Goal: Task Accomplishment & Management: Complete application form

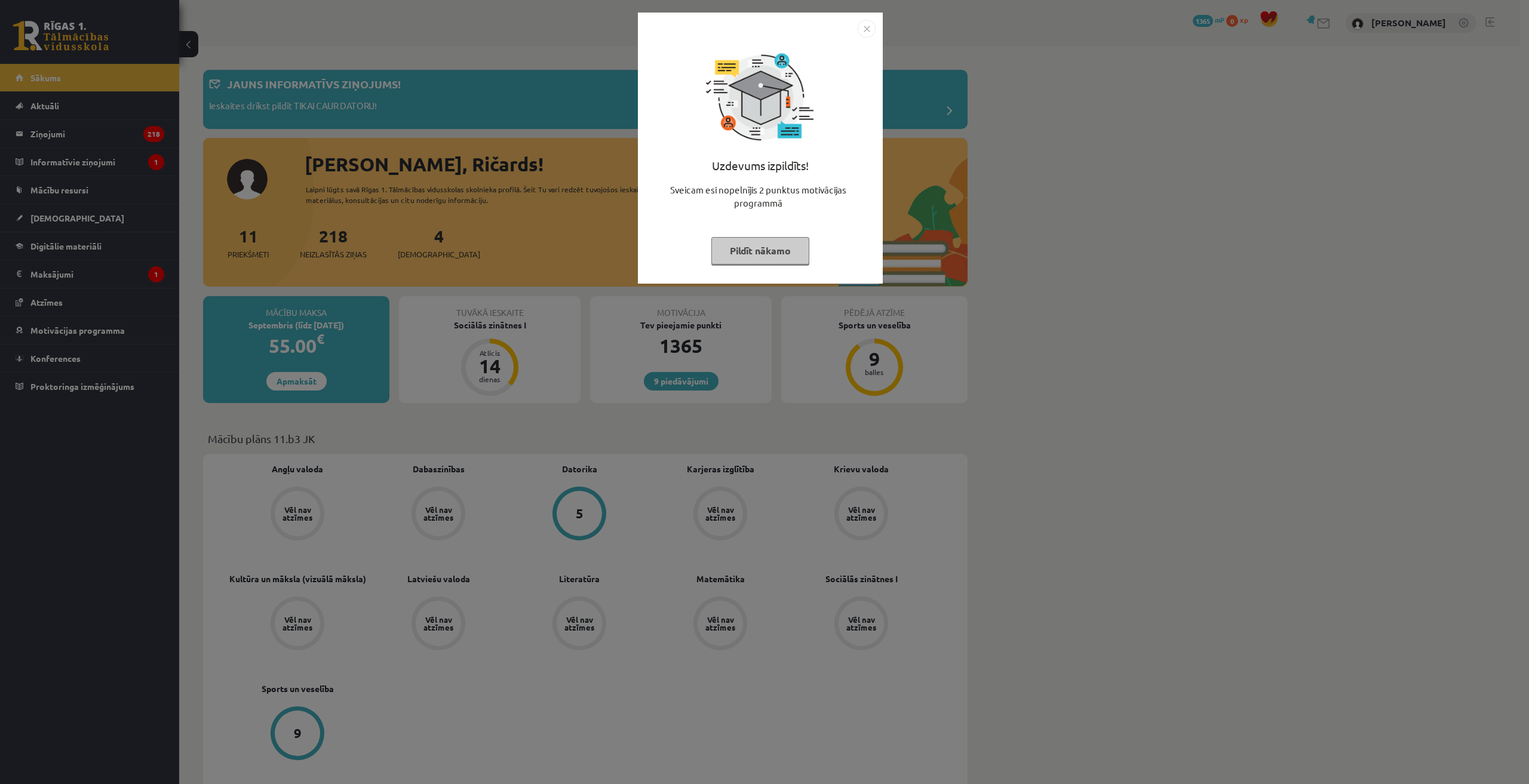
click at [467, 270] on div "Uzdevums izpildīts! Sveicam esi nopelnījis 2 punktus motivācijas programmā Pild…" at bounding box center [764, 392] width 1529 height 784
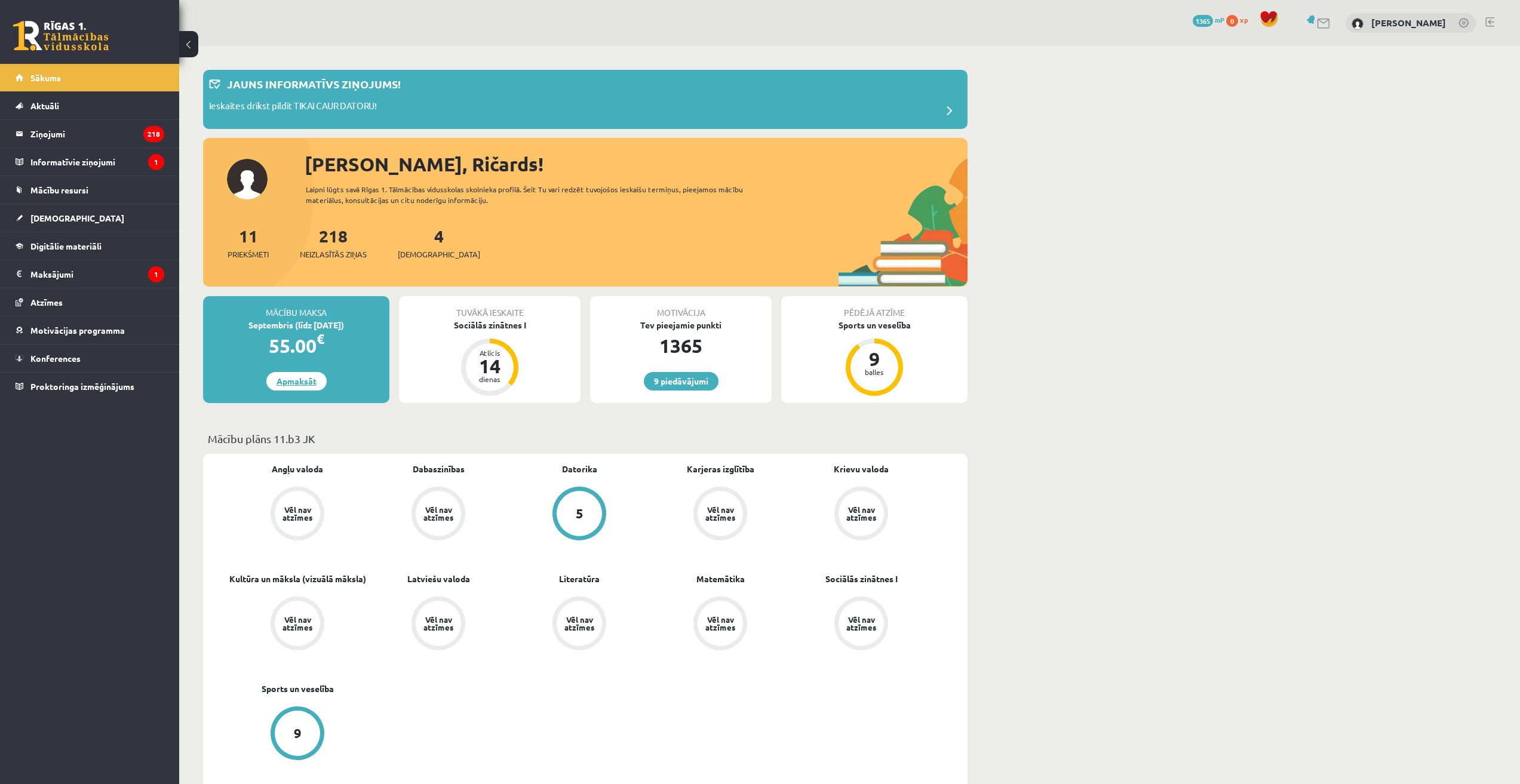
click at [310, 384] on link "Apmaksāt" at bounding box center [297, 381] width 60 height 19
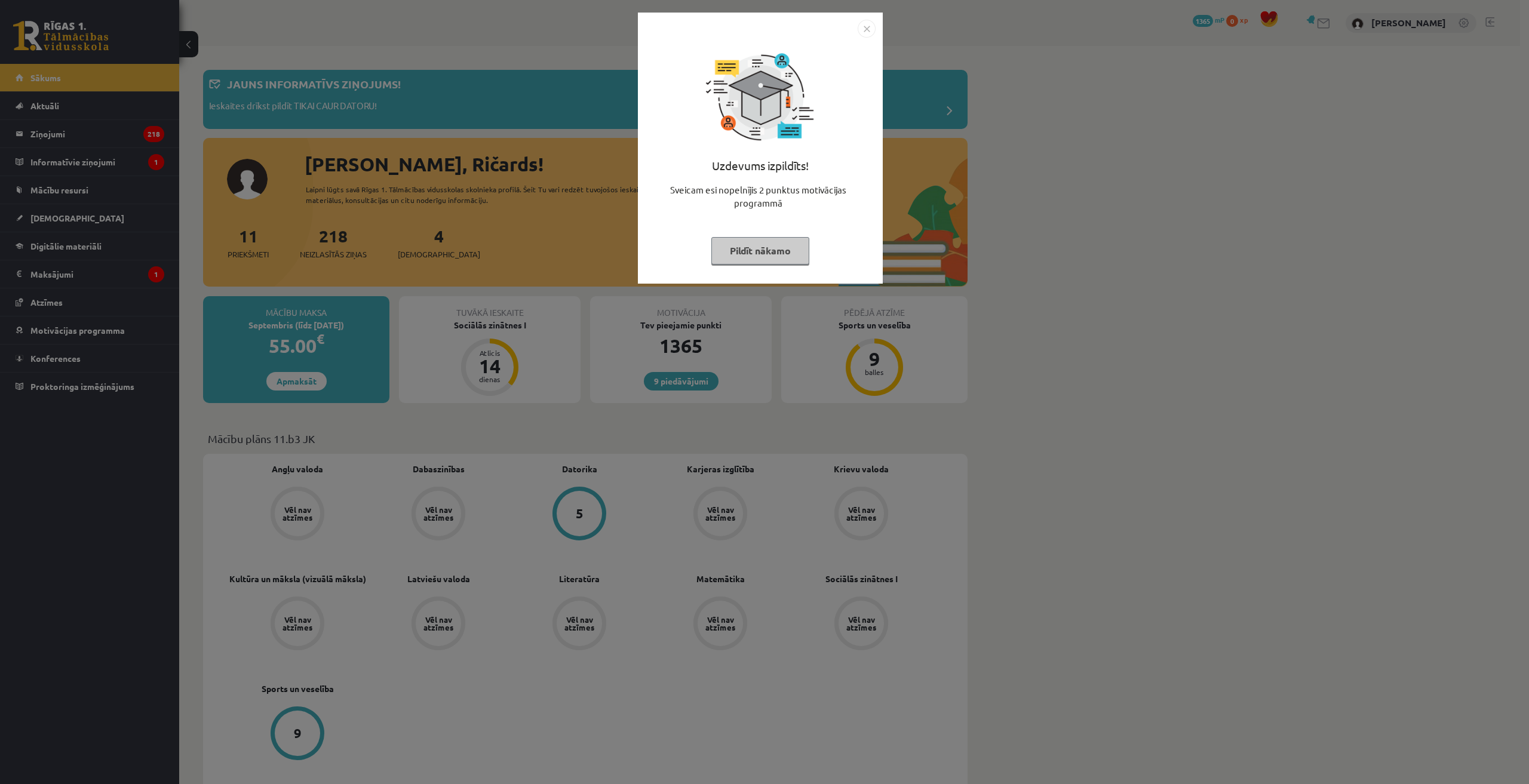
click at [405, 125] on div "Uzdevums izpildīts! Sveicam esi nopelnījis 2 punktus motivācijas programmā Pild…" at bounding box center [764, 392] width 1529 height 784
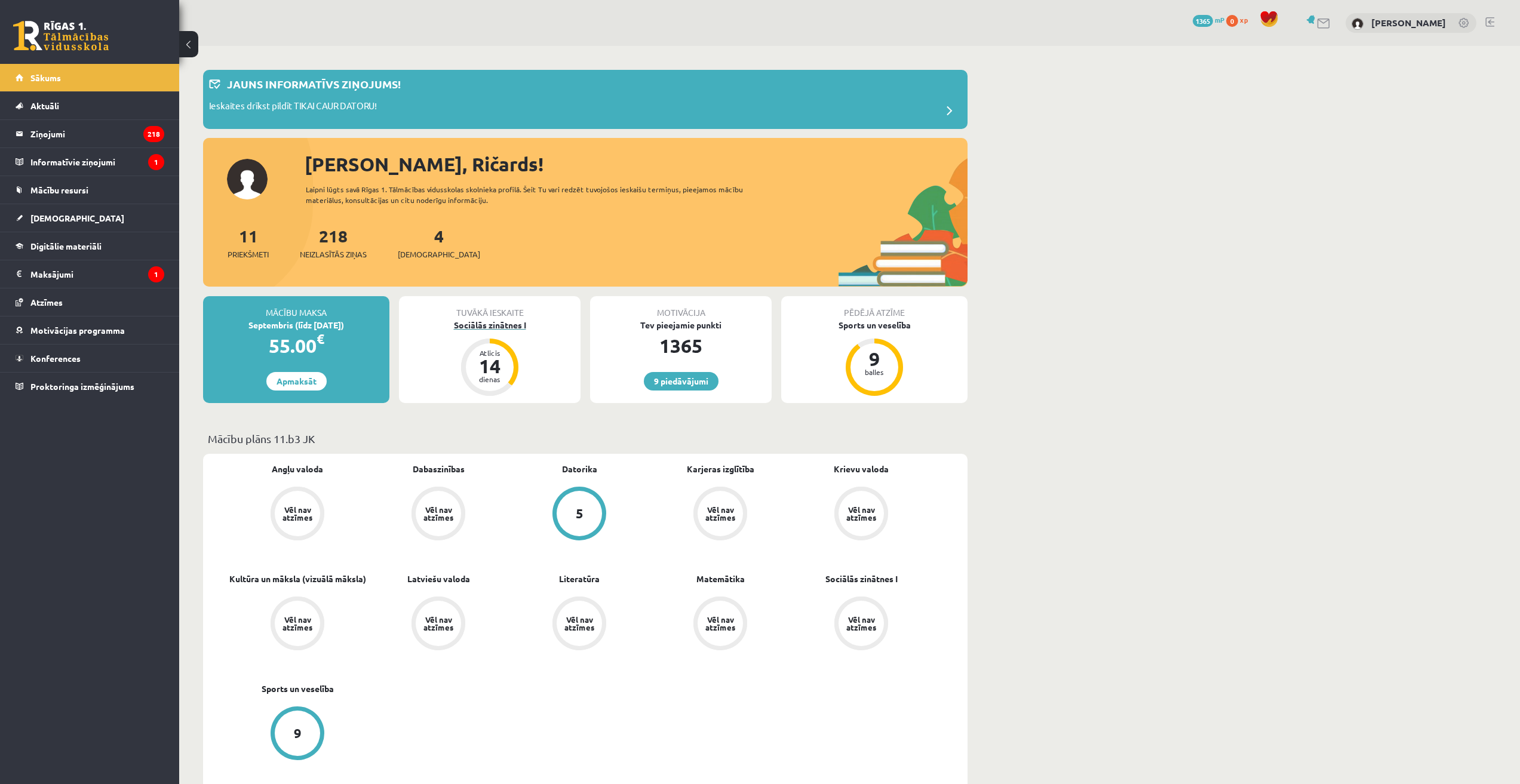
click at [505, 328] on div "Sociālās zinātnes I" at bounding box center [490, 325] width 182 height 13
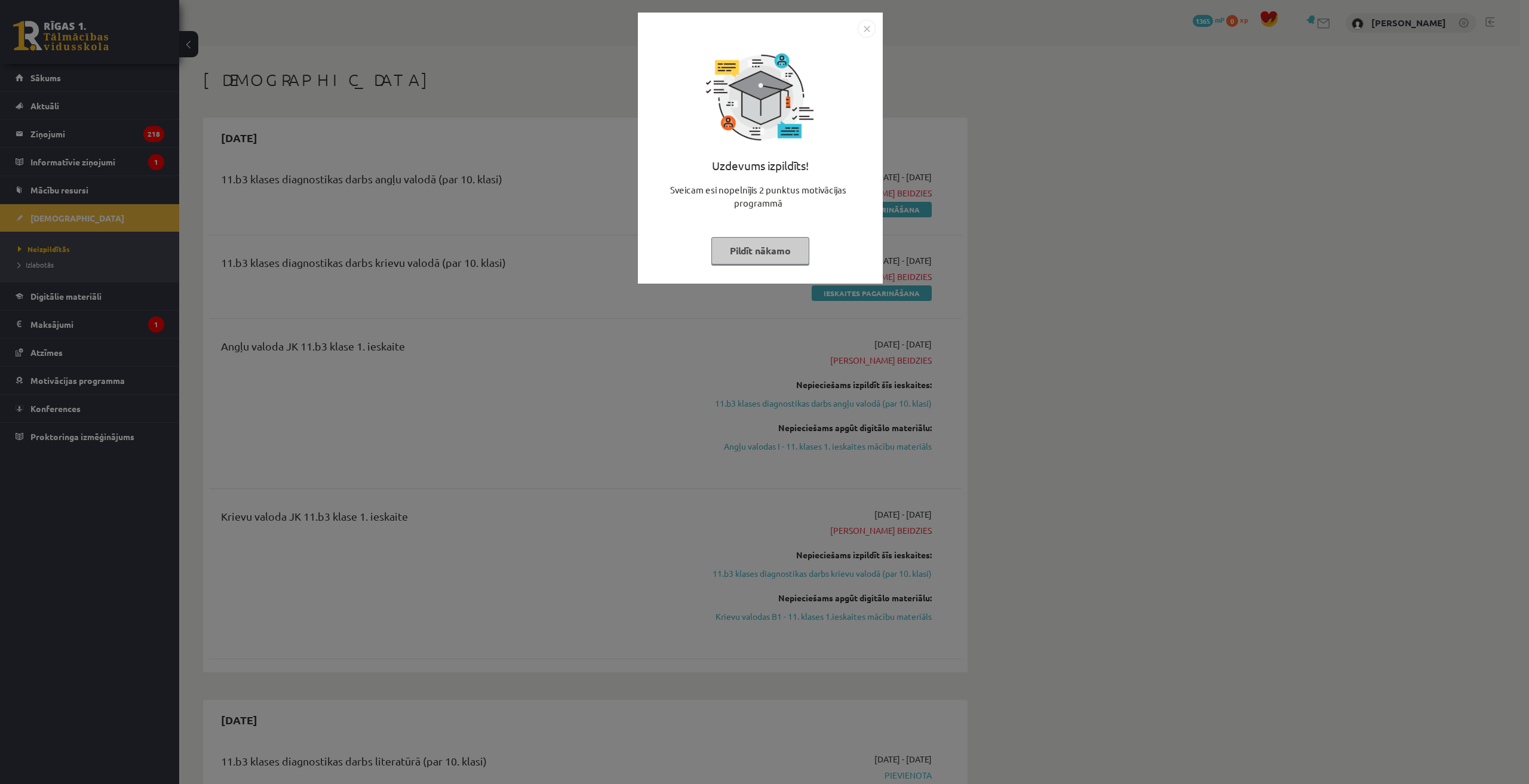
drag, startPoint x: 0, startPoint y: 0, endPoint x: 527, endPoint y: 305, distance: 608.9
click at [528, 305] on div "Uzdevums izpildīts! Sveicam esi nopelnījis 2 punktus motivācijas programmā Pild…" at bounding box center [764, 392] width 1529 height 784
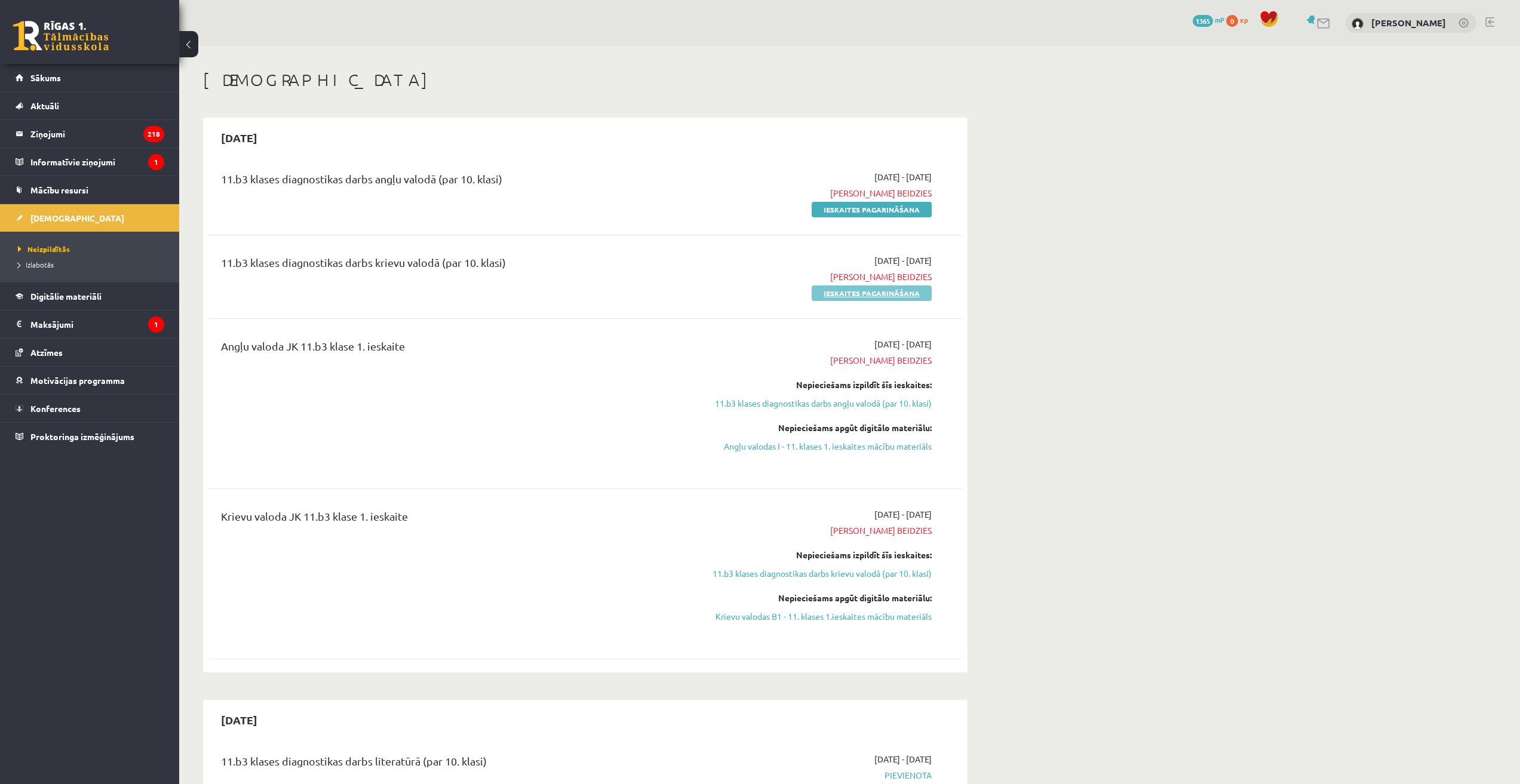
click at [851, 296] on link "Ieskaites pagarināšana" at bounding box center [872, 293] width 120 height 16
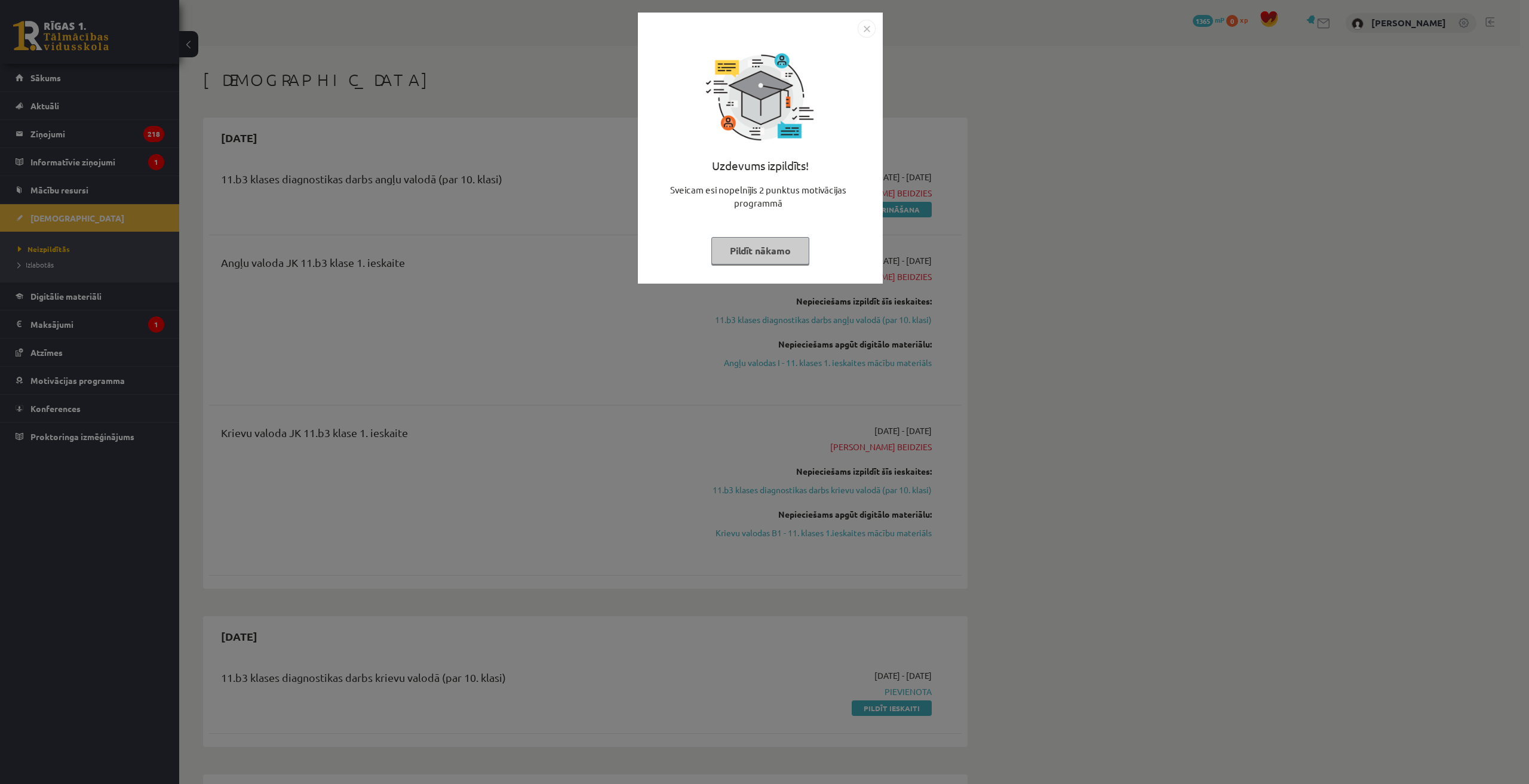
click at [858, 33] on img "Close" at bounding box center [867, 29] width 18 height 18
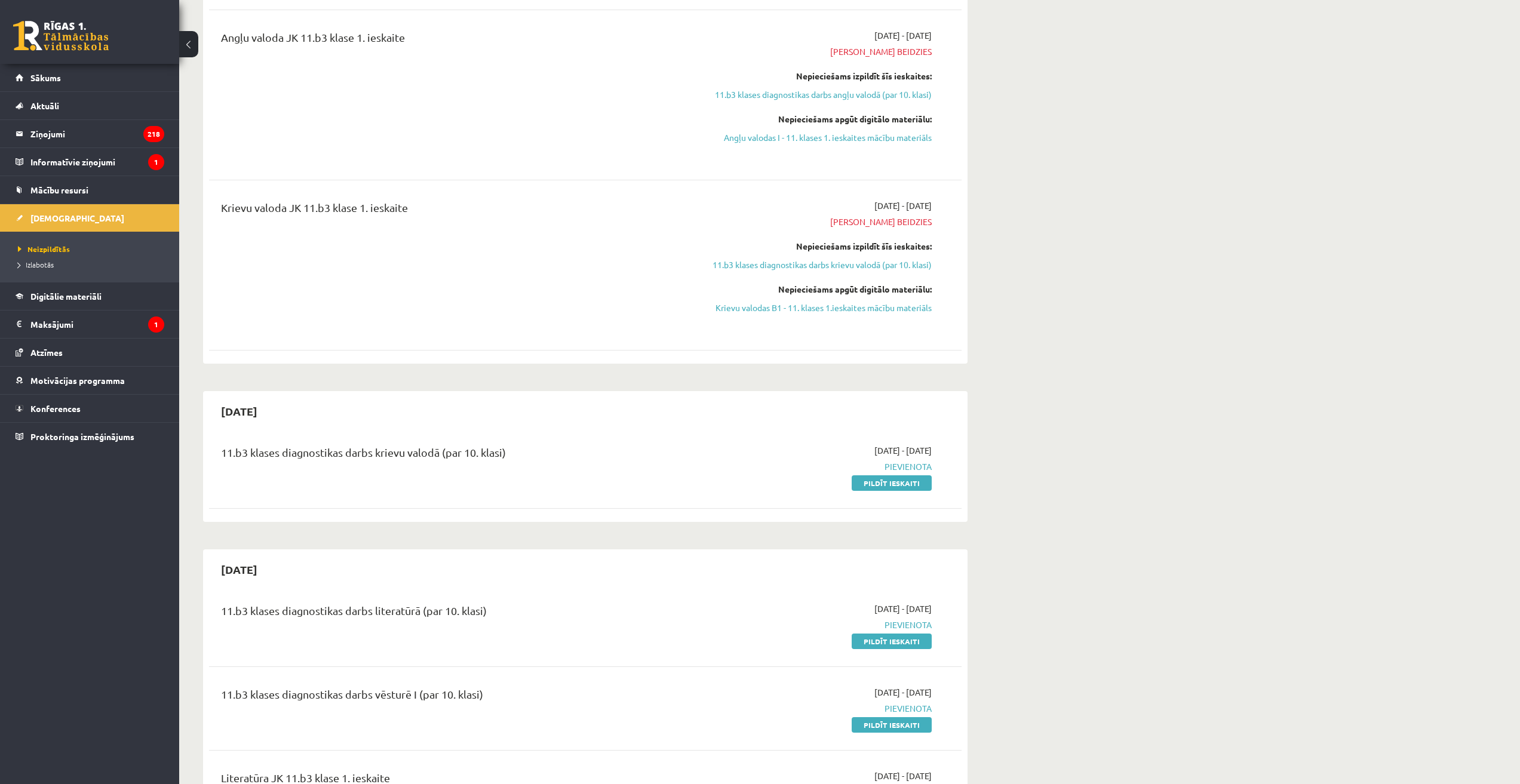
scroll to position [299, 0]
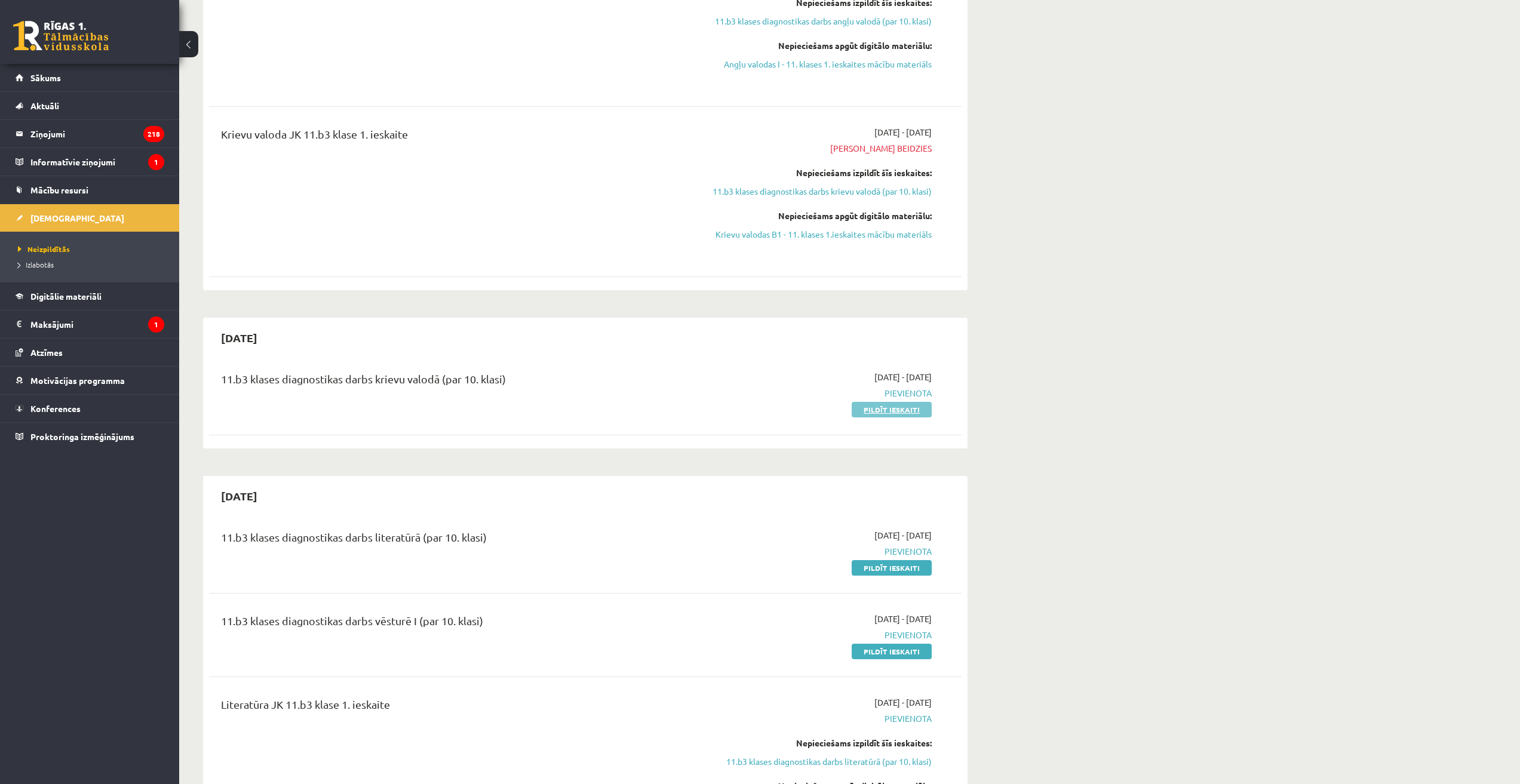
click at [891, 412] on link "Pildīt ieskaiti" at bounding box center [891, 409] width 80 height 16
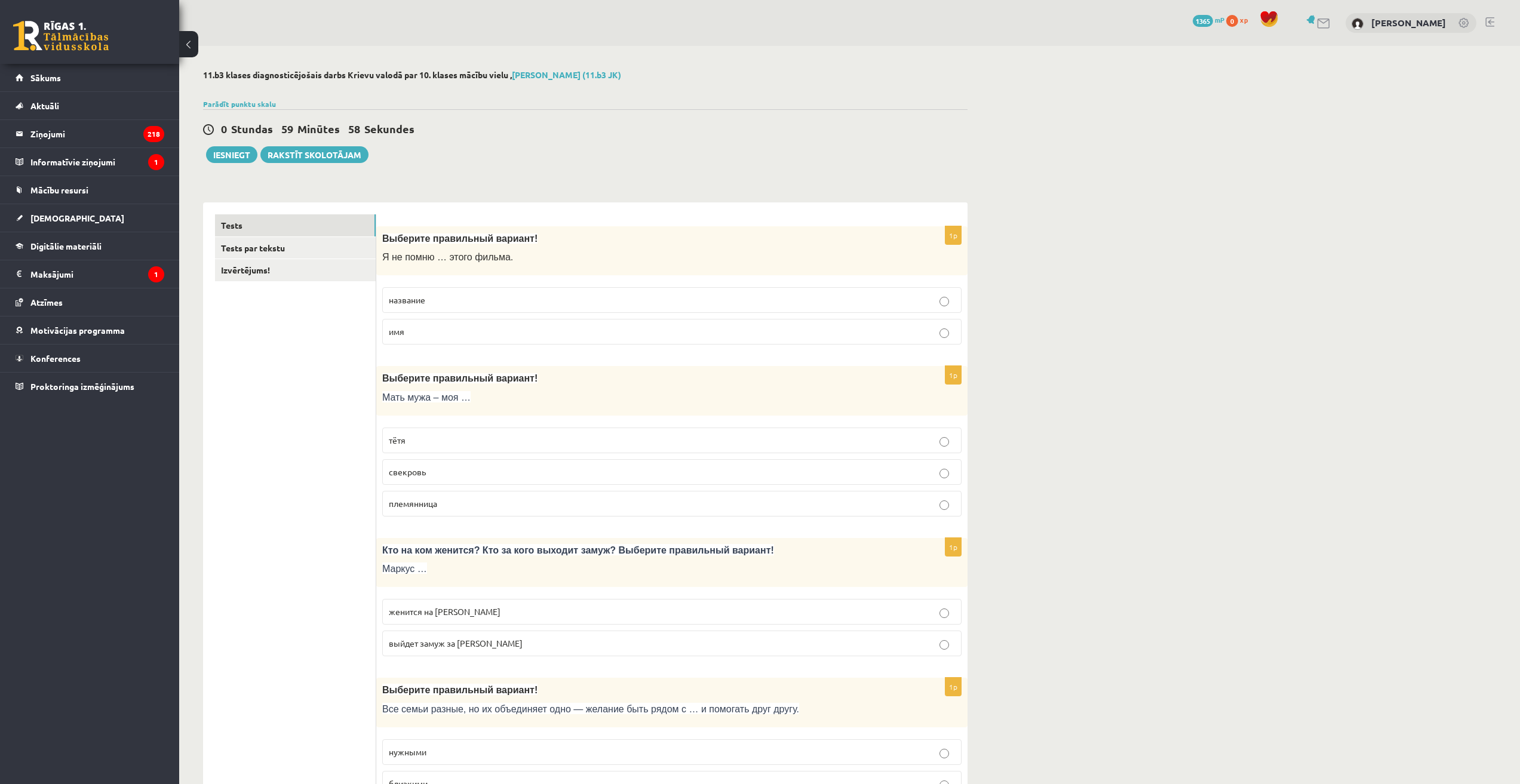
click at [451, 303] on p "название" at bounding box center [672, 300] width 566 height 13
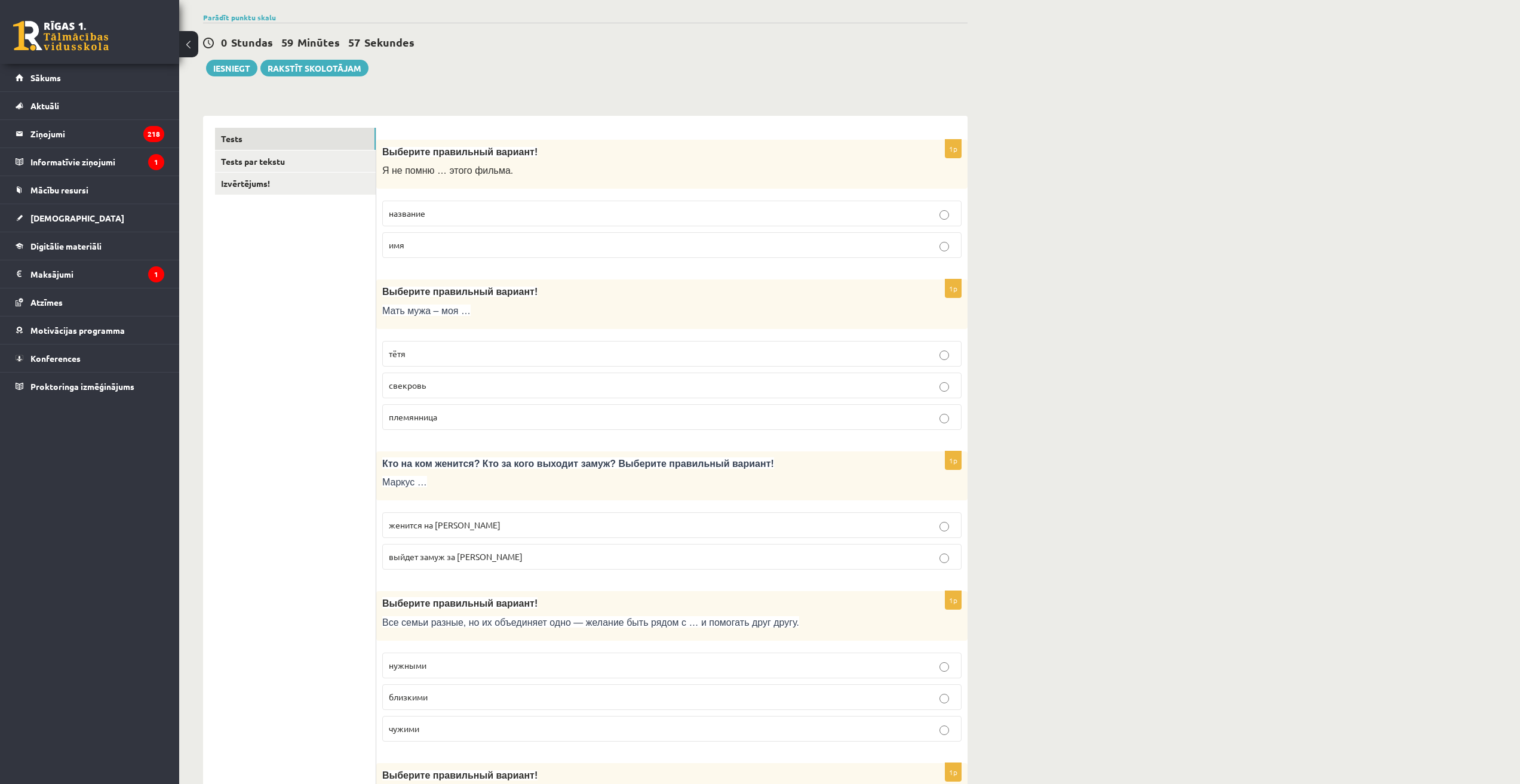
scroll to position [119, 0]
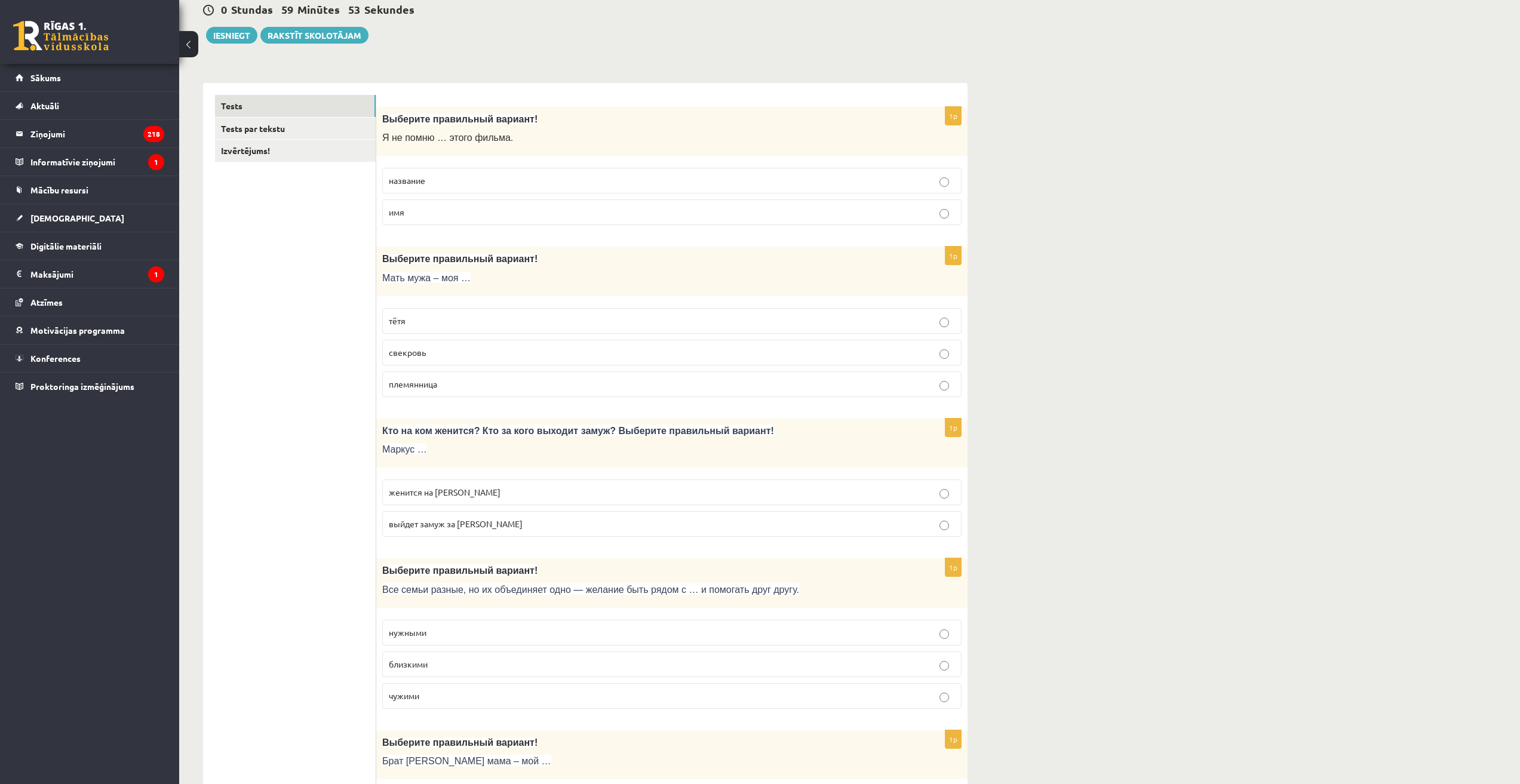
click at [427, 325] on p "тётя" at bounding box center [672, 321] width 566 height 13
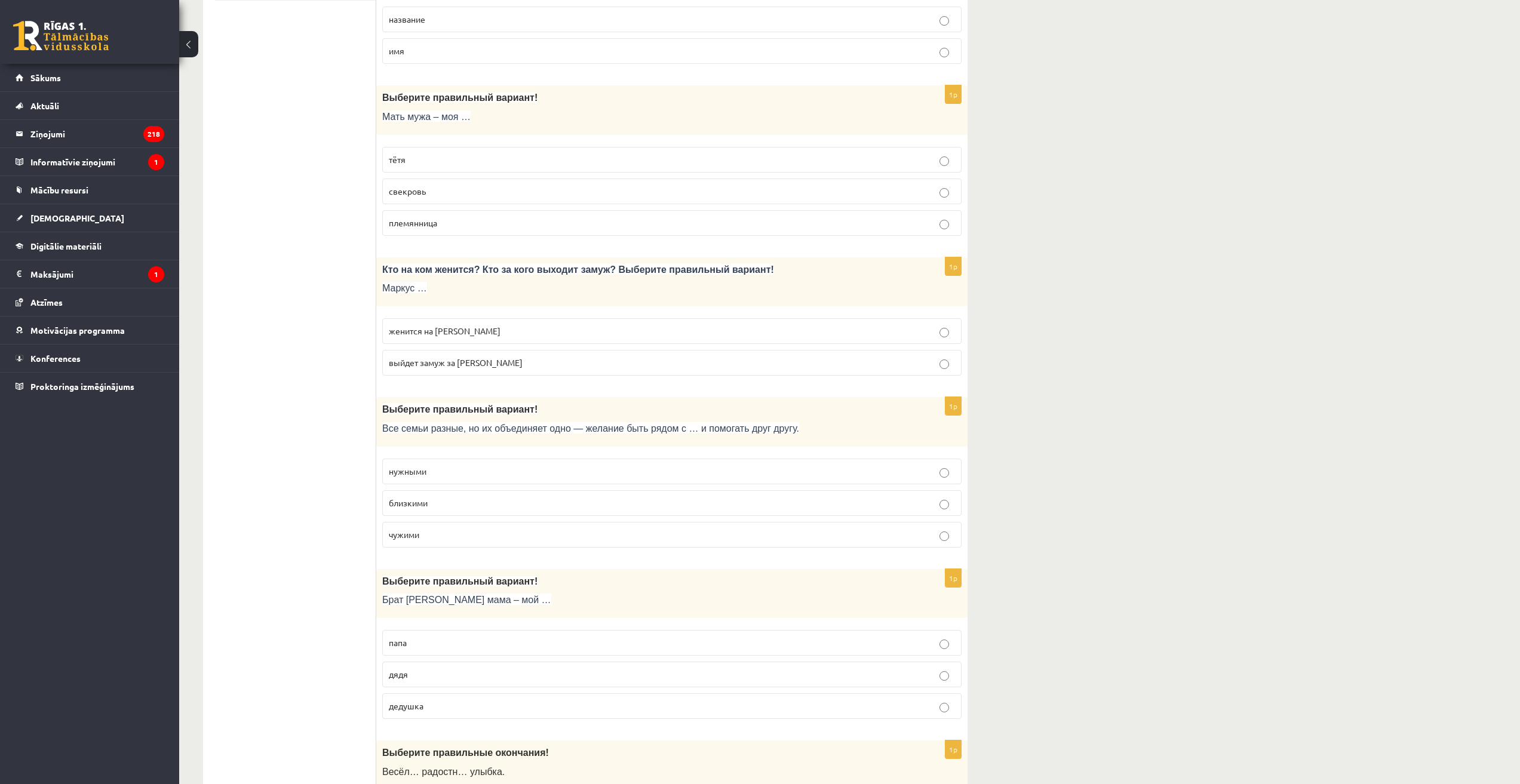
scroll to position [299, 0]
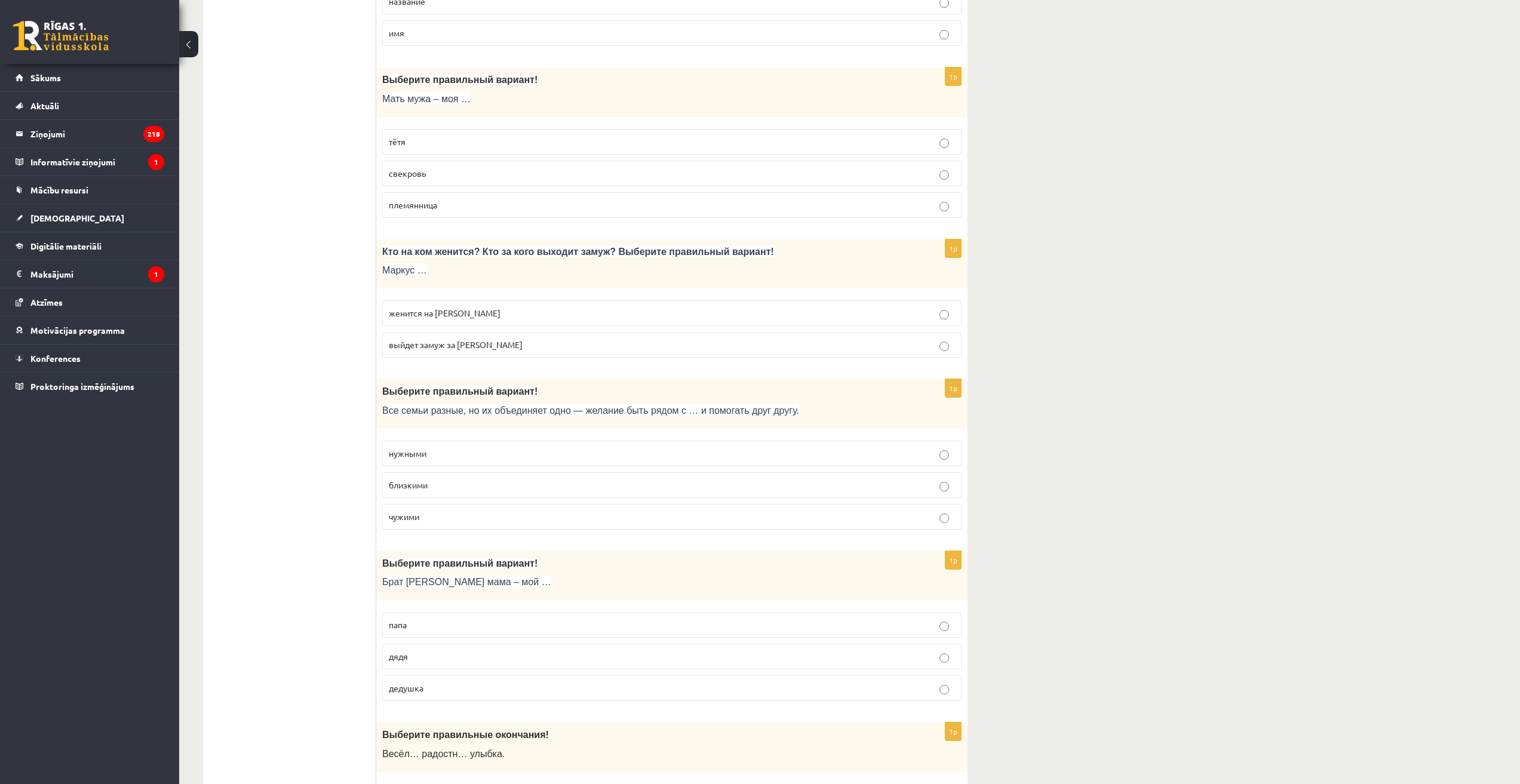
click at [416, 173] on span "свекровь" at bounding box center [407, 173] width 37 height 11
click at [477, 316] on p "женится на Агнии" at bounding box center [672, 313] width 566 height 13
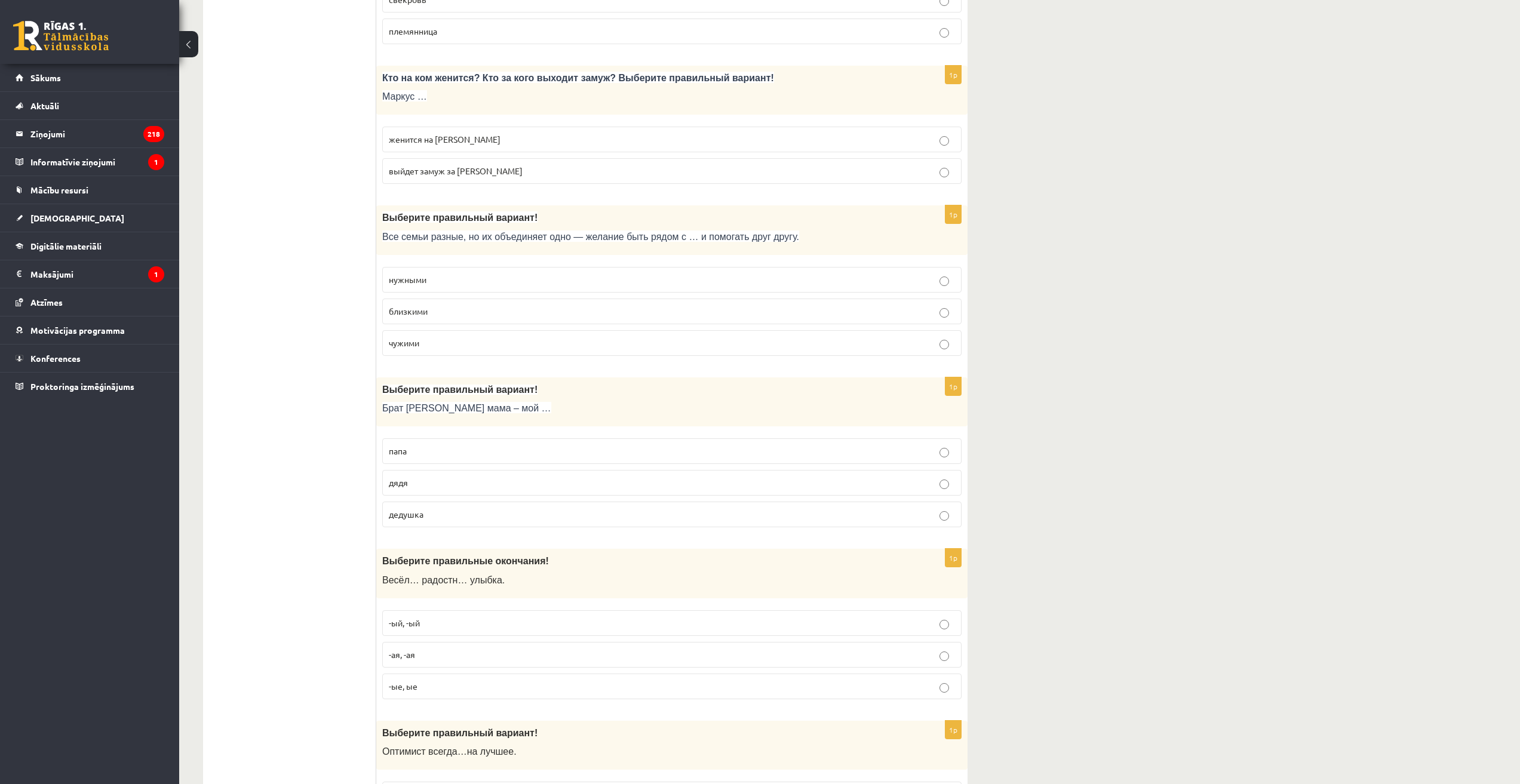
scroll to position [478, 0]
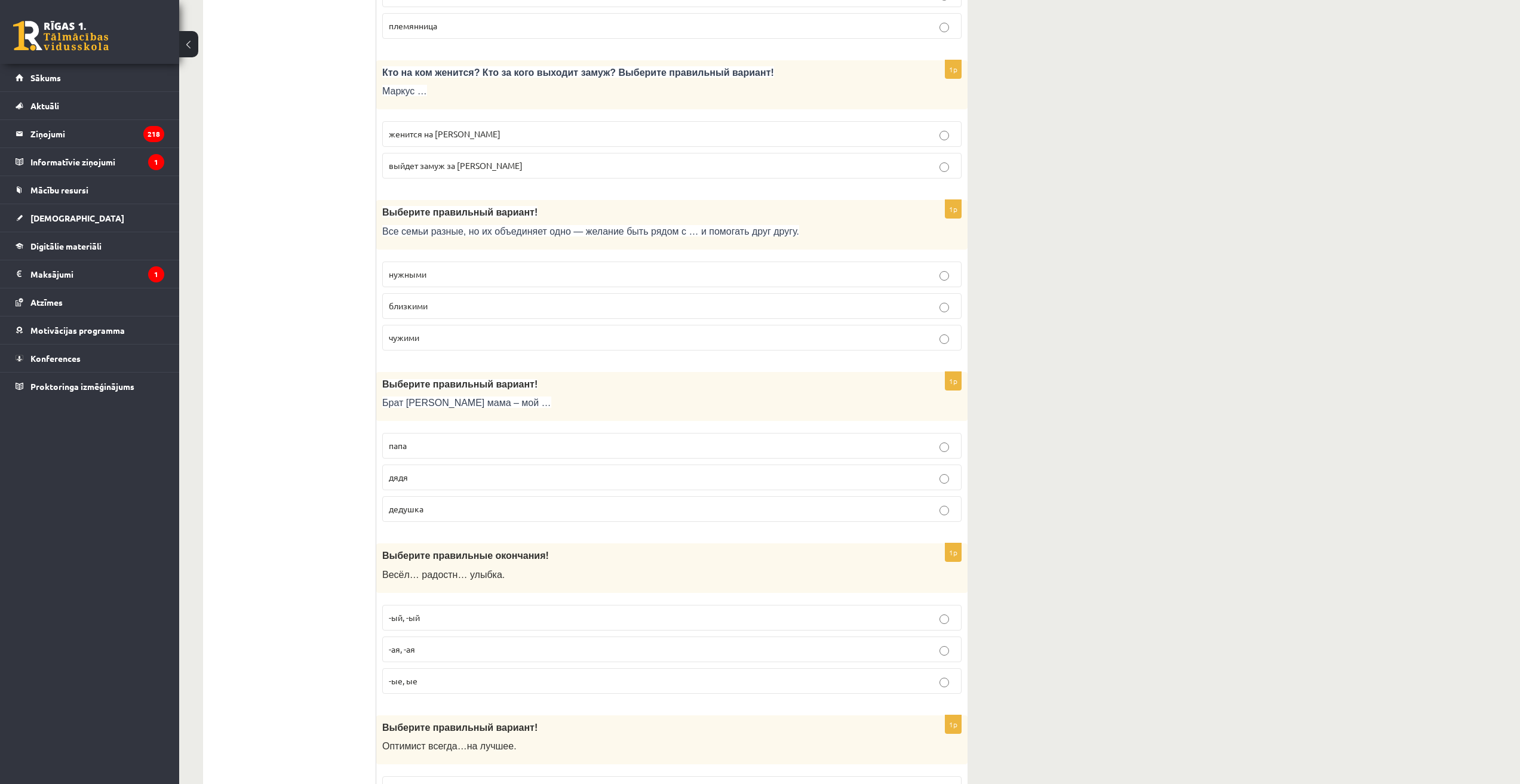
click at [430, 308] on p "близкими" at bounding box center [672, 306] width 566 height 13
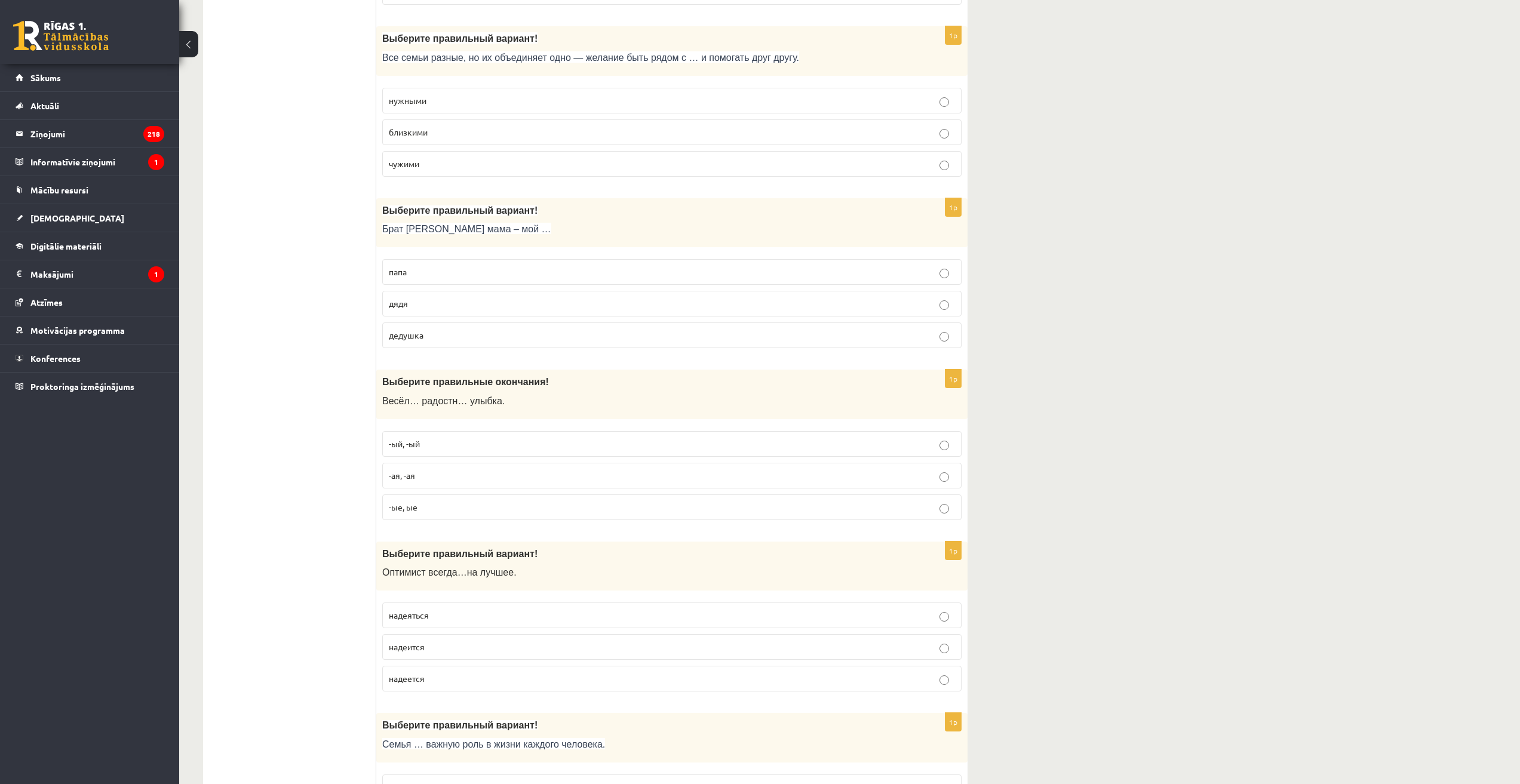
scroll to position [657, 0]
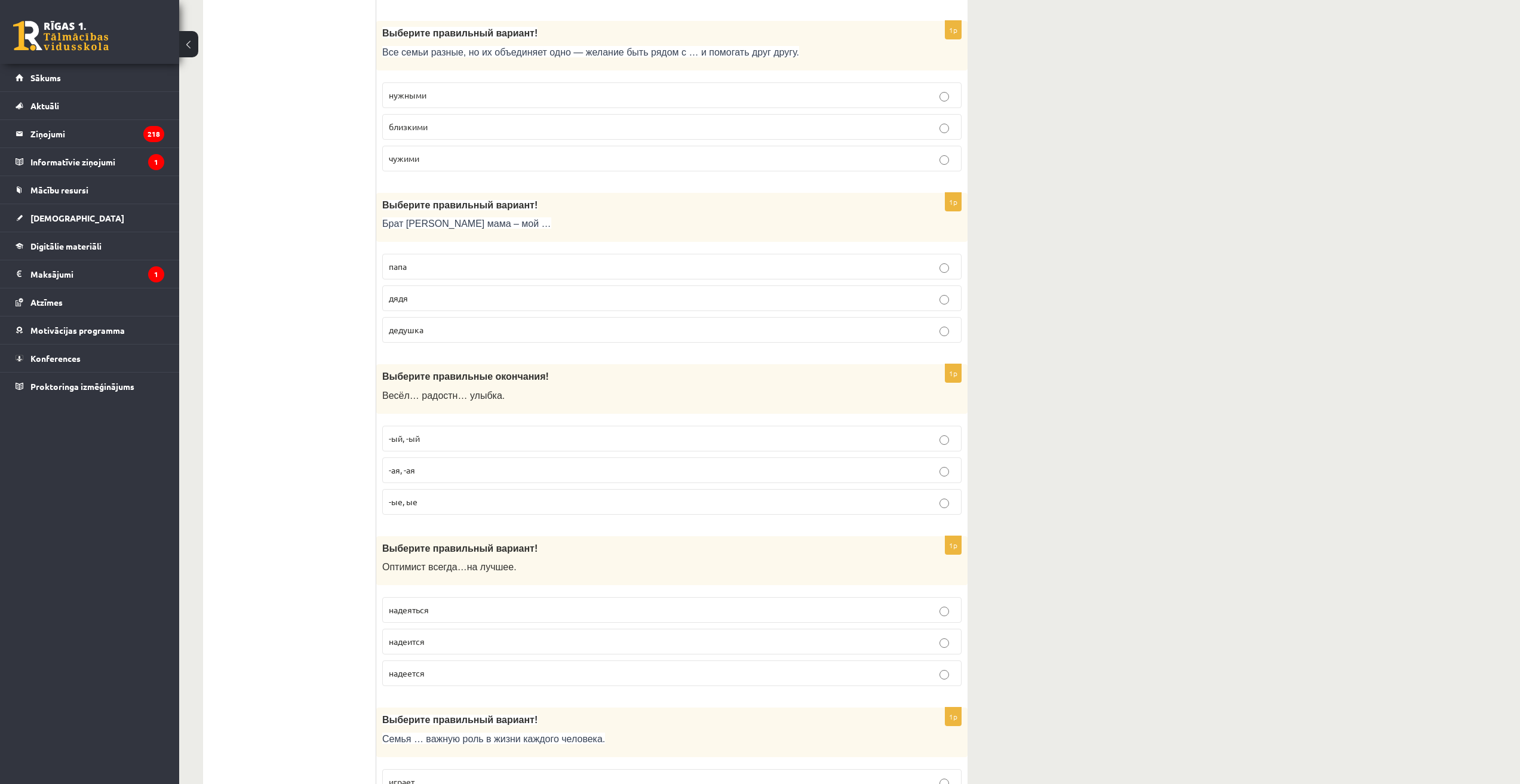
click at [427, 299] on p "дядя" at bounding box center [672, 298] width 566 height 13
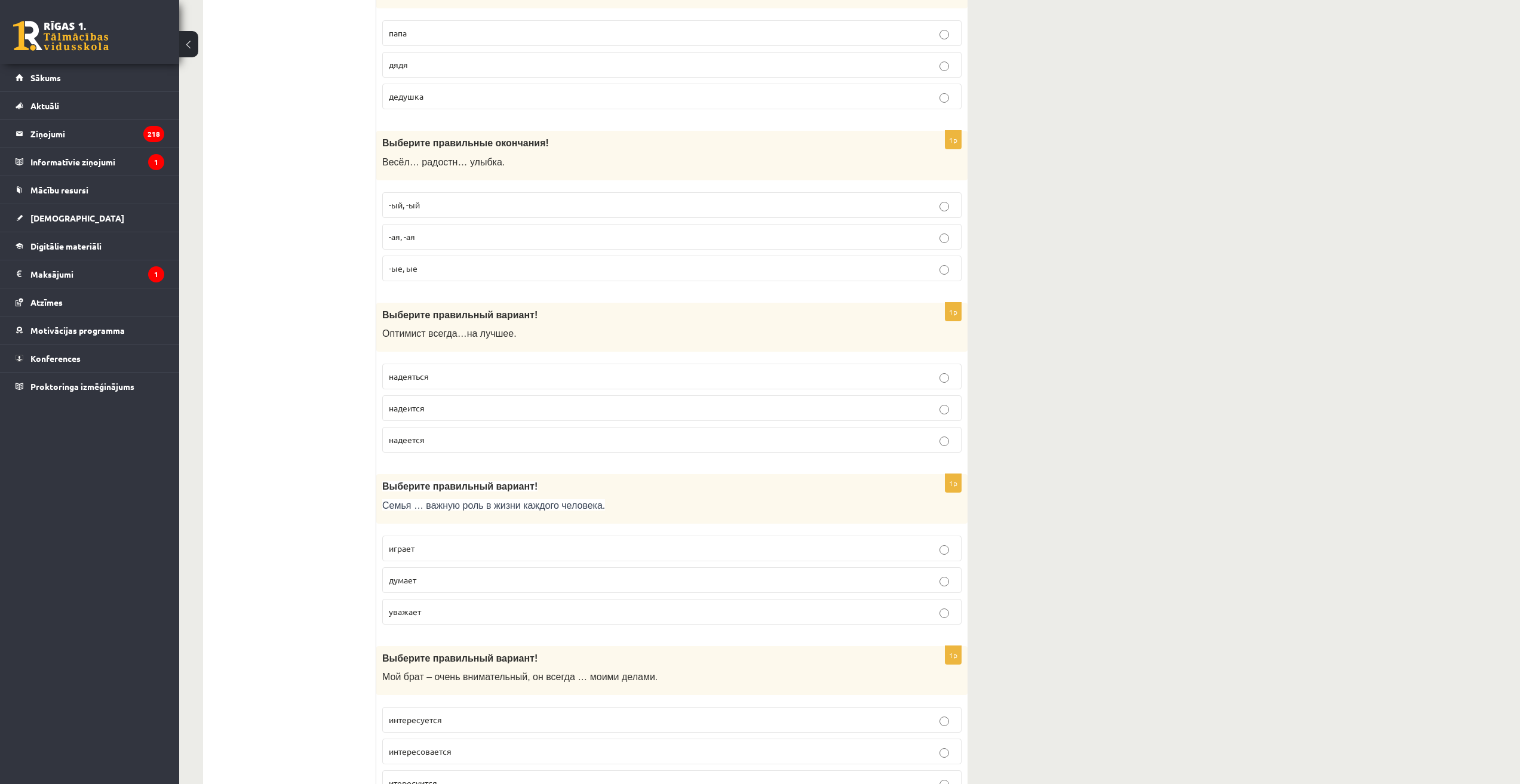
scroll to position [896, 0]
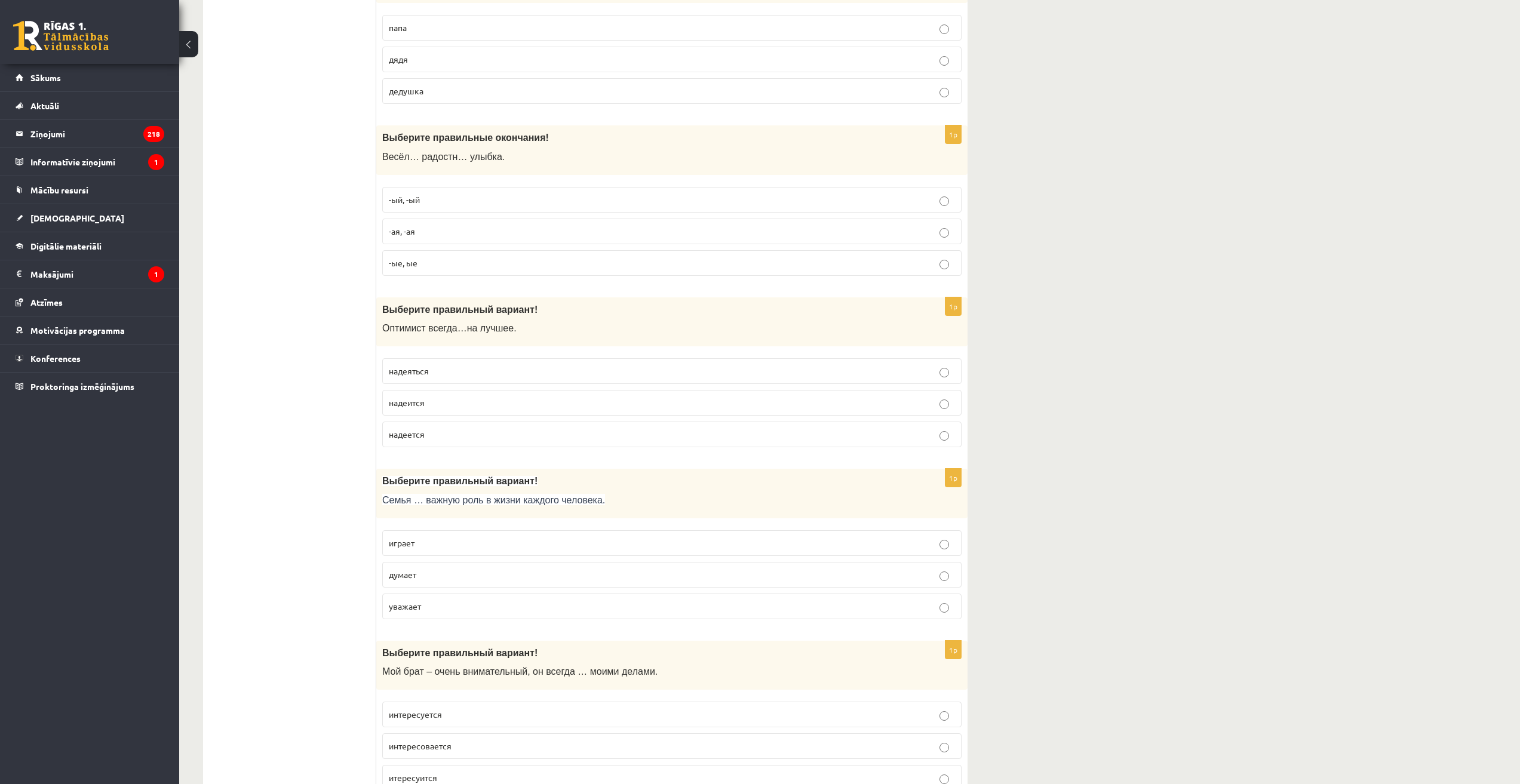
click at [416, 234] on p "-ая, -ая" at bounding box center [672, 231] width 566 height 13
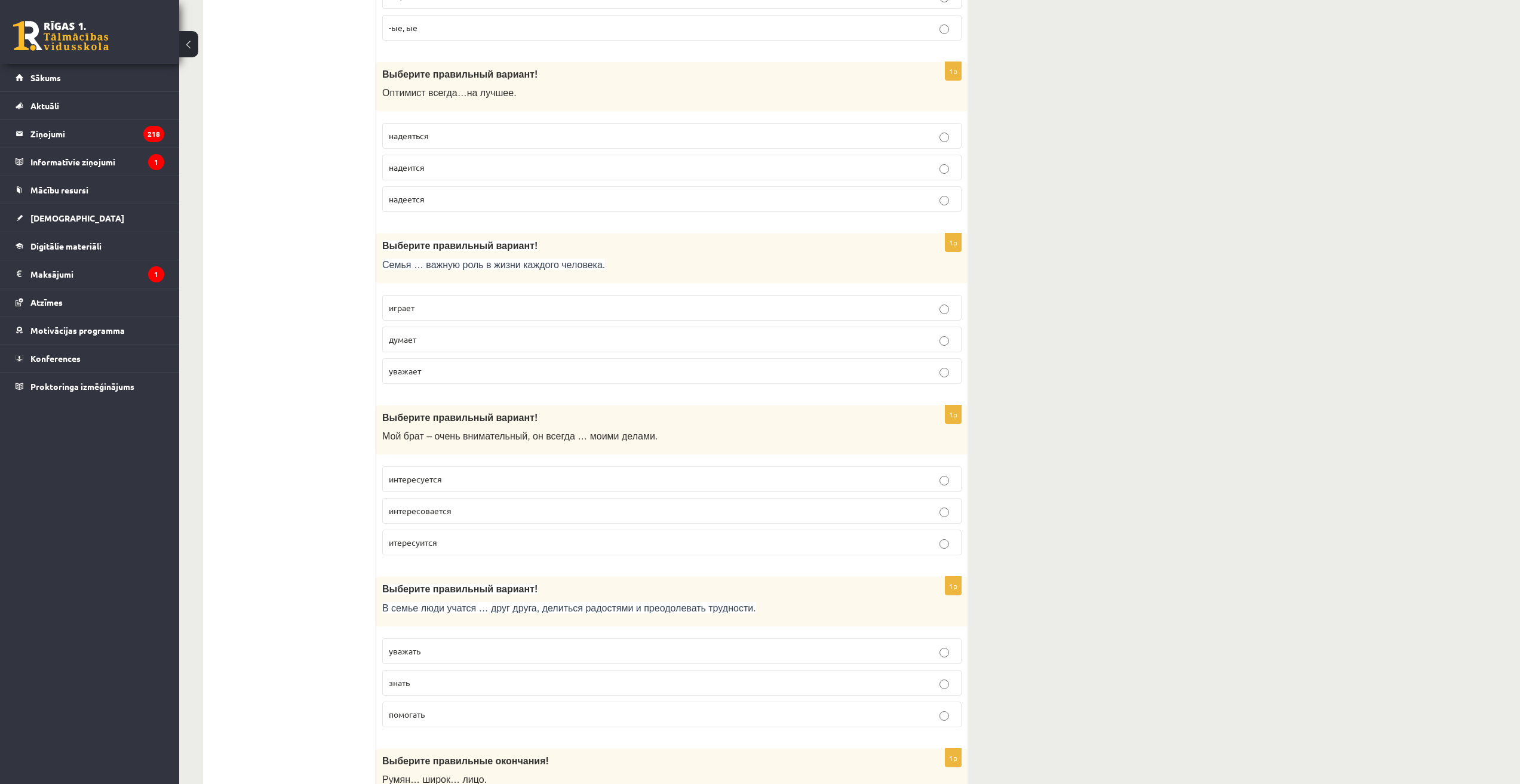
scroll to position [1135, 0]
click at [442, 192] on p "надеется" at bounding box center [672, 195] width 566 height 13
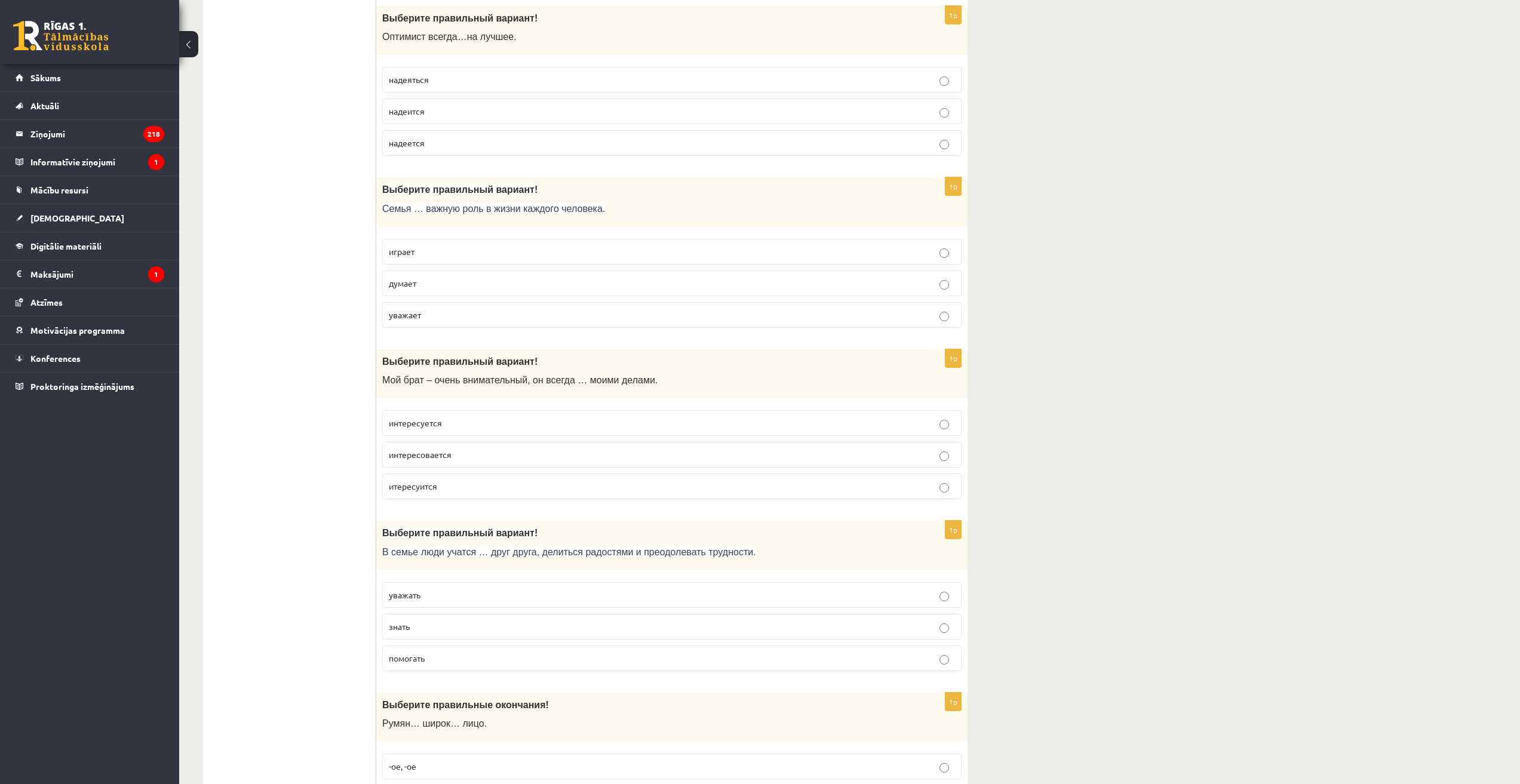
scroll to position [1254, 0]
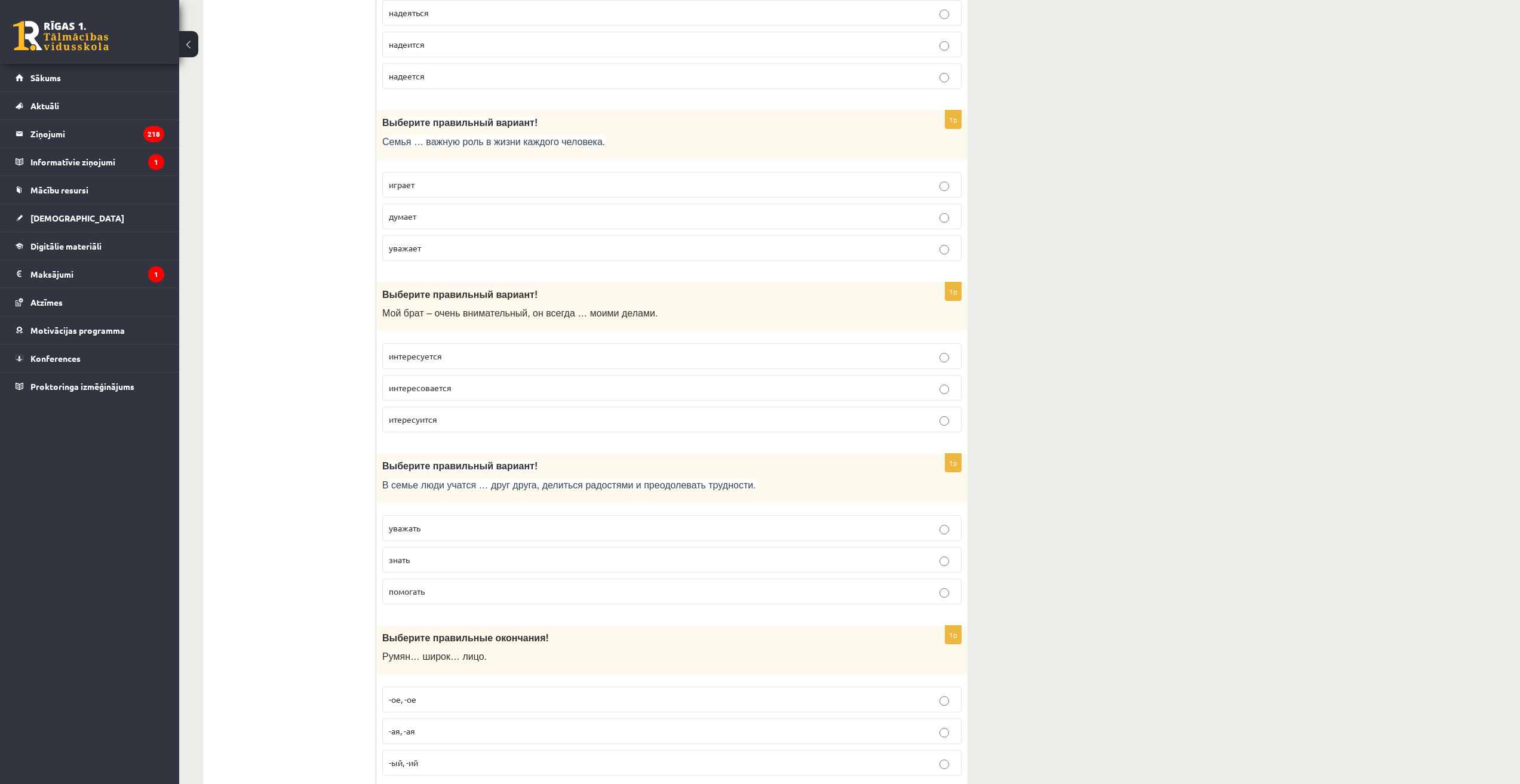
click at [460, 187] on p "играет" at bounding box center [672, 185] width 566 height 13
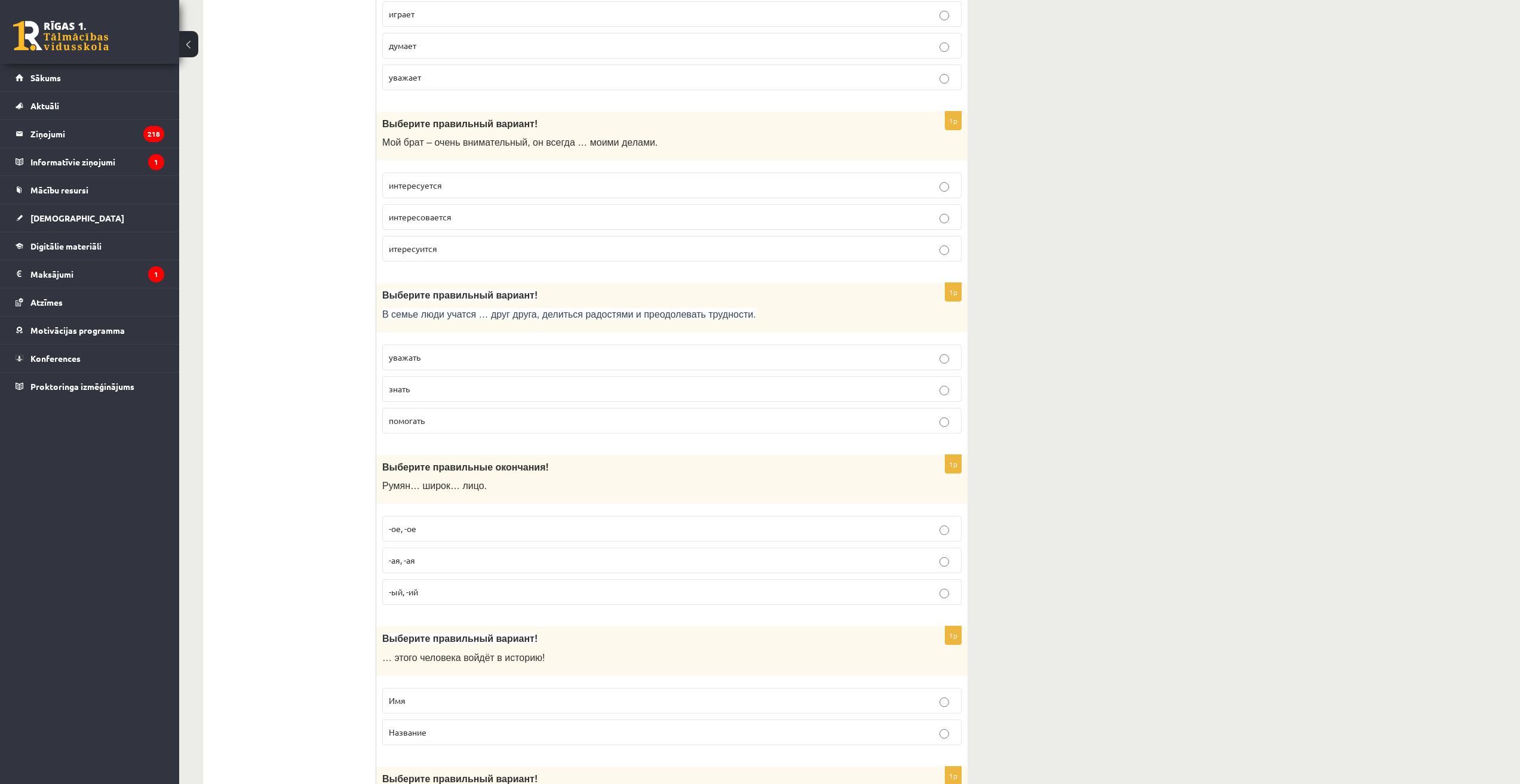
scroll to position [1433, 0]
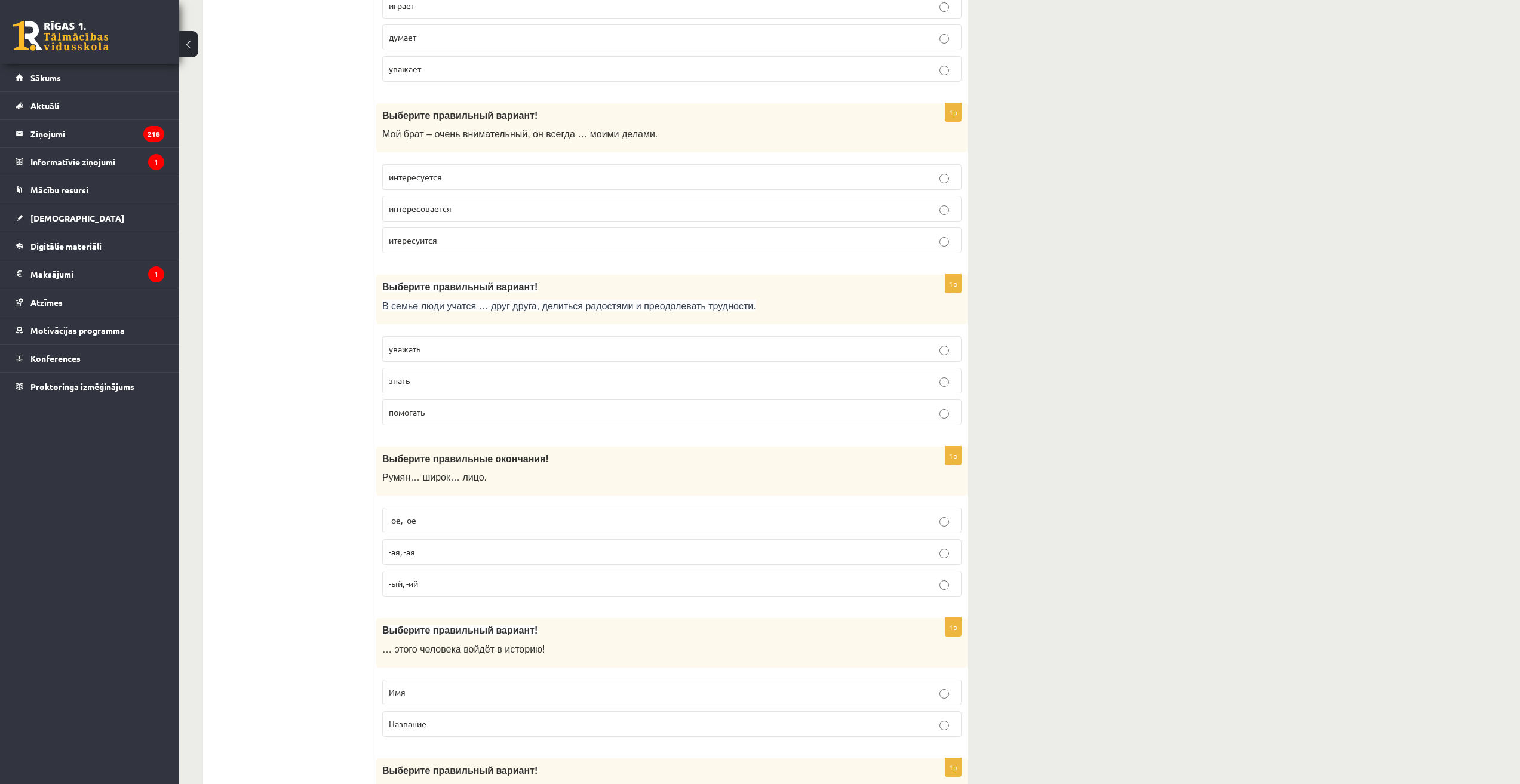
click at [450, 174] on p "интересуется" at bounding box center [672, 176] width 566 height 13
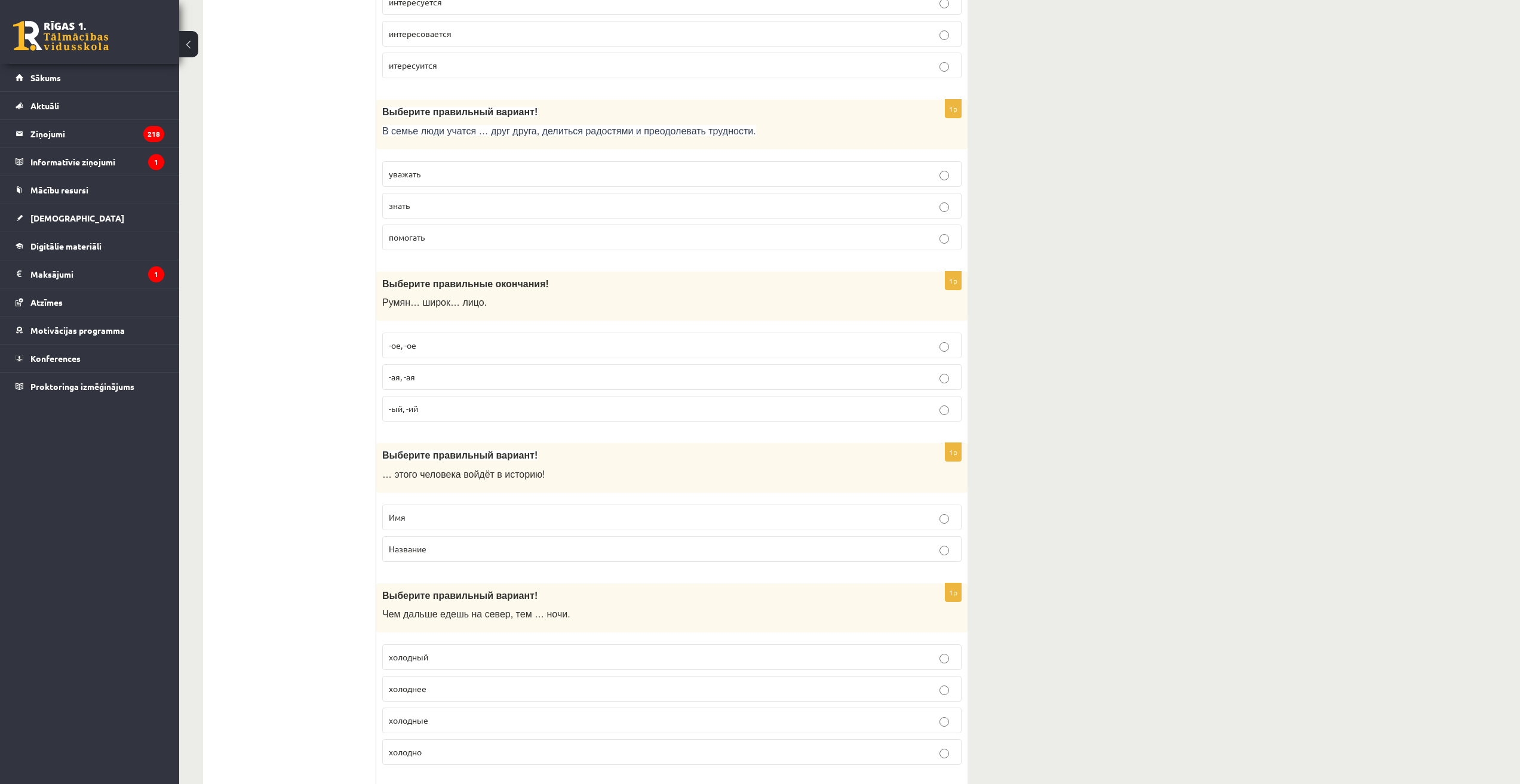
scroll to position [1612, 0]
click at [418, 231] on span "помогать" at bounding box center [407, 233] width 36 height 11
click at [480, 164] on p "уважать" at bounding box center [672, 170] width 566 height 13
click at [451, 162] on label "уважать" at bounding box center [671, 170] width 579 height 26
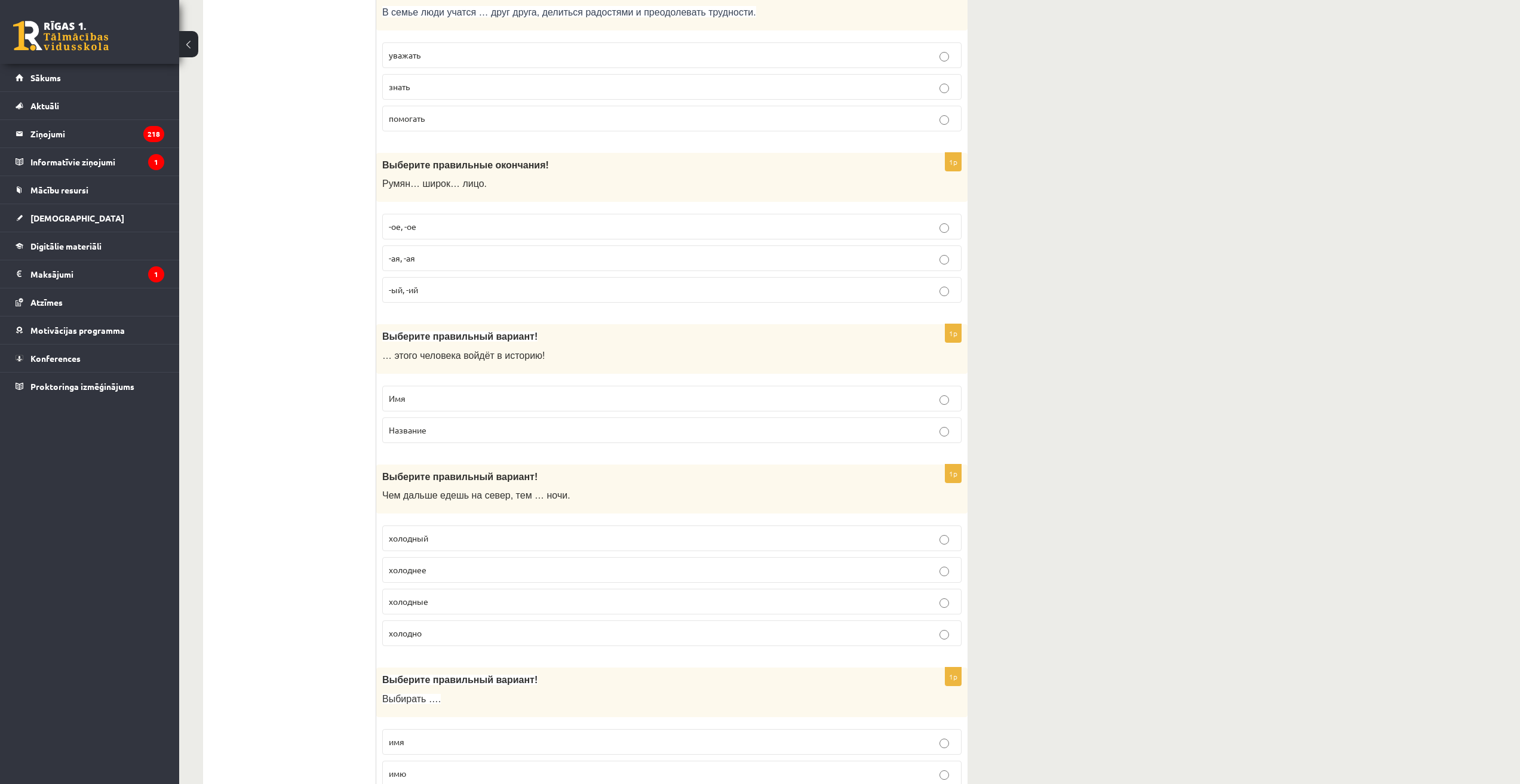
scroll to position [1732, 0]
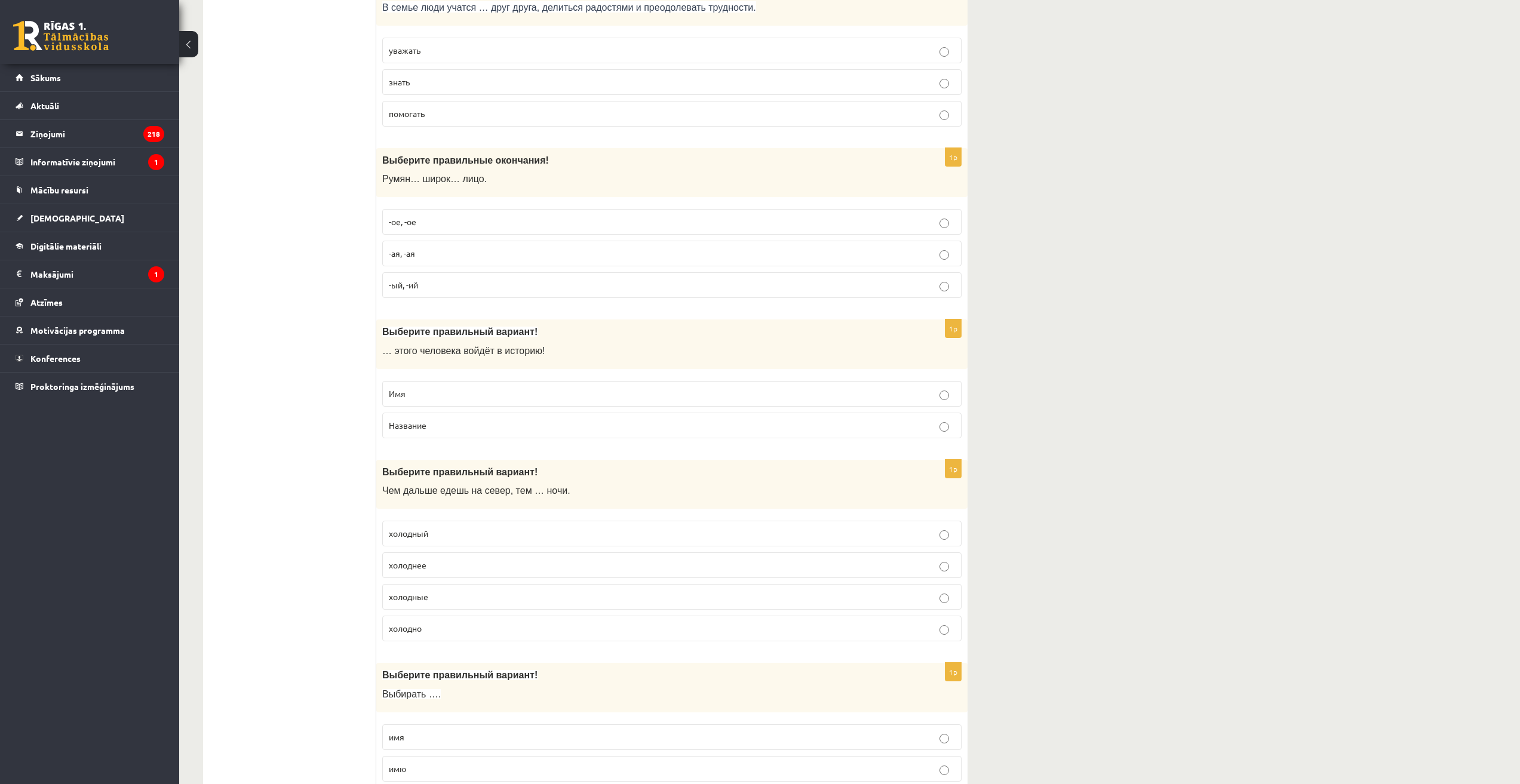
click at [454, 220] on p "-ое, -ое" at bounding box center [672, 222] width 566 height 13
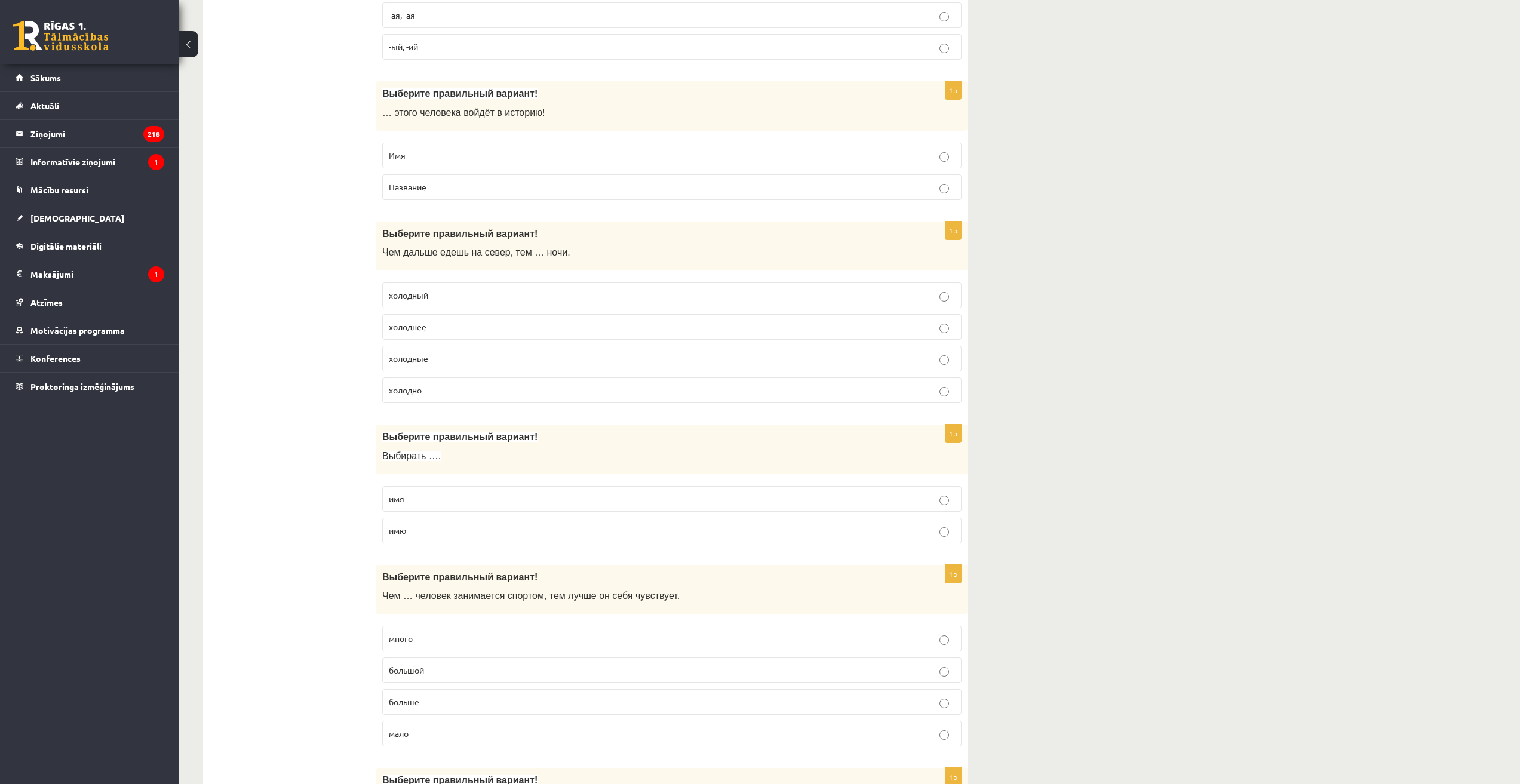
scroll to position [1971, 0]
click at [445, 153] on p "Имя" at bounding box center [672, 155] width 566 height 13
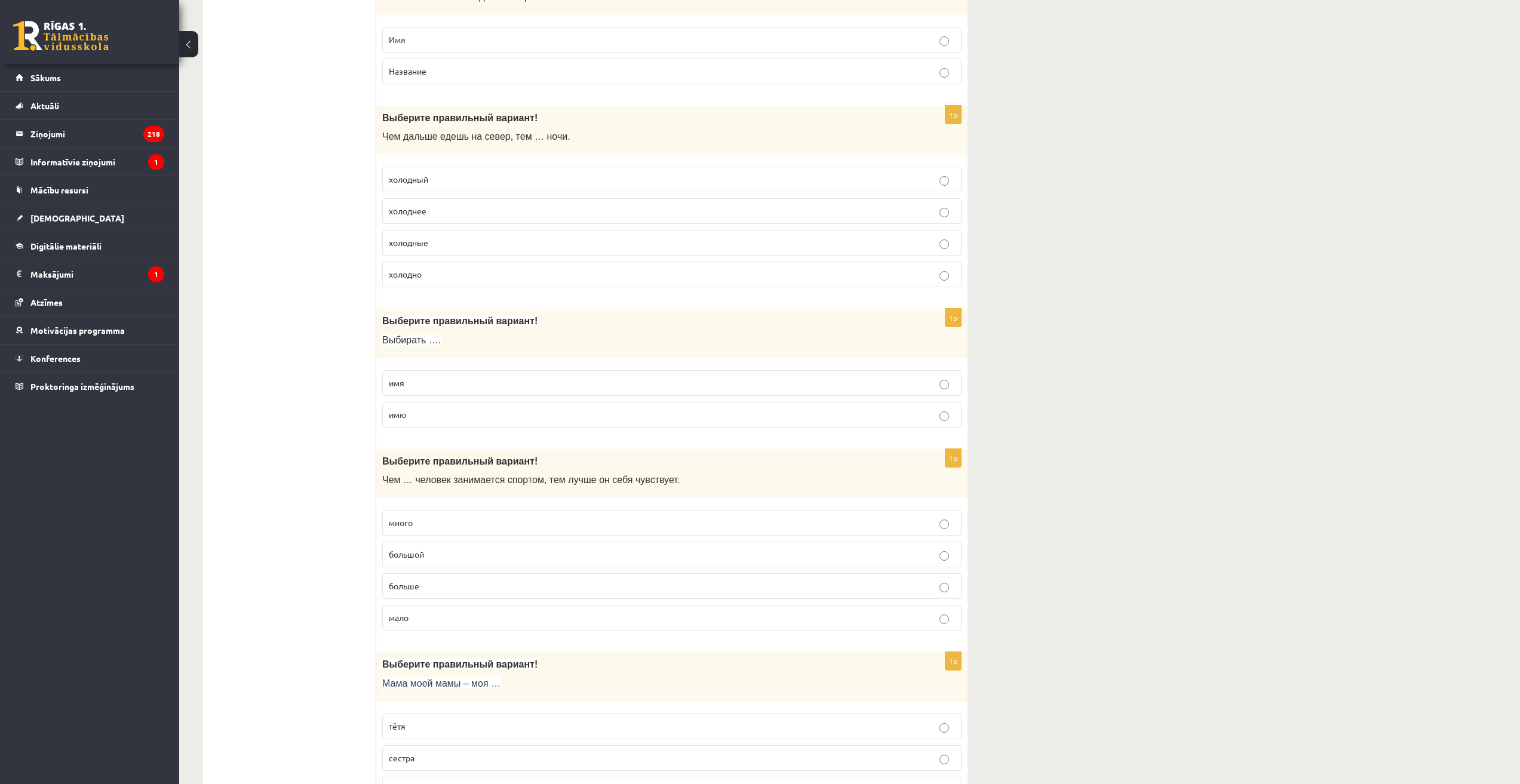
scroll to position [2090, 0]
click at [439, 207] on p "холоднее" at bounding box center [672, 207] width 566 height 13
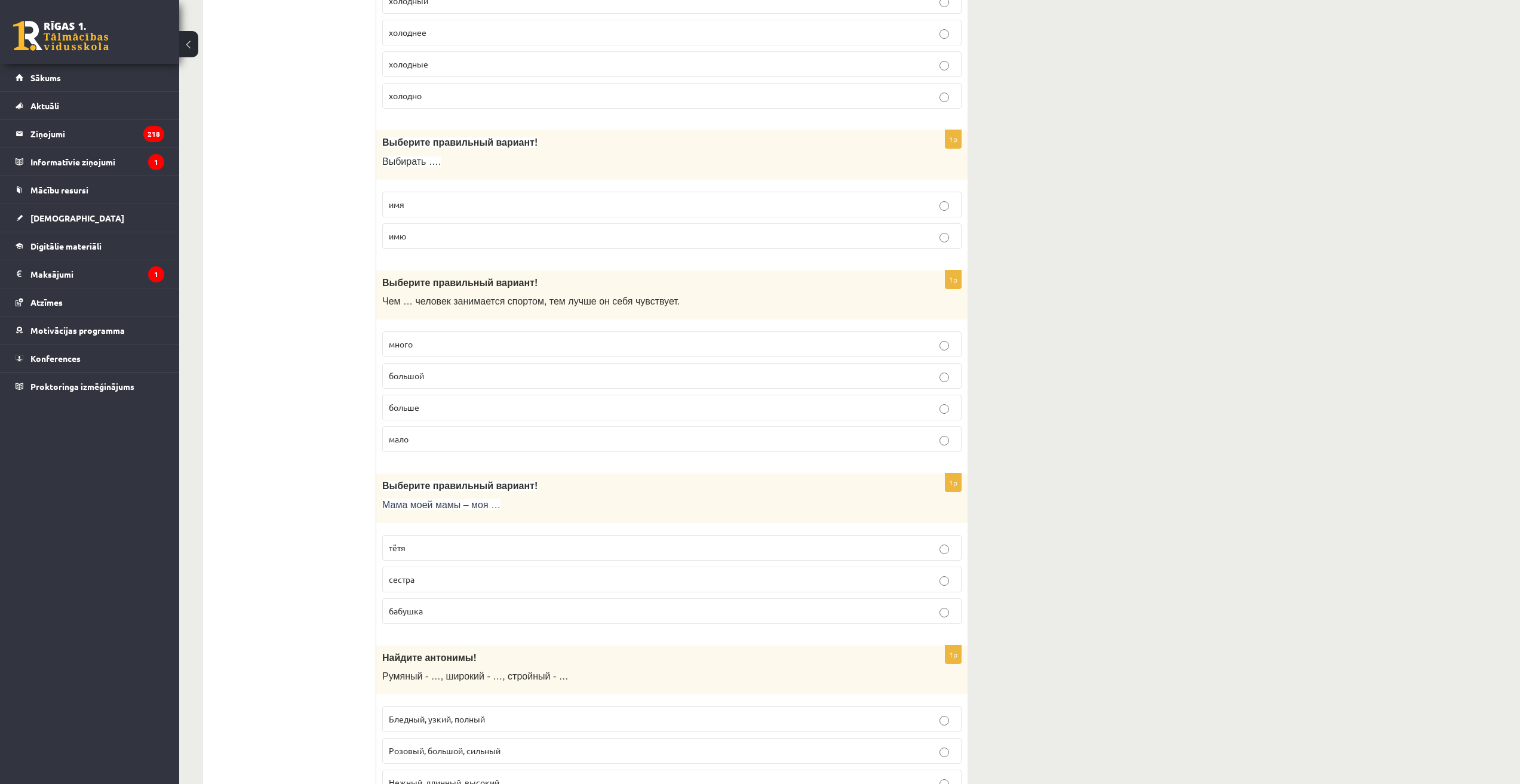
scroll to position [2269, 0]
click at [446, 201] on p "имя" at bounding box center [672, 200] width 566 height 13
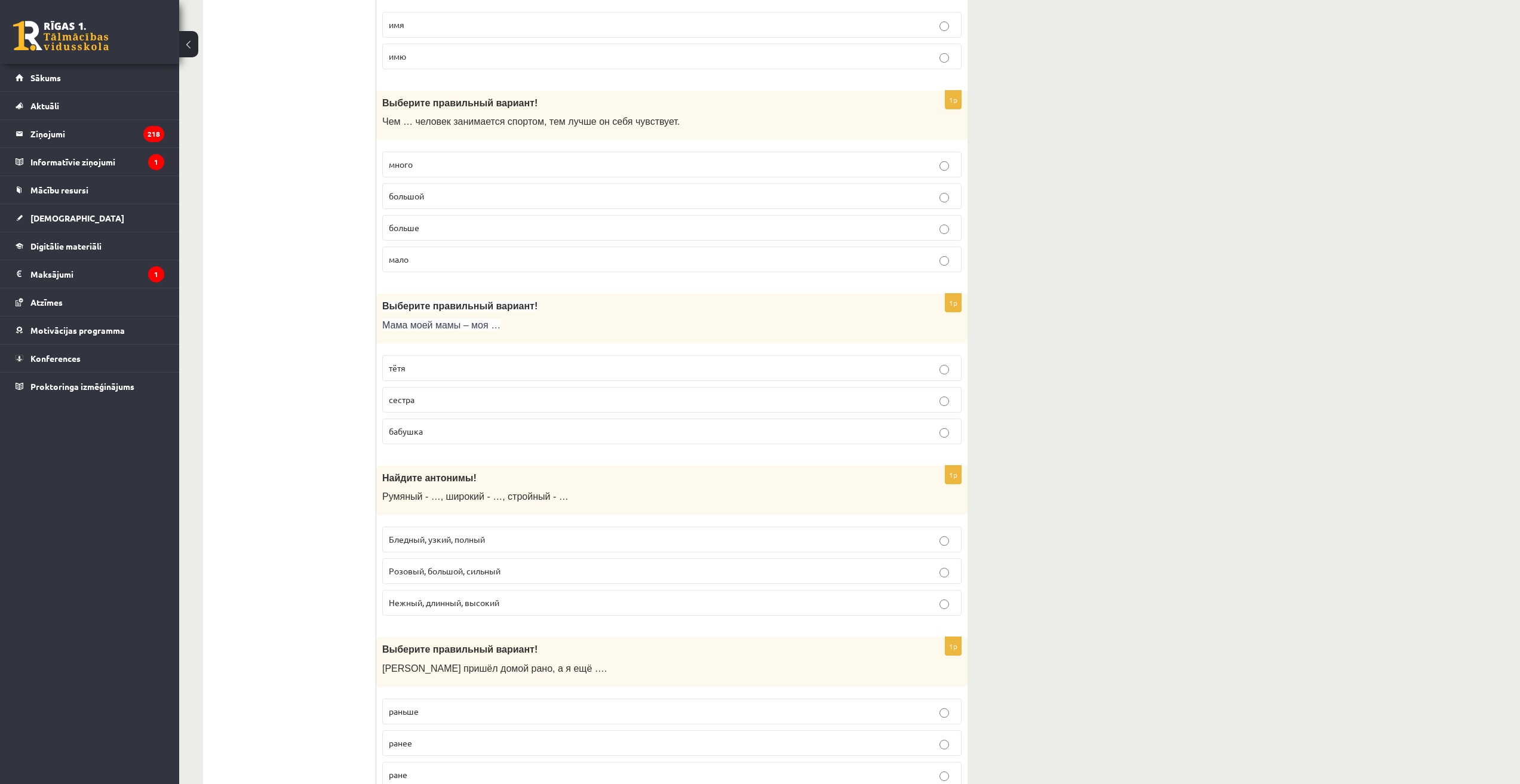
scroll to position [2448, 0]
click at [416, 221] on span "больше" at bounding box center [404, 223] width 31 height 11
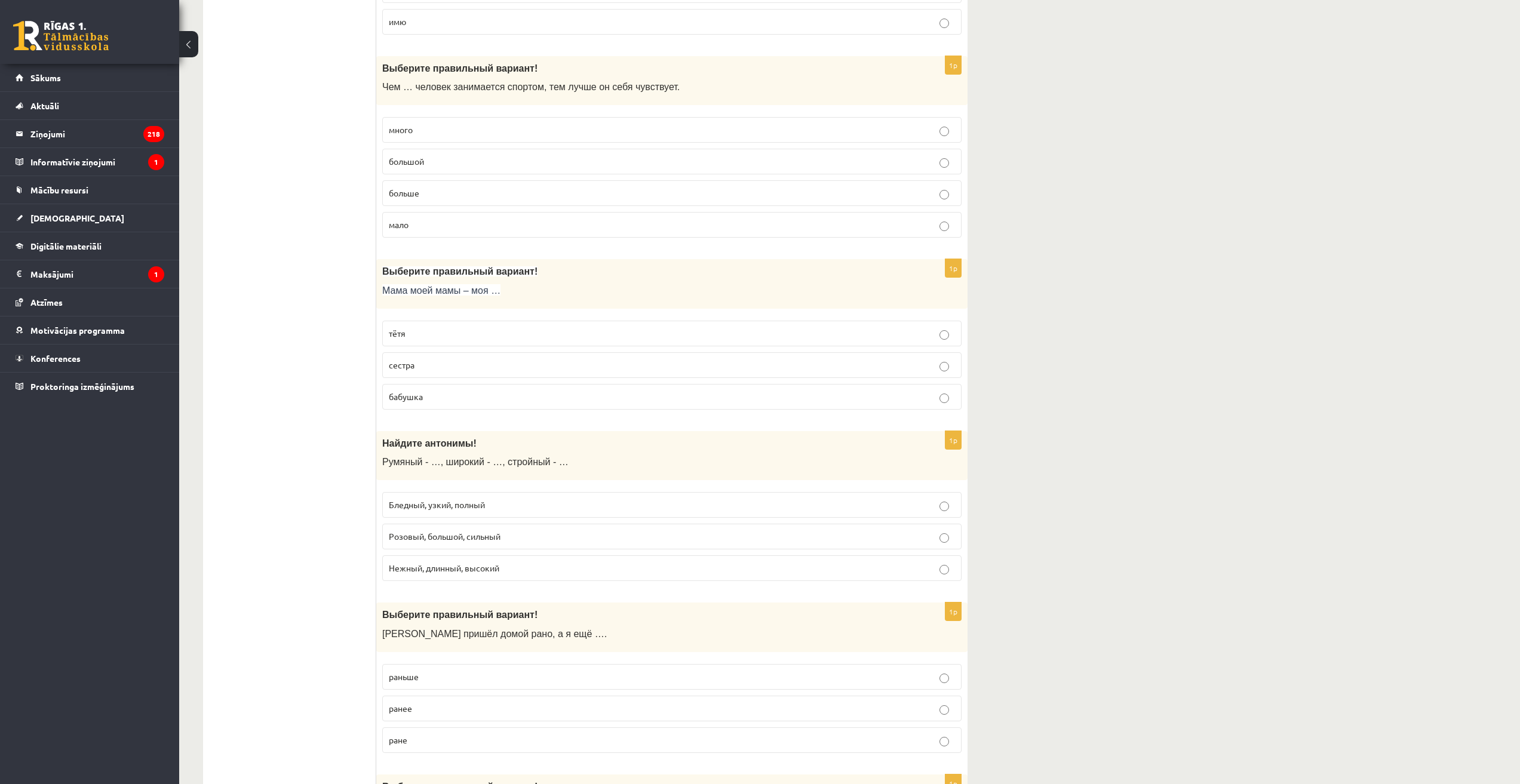
scroll to position [2628, 0]
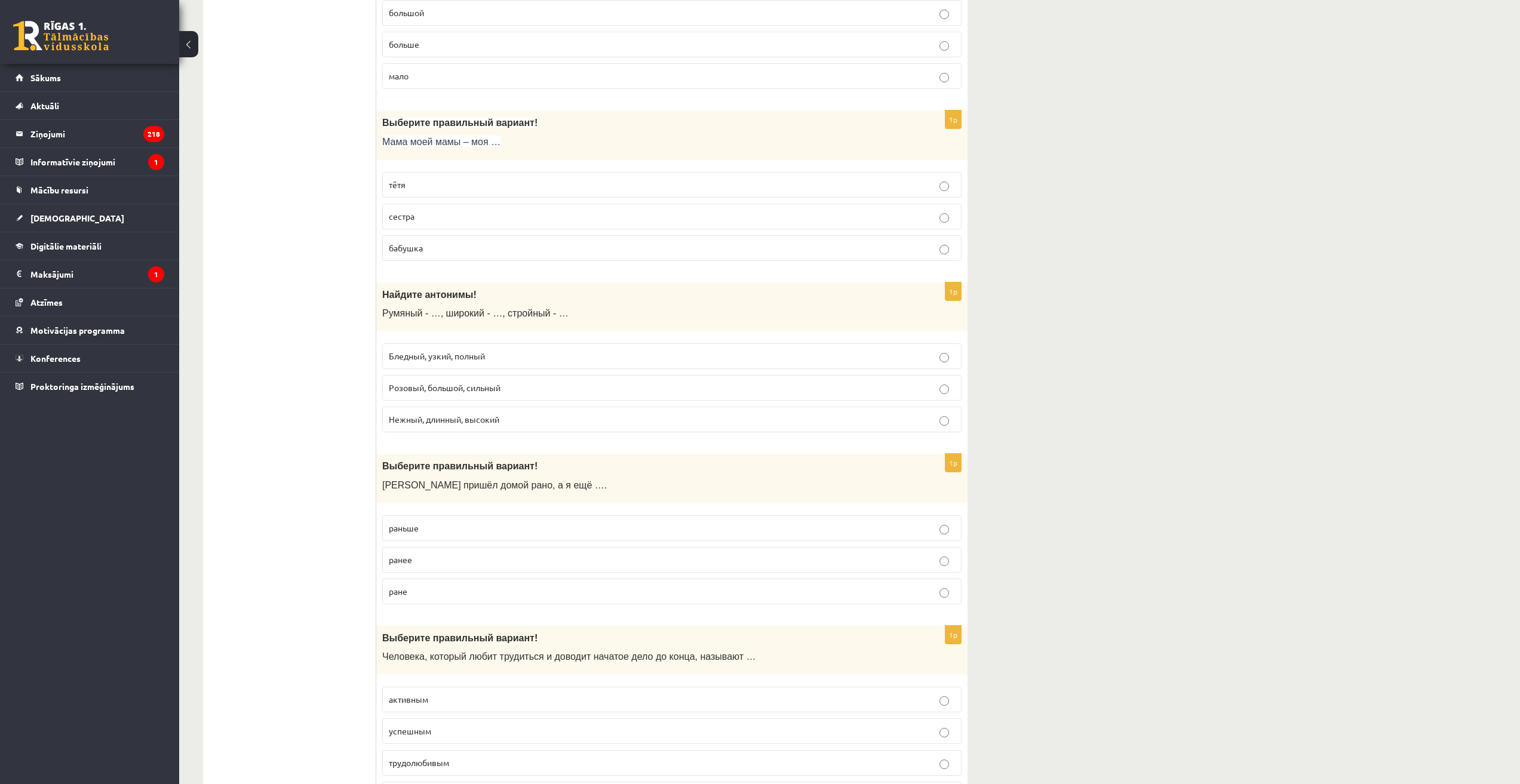
click at [412, 256] on label "бабушка" at bounding box center [671, 248] width 579 height 26
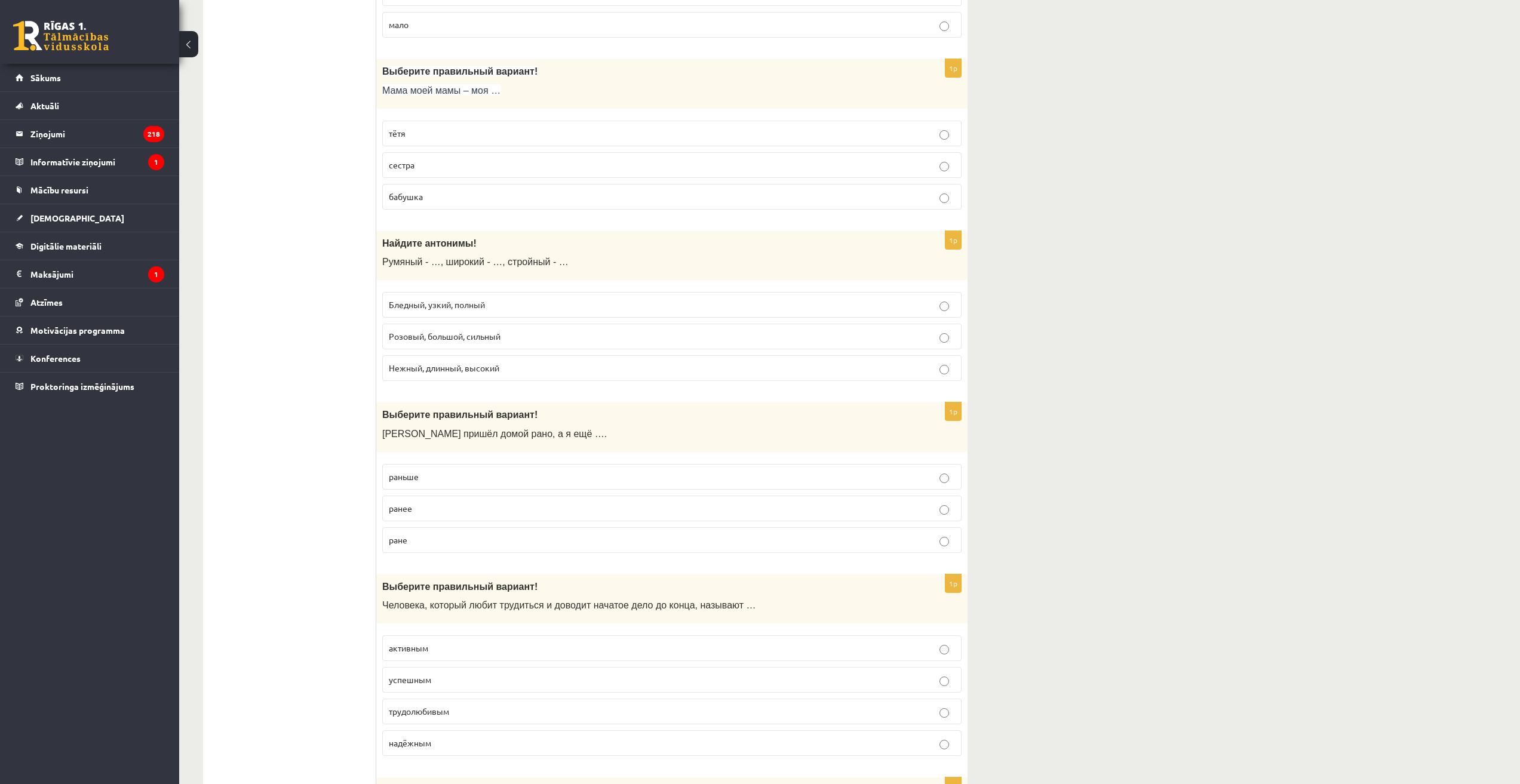
scroll to position [2806, 0]
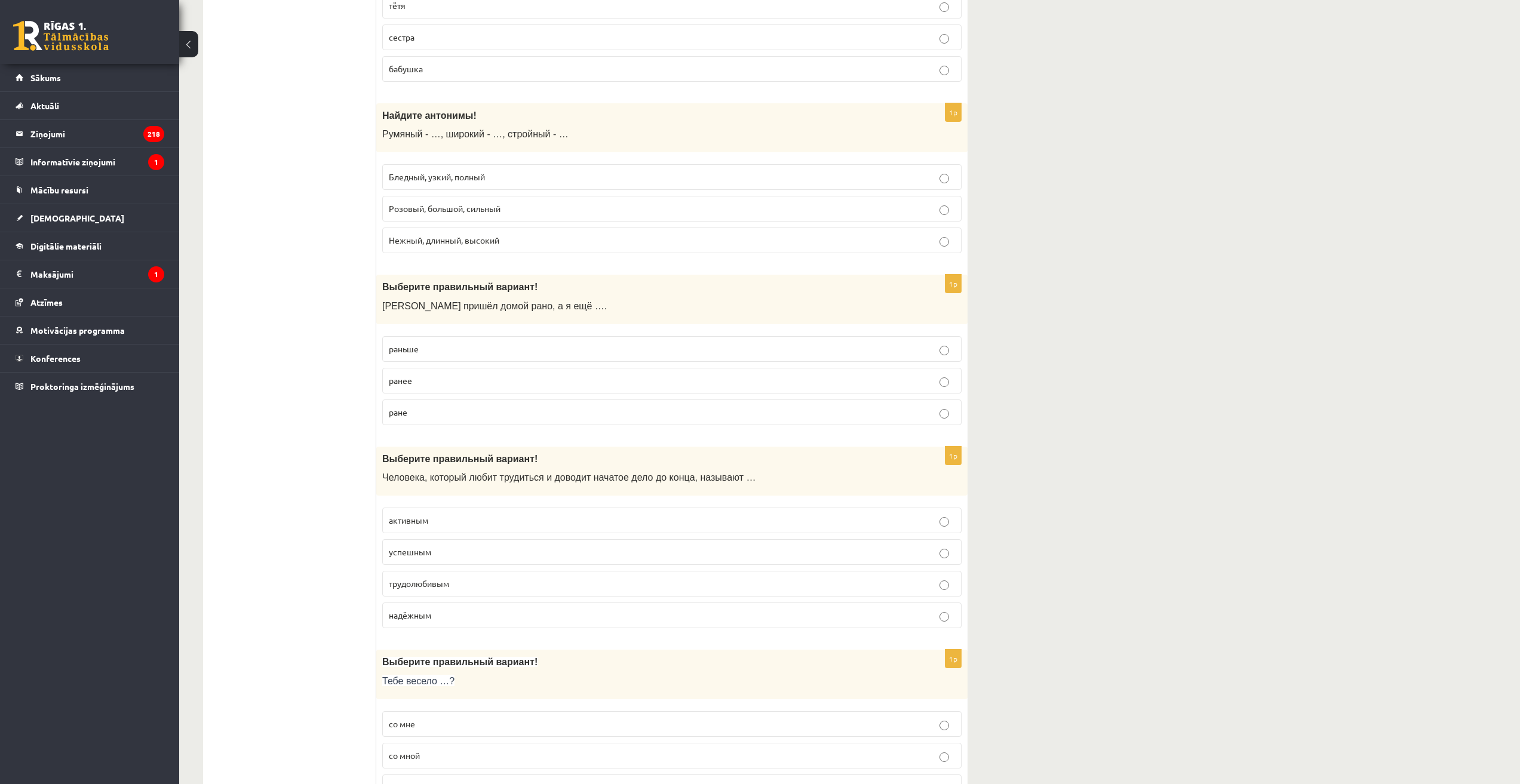
click at [498, 176] on p "Бледный, узкий, полный" at bounding box center [672, 176] width 566 height 13
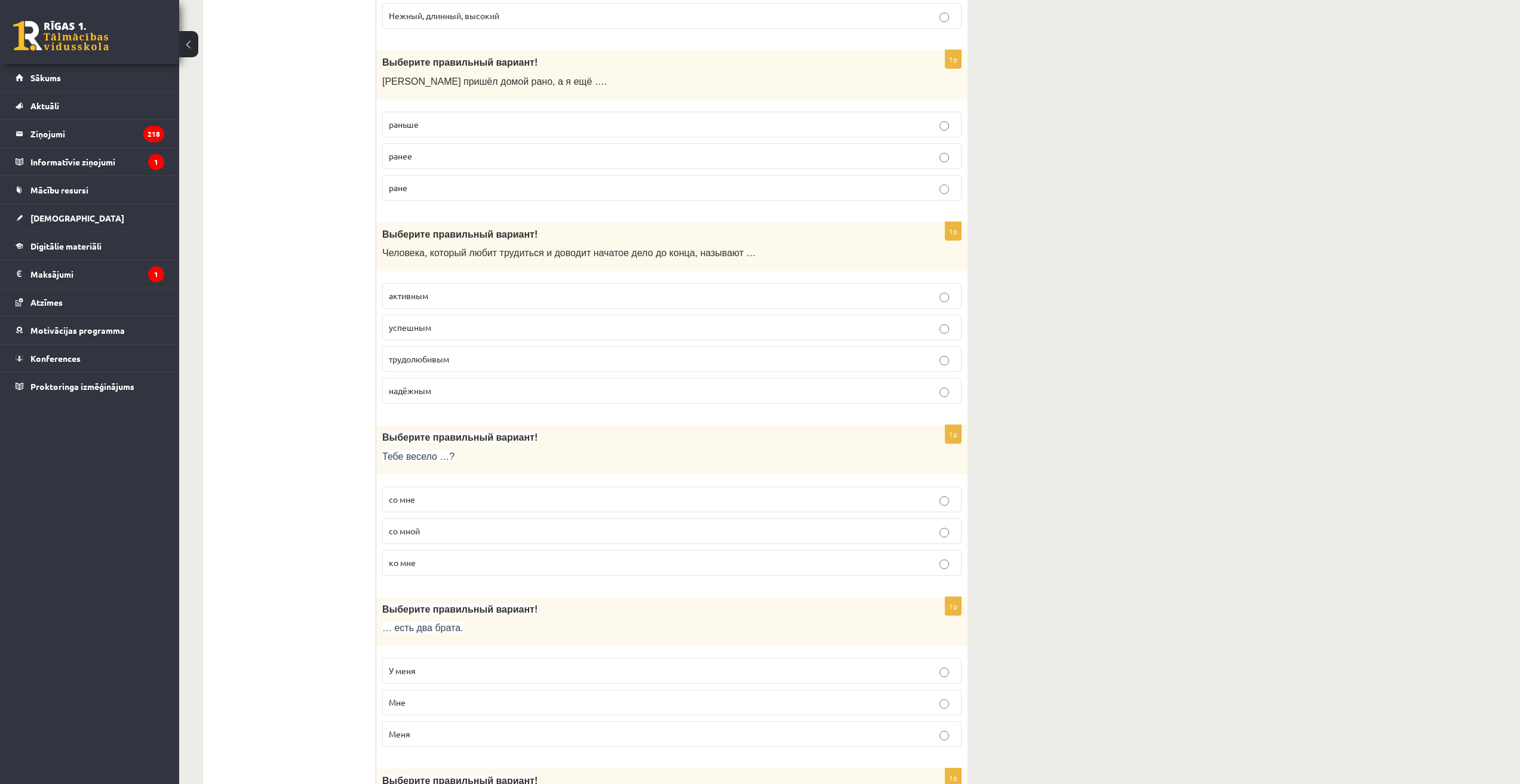
scroll to position [3045, 0]
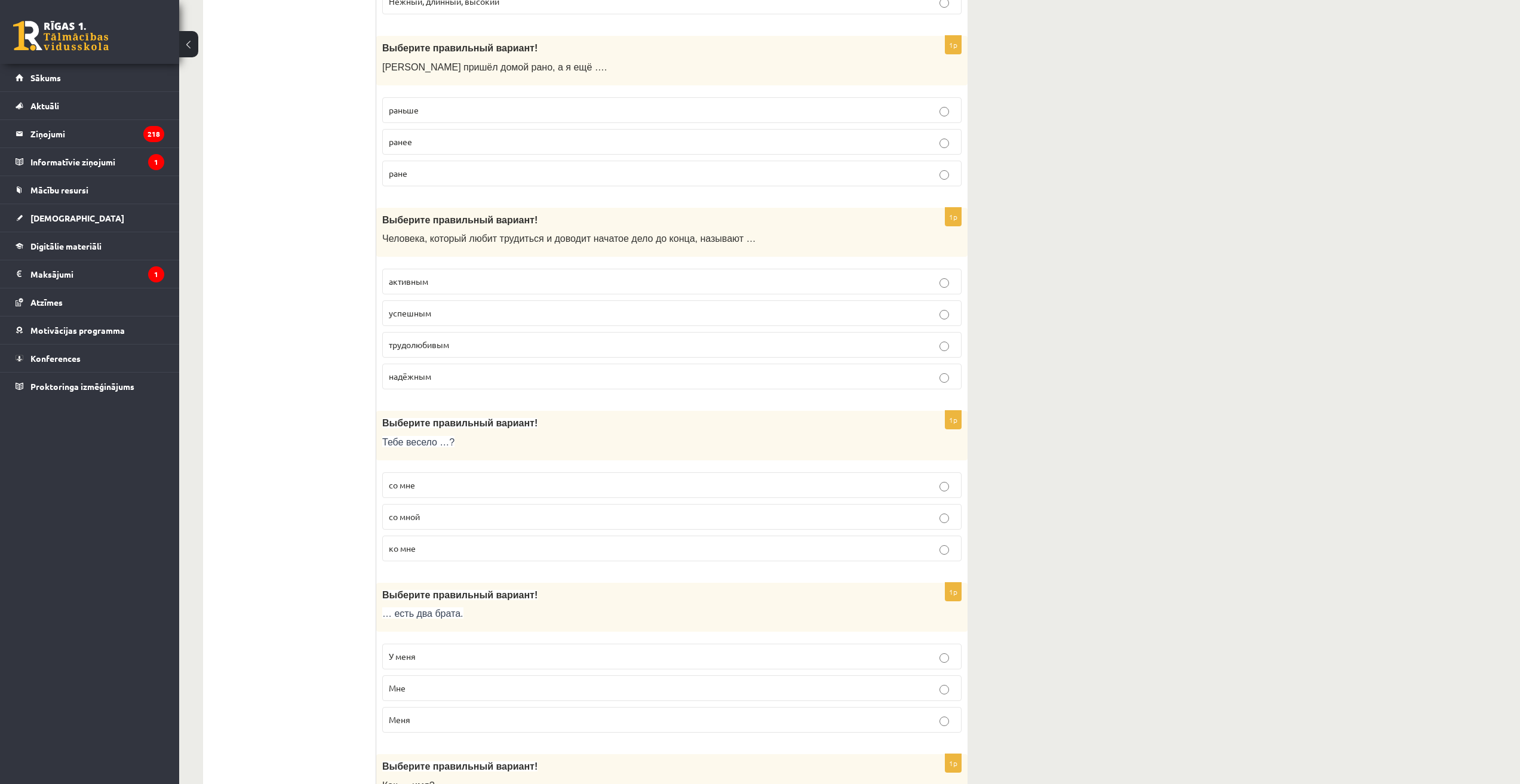
click at [439, 108] on p "раньше" at bounding box center [672, 110] width 566 height 13
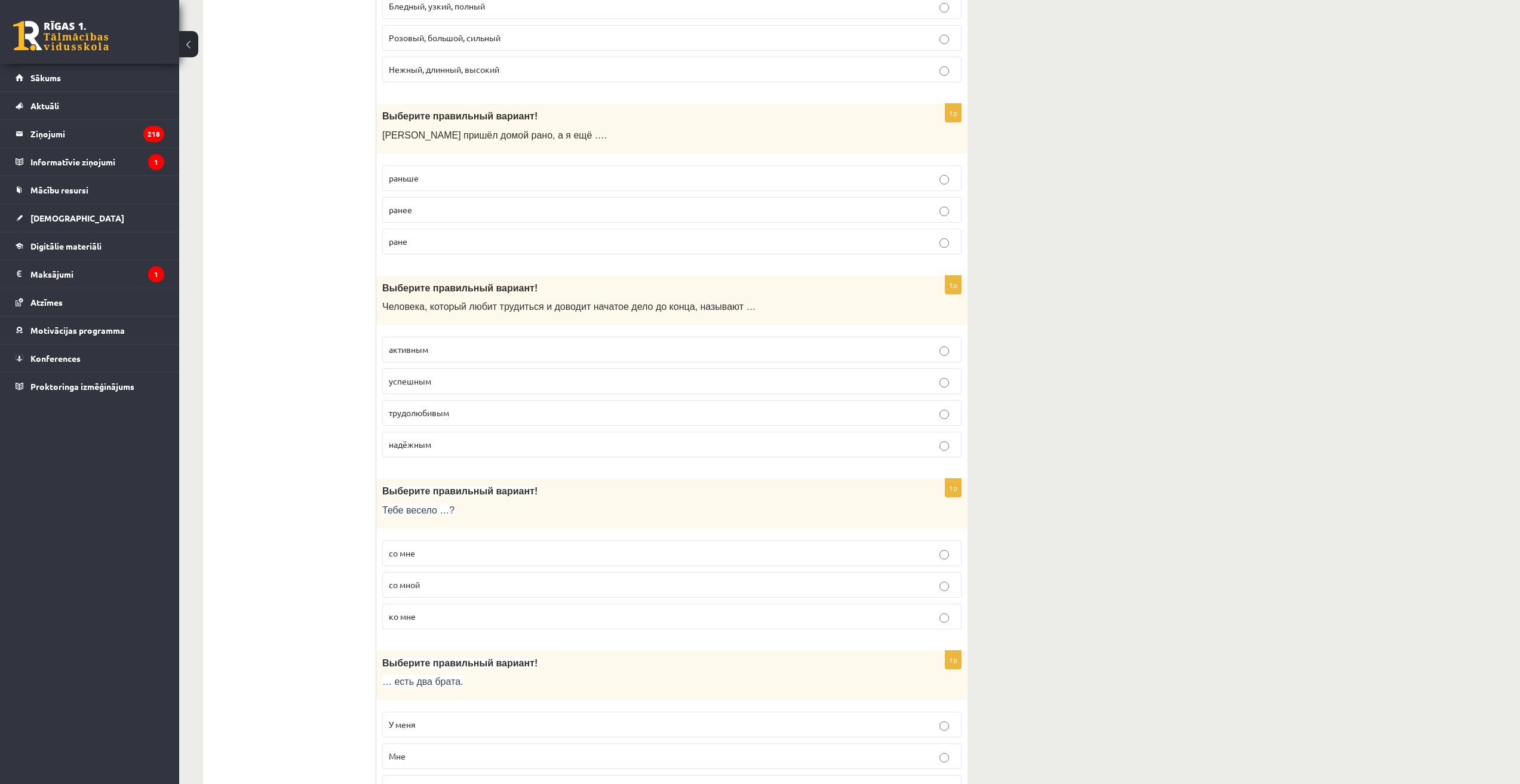
scroll to position [2975, 0]
click at [430, 418] on span "трудолюбивым" at bounding box center [419, 415] width 60 height 11
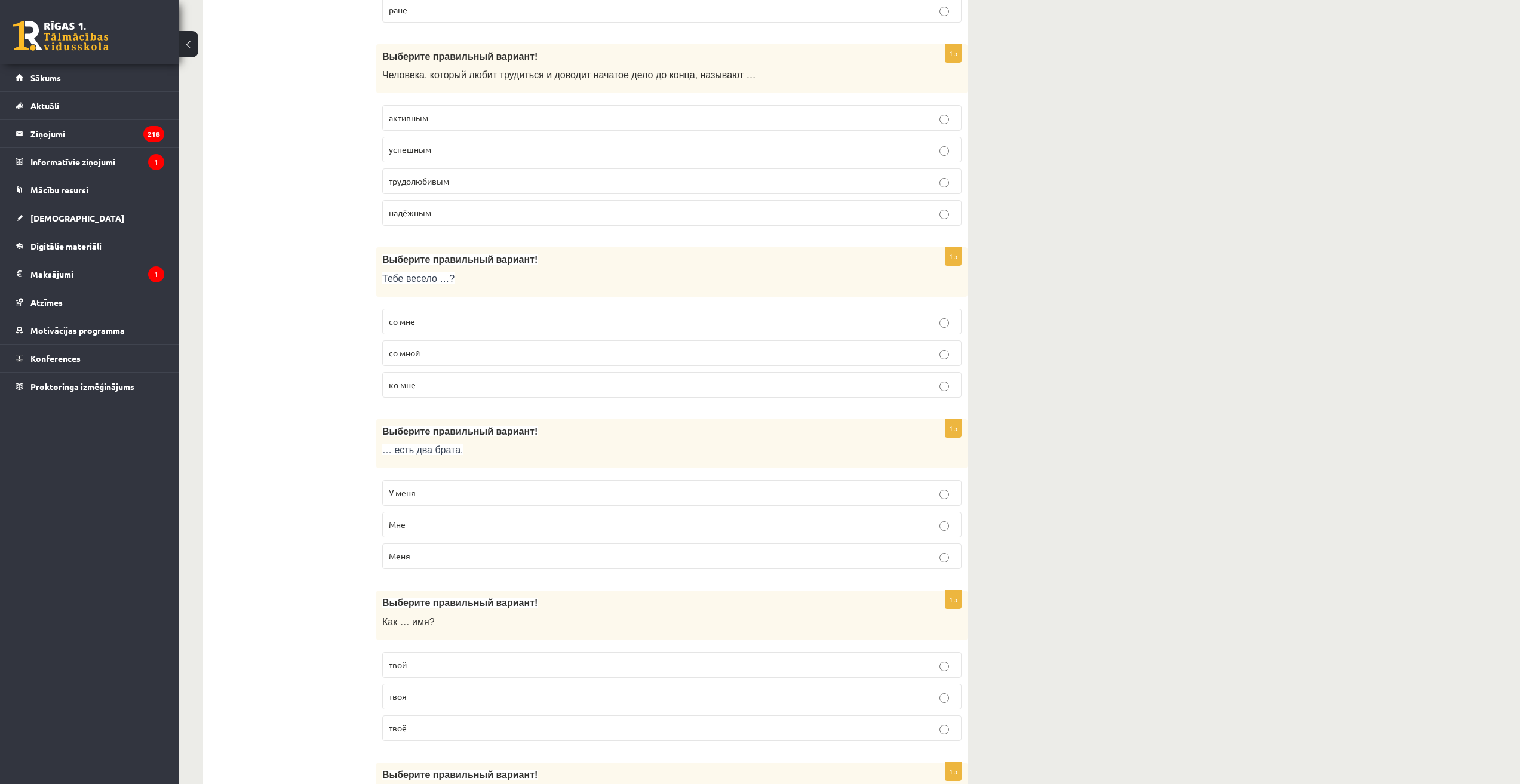
scroll to position [3213, 0]
click at [430, 354] on p "со мной" at bounding box center [672, 348] width 566 height 13
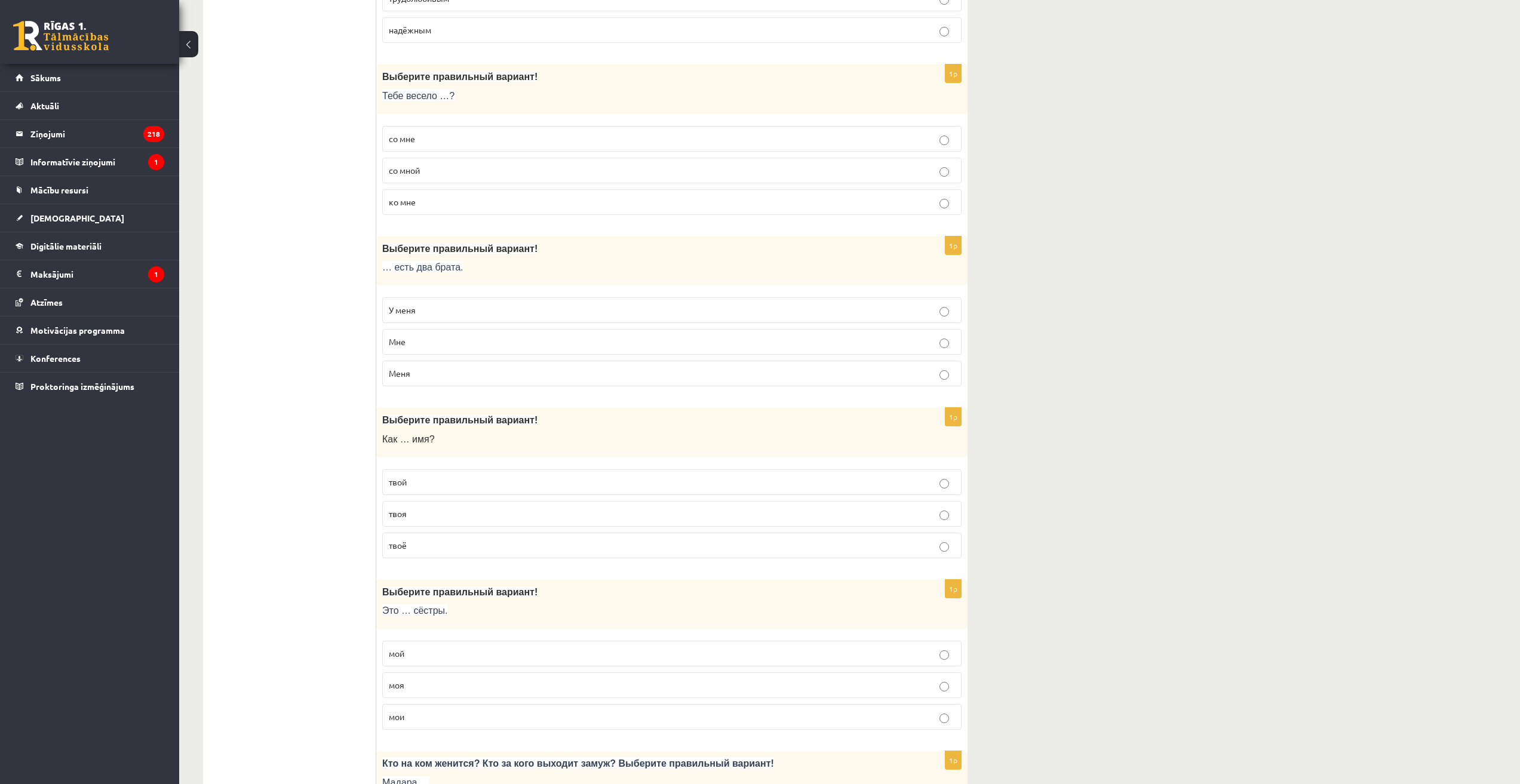
scroll to position [3392, 0]
click at [438, 314] on p "У меня" at bounding box center [672, 309] width 566 height 13
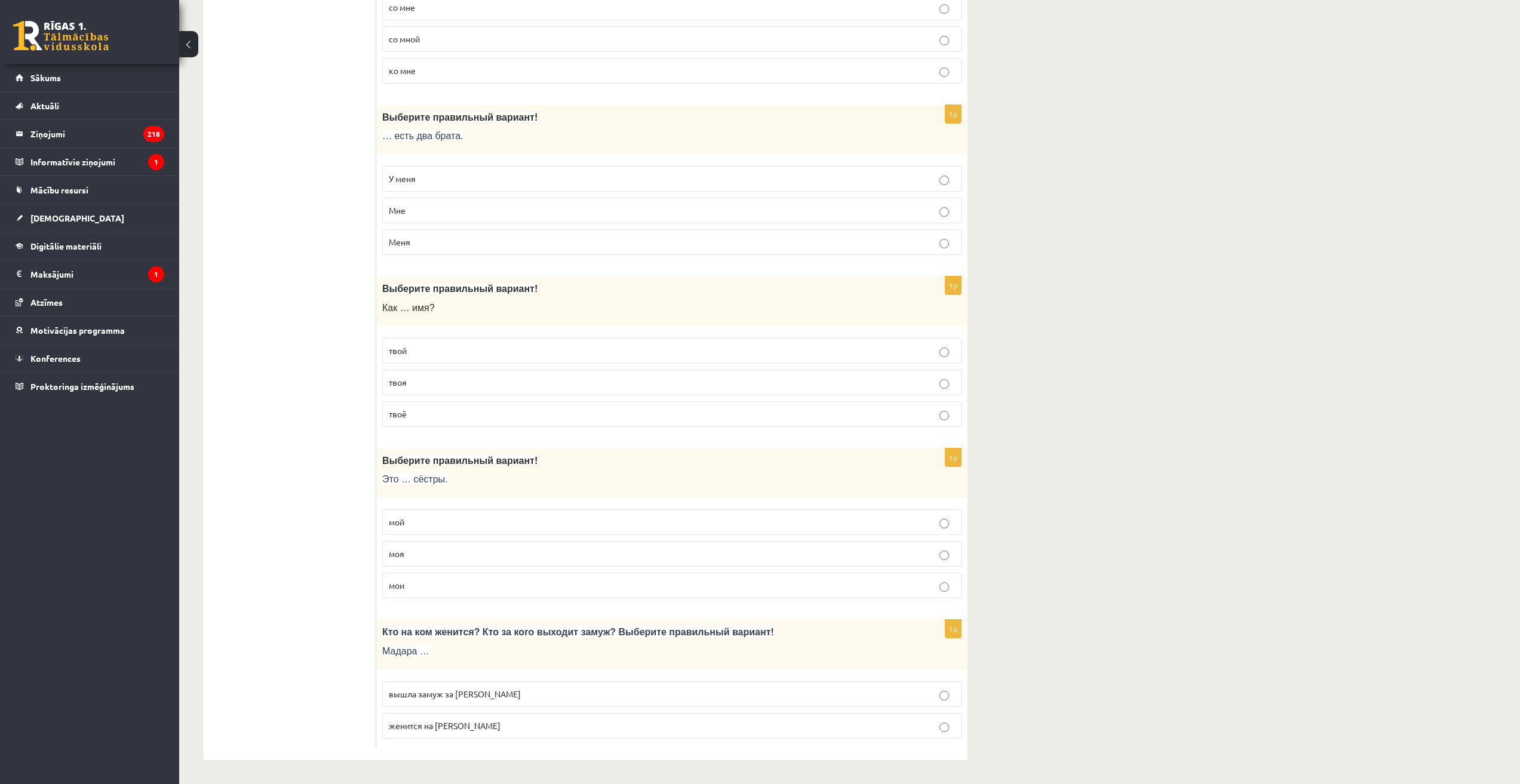
scroll to position [3523, 0]
click at [419, 412] on p "твоё" at bounding box center [672, 414] width 566 height 13
click at [421, 514] on label "мой" at bounding box center [671, 522] width 579 height 26
click at [412, 584] on p "мои" at bounding box center [672, 585] width 566 height 13
click at [491, 693] on p "вышла замуж за Марка" at bounding box center [672, 694] width 566 height 13
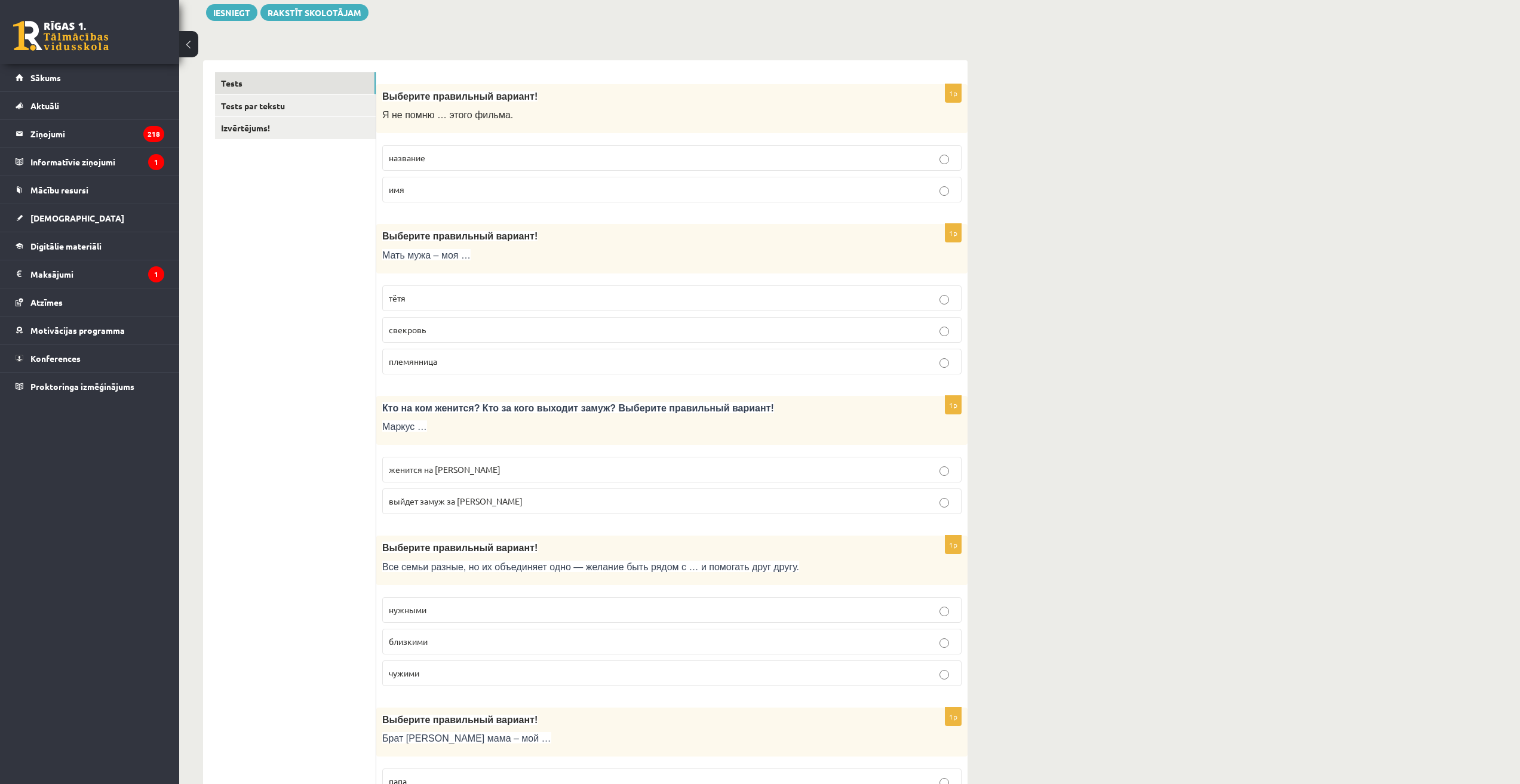
scroll to position [0, 0]
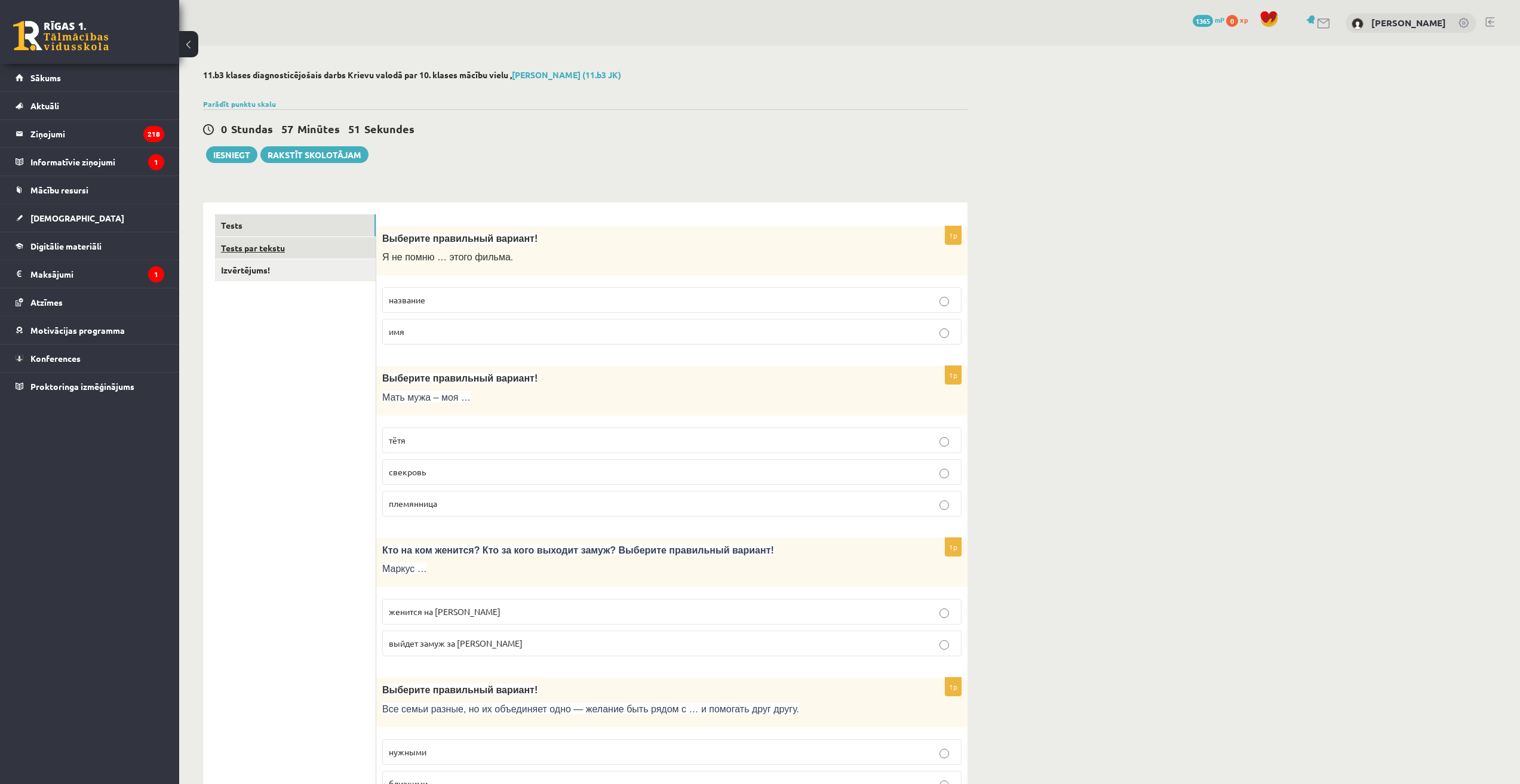
click at [291, 244] on link "Tests par tekstu" at bounding box center [295, 248] width 161 height 22
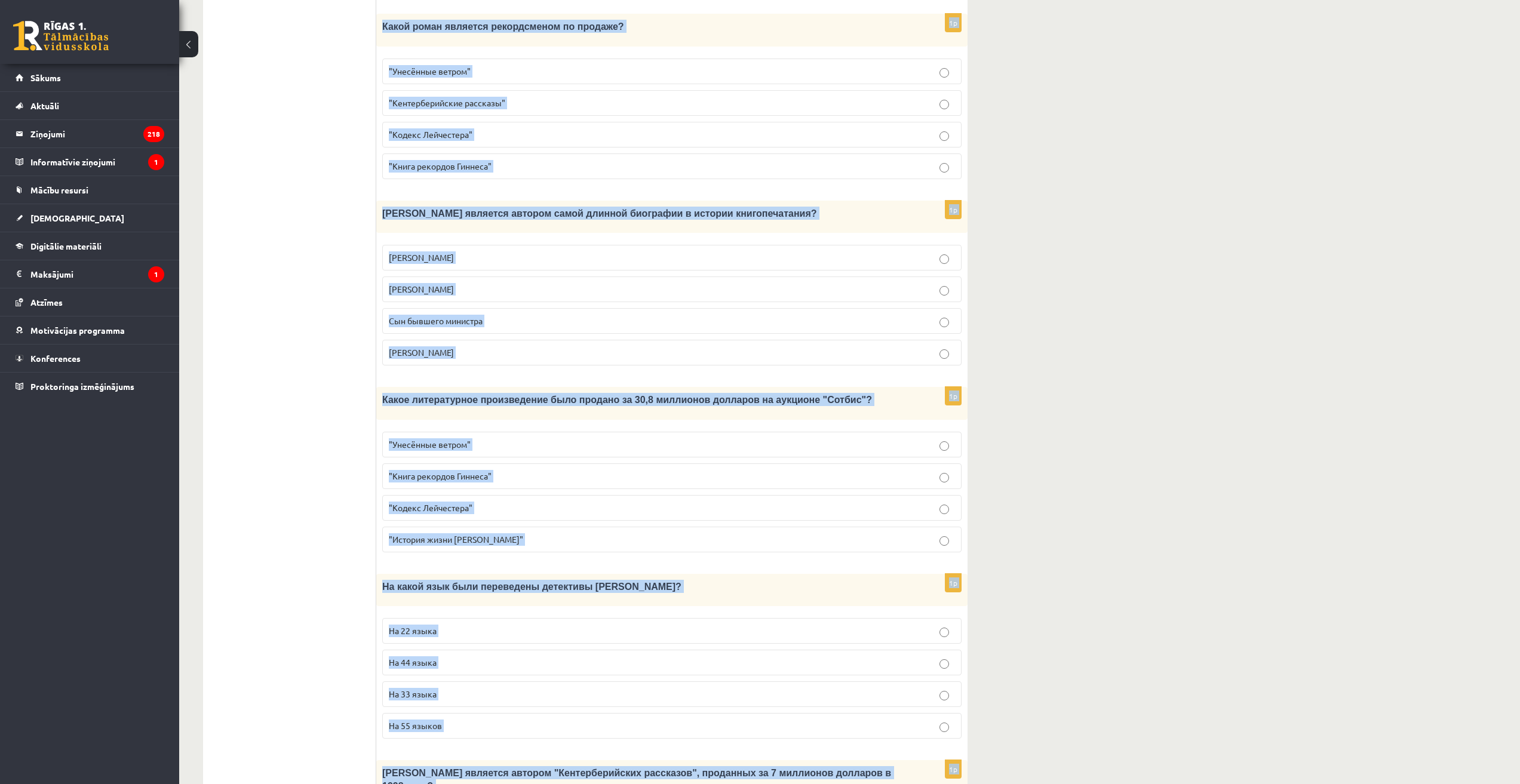
scroll to position [808, 0]
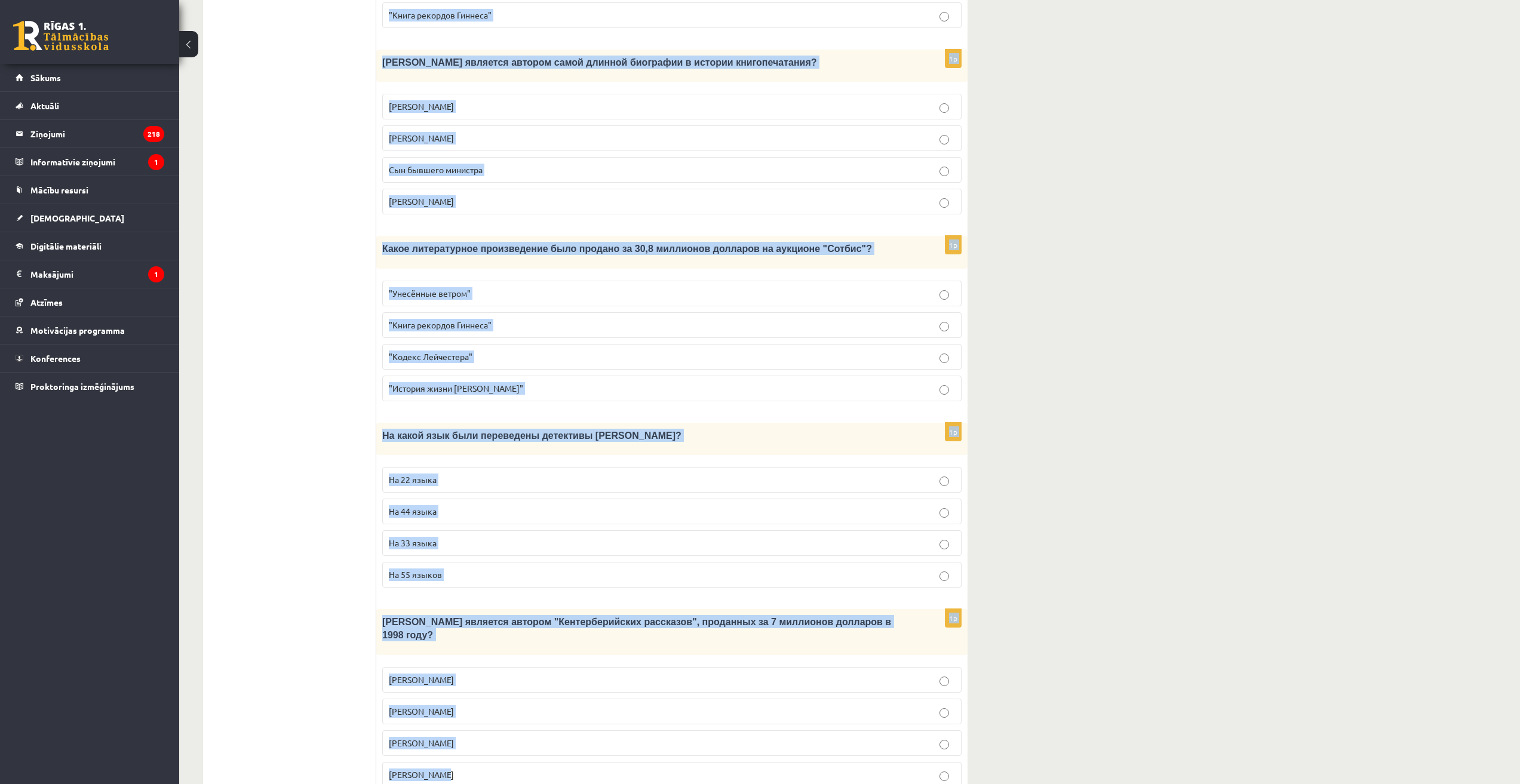
drag, startPoint x: 407, startPoint y: 261, endPoint x: 472, endPoint y: 724, distance: 467.5
click at [472, 724] on form "Прочитайте текст «Интересные факты о книгах», выберите правильный вариант! Инте…" at bounding box center [671, 102] width 567 height 1391
copy form "Интересные факты о книгах Книгопечатание изобретено сравнительно недавно. Счита…"
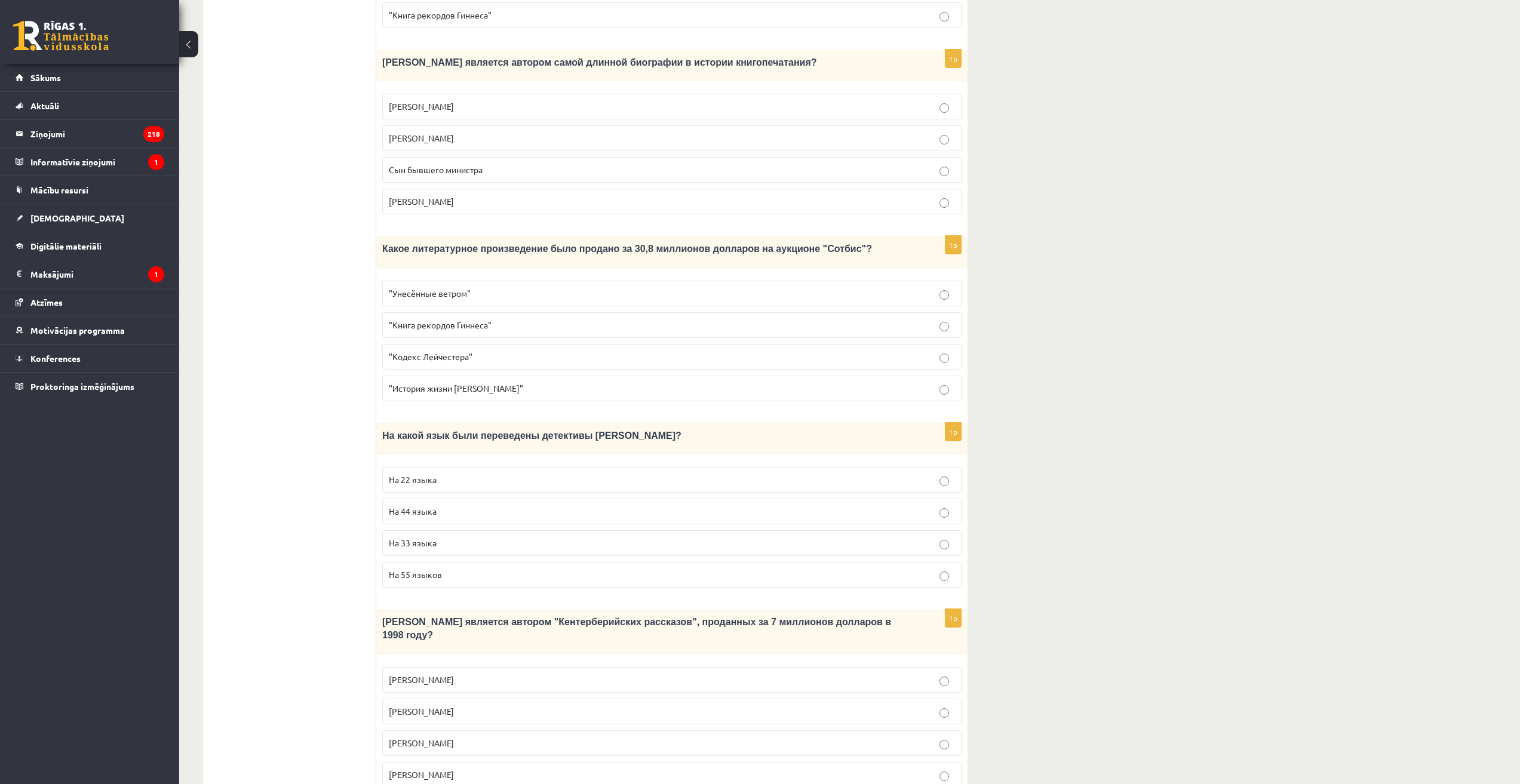
click at [369, 296] on ul "Tests Tests par tekstu Izvērtējums!" at bounding box center [295, 102] width 161 height 1391
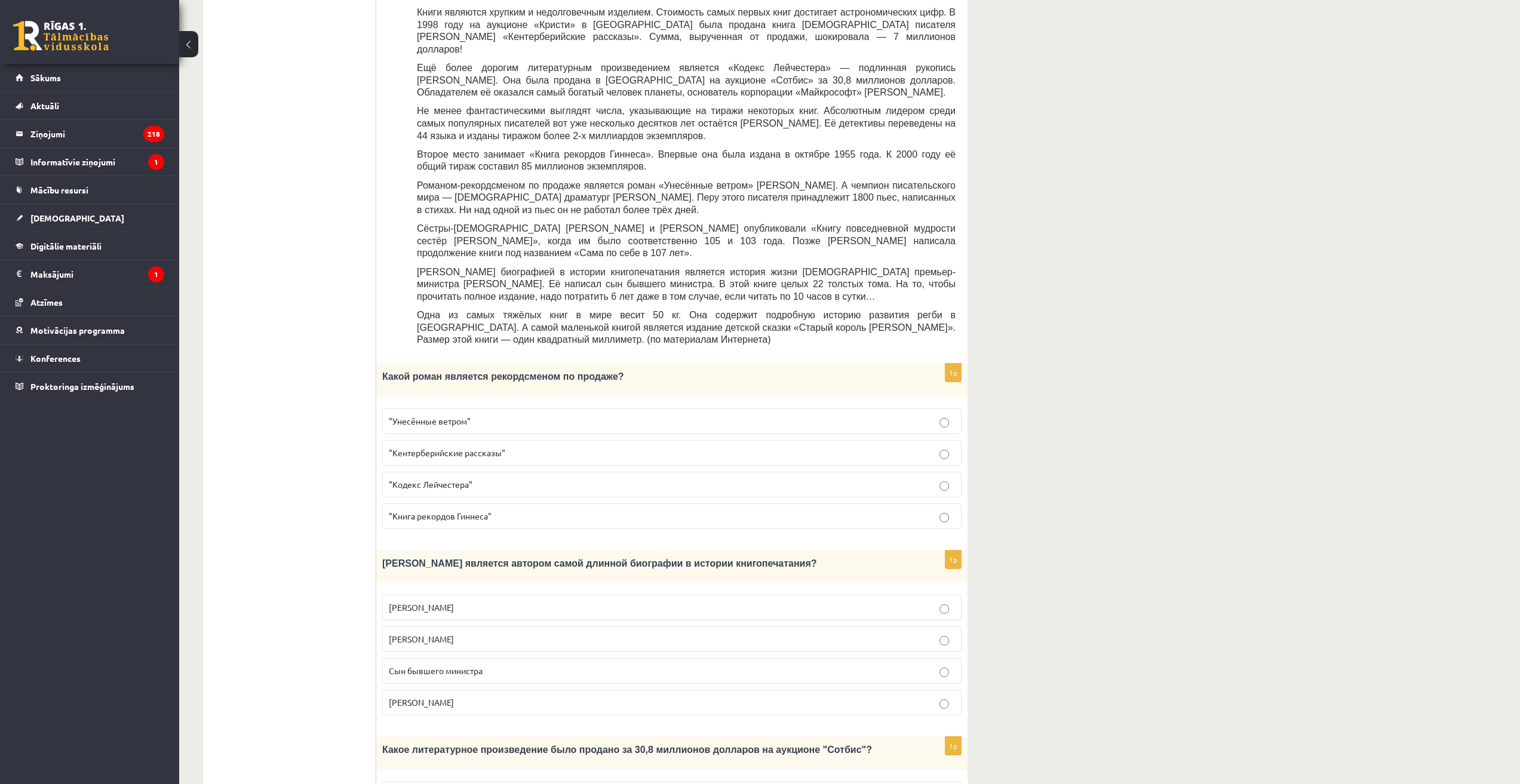
scroll to position [330, 0]
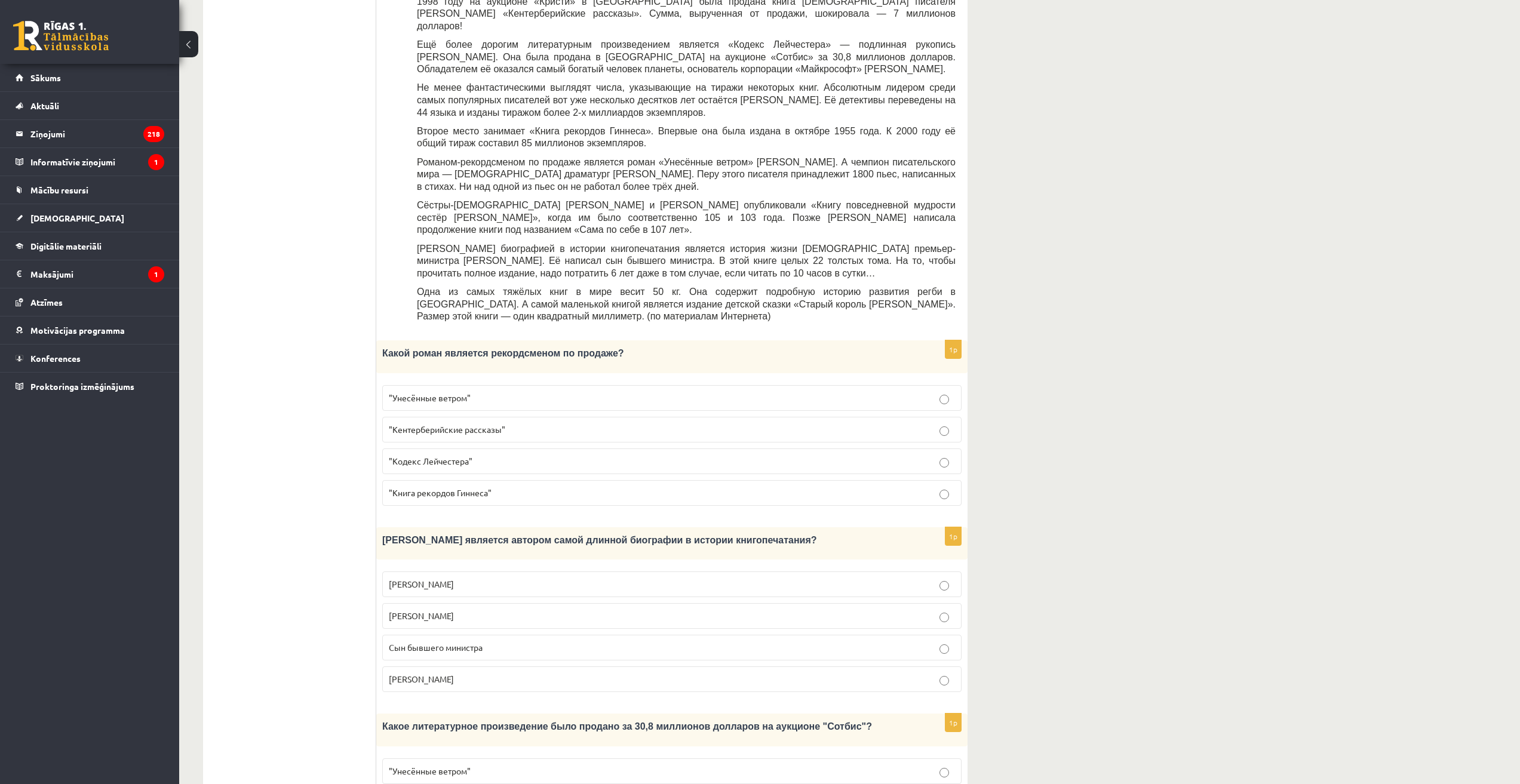
click at [440, 392] on span ""Унесённые ветром"" at bounding box center [430, 397] width 82 height 11
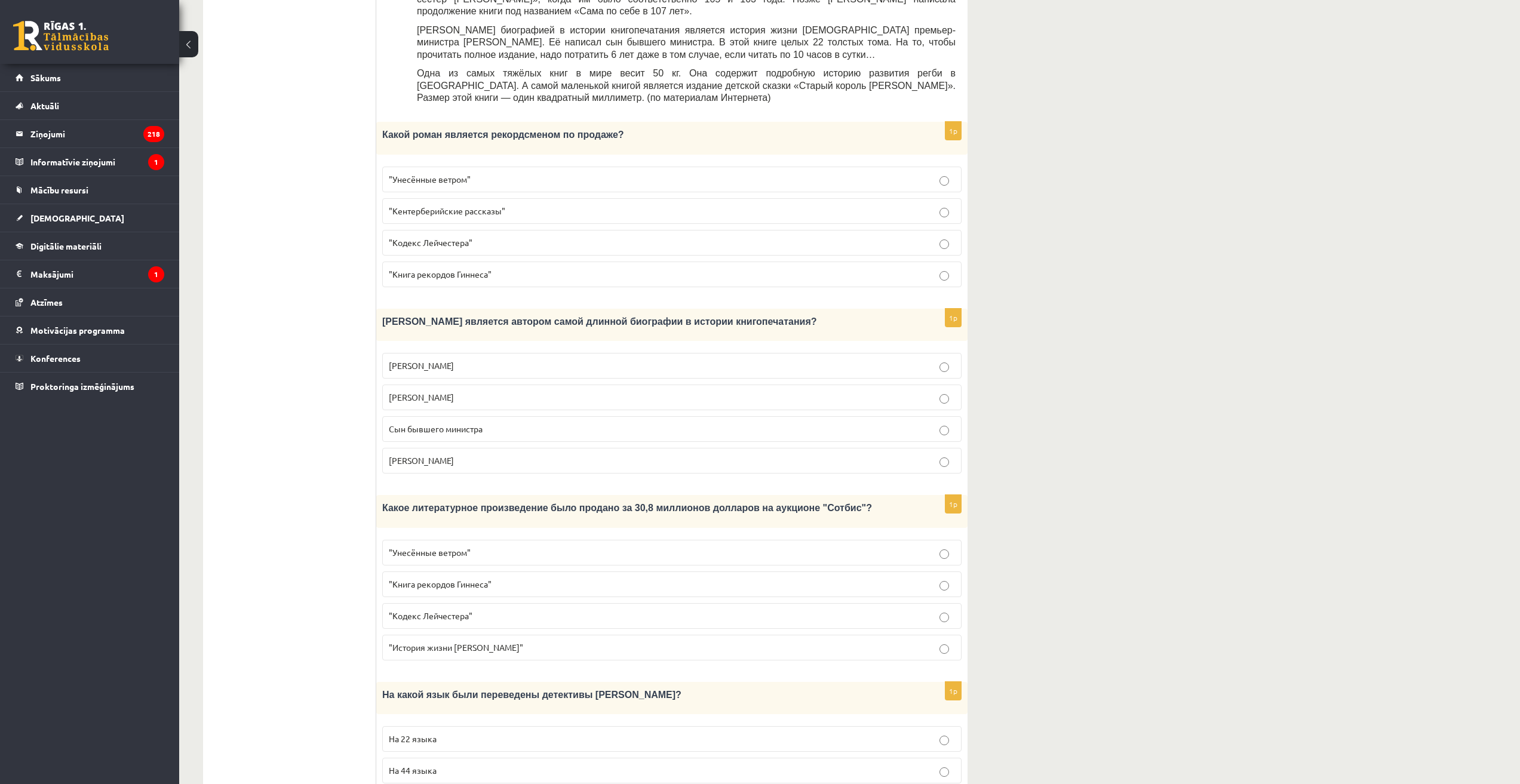
scroll to position [629, 0]
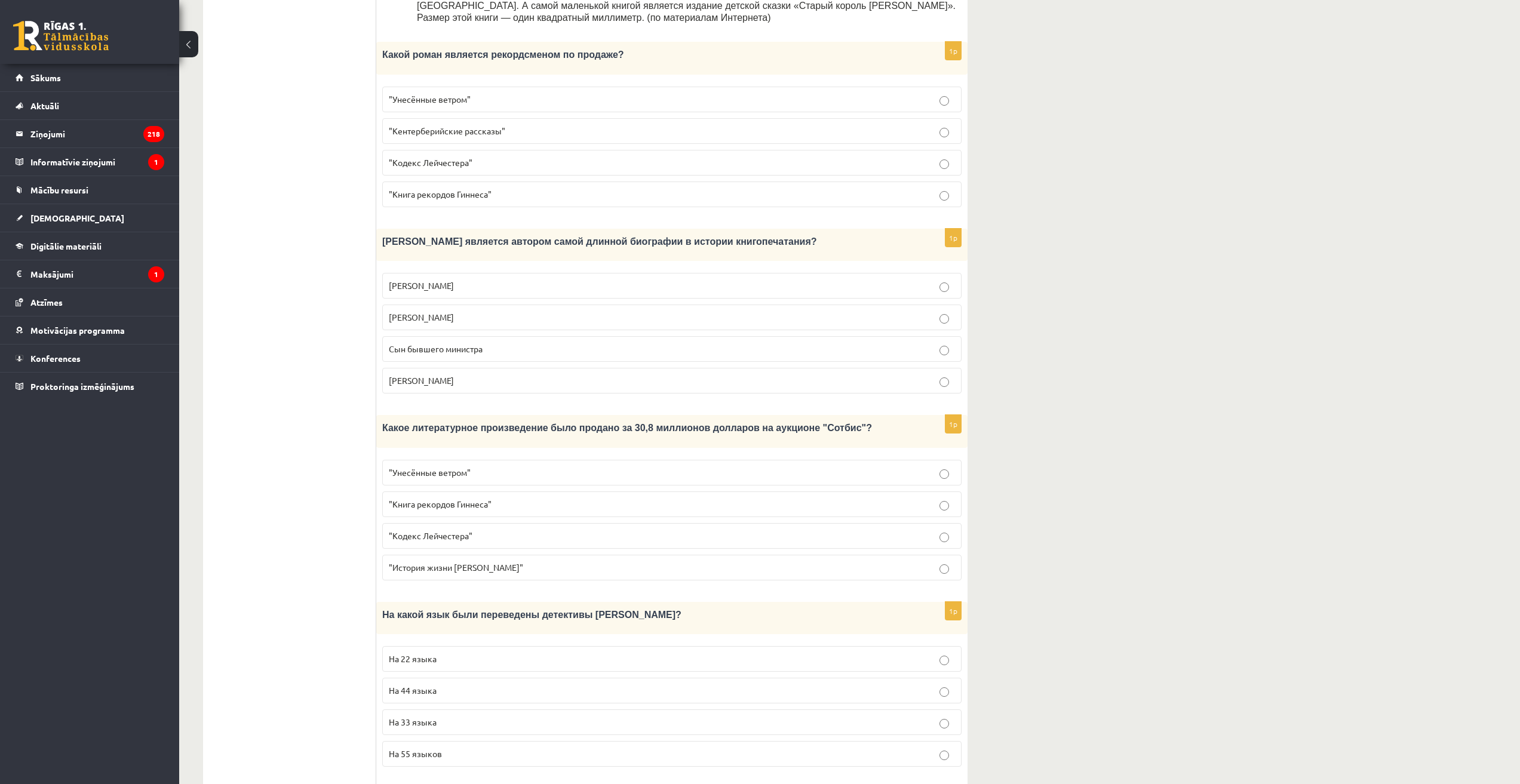
click at [419, 336] on label "Сын бывшего министра" at bounding box center [671, 349] width 579 height 26
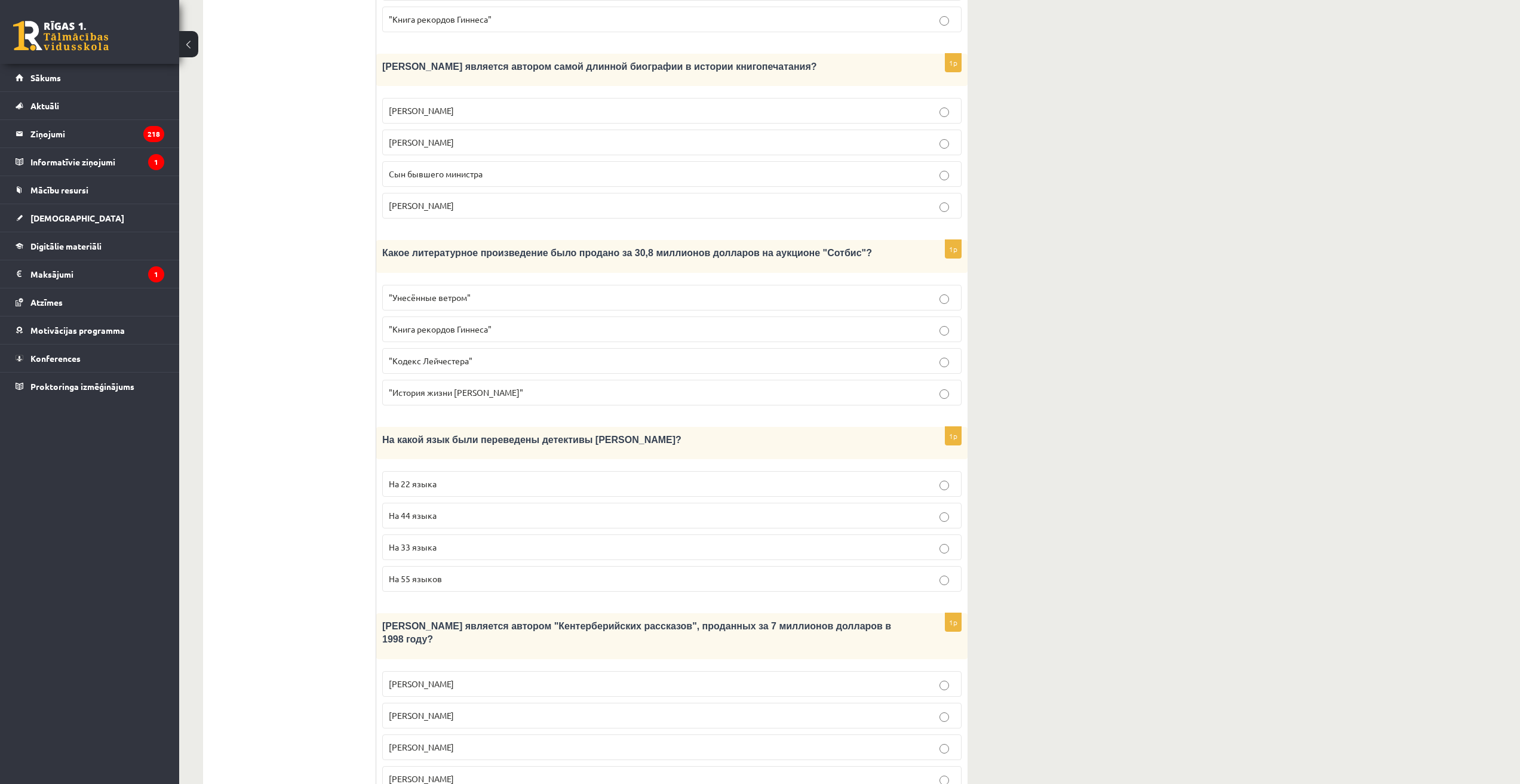
scroll to position [808, 0]
click at [412, 351] on span ""Кодекс Лейчестера"" at bounding box center [430, 357] width 83 height 11
click at [411, 351] on span ""Кодекс Лейчестера"" at bounding box center [430, 357] width 83 height 11
click at [409, 505] on p "На 44 языка" at bounding box center [672, 511] width 566 height 13
click at [425, 737] on span "Джефри Чосер" at bounding box center [421, 743] width 65 height 11
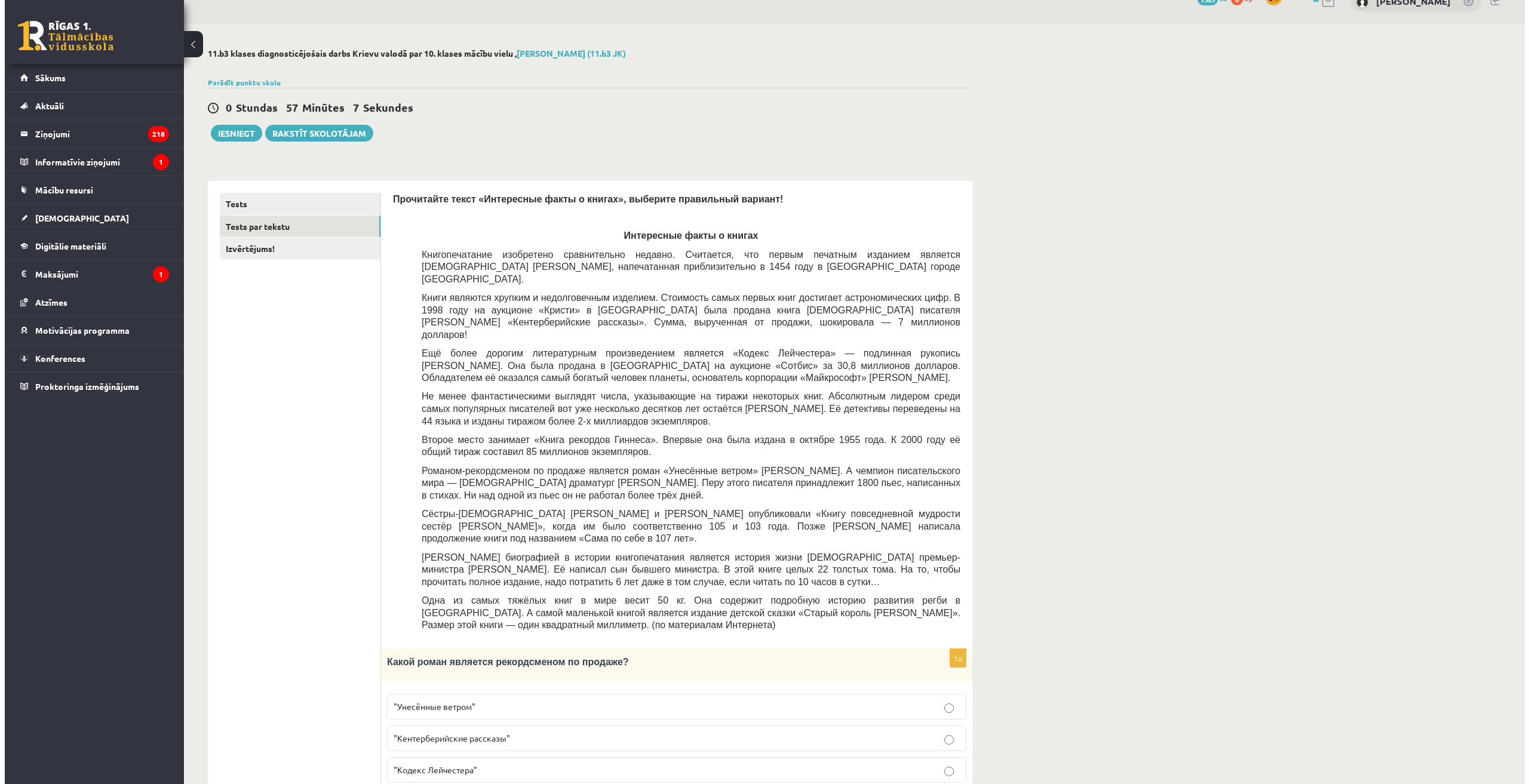
scroll to position [0, 0]
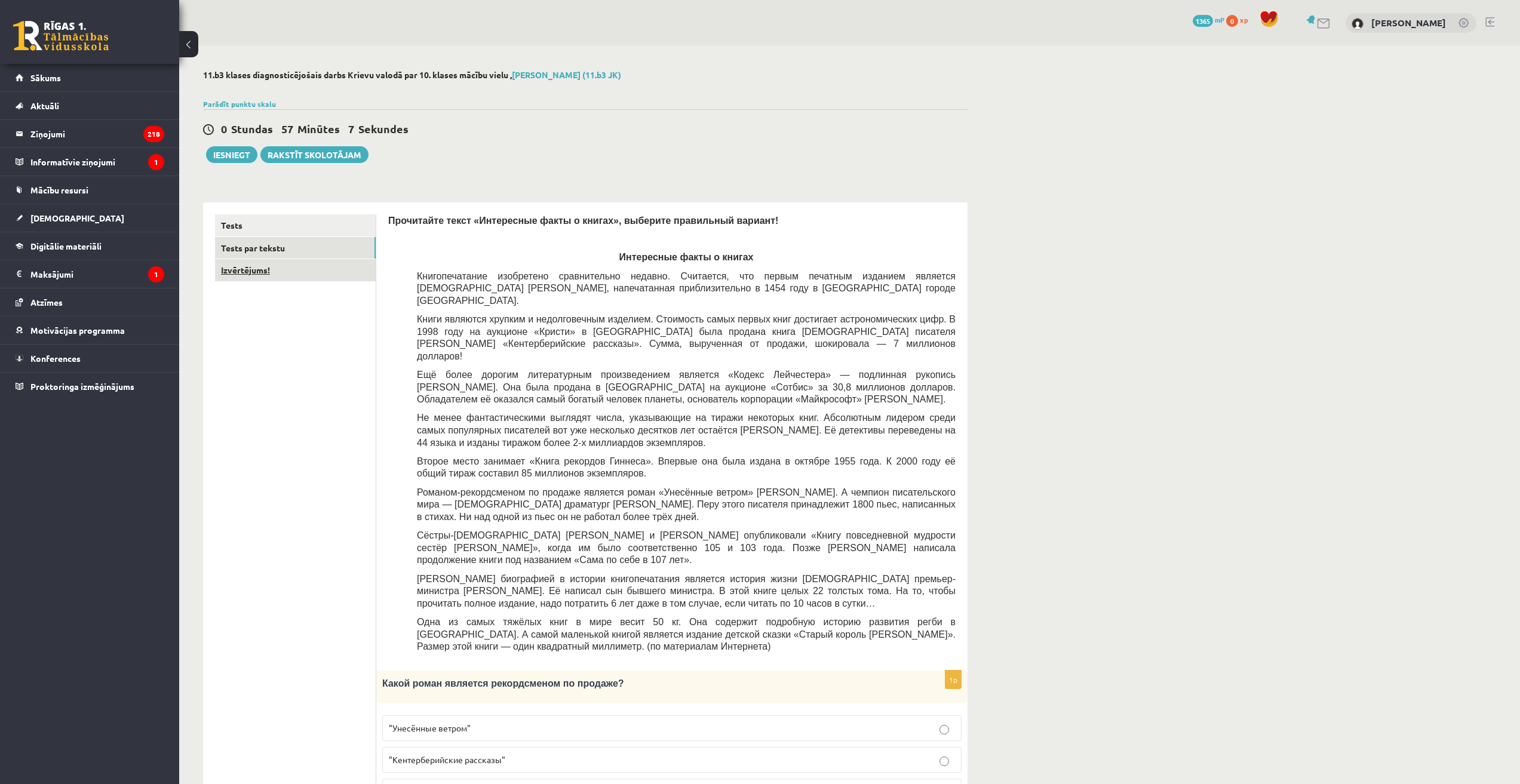
click at [267, 278] on link "Izvērtējums!" at bounding box center [295, 270] width 161 height 22
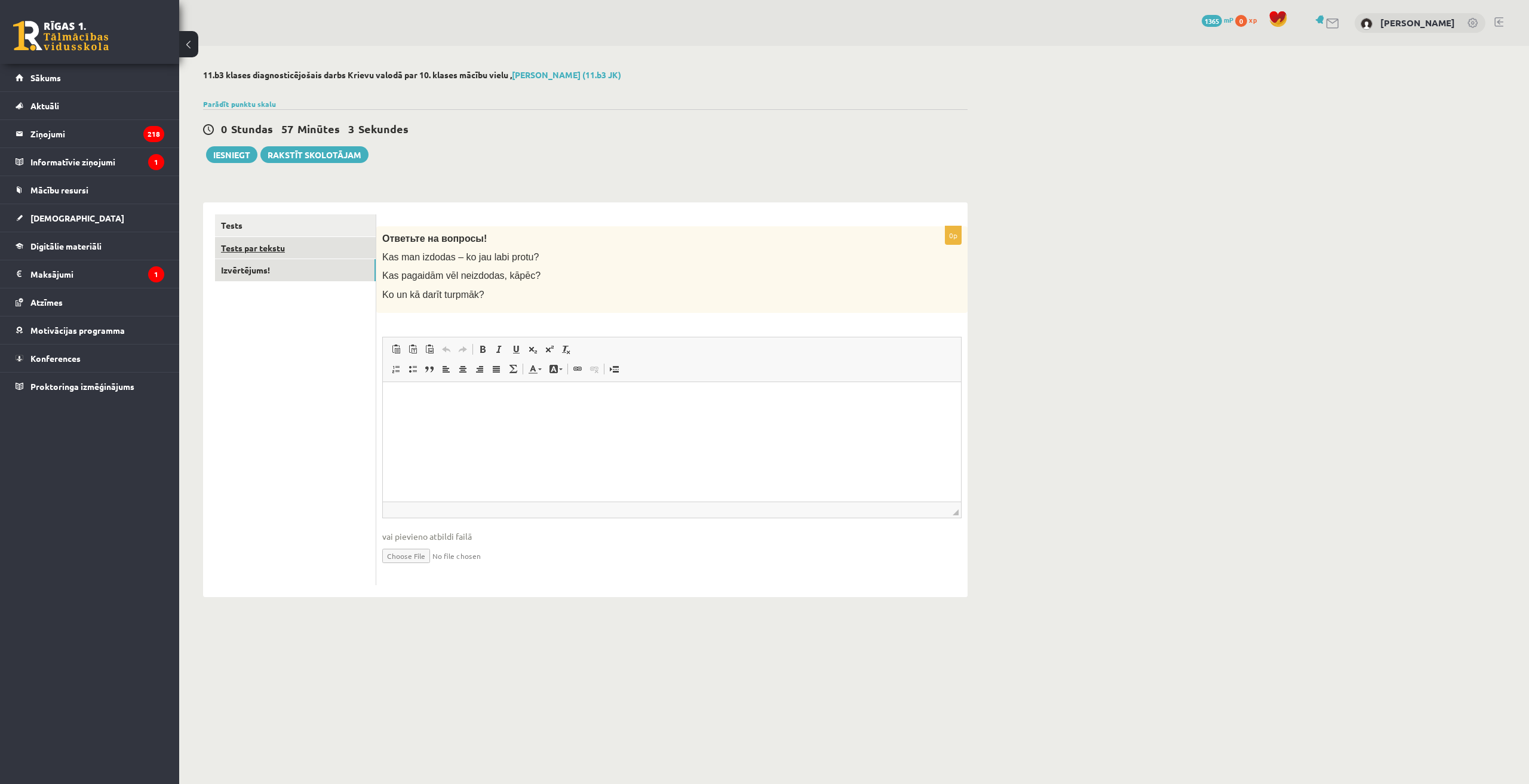
click at [327, 255] on link "Tests par tekstu" at bounding box center [295, 248] width 161 height 22
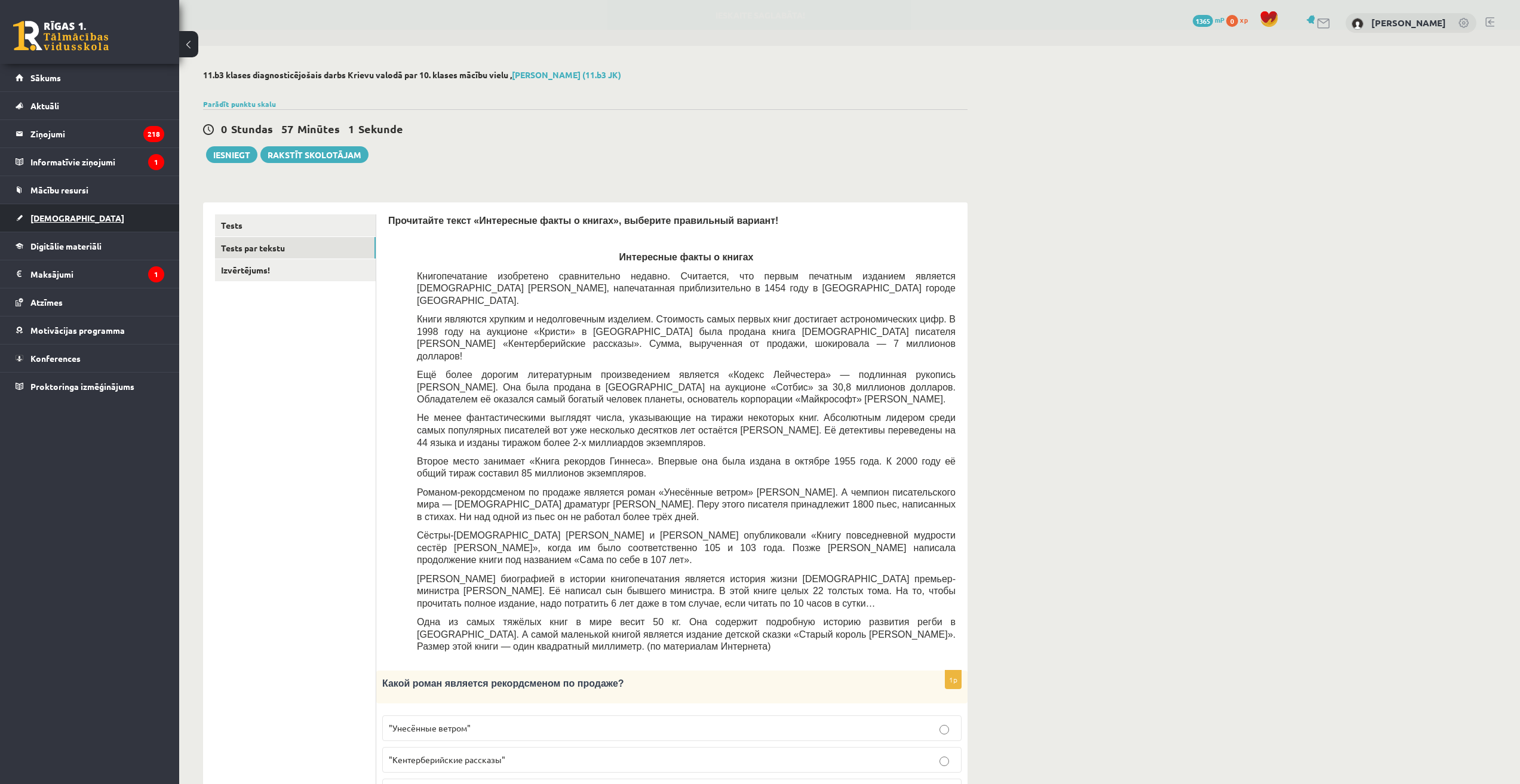
click at [46, 216] on span "[DEMOGRAPHIC_DATA]" at bounding box center [77, 218] width 94 height 11
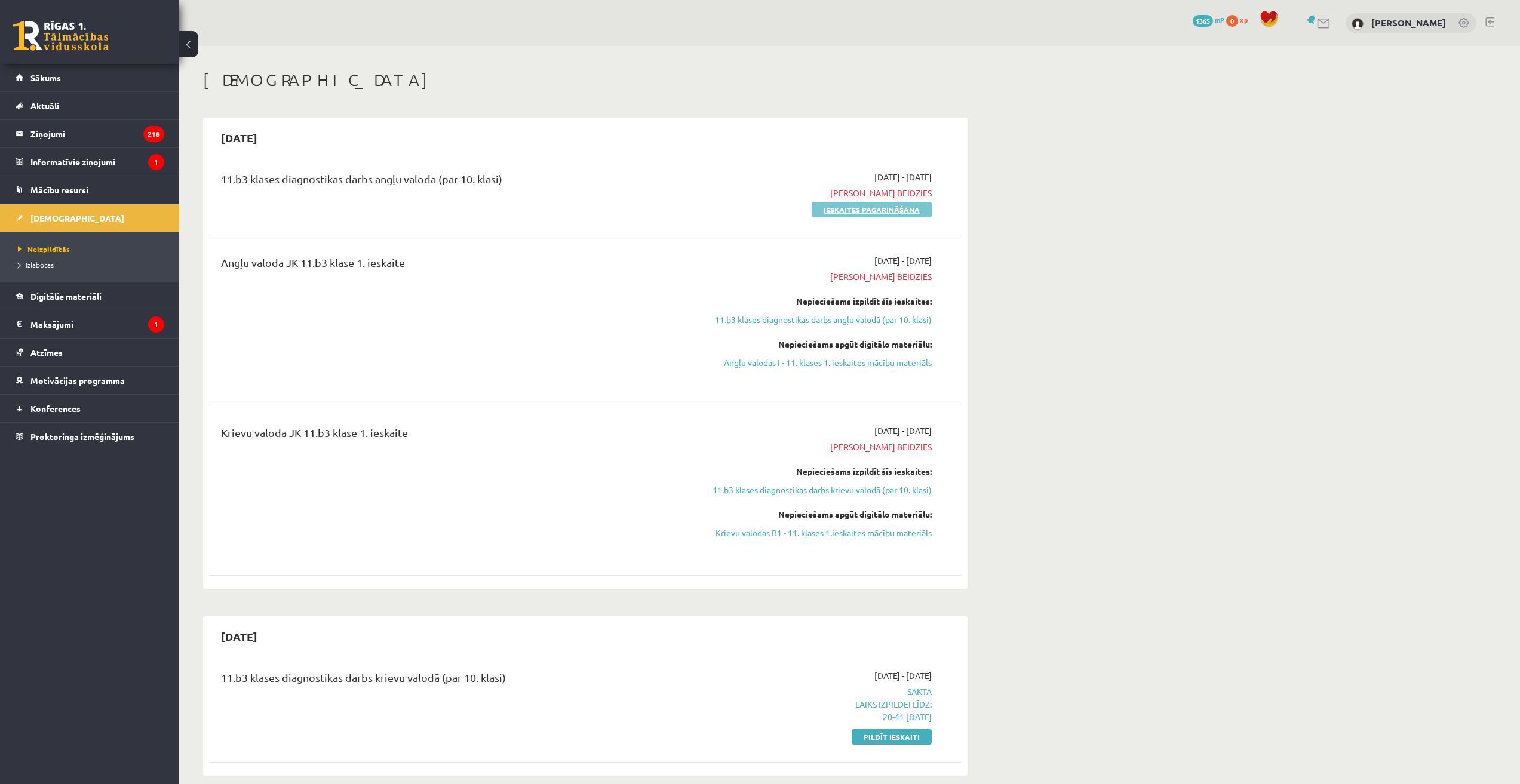
click at [835, 206] on link "Ieskaites pagarināšana" at bounding box center [872, 210] width 120 height 16
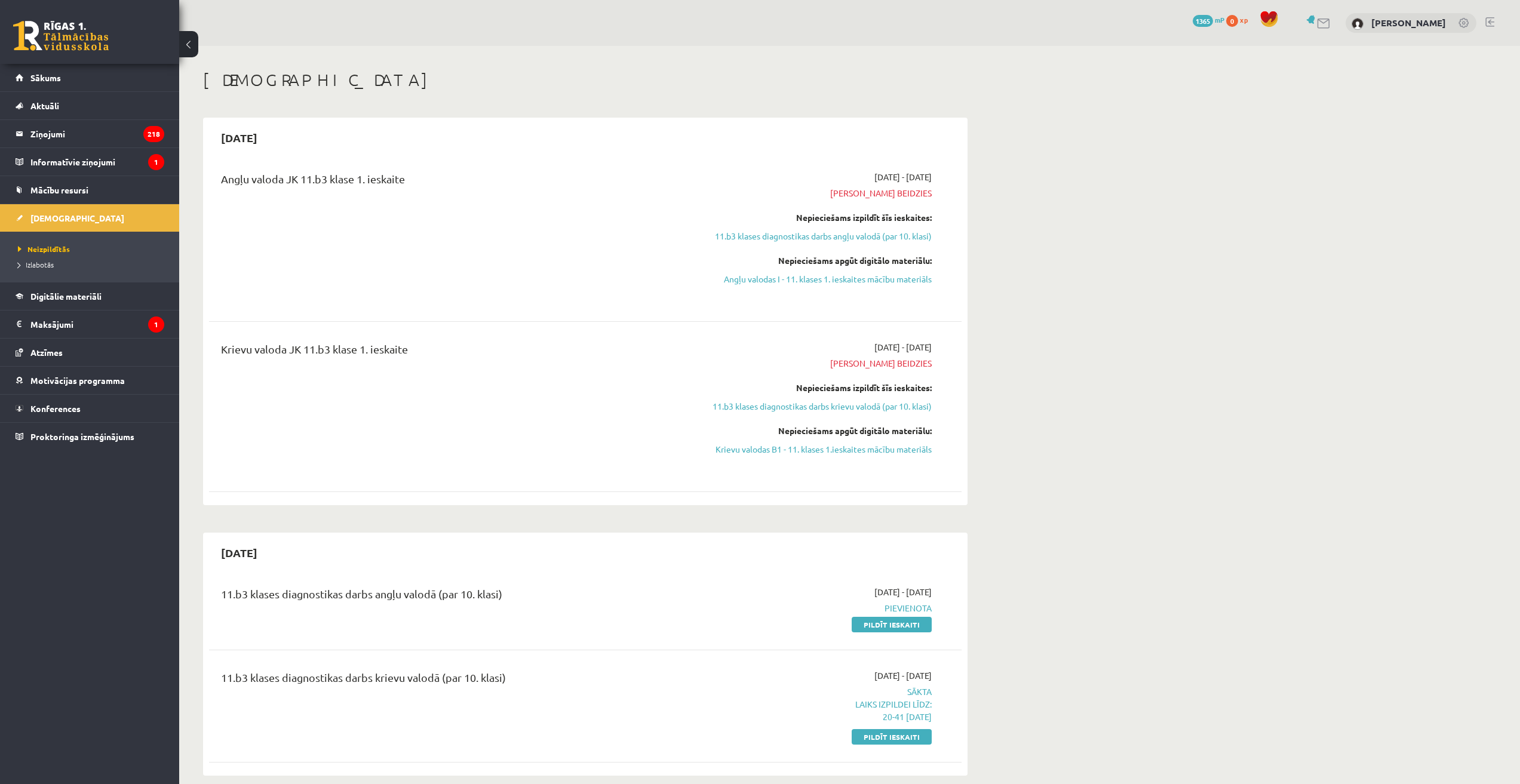
scroll to position [179, 0]
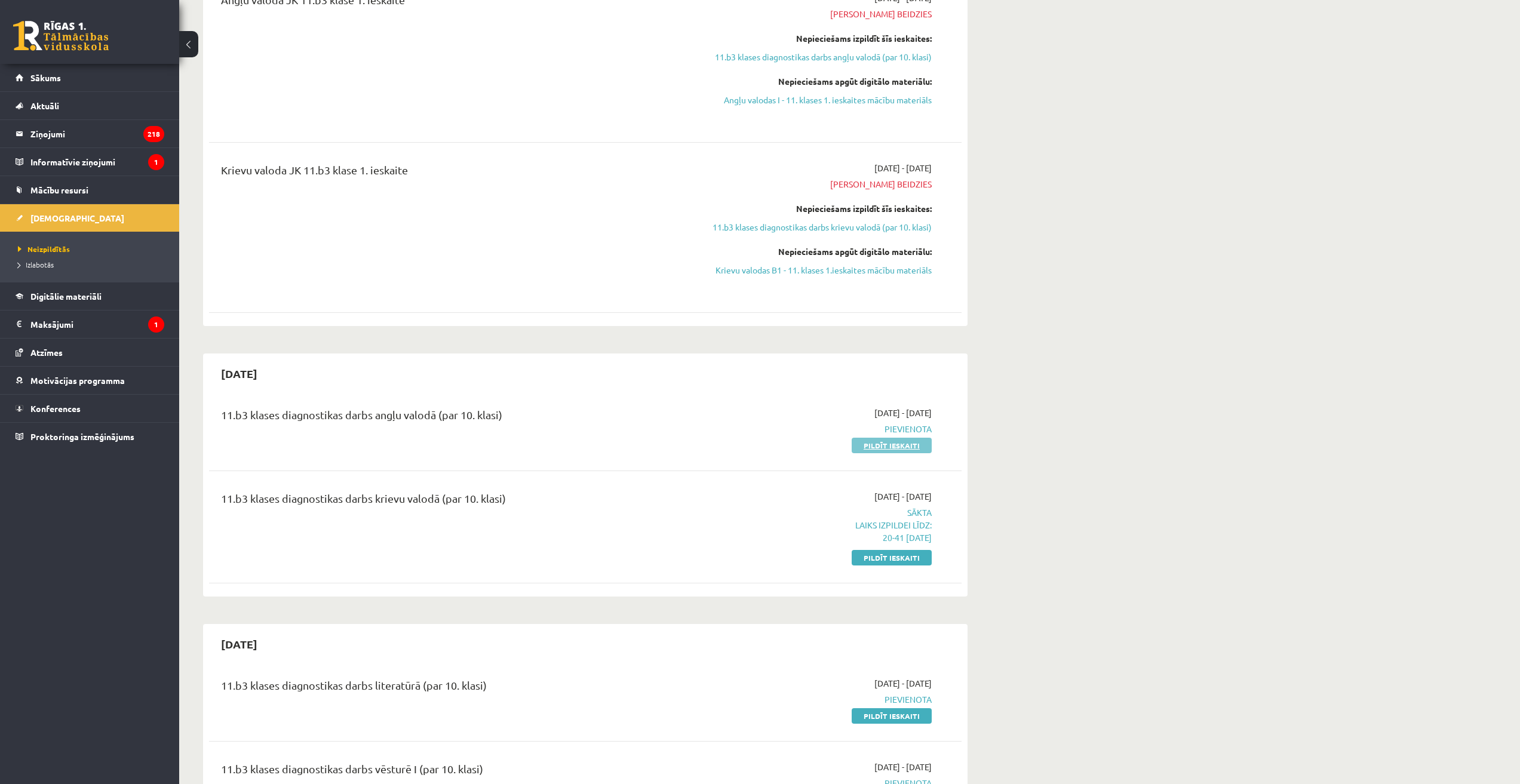
click at [879, 448] on link "Pildīt ieskaiti" at bounding box center [891, 445] width 80 height 16
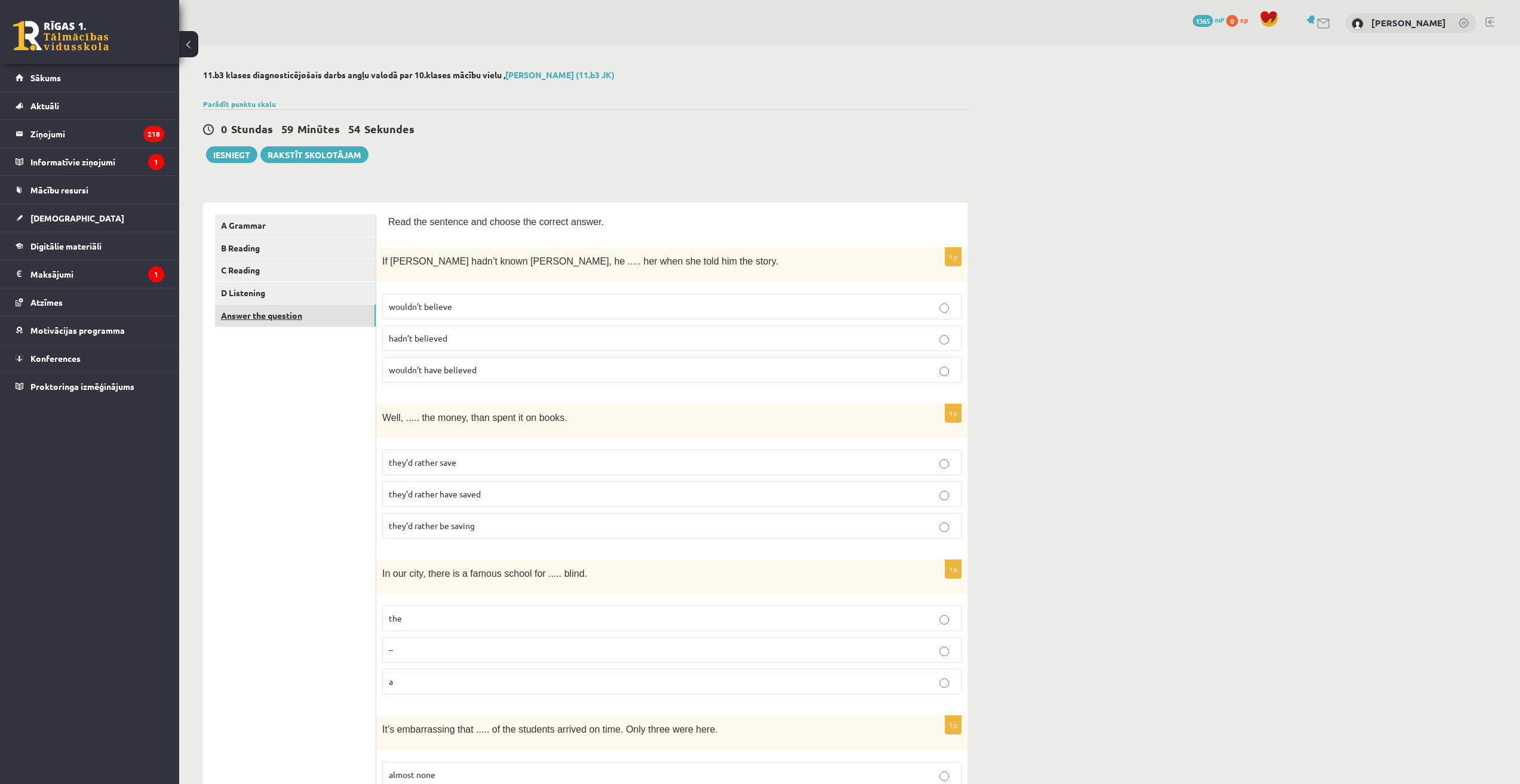
click at [308, 316] on link "Answer the question" at bounding box center [295, 315] width 161 height 22
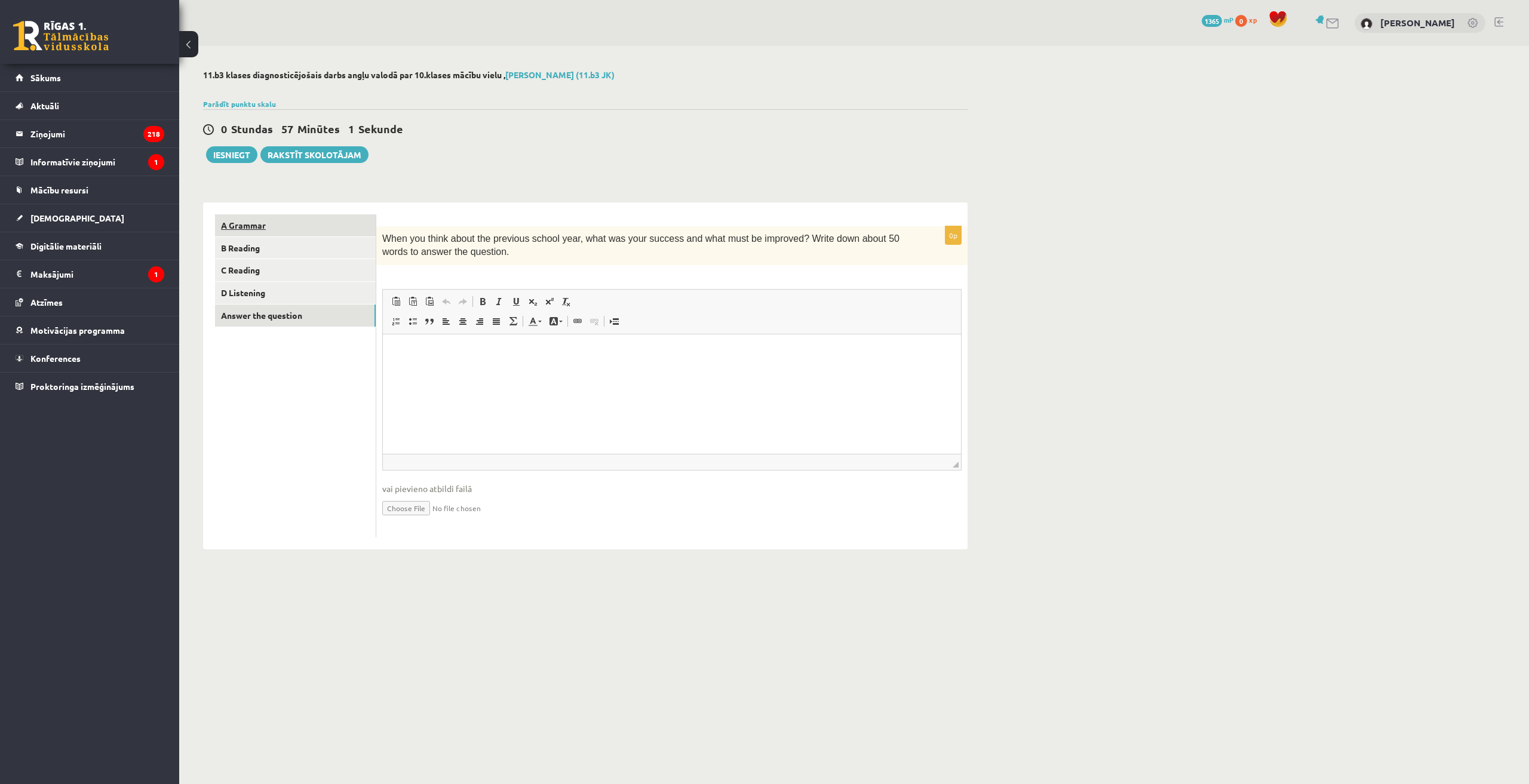
click at [276, 229] on link "A Grammar" at bounding box center [295, 225] width 161 height 22
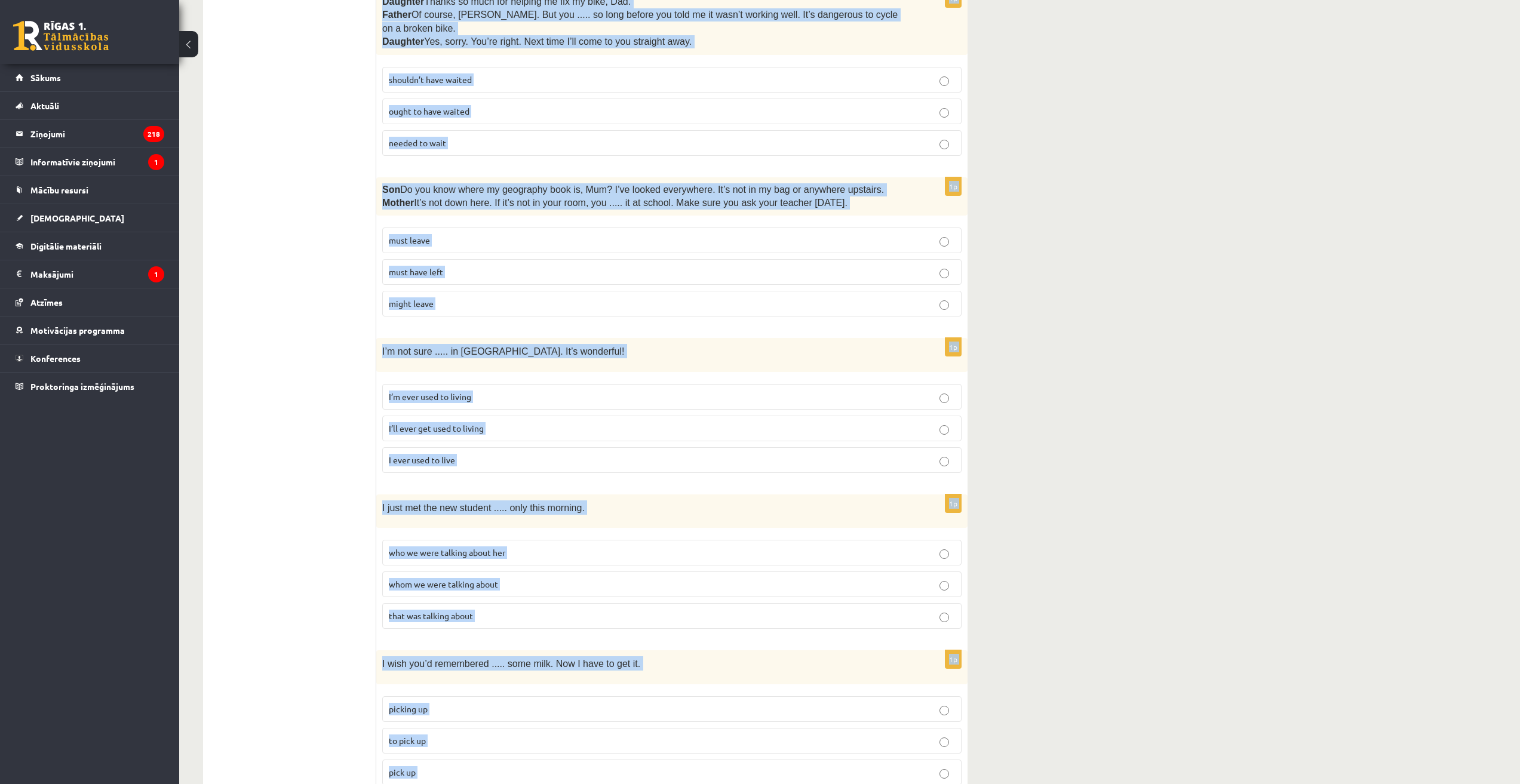
scroll to position [2642, 0]
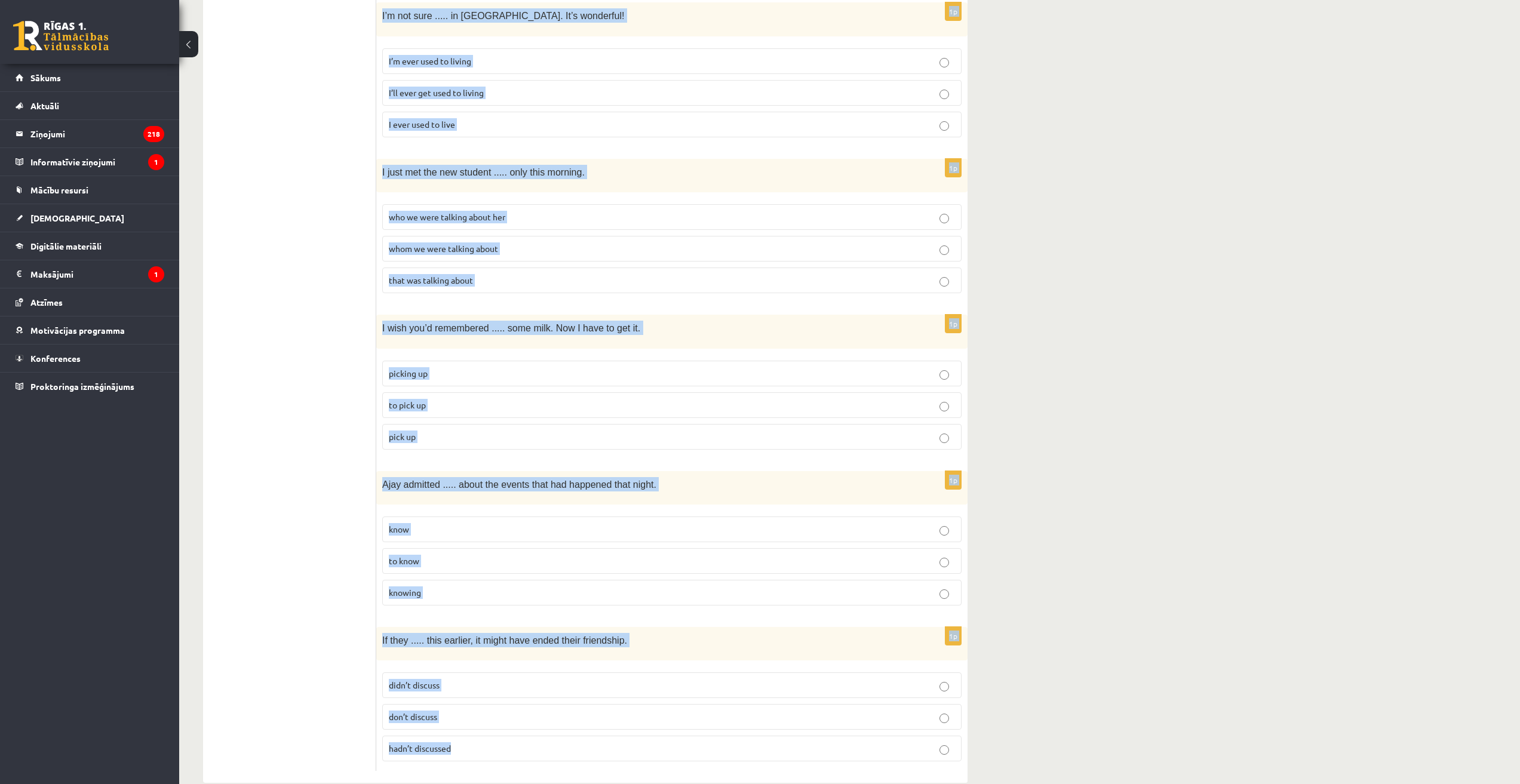
drag, startPoint x: 382, startPoint y: 255, endPoint x: 542, endPoint y: 724, distance: 495.5
copy form "Lo Ips dolo’s ametc Adipis, el ..... sed doei tem inci utl etd magna. aliqua’e …"
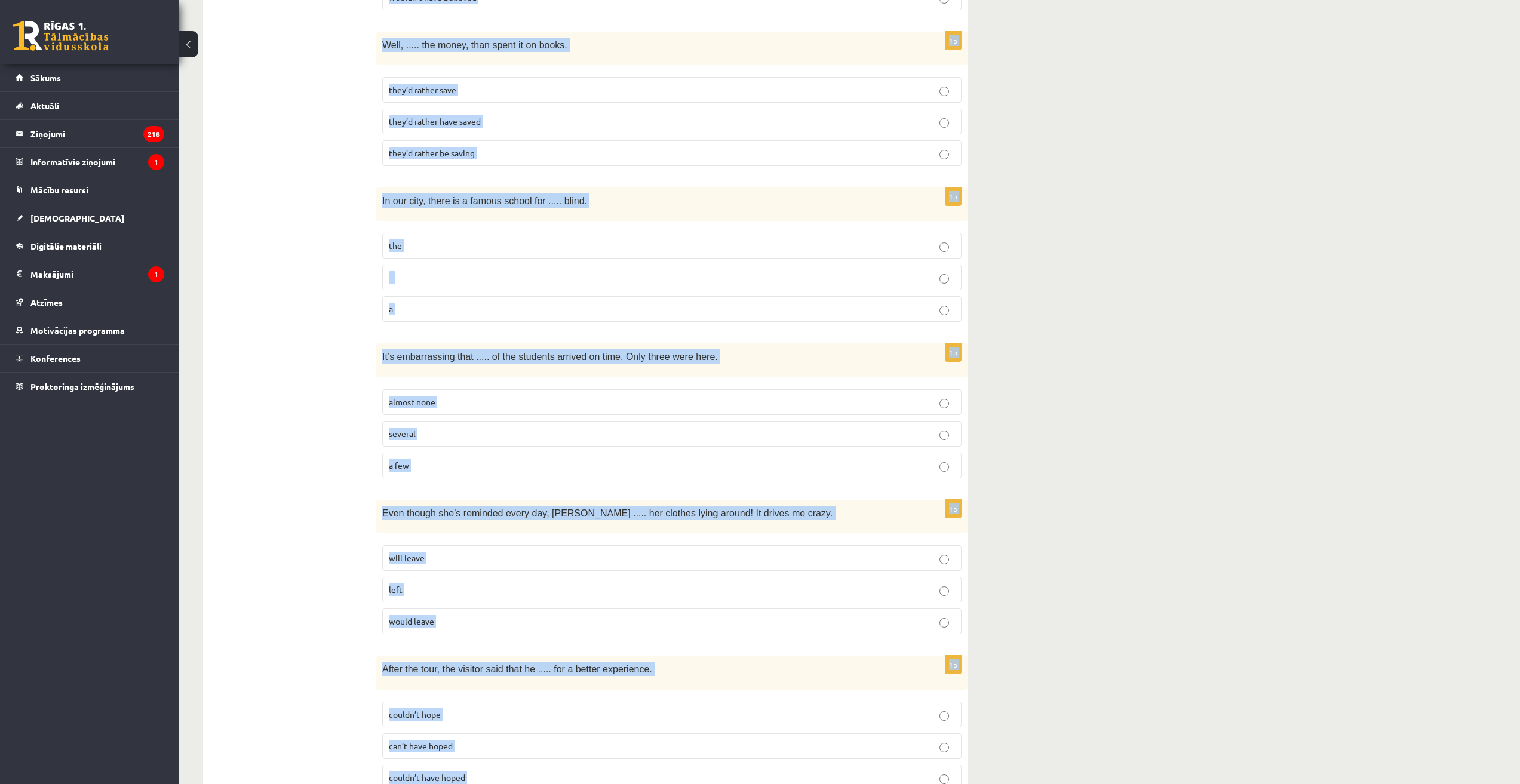
scroll to position [14, 0]
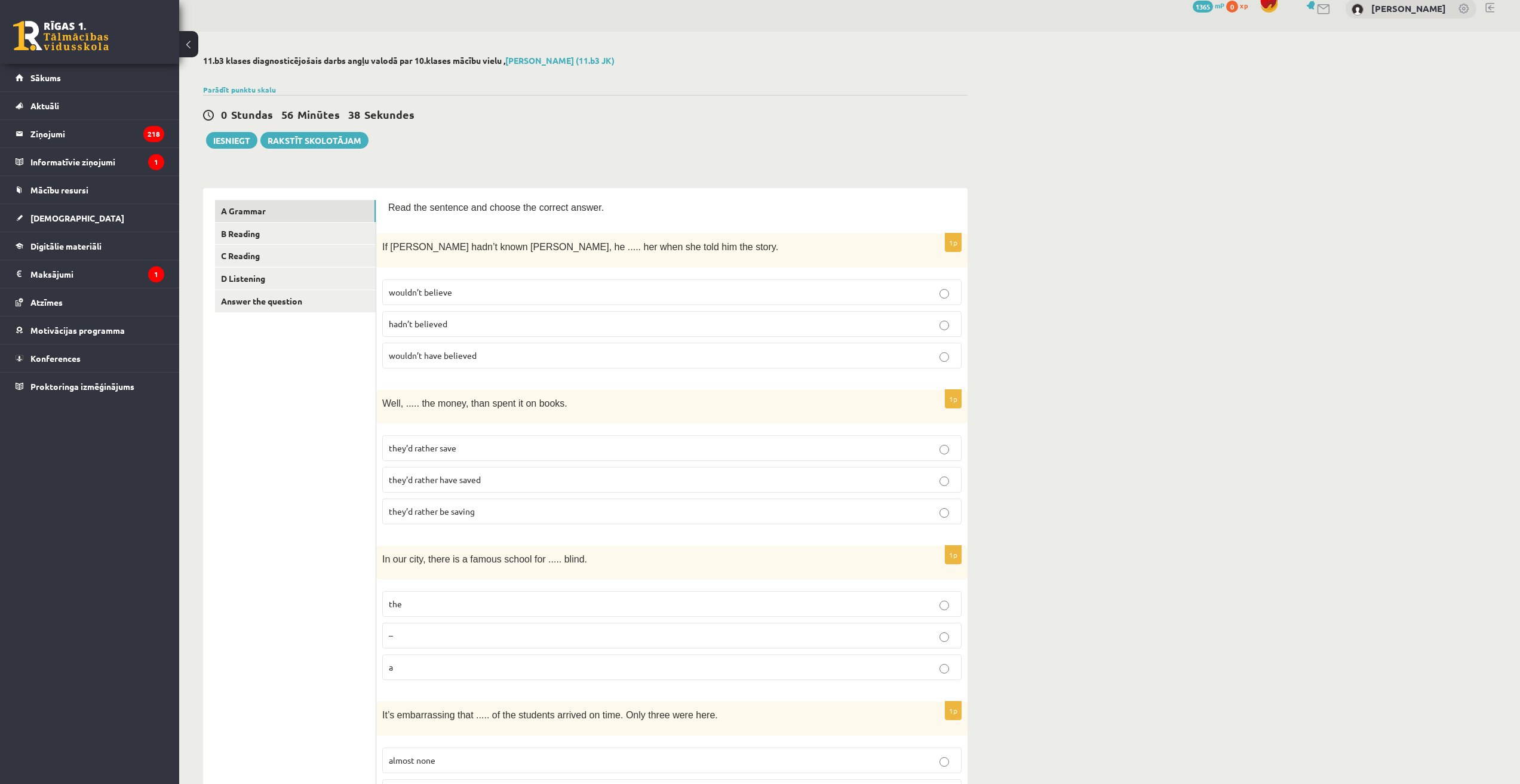
click at [434, 292] on span "wouldn’t believe" at bounding box center [421, 292] width 63 height 11
click at [476, 359] on span "wouldn’t have believed" at bounding box center [433, 355] width 88 height 11
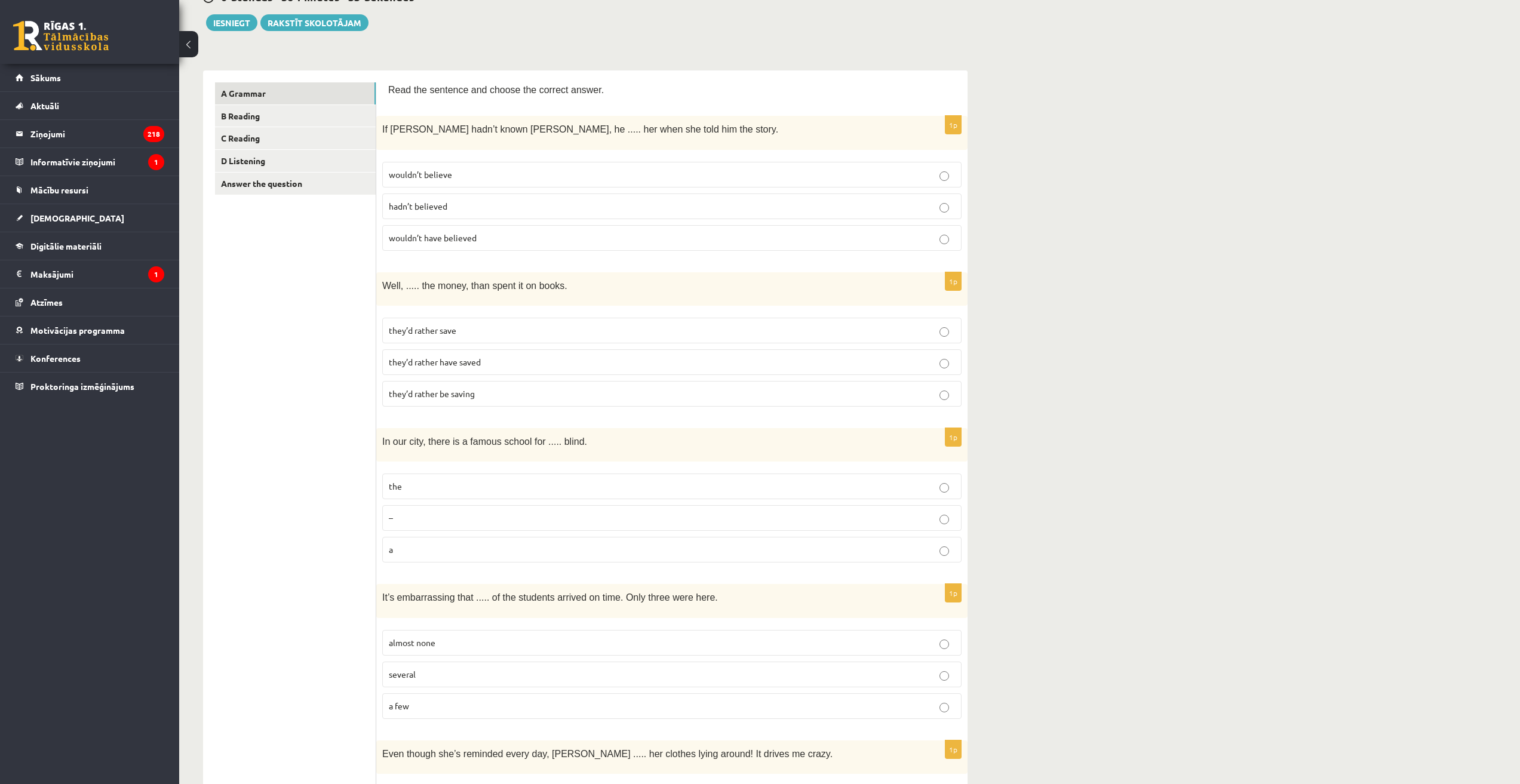
scroll to position [134, 0]
click at [487, 364] on p "they’d rather have saved" at bounding box center [672, 360] width 566 height 13
click at [407, 478] on p "the" at bounding box center [672, 484] width 566 height 13
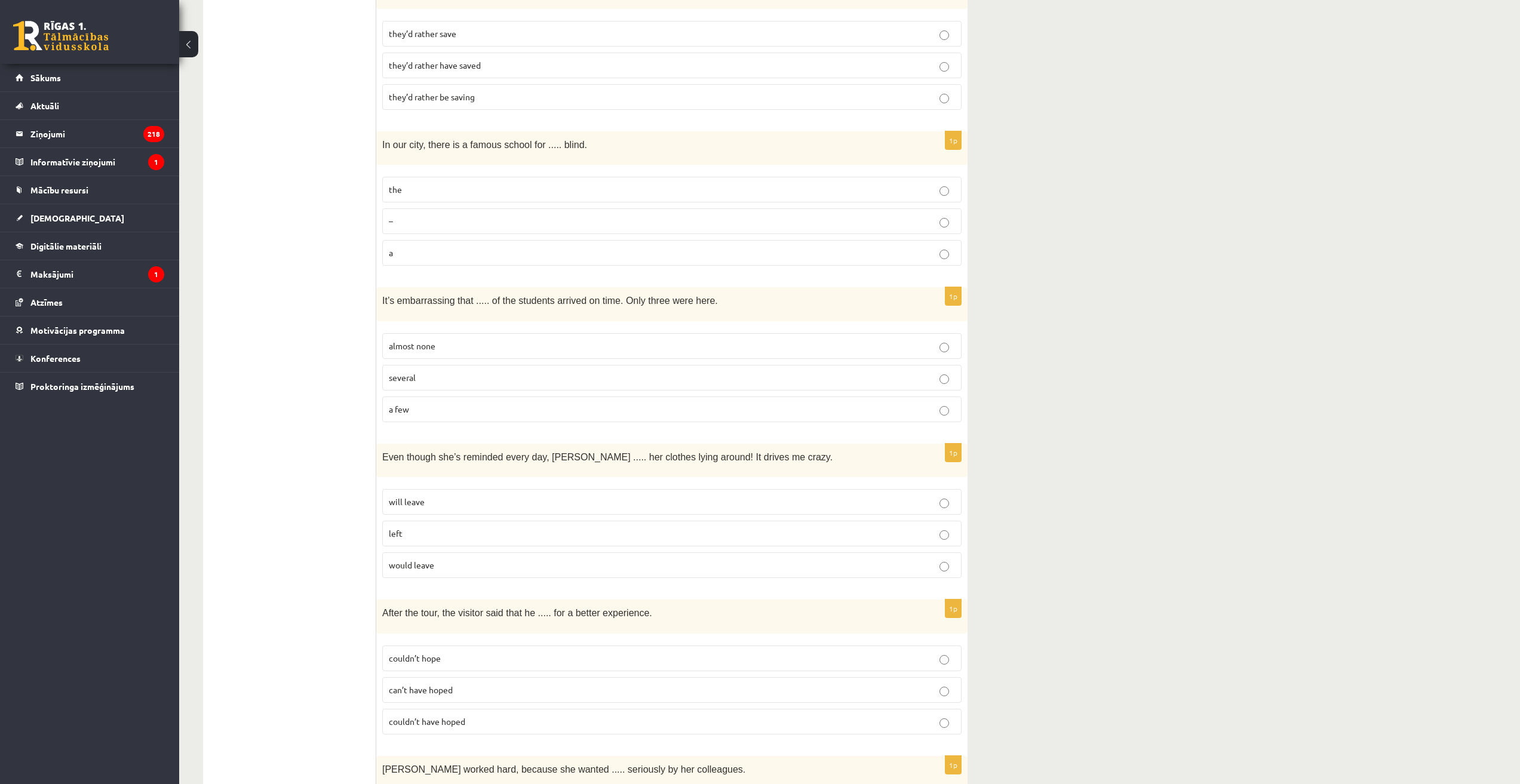
scroll to position [433, 0]
click at [424, 347] on label "almost none" at bounding box center [671, 342] width 579 height 26
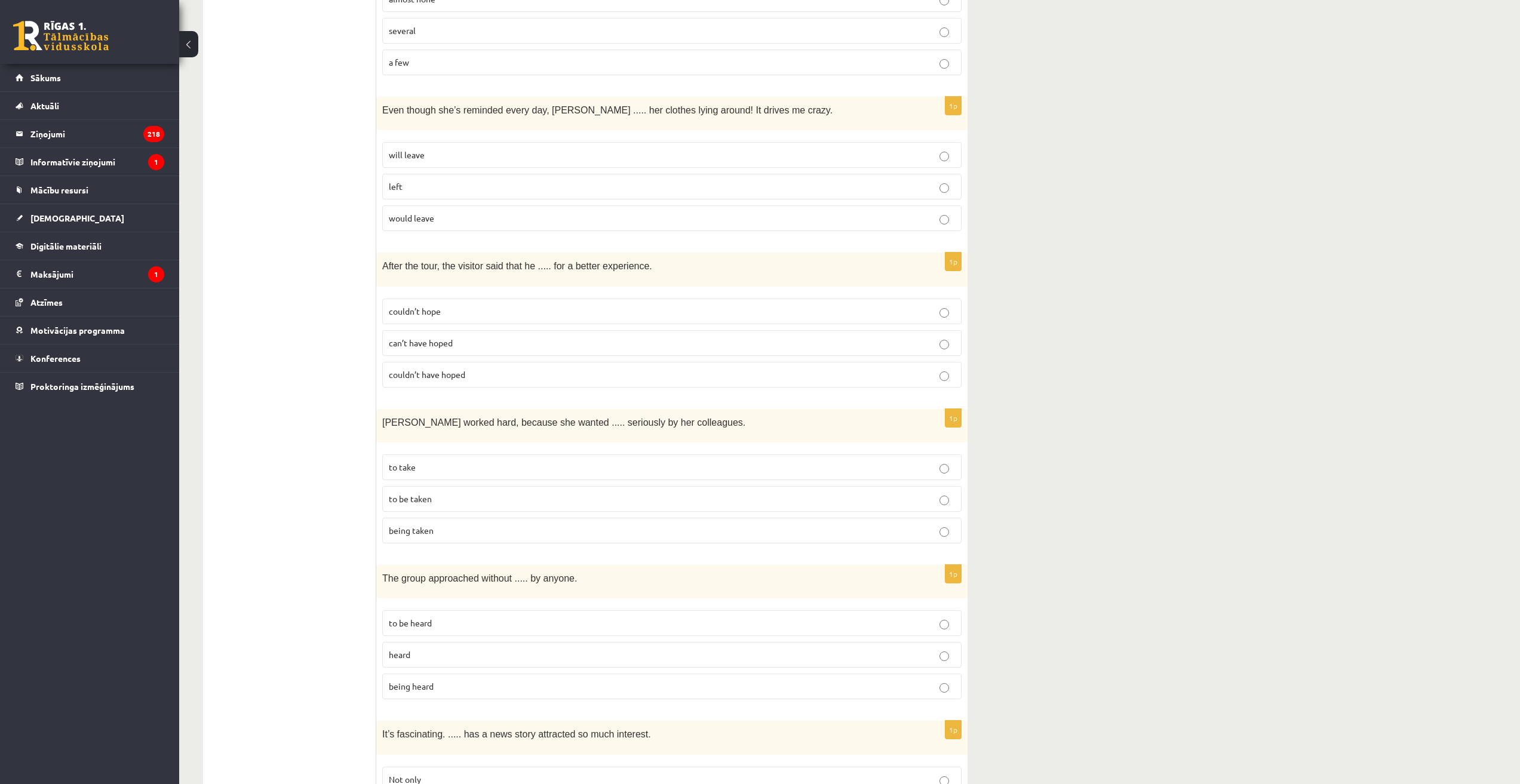
scroll to position [791, 0]
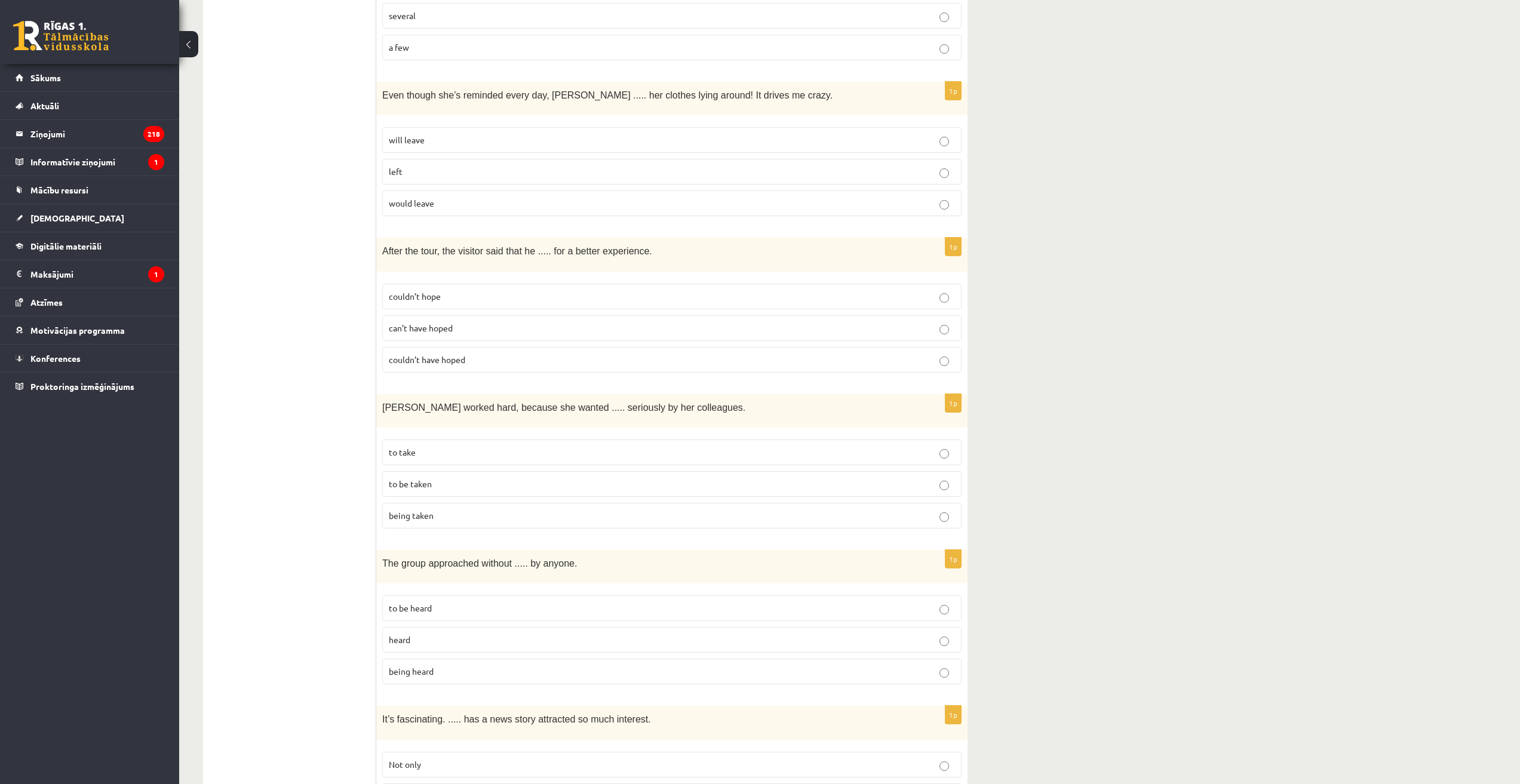
click at [436, 128] on label "will leave" at bounding box center [671, 140] width 579 height 26
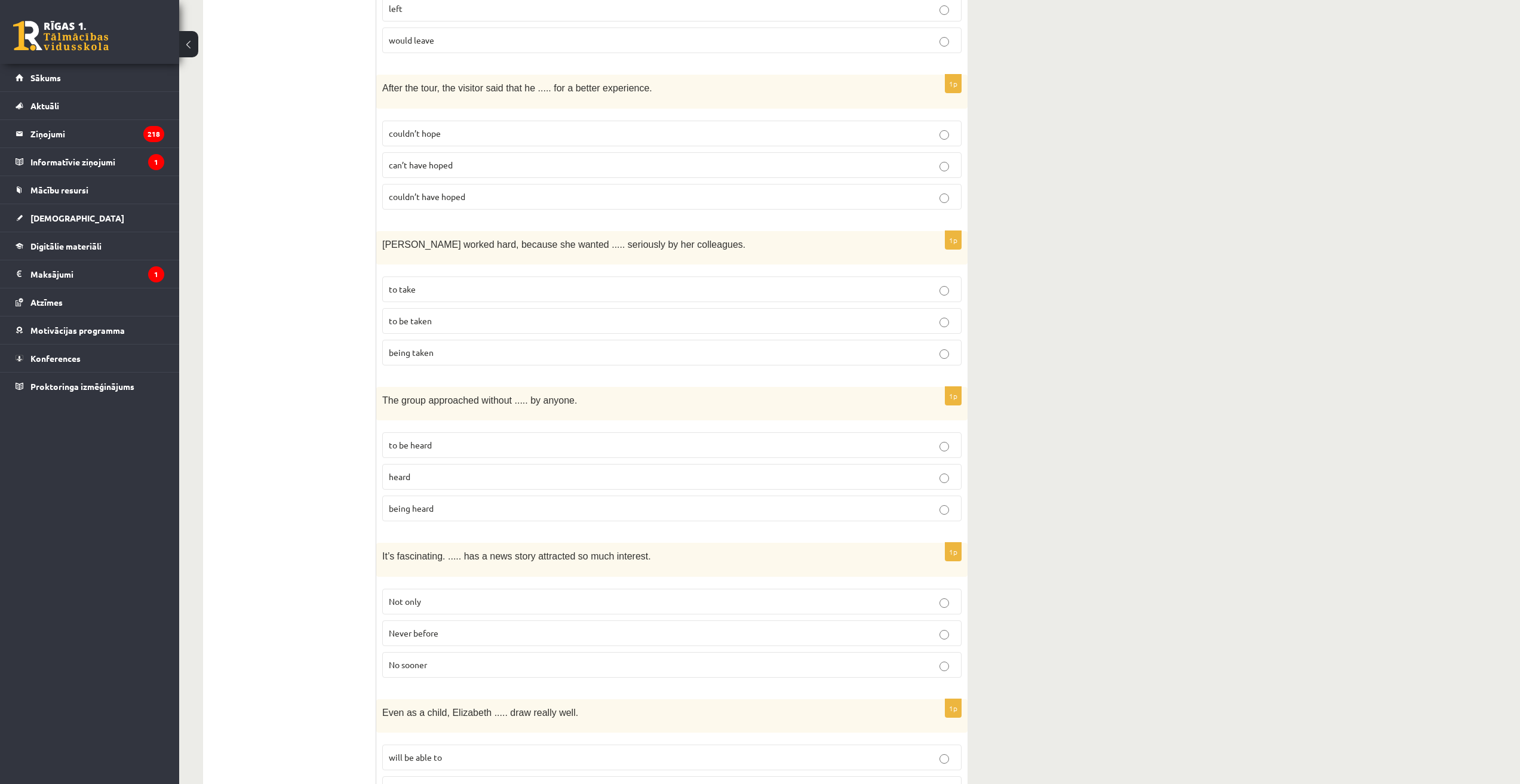
scroll to position [969, 0]
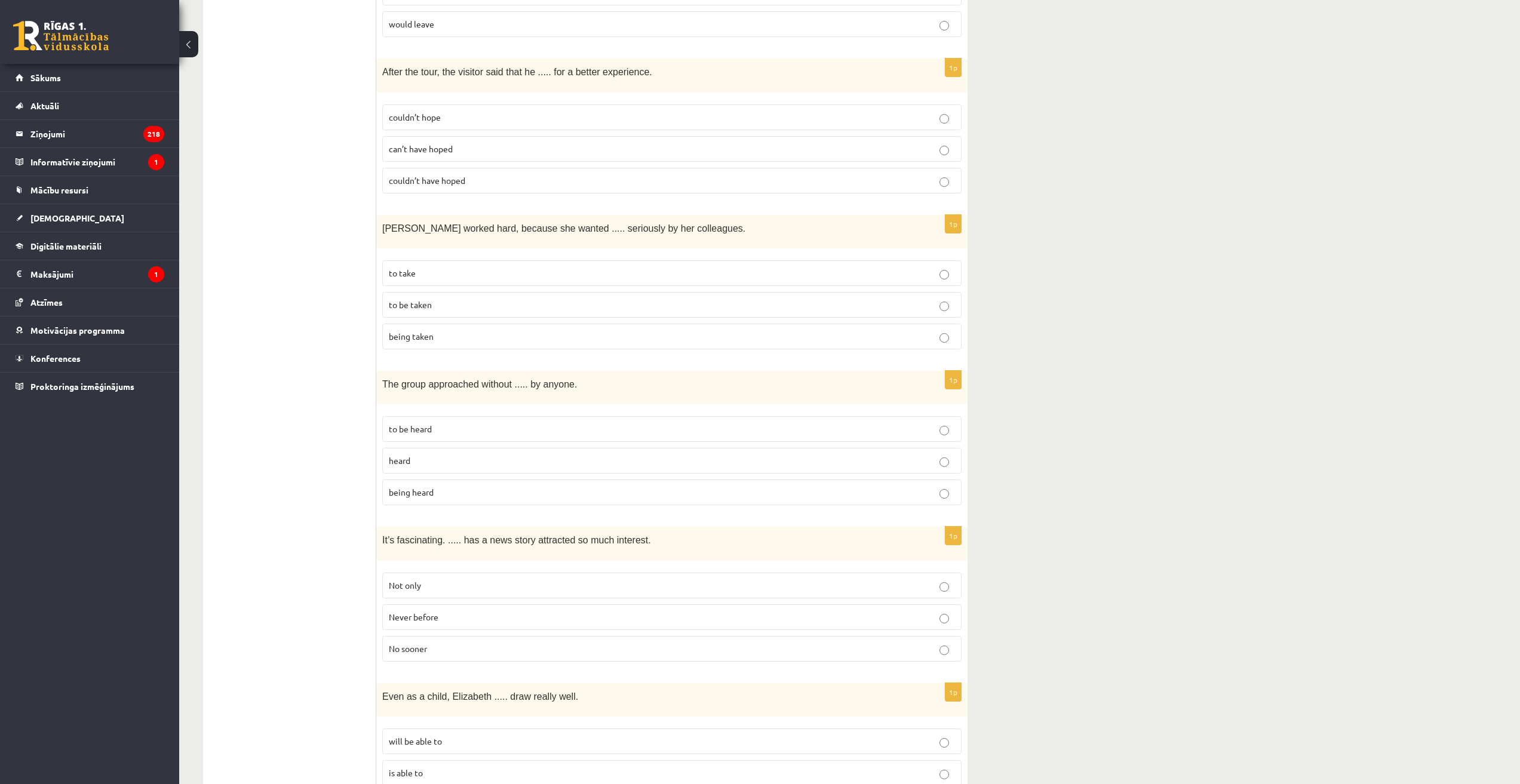
click at [458, 143] on p "can’t have hoped" at bounding box center [672, 149] width 566 height 13
click at [474, 168] on label "couldn’t have hoped" at bounding box center [671, 180] width 579 height 26
click at [442, 302] on p "to be taken" at bounding box center [672, 305] width 566 height 13
click at [438, 490] on p "being heard" at bounding box center [672, 492] width 566 height 13
click at [427, 614] on span "Never before" at bounding box center [414, 617] width 50 height 11
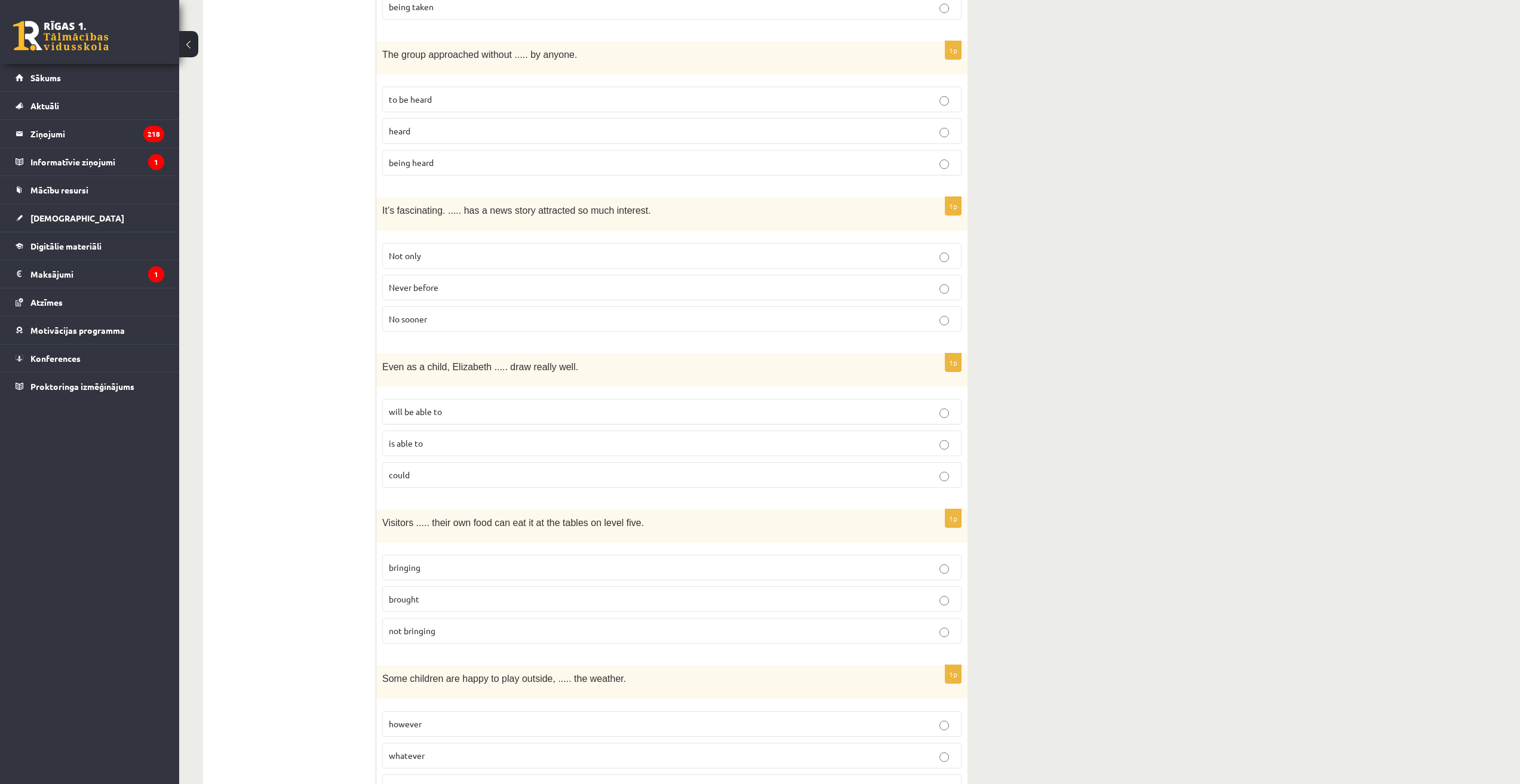
scroll to position [1328, 0]
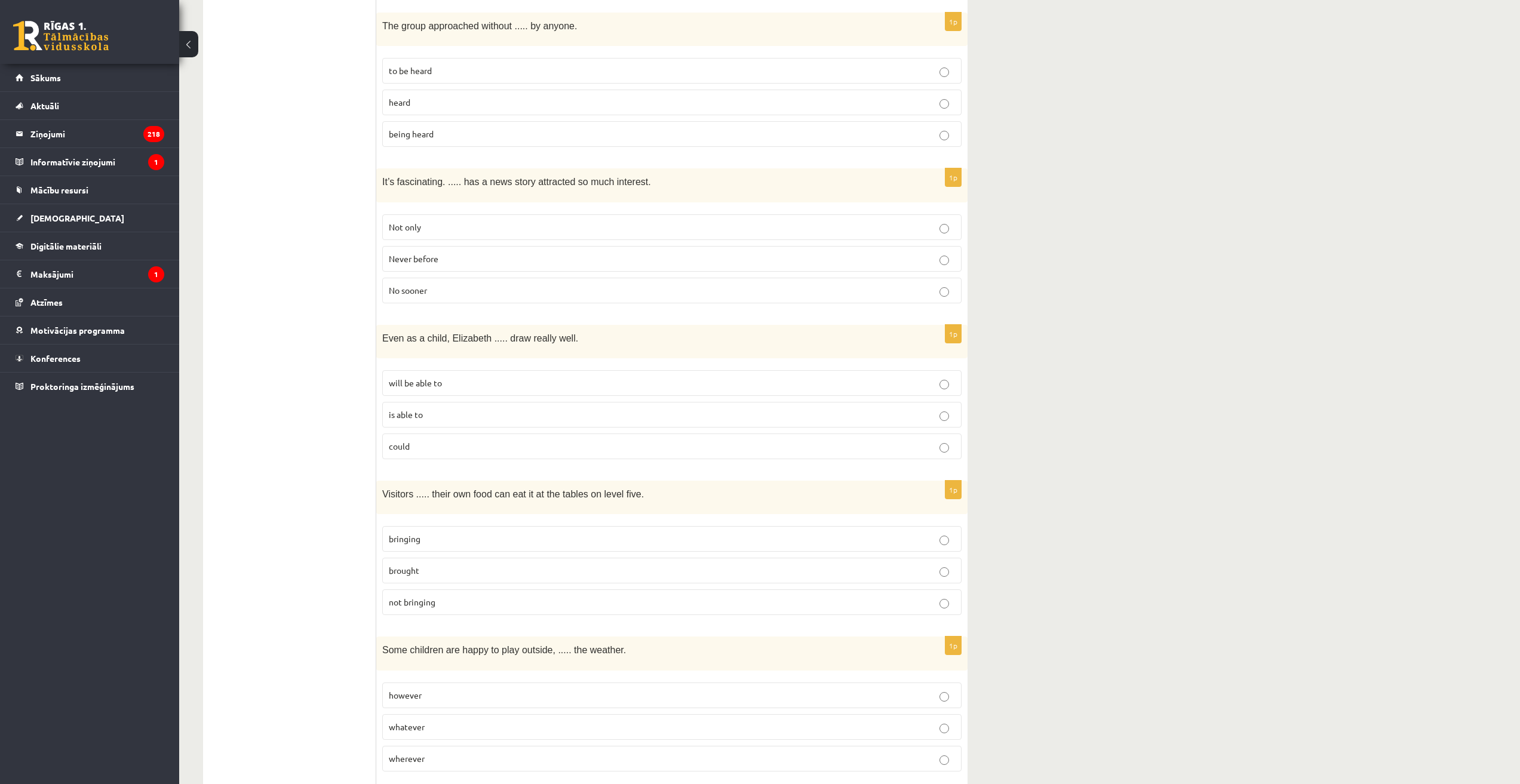
click at [426, 444] on p "could" at bounding box center [672, 446] width 566 height 13
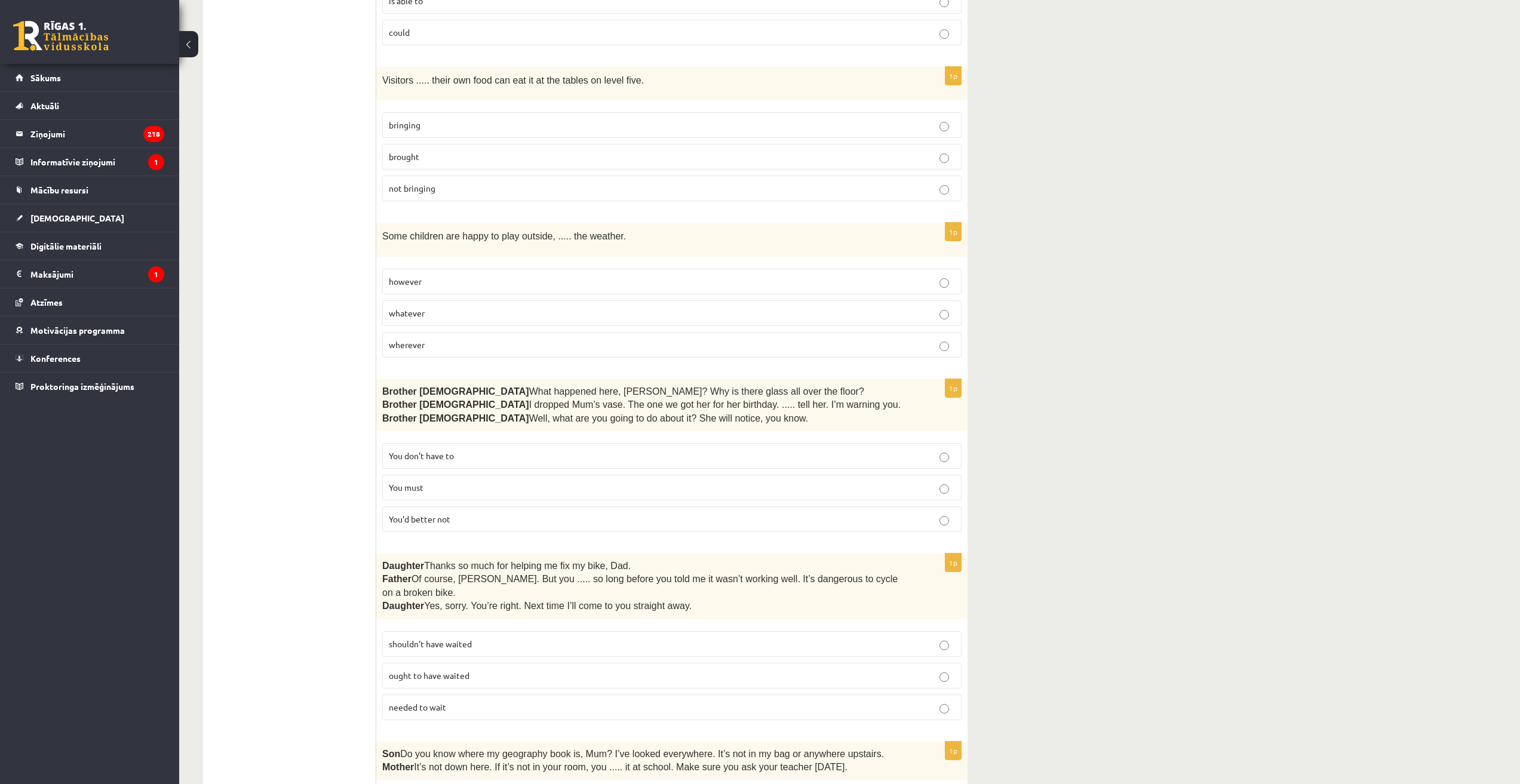
scroll to position [1746, 0]
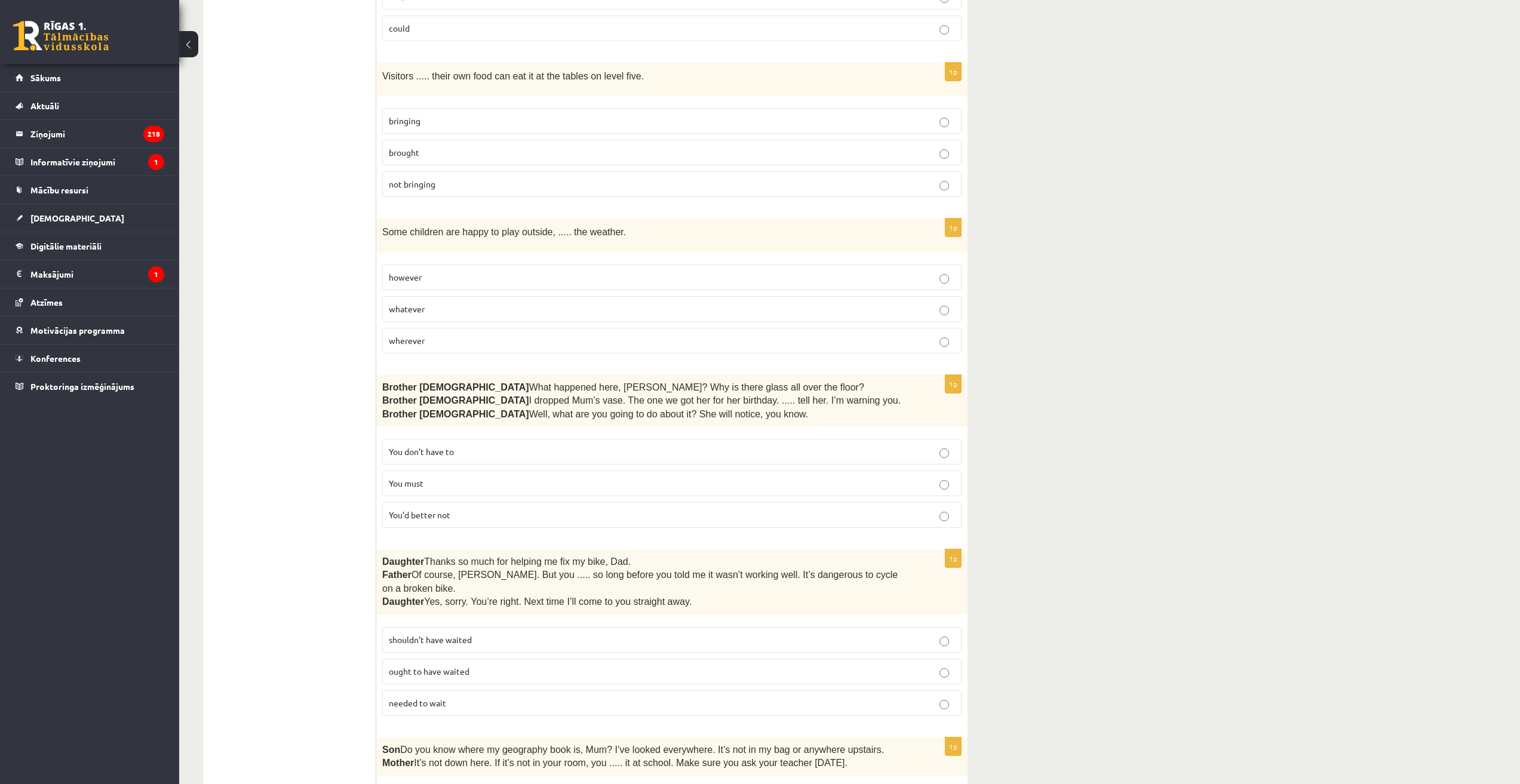
click at [433, 116] on p "bringing" at bounding box center [672, 121] width 566 height 13
click at [433, 303] on p "whatever" at bounding box center [672, 309] width 566 height 13
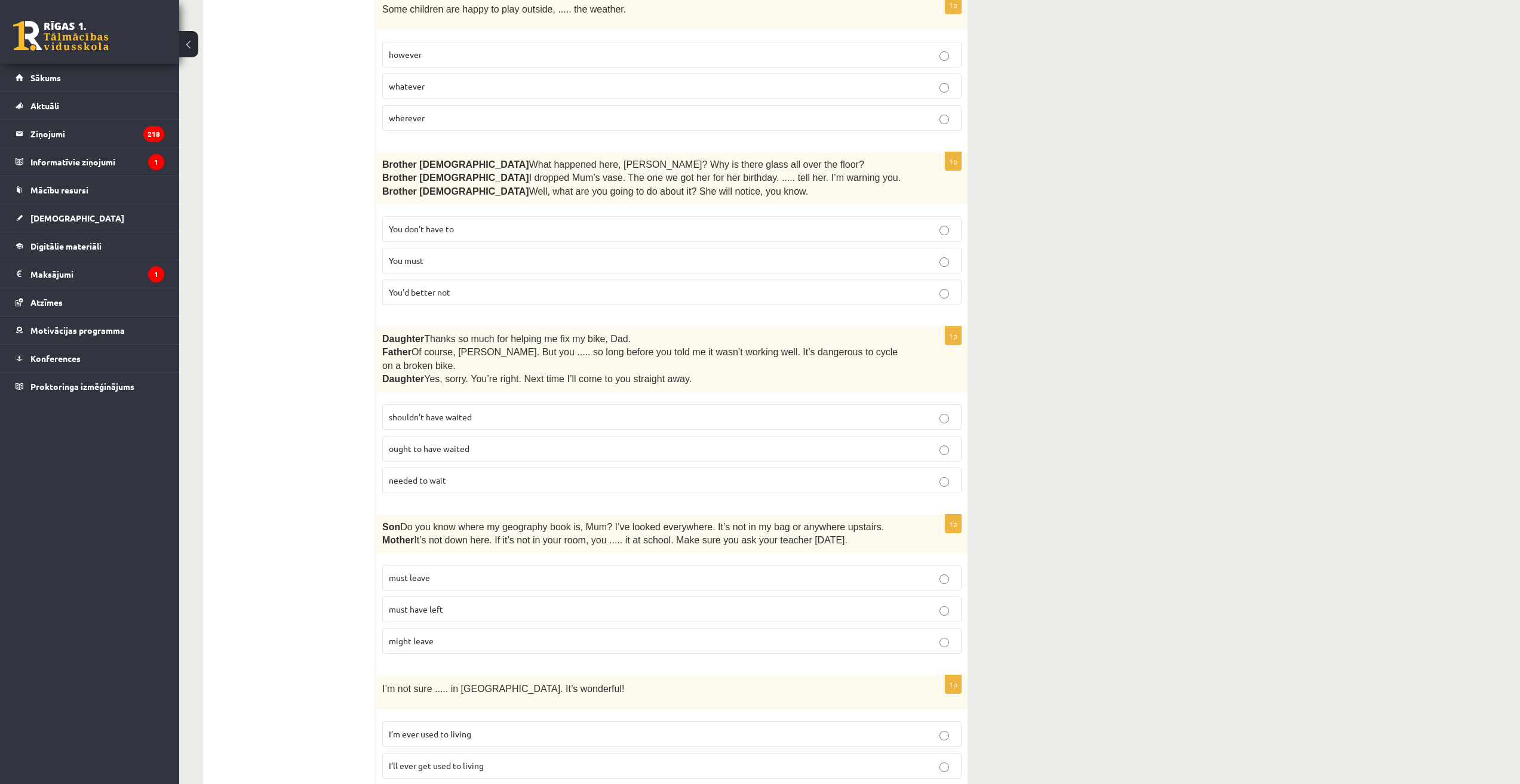
scroll to position [1985, 0]
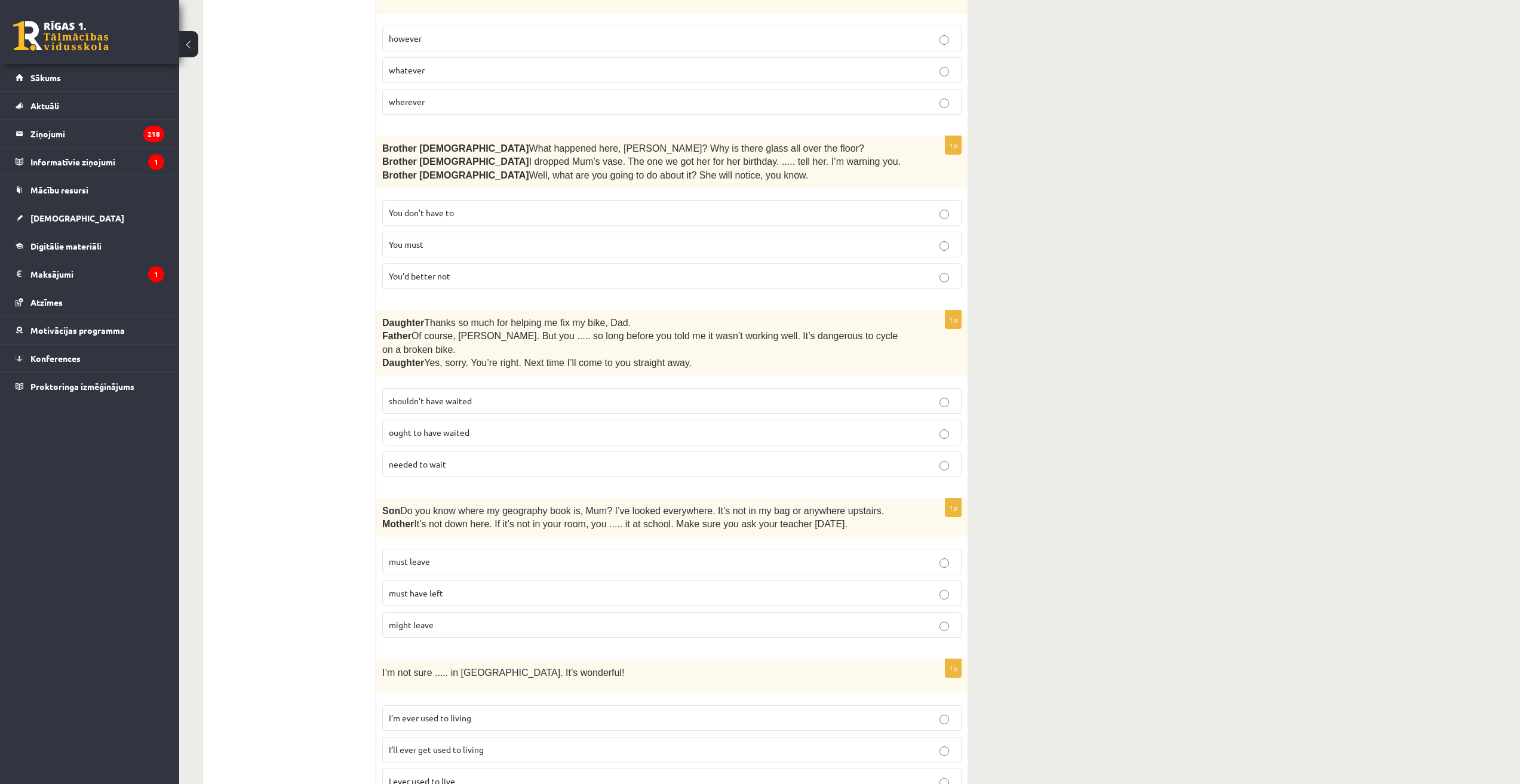
click at [453, 395] on span "shouldn’t have waited" at bounding box center [430, 400] width 83 height 11
click at [427, 270] on span "You’d better not" at bounding box center [420, 276] width 62 height 11
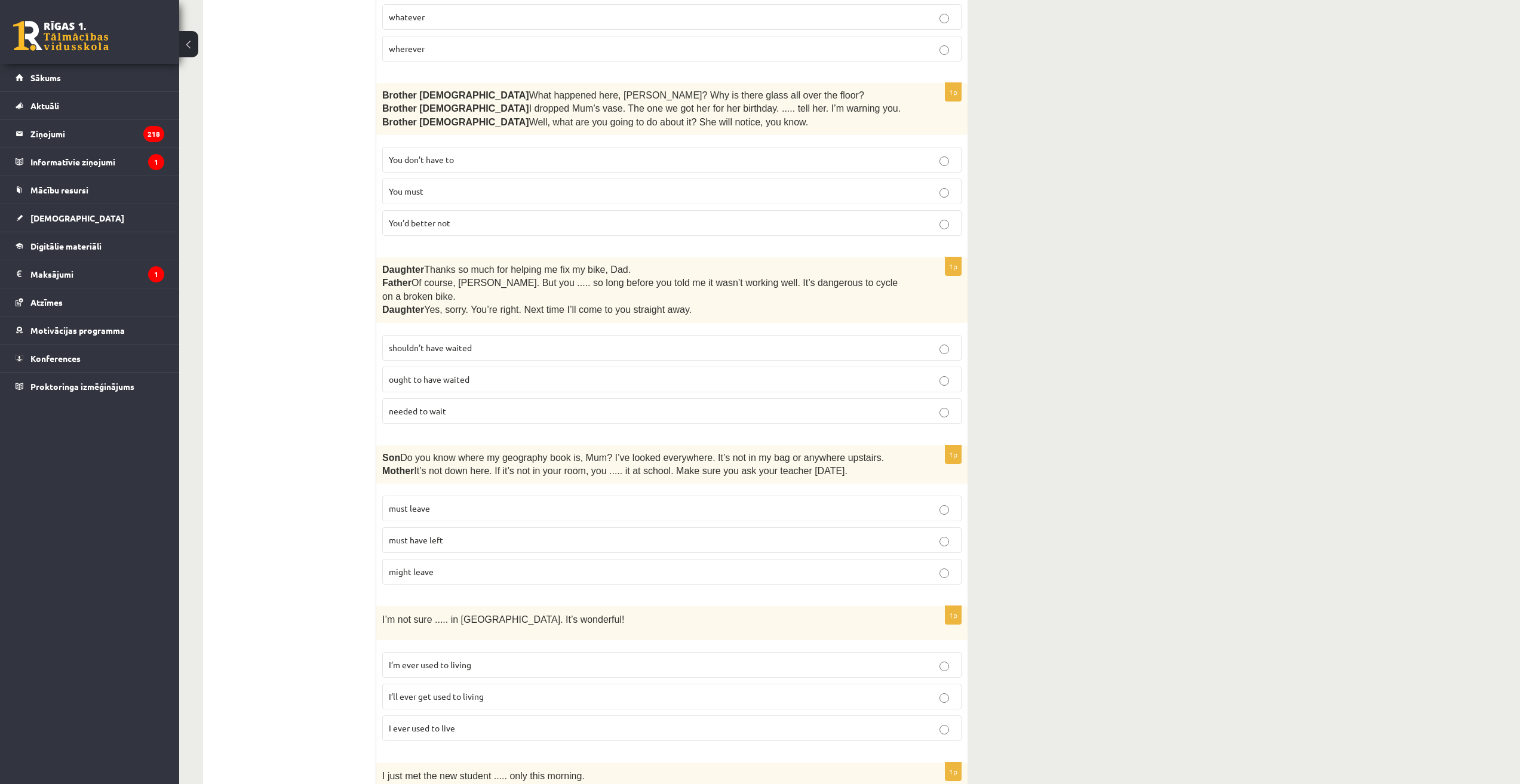
scroll to position [2284, 0]
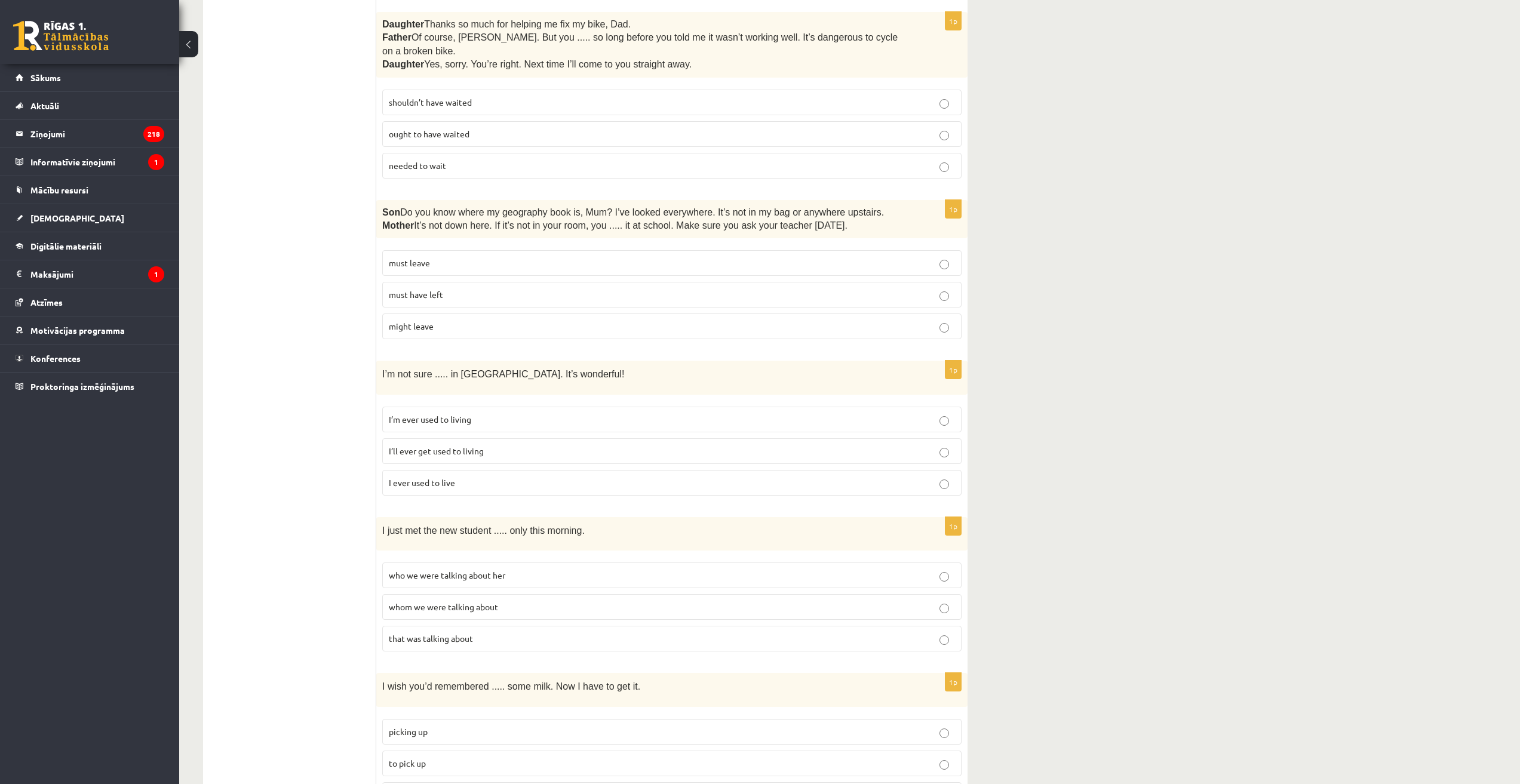
click at [456, 288] on p "must have left" at bounding box center [672, 294] width 566 height 13
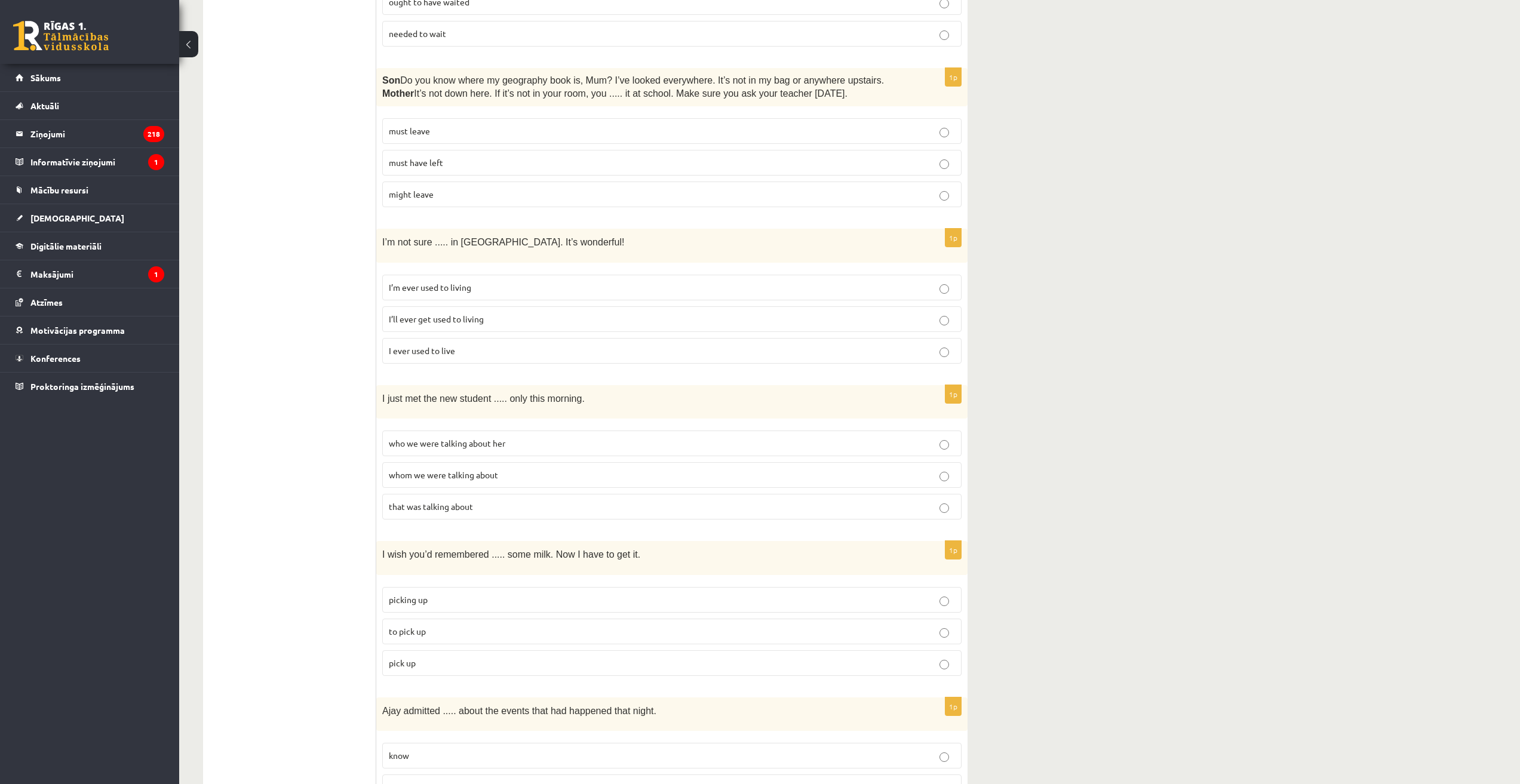
scroll to position [2462, 0]
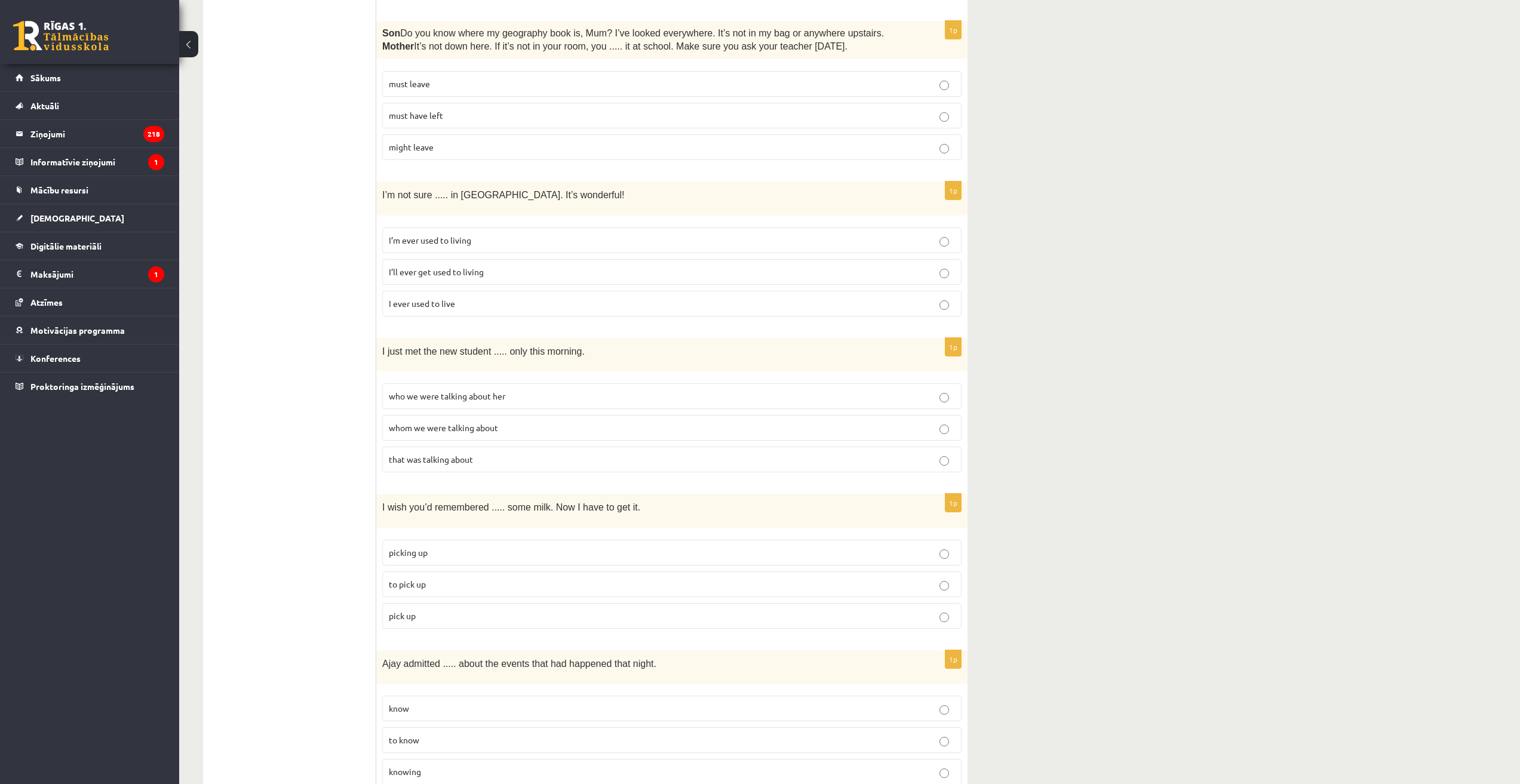
click at [493, 266] on p "I’ll ever get used to living" at bounding box center [672, 272] width 566 height 13
click at [457, 422] on span "whom we were talking about" at bounding box center [444, 427] width 110 height 11
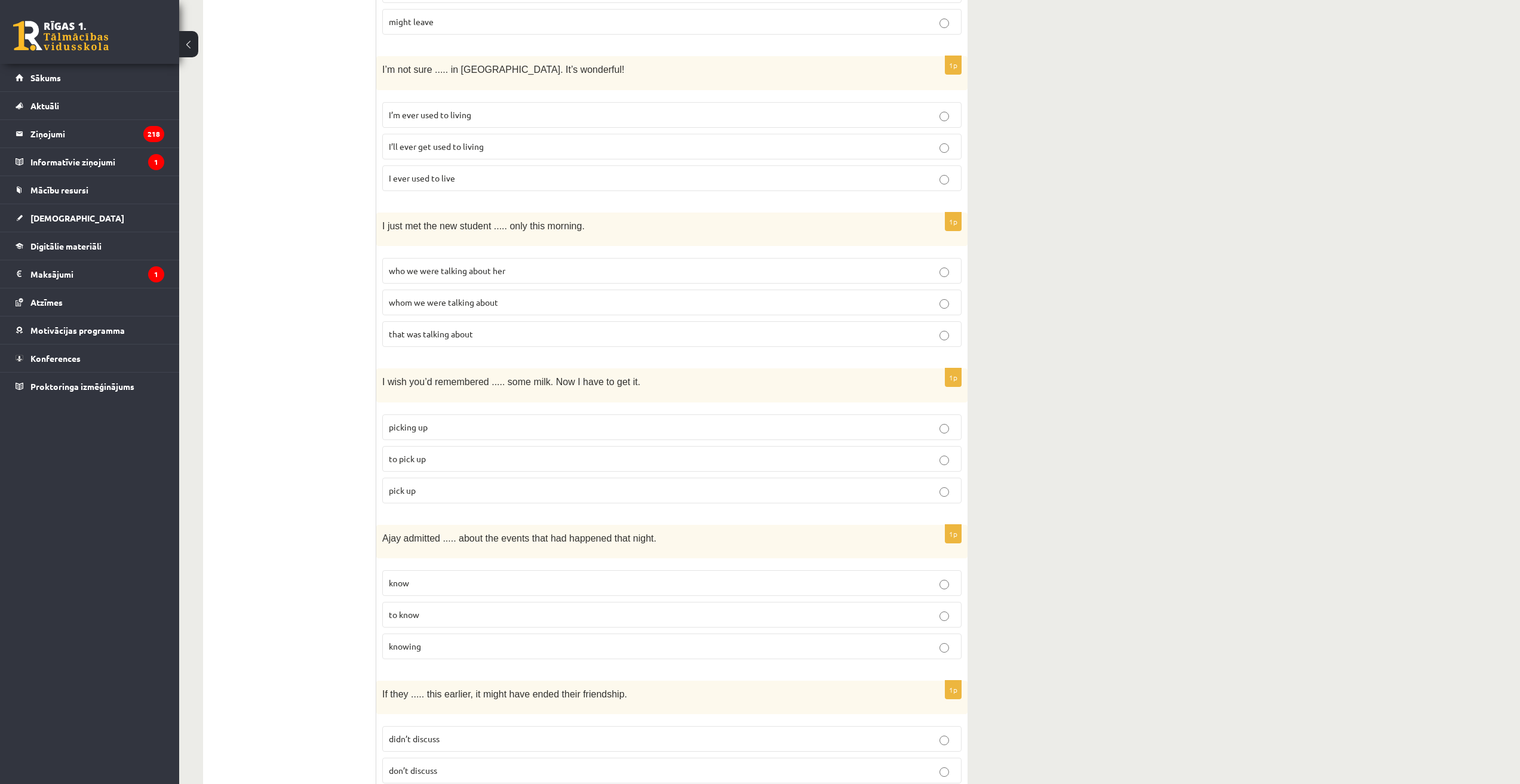
scroll to position [2642, 0]
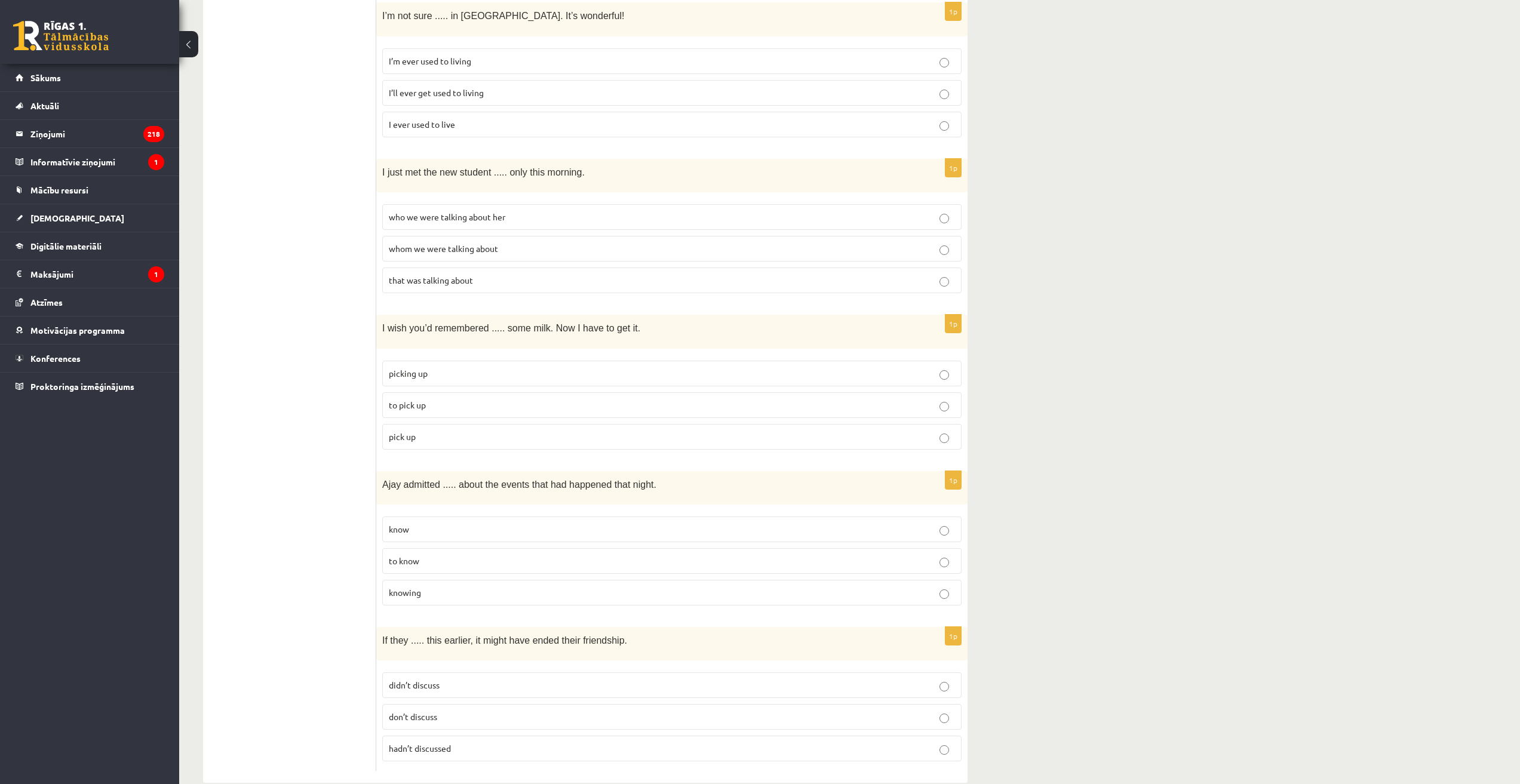
click at [417, 587] on span "knowing" at bounding box center [405, 593] width 32 height 11
click at [426, 399] on p "to pick up" at bounding box center [672, 405] width 566 height 13
click at [422, 743] on span "hadn’t discussed" at bounding box center [420, 748] width 62 height 11
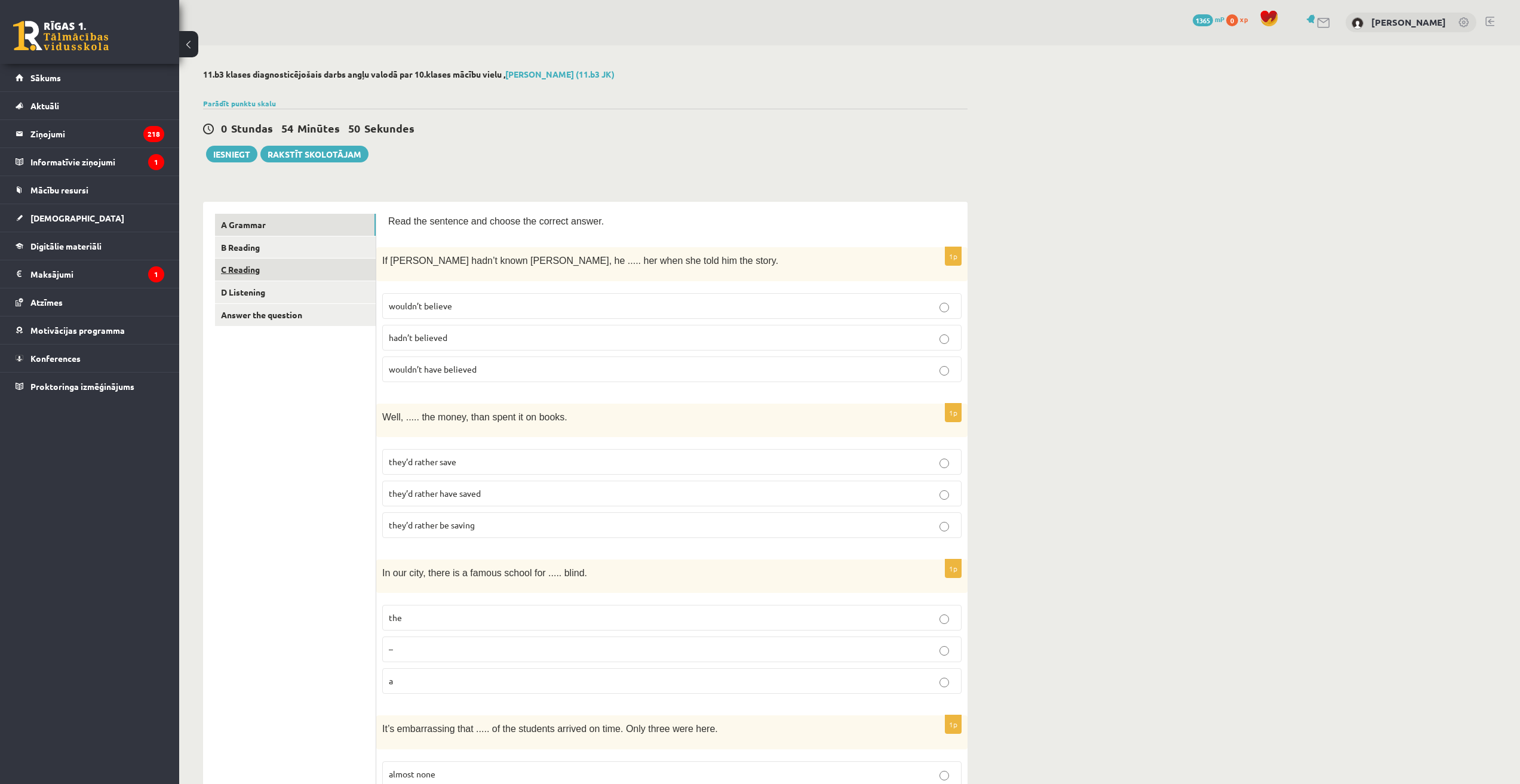
scroll to position [0, 0]
click at [242, 244] on link "B Reading" at bounding box center [295, 248] width 161 height 22
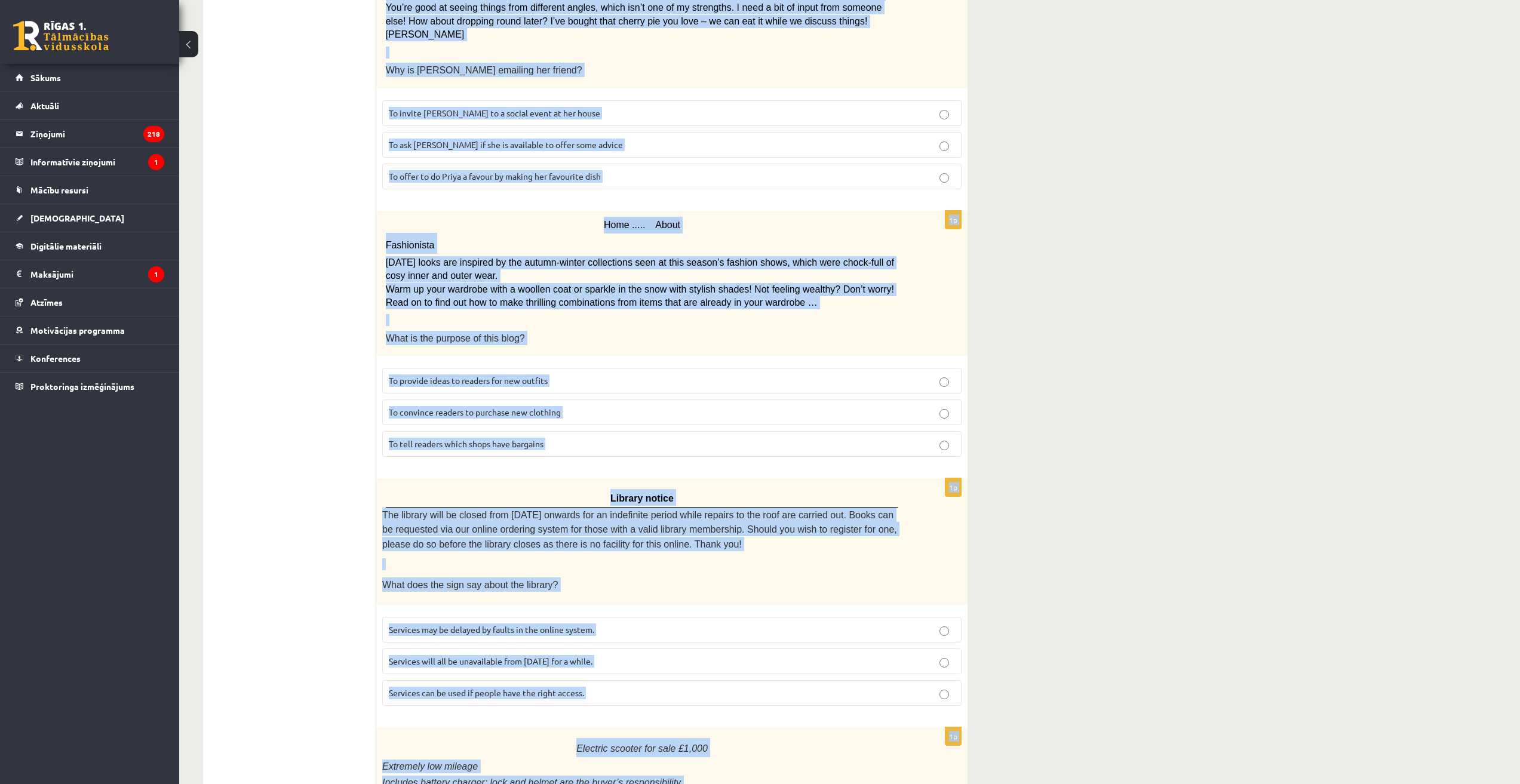
scroll to position [1042, 0]
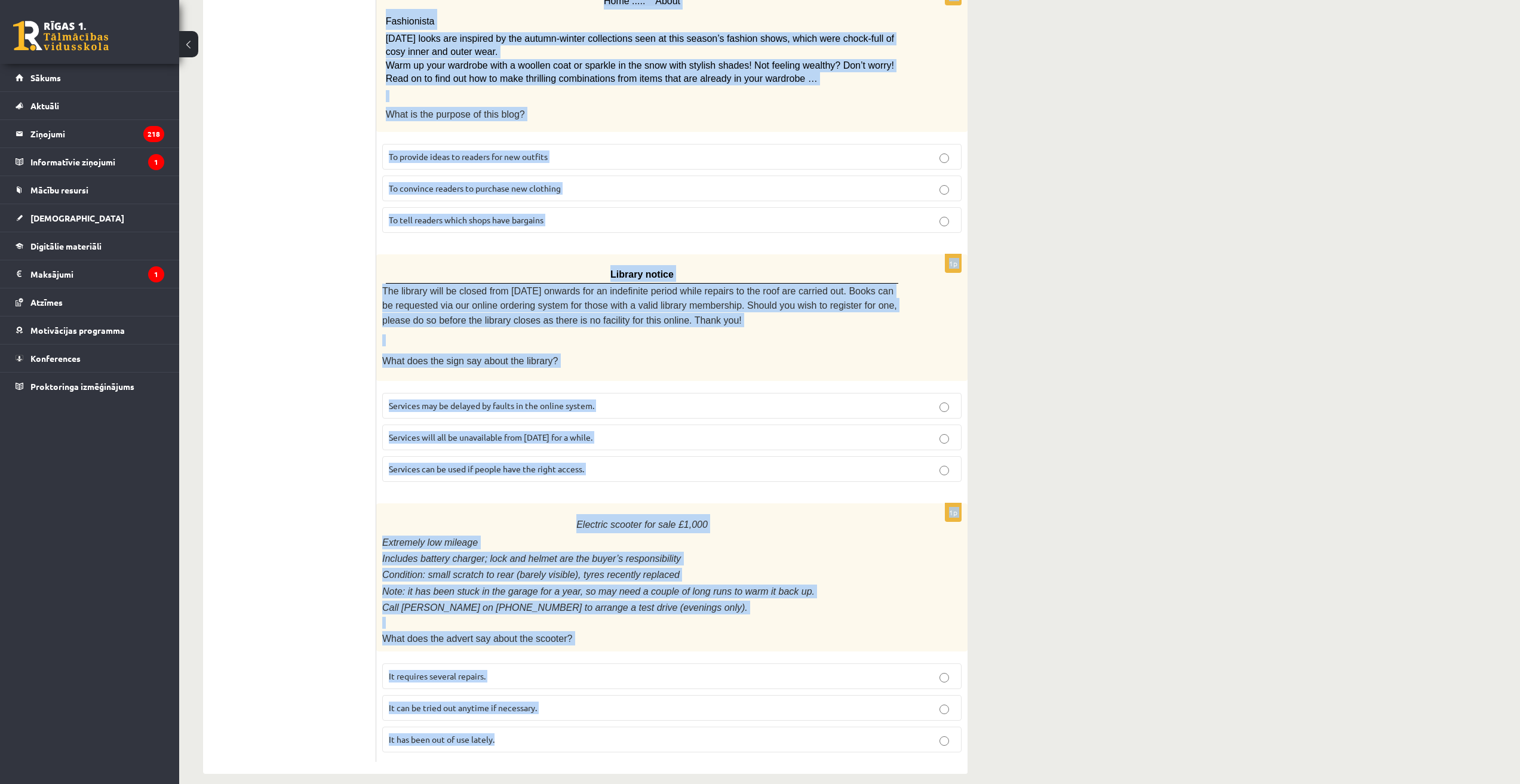
drag, startPoint x: 384, startPoint y: 255, endPoint x: 575, endPoint y: 766, distance: 545.5
copy form "Flicks series review: The Overland Series 2 The Overland Series 2 picks up wher…"
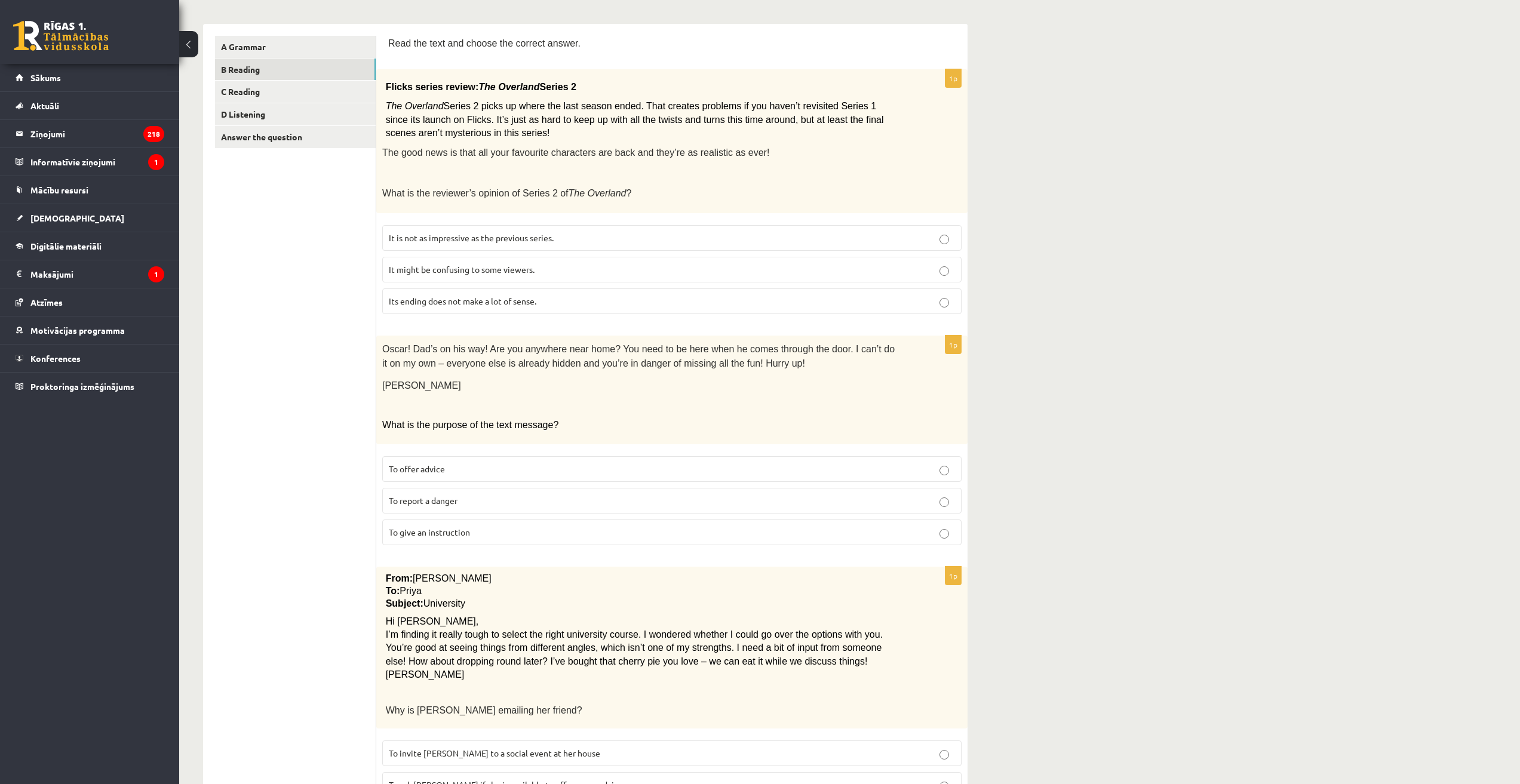
scroll to position [179, 0]
click at [422, 267] on span "It might be confusing to some viewers." at bounding box center [462, 269] width 146 height 11
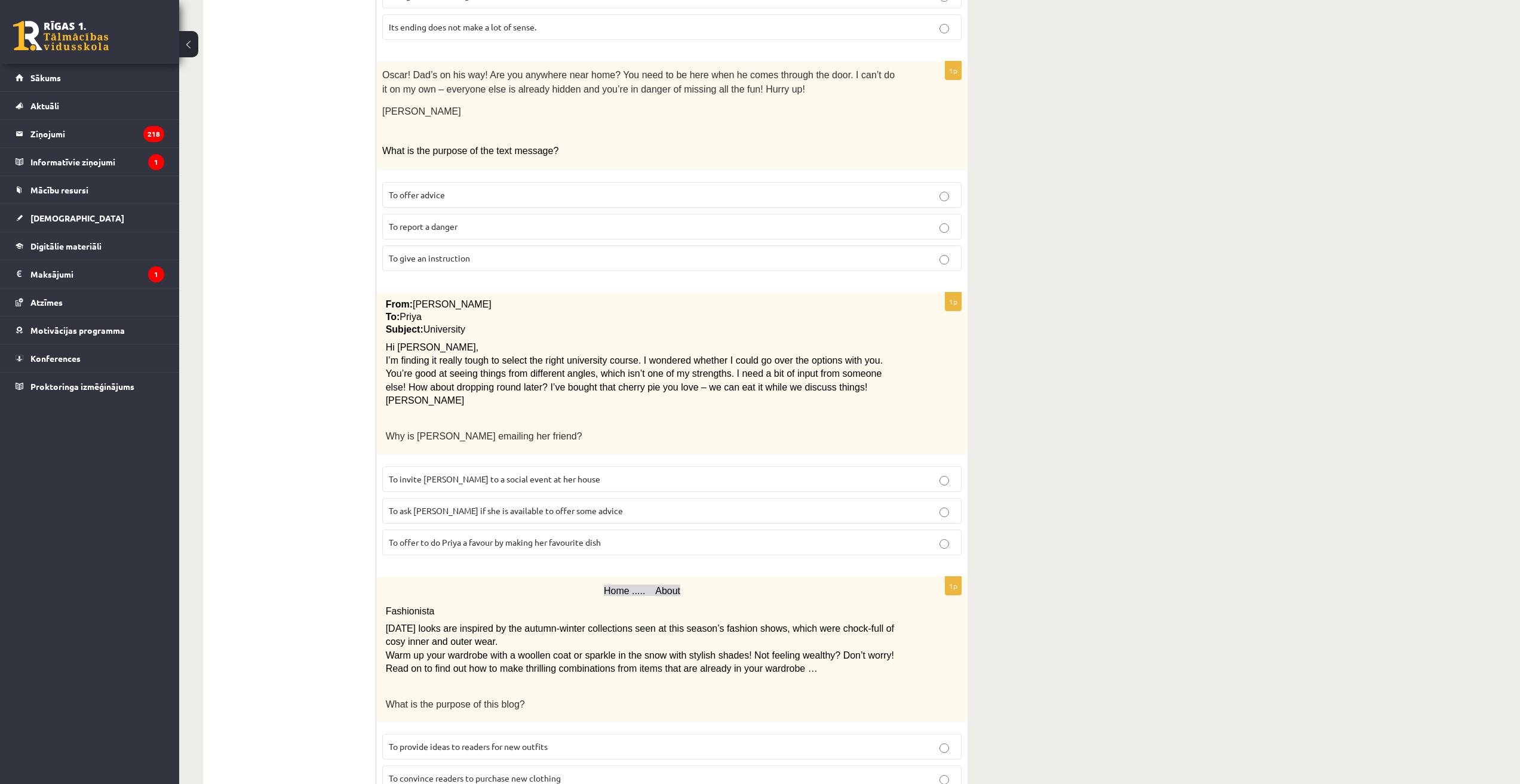
scroll to position [478, 0]
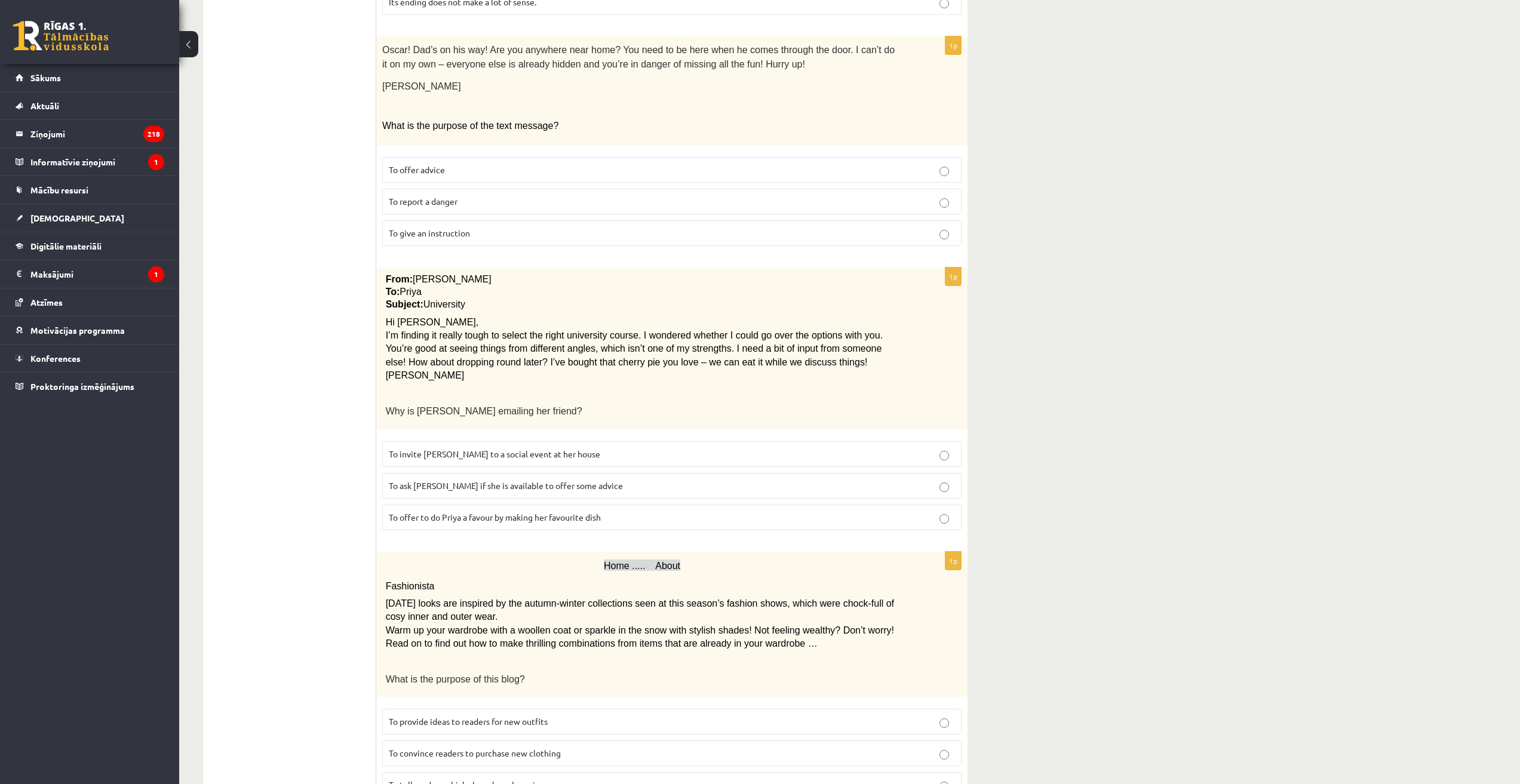
click at [436, 230] on span "To give an instruction" at bounding box center [430, 233] width 81 height 11
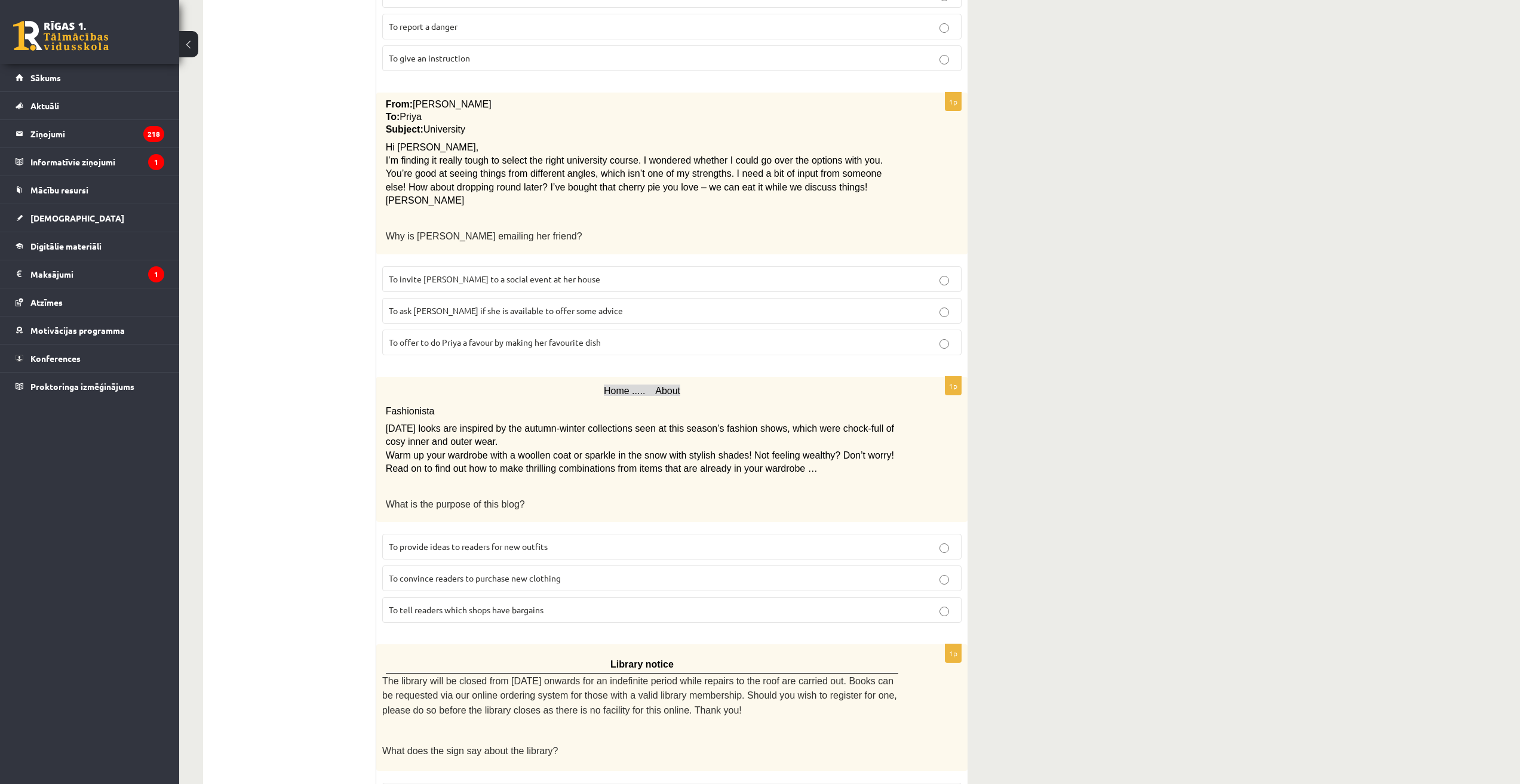
scroll to position [657, 0]
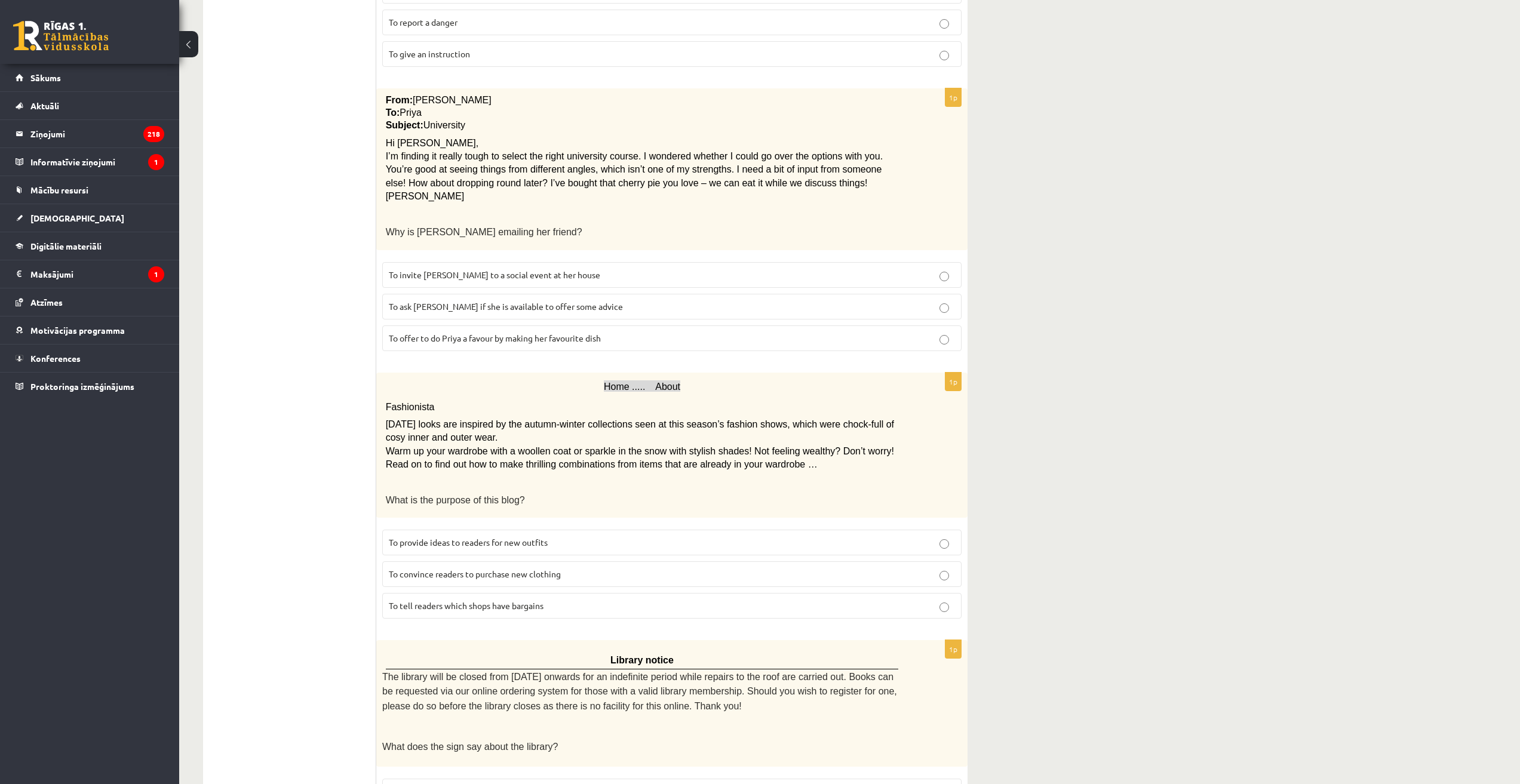
click at [584, 302] on p "To ask Priya if she is available to offer some advice" at bounding box center [672, 306] width 566 height 13
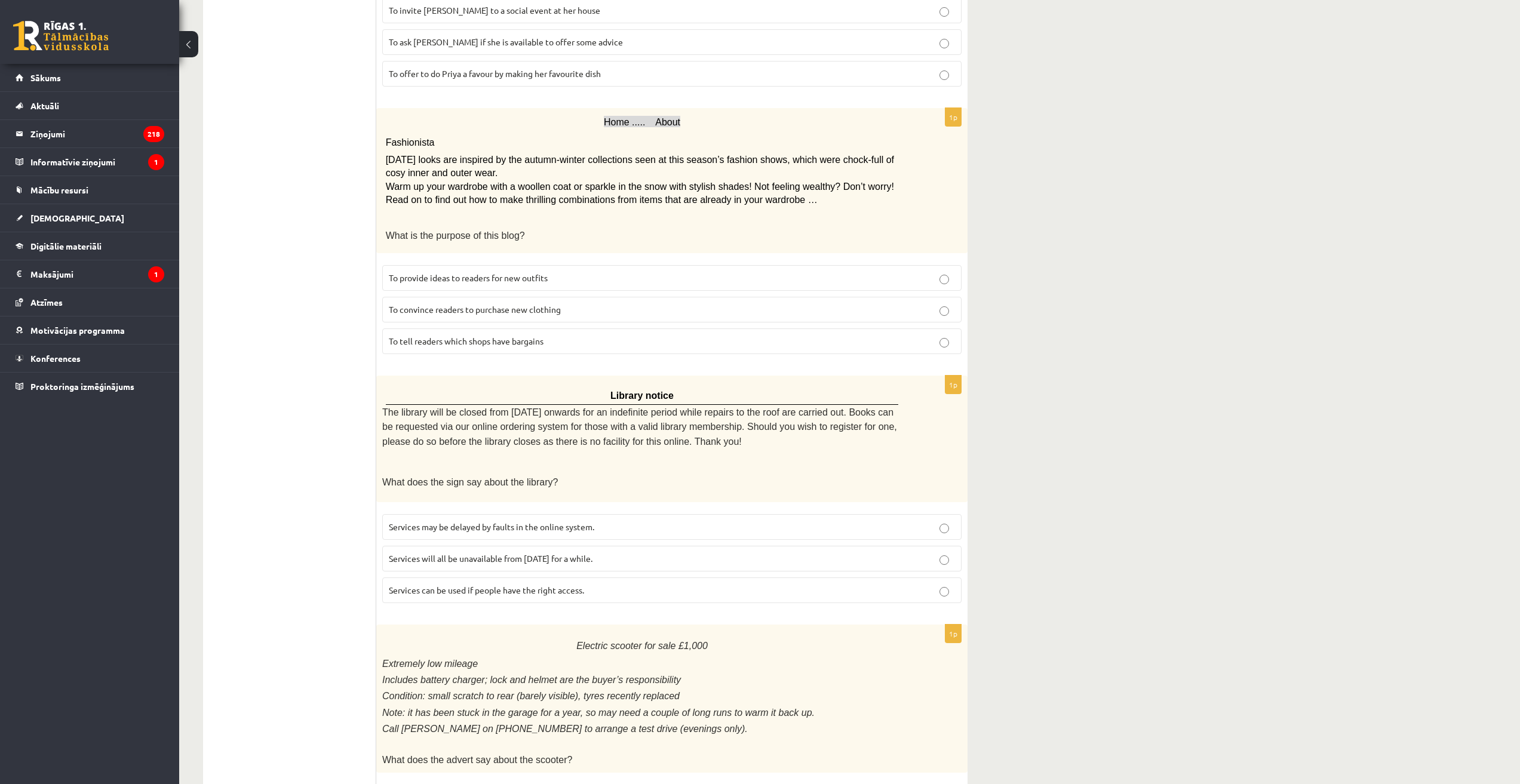
scroll to position [1015, 0]
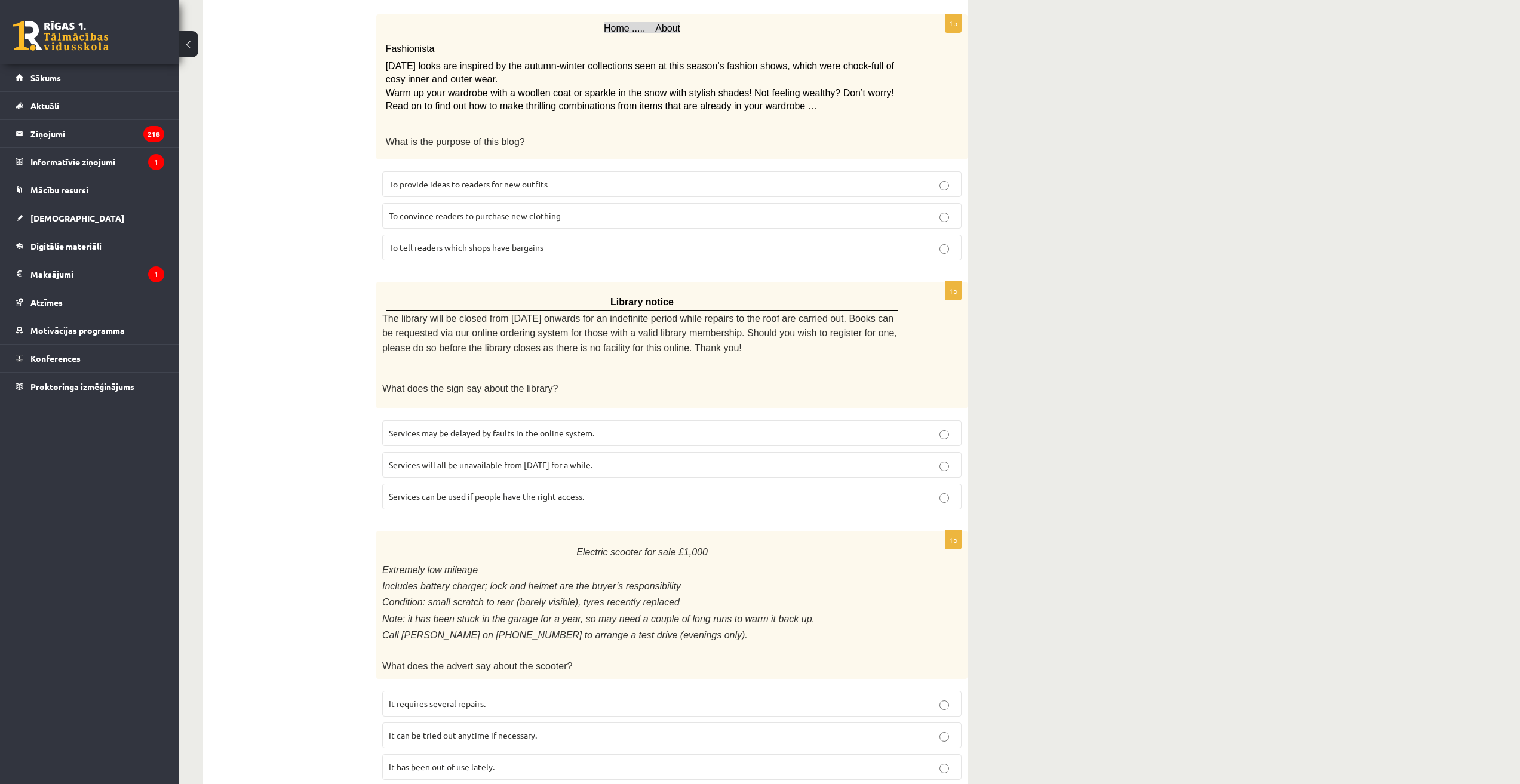
click at [480, 179] on span "To provide ideas to readers for new outfits" at bounding box center [469, 184] width 159 height 11
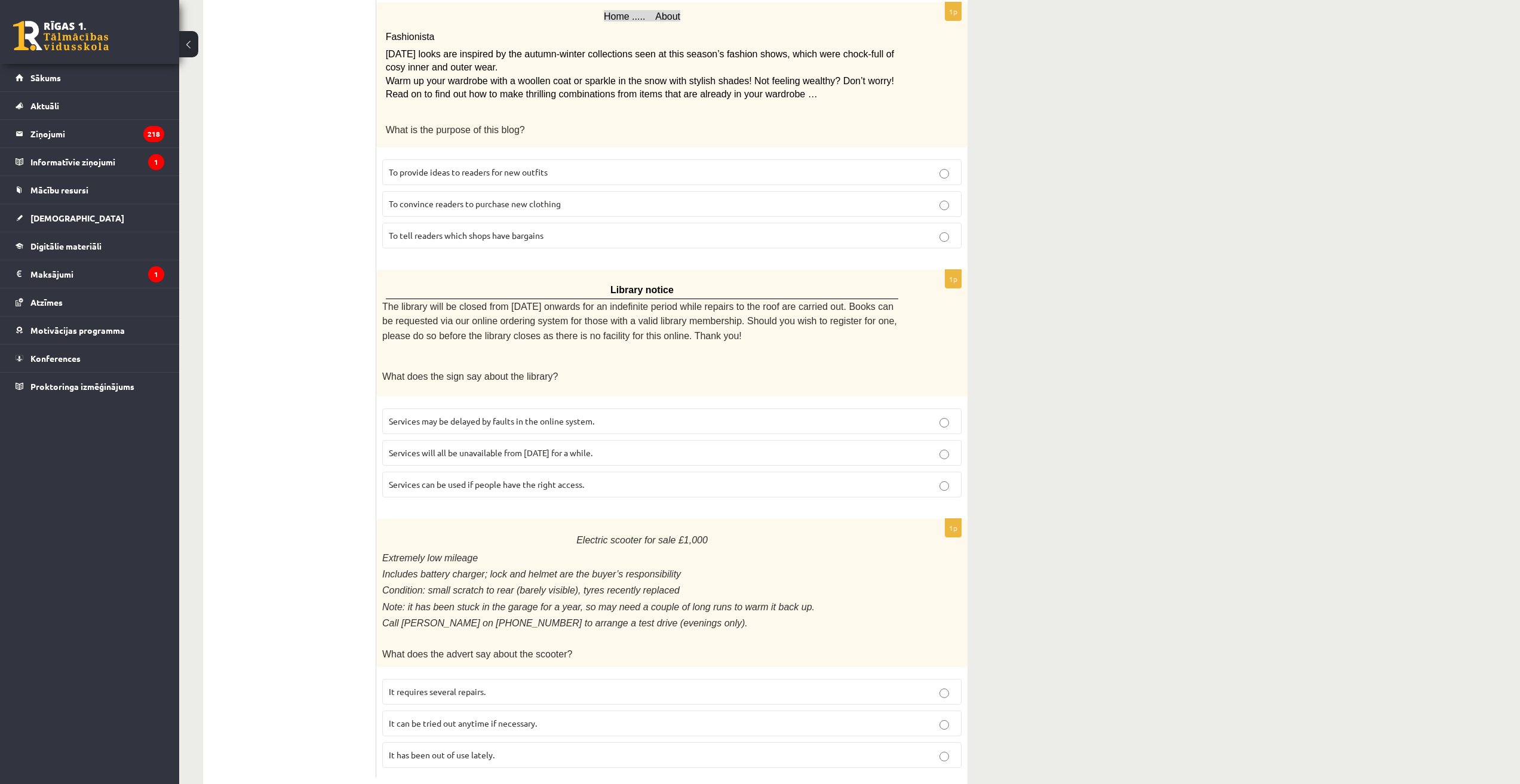
scroll to position [1042, 0]
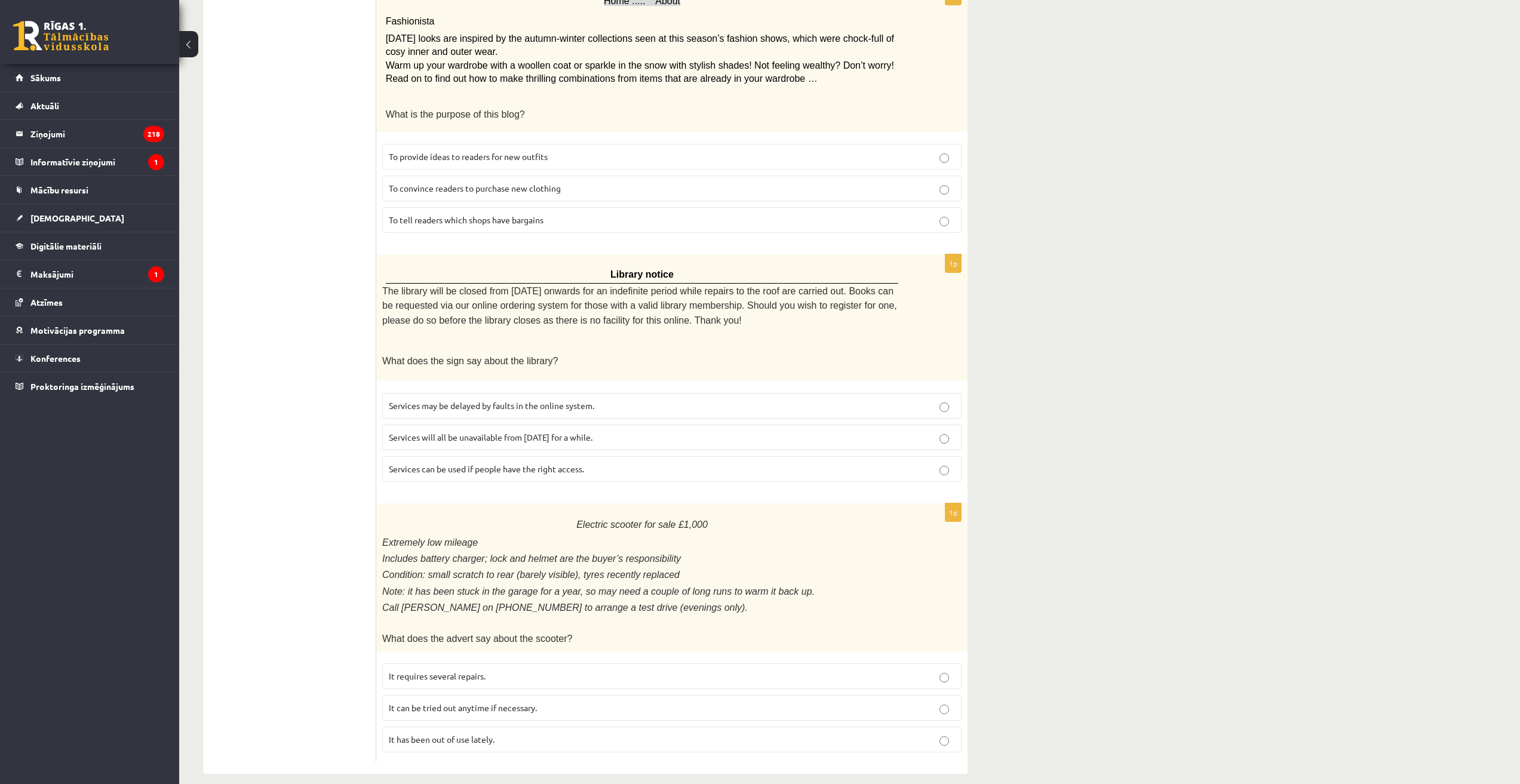
click at [505, 463] on span "Services can be used if people have the right access." at bounding box center [487, 469] width 195 height 11
click at [430, 734] on span "It has been out of use lately." at bounding box center [442, 739] width 106 height 11
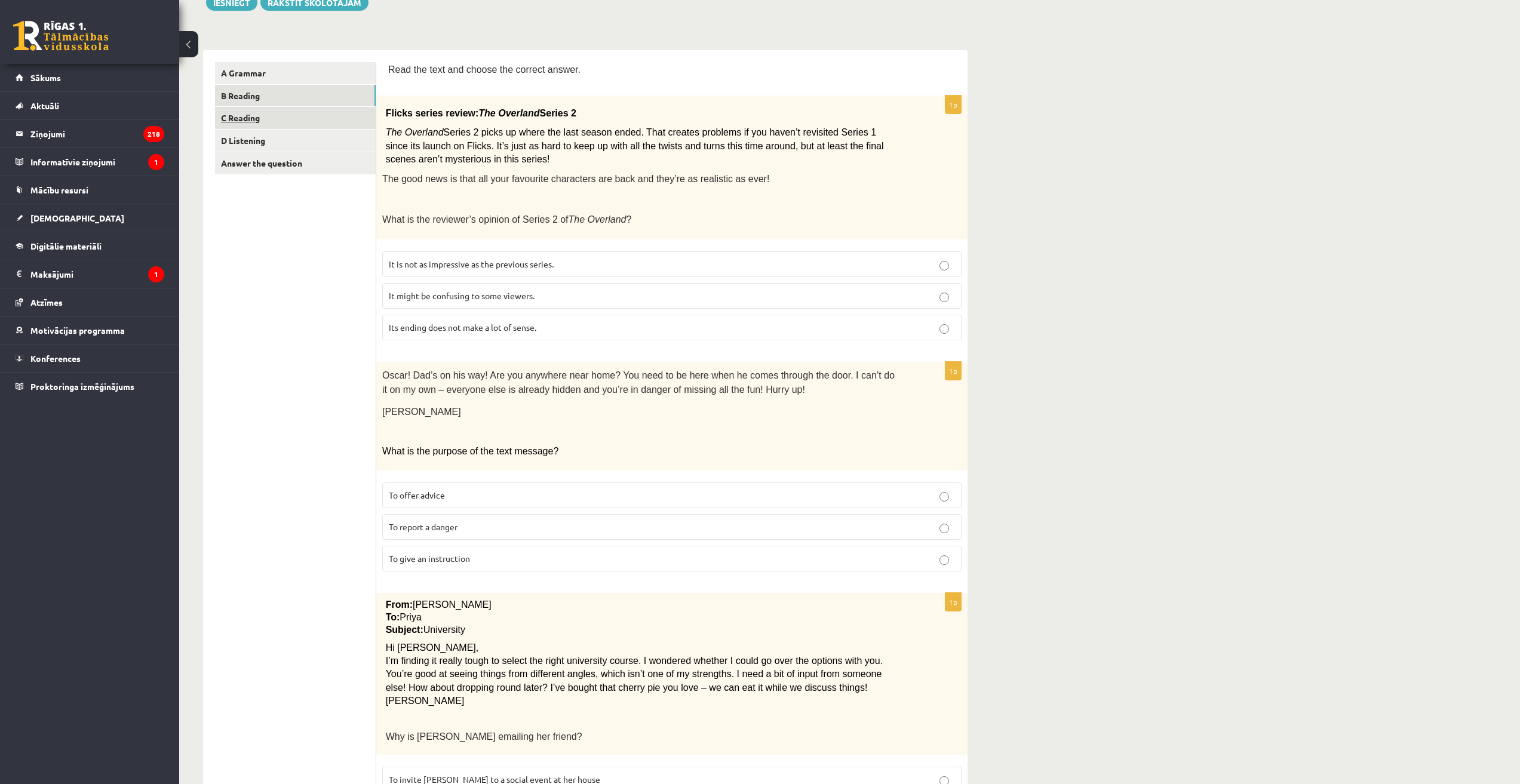
scroll to position [0, 0]
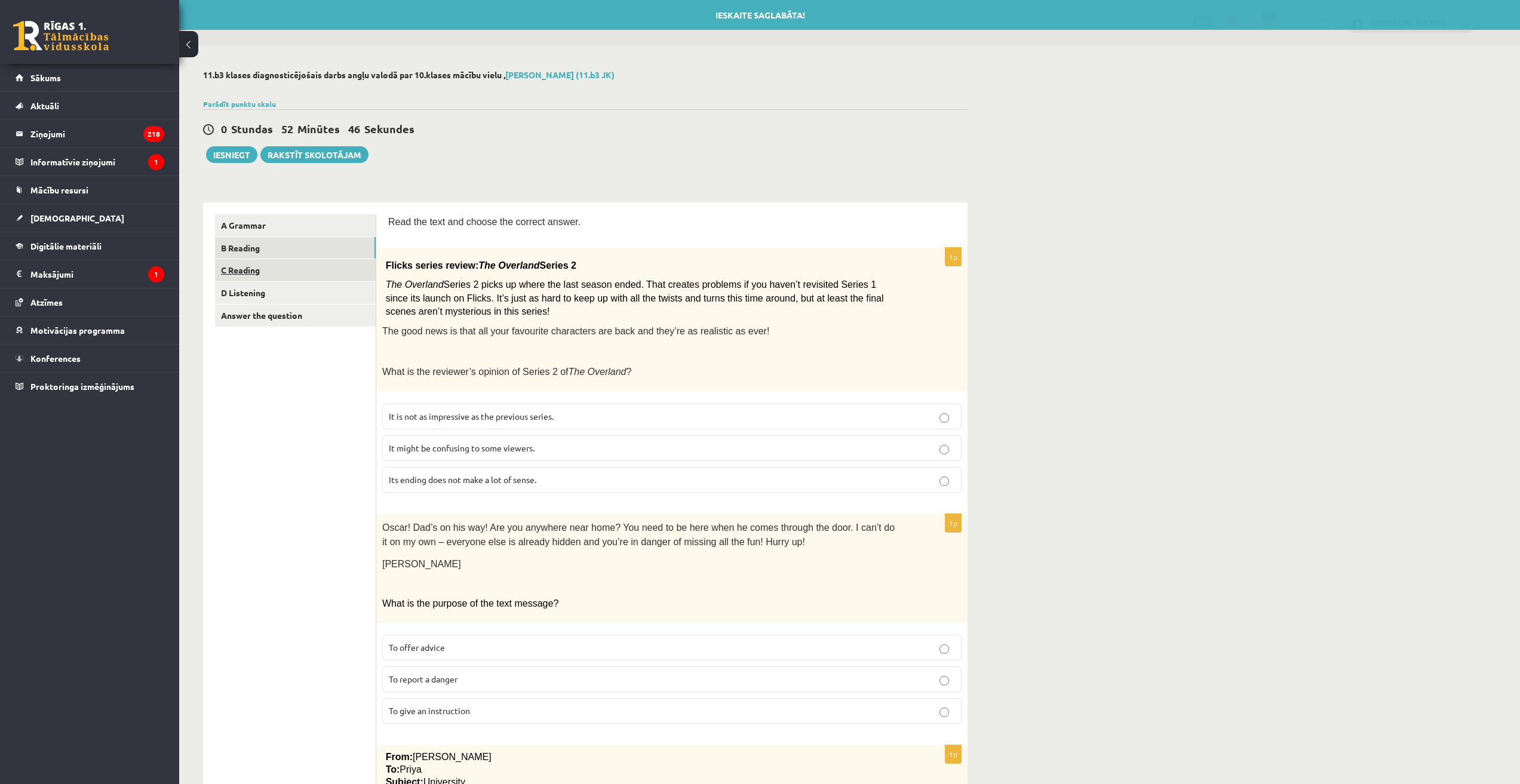
click at [322, 273] on link "C Reading" at bounding box center [295, 270] width 161 height 22
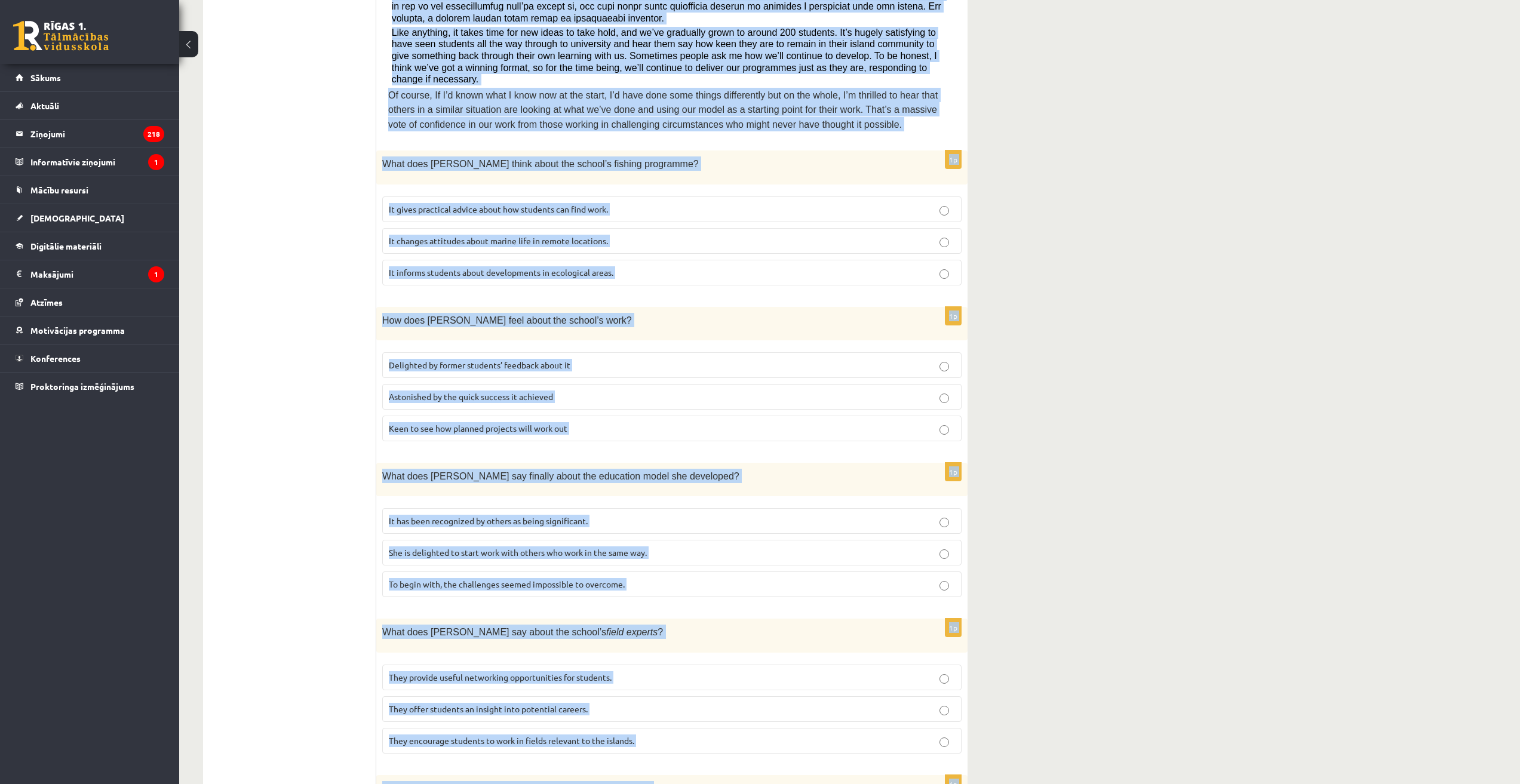
scroll to position [780, 0]
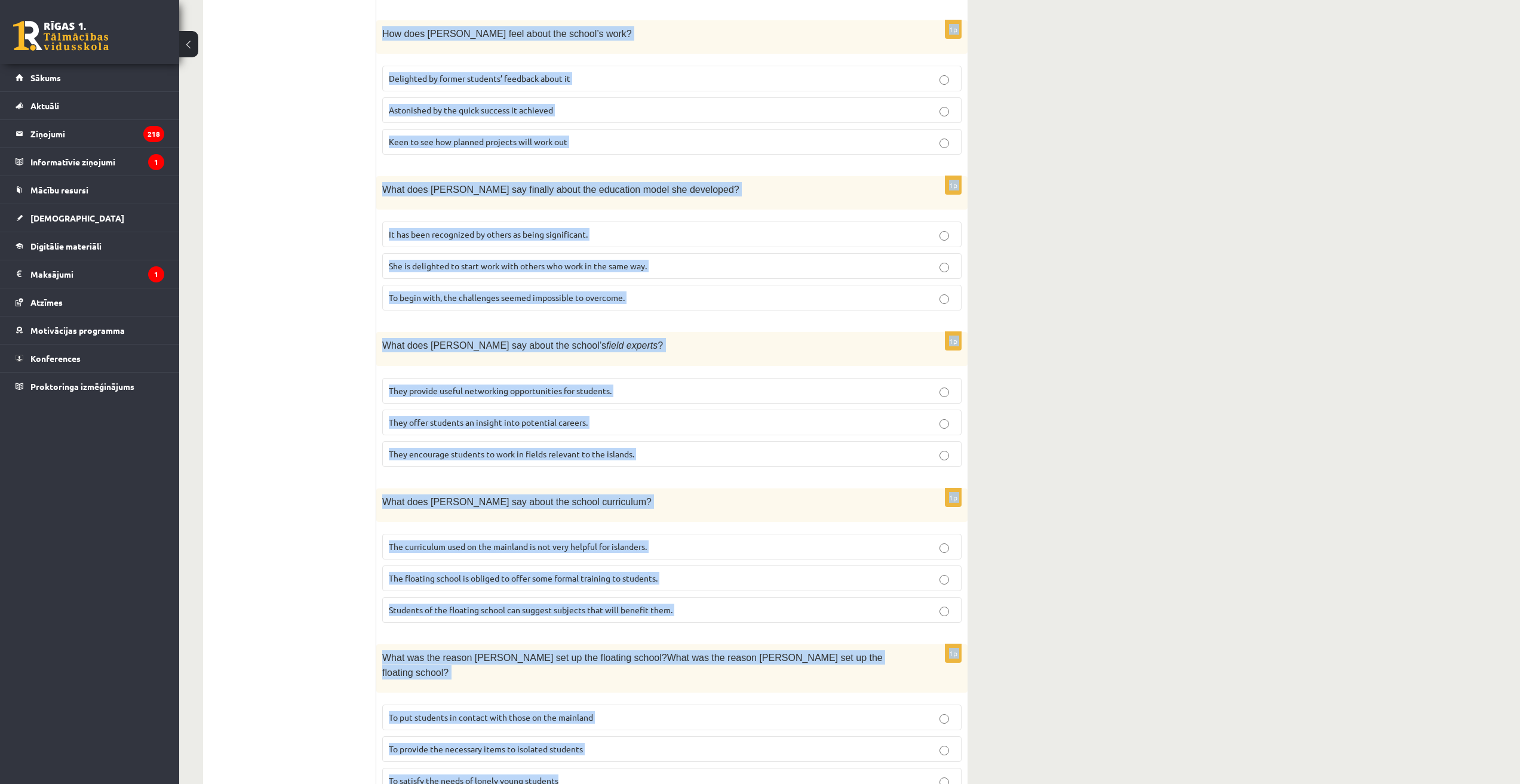
drag, startPoint x: 388, startPoint y: 255, endPoint x: 577, endPoint y: 690, distance: 474.3
click at [567, 726] on form "Read the article about an unusual school and choose the correct answer for each…" at bounding box center [671, 118] width 567 height 1369
copy form "A floating school By founder, Anna Domingo I coordinate a floating school which…"
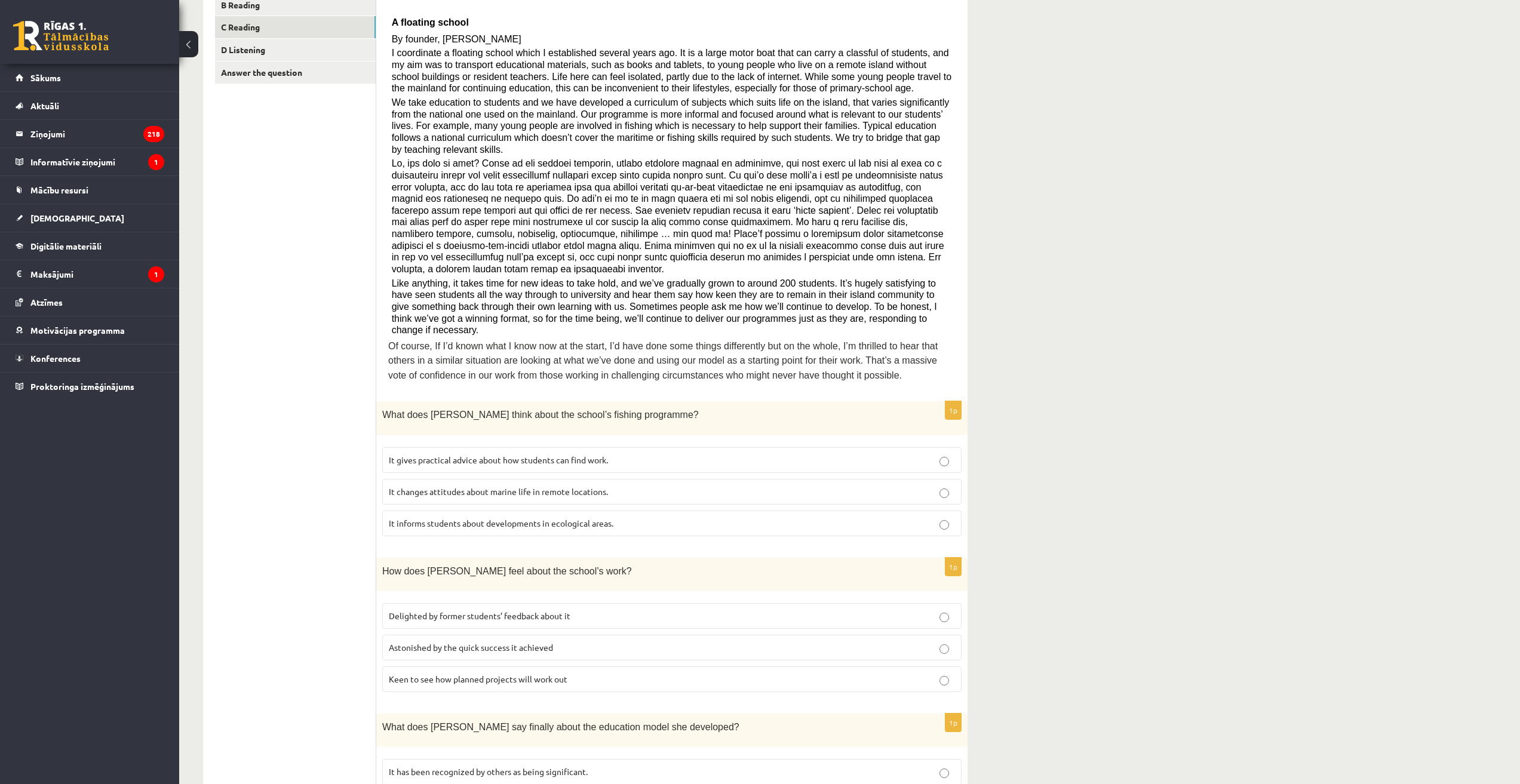
click at [322, 276] on ul "A Grammar B Reading C Reading D Listening Answer the question" at bounding box center [295, 656] width 161 height 1369
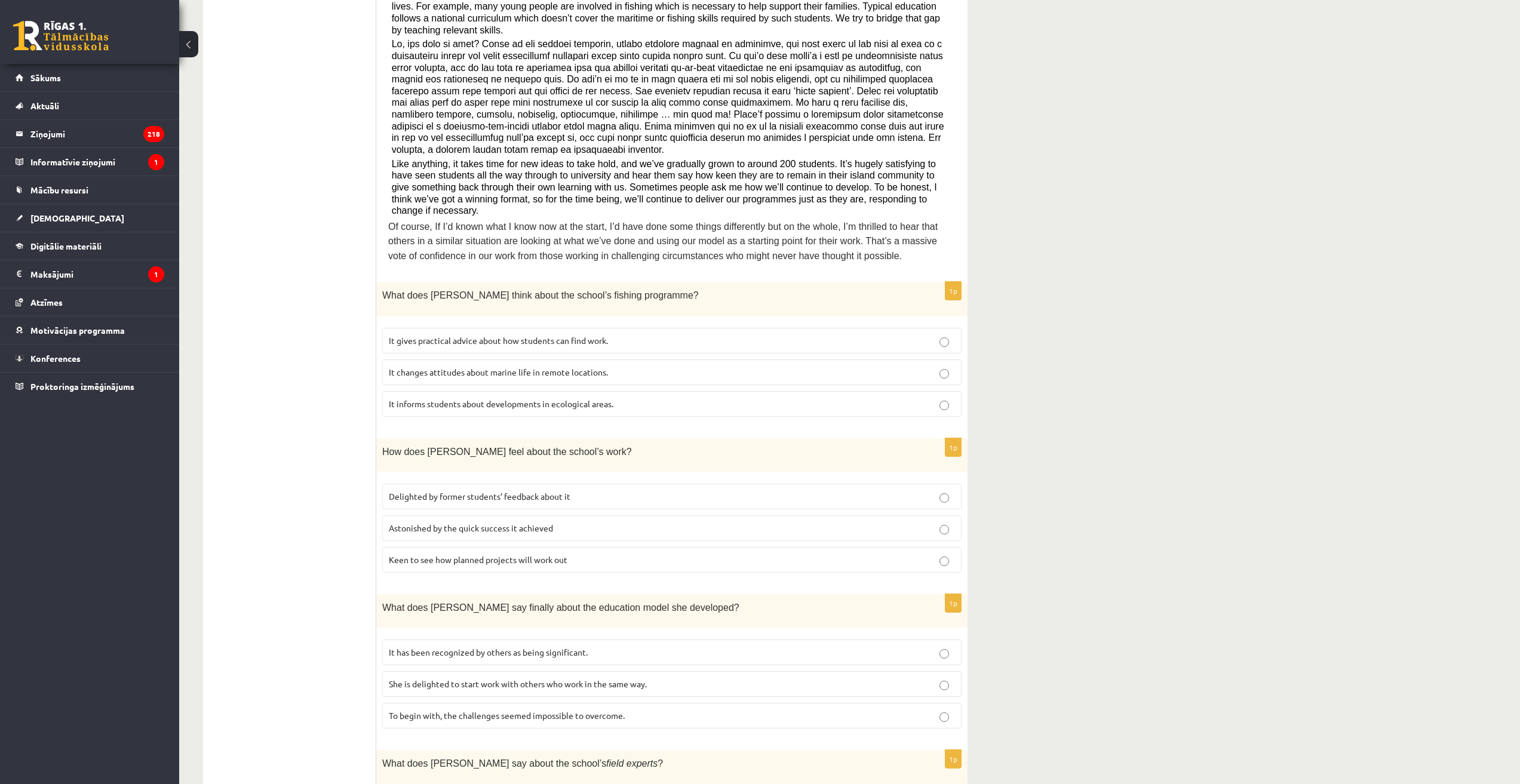
click at [444, 398] on span "It informs students about developments in ecological areas." at bounding box center [501, 403] width 225 height 11
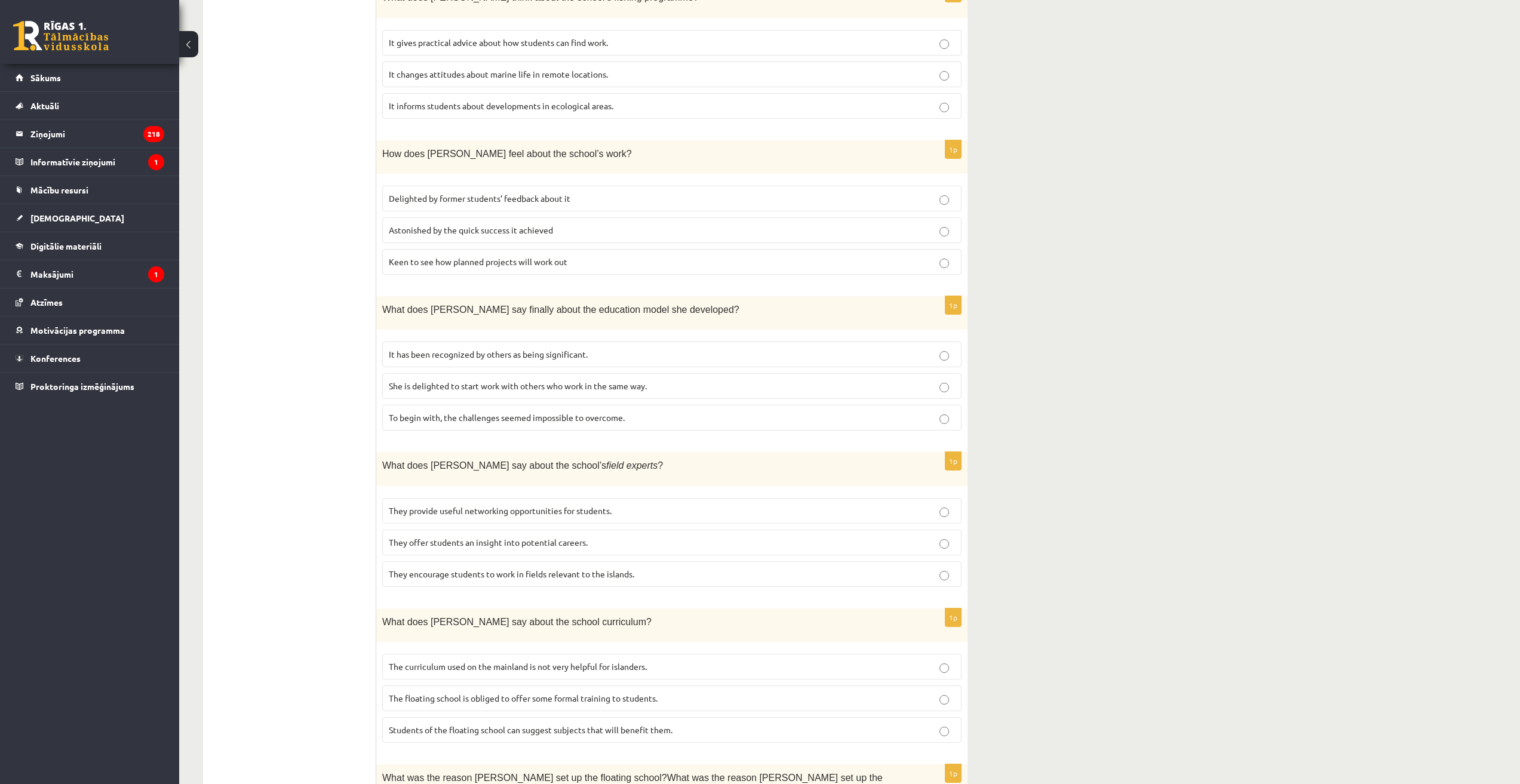
scroll to position [661, 0]
click at [465, 192] on span "Delighted by former students’ feedback about it" at bounding box center [480, 198] width 182 height 11
click at [427, 341] on label "It has been recognized by others as being significant." at bounding box center [671, 354] width 579 height 26
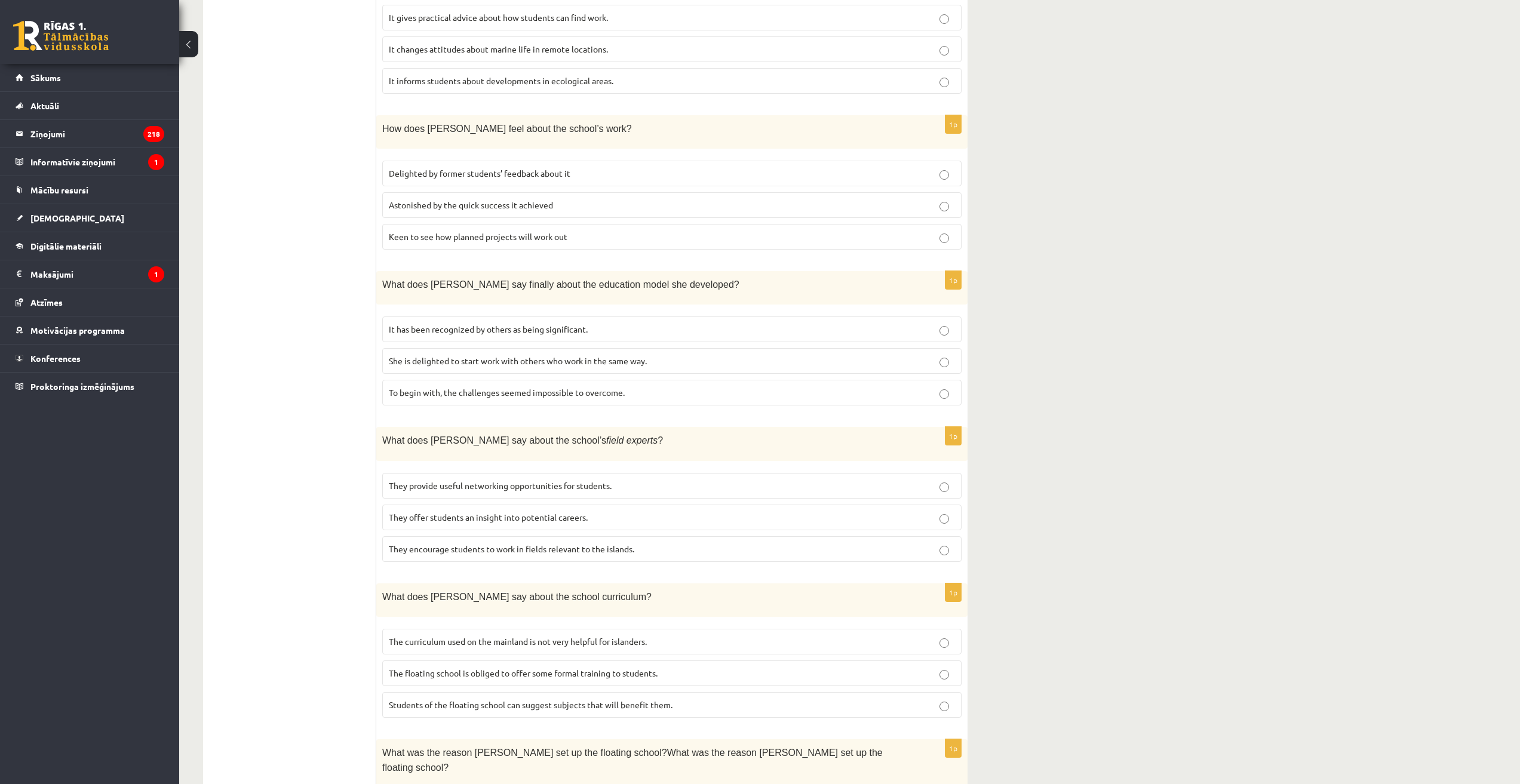
scroll to position [780, 0]
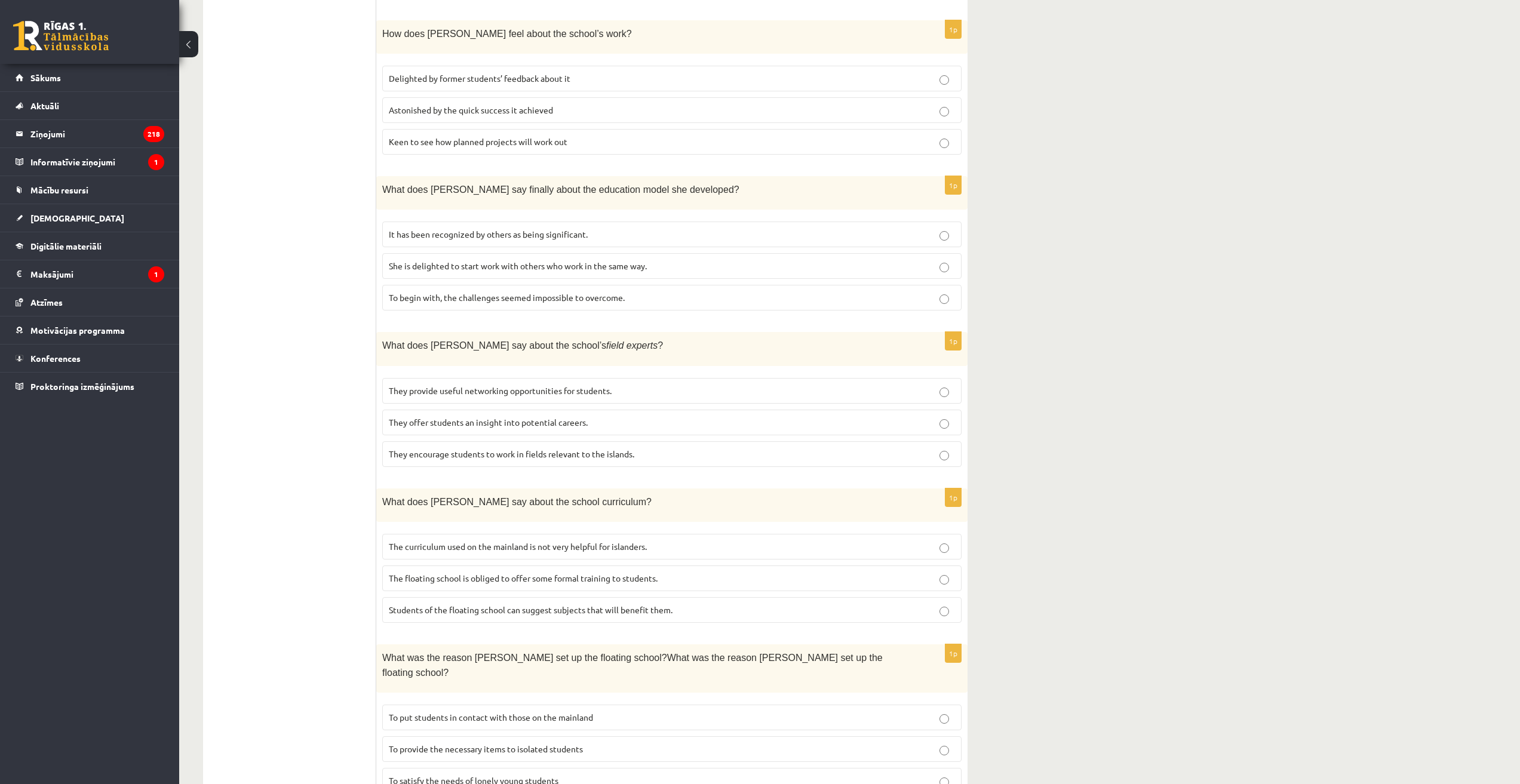
drag, startPoint x: 451, startPoint y: 380, endPoint x: 464, endPoint y: 345, distance: 37.3
click at [452, 417] on span "They offer students an insight into potential careers." at bounding box center [488, 422] width 199 height 11
click at [497, 541] on span "The curriculum used on the mainland is not very helpful for islanders." at bounding box center [518, 546] width 258 height 11
click at [445, 743] on span "To provide the necessary items to isolated students" at bounding box center [486, 749] width 194 height 11
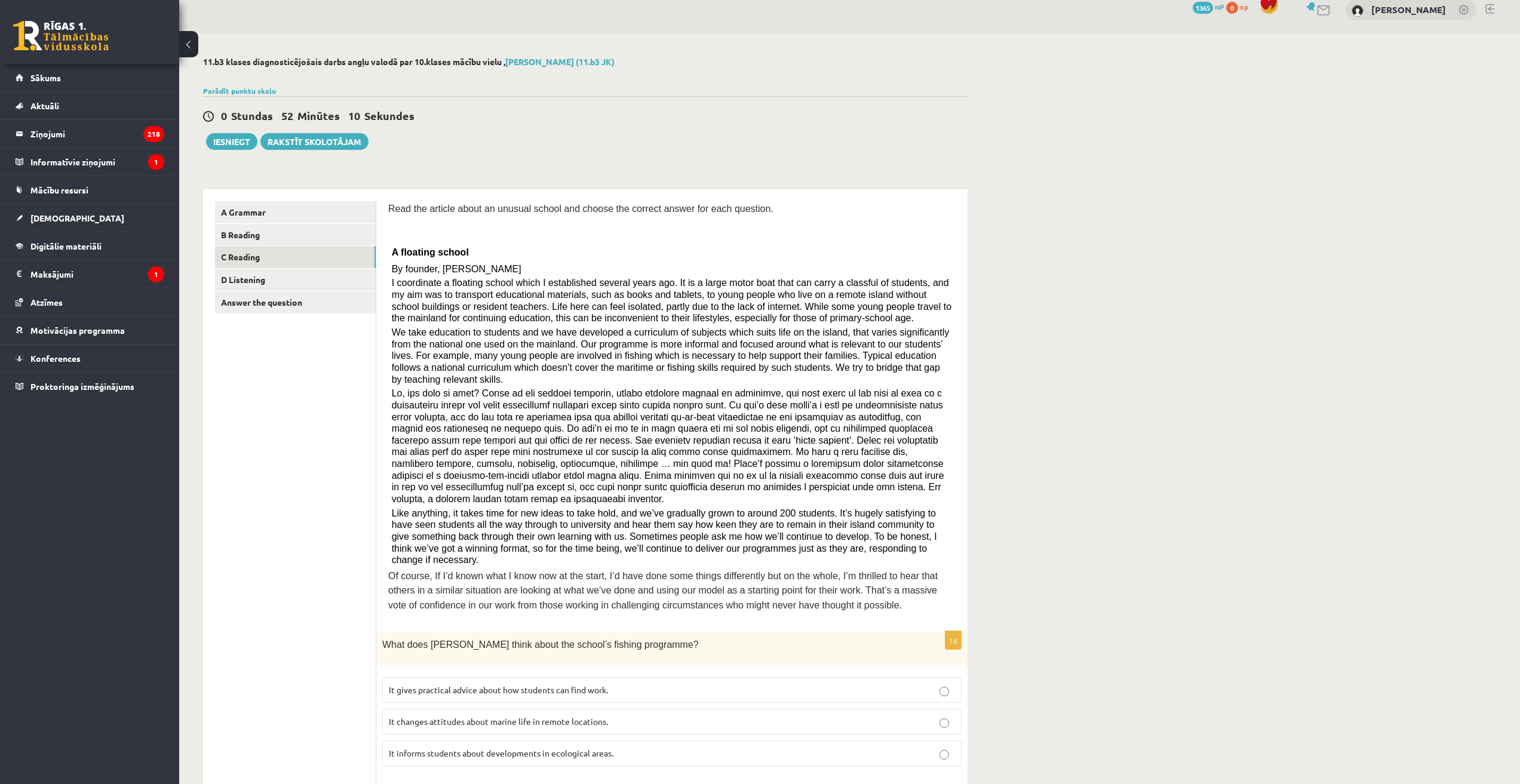
scroll to position [0, 0]
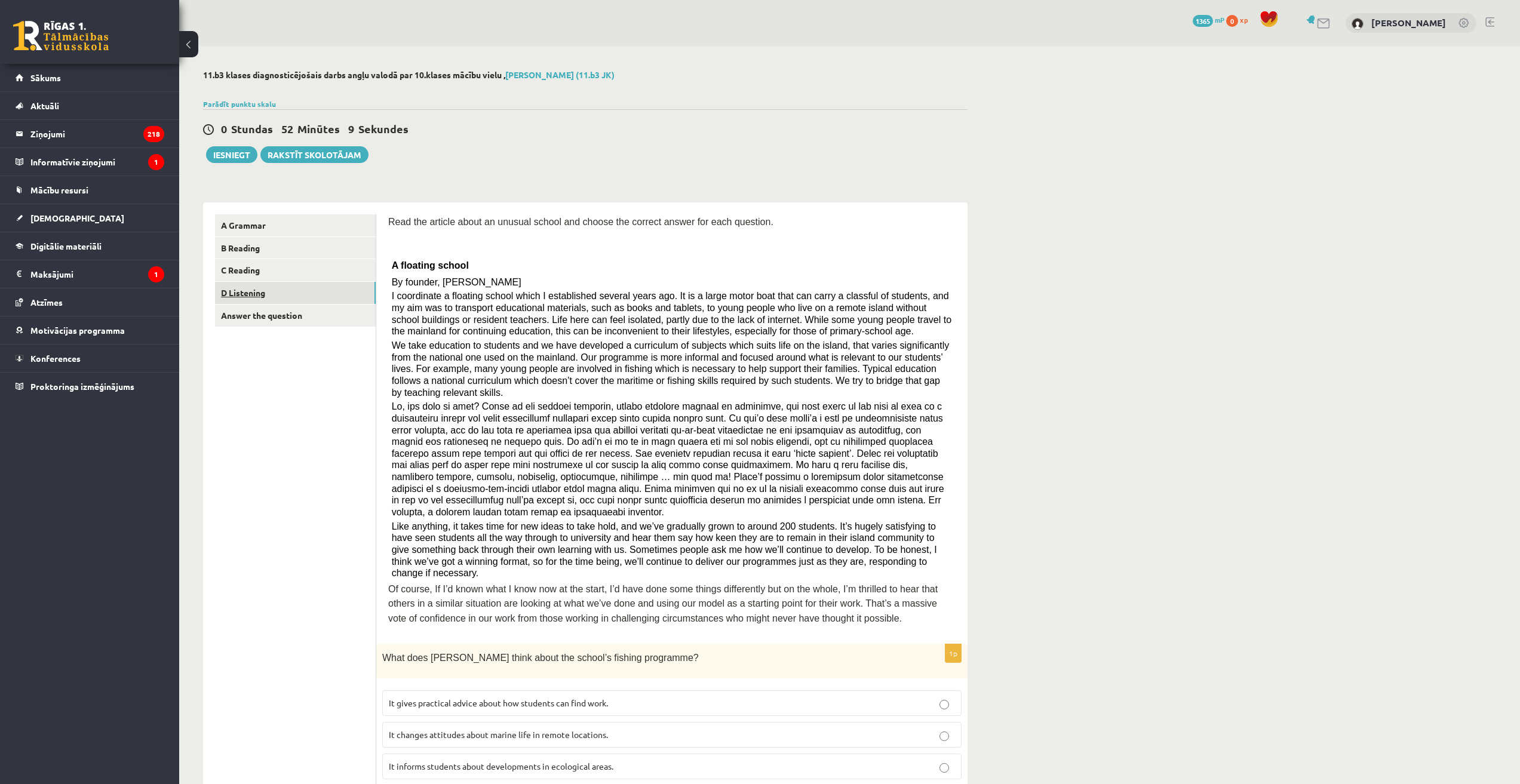
click at [273, 293] on link "D Listening" at bounding box center [295, 292] width 161 height 22
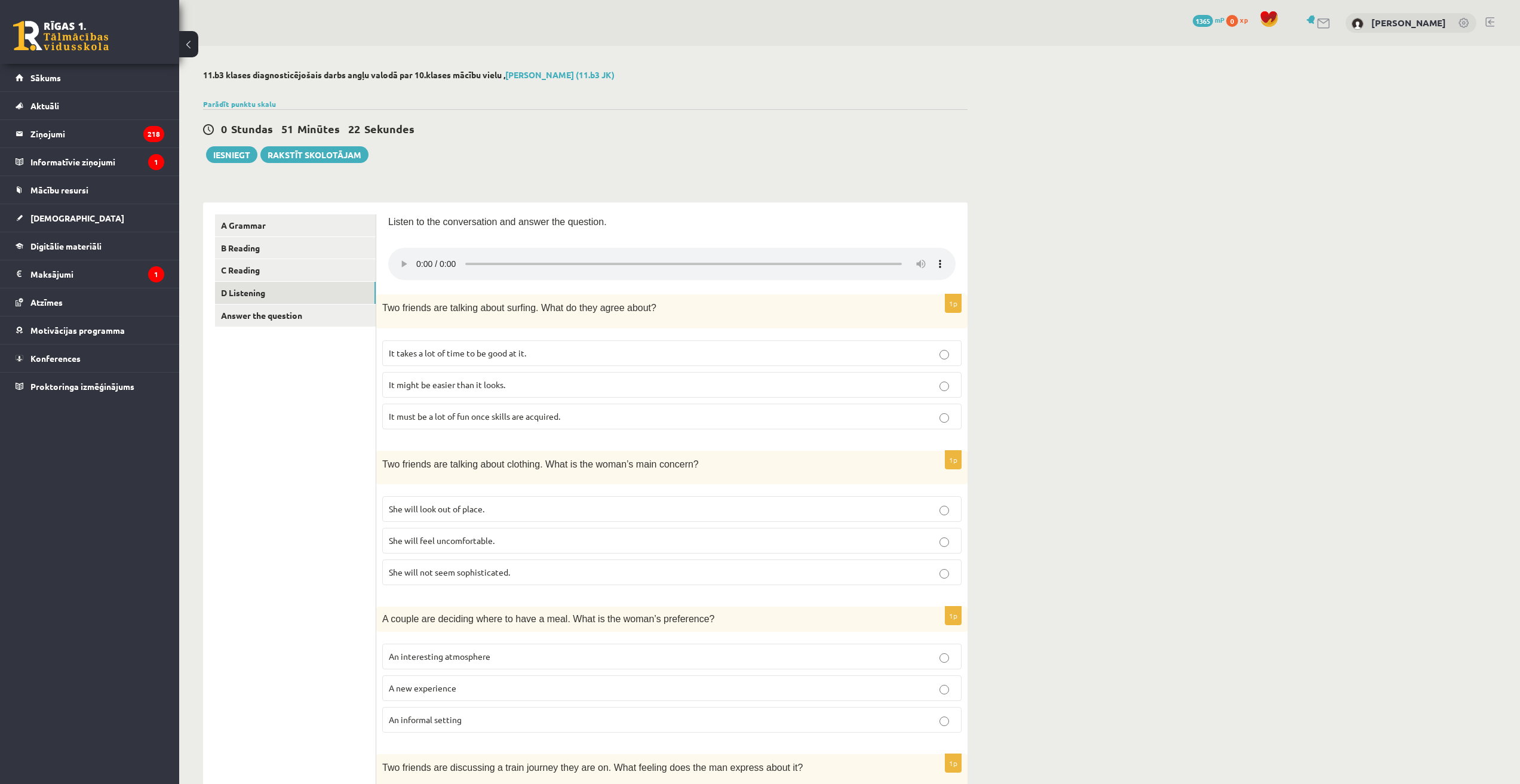
click at [480, 418] on span "It must be a lot of fun once skills are acquired." at bounding box center [475, 416] width 171 height 11
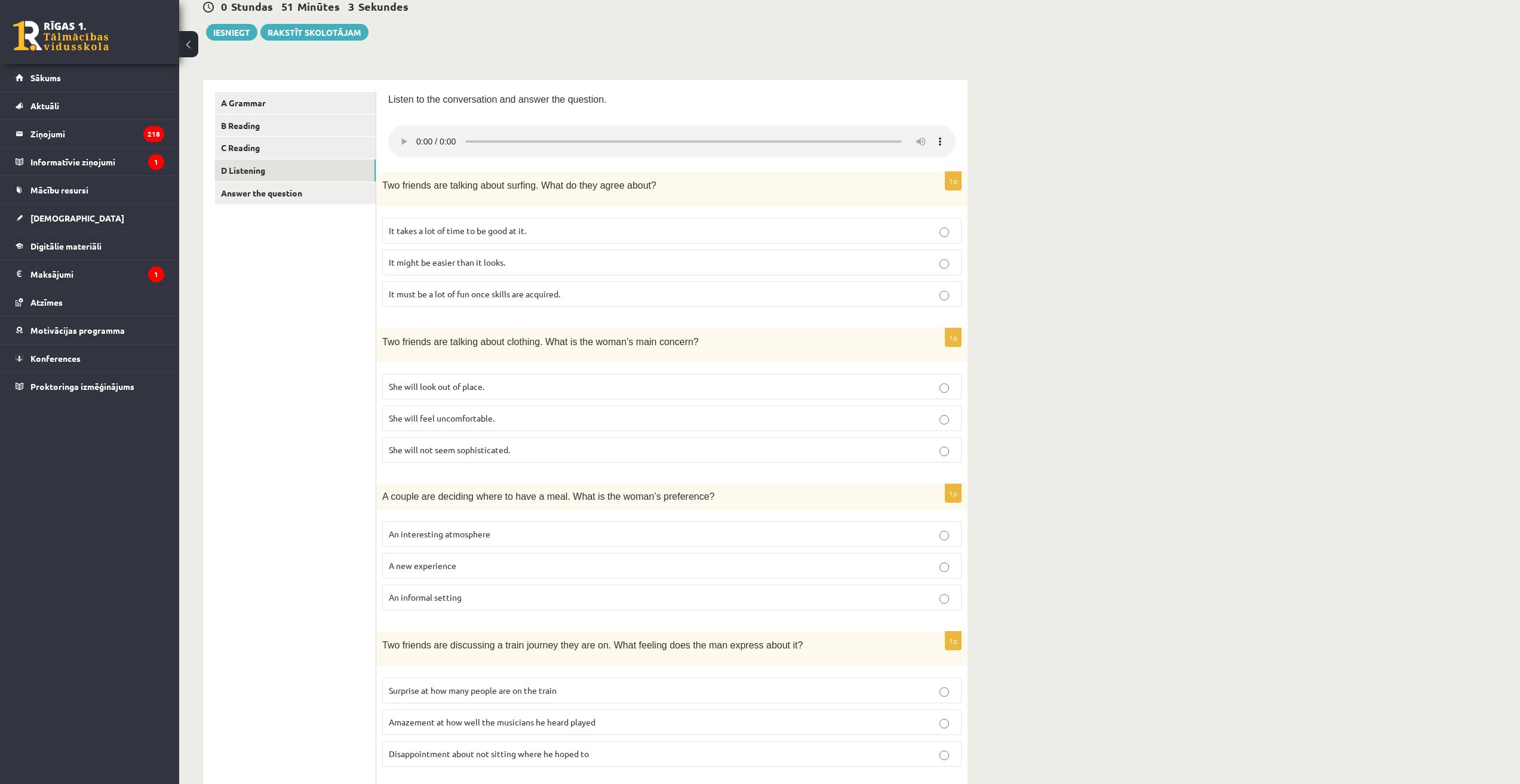
scroll to position [60, 0]
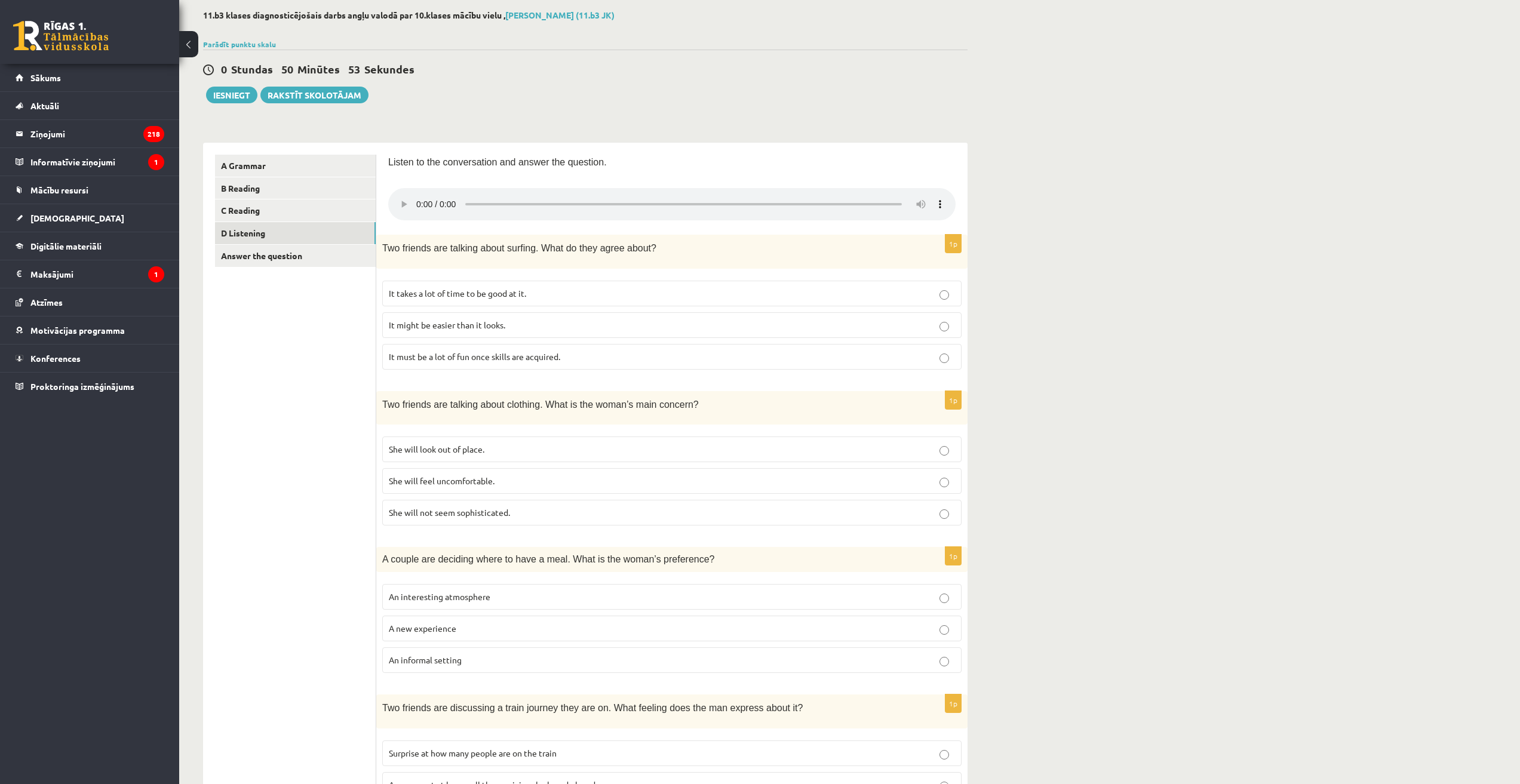
click at [1009, 220] on div "**********" at bounding box center [849, 583] width 1341 height 1193
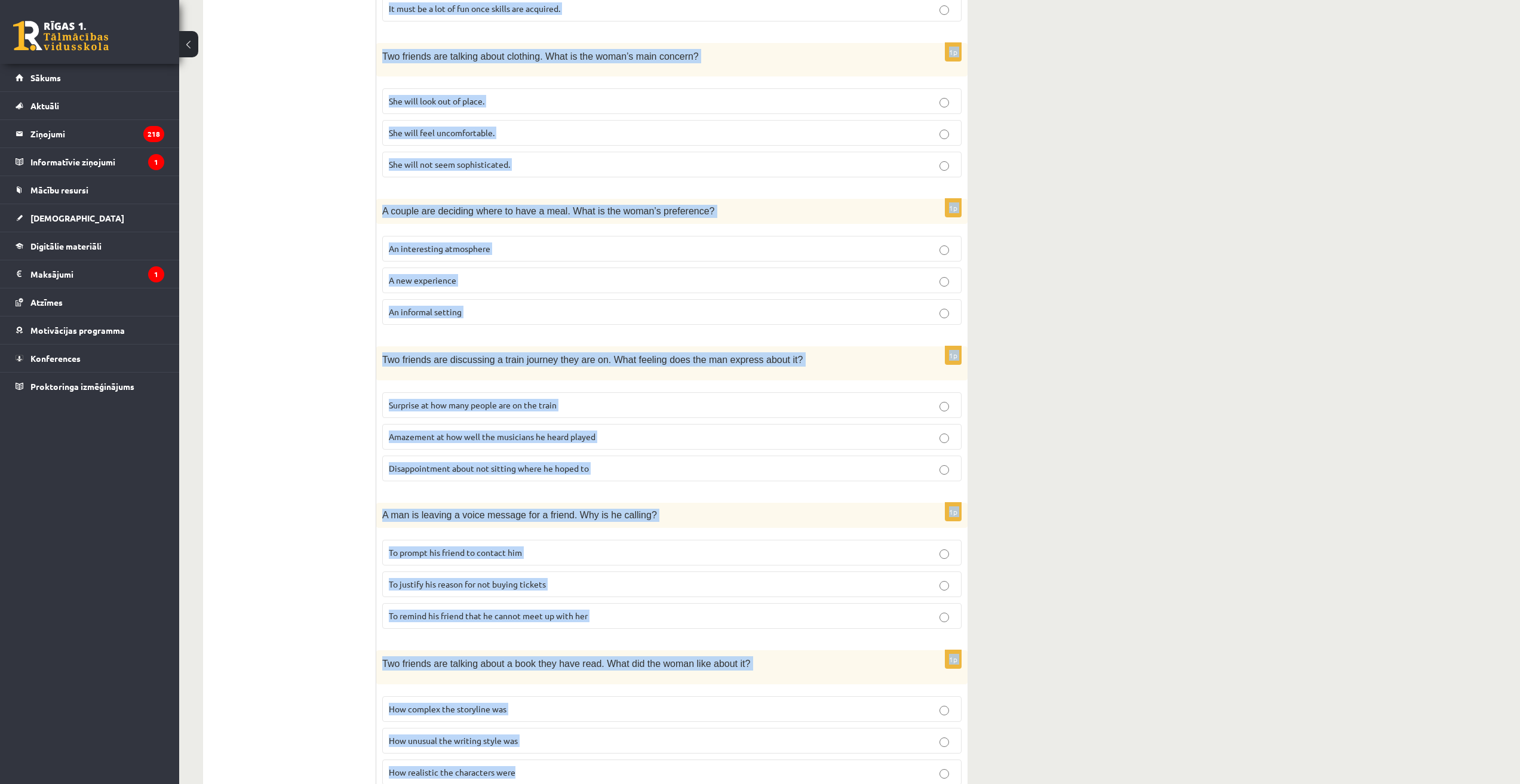
scroll to position [454, 0]
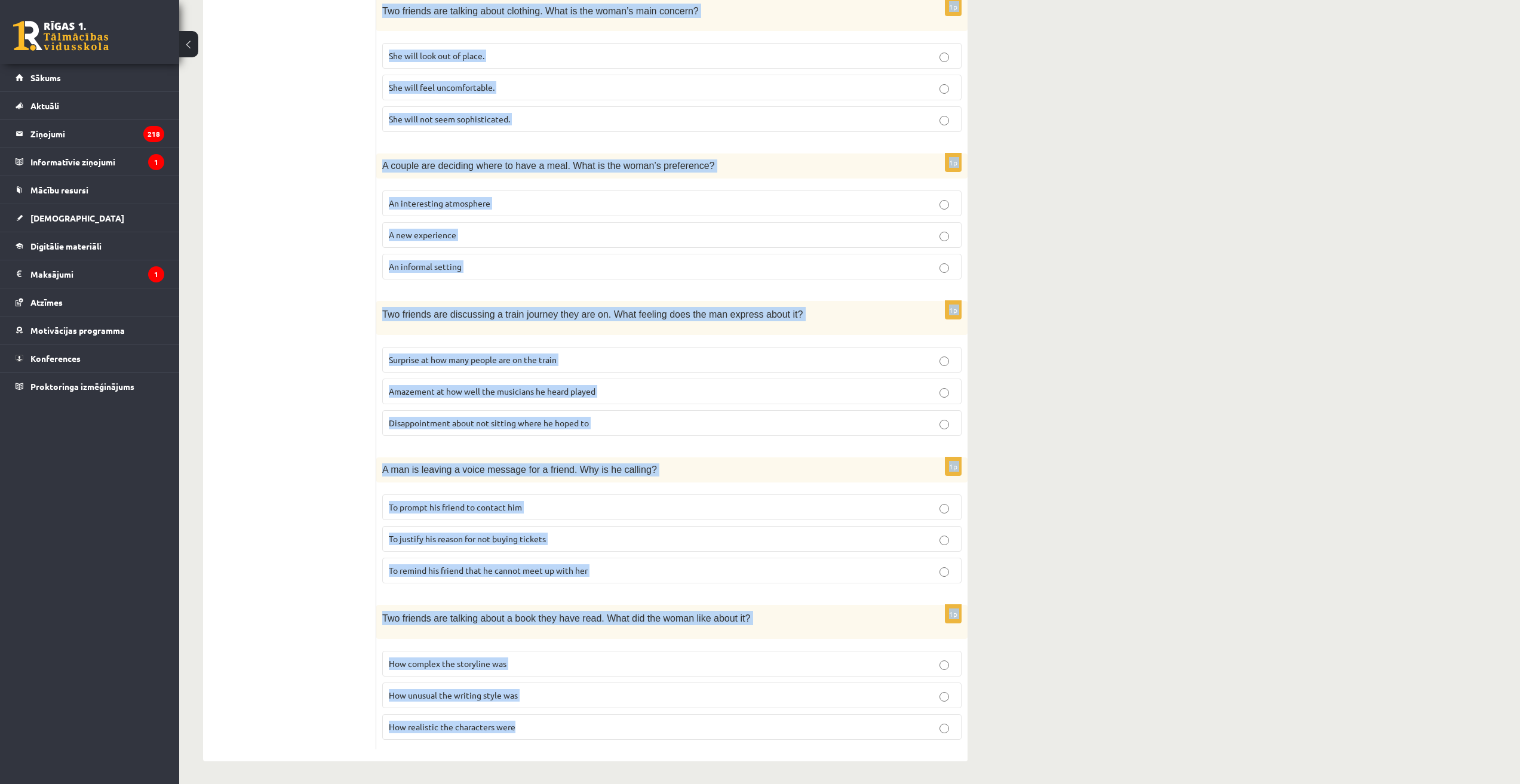
drag, startPoint x: 382, startPoint y: 72, endPoint x: 584, endPoint y: 764, distance: 720.9
click at [583, 775] on div "**********" at bounding box center [585, 189] width 812 height 1193
copy form "Two friends are talking about surfing. What do they agree about? It takes a lot…"
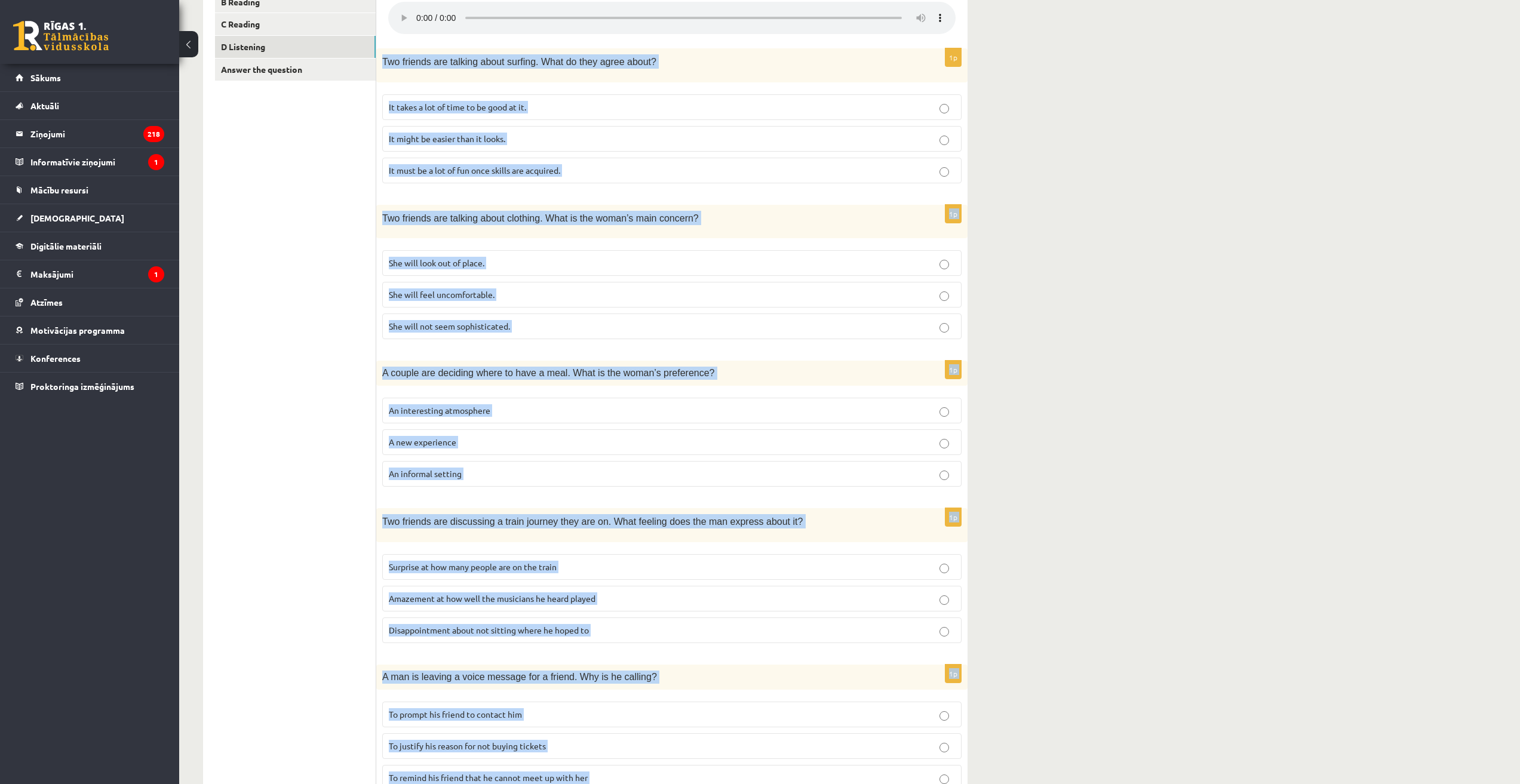
scroll to position [95, 0]
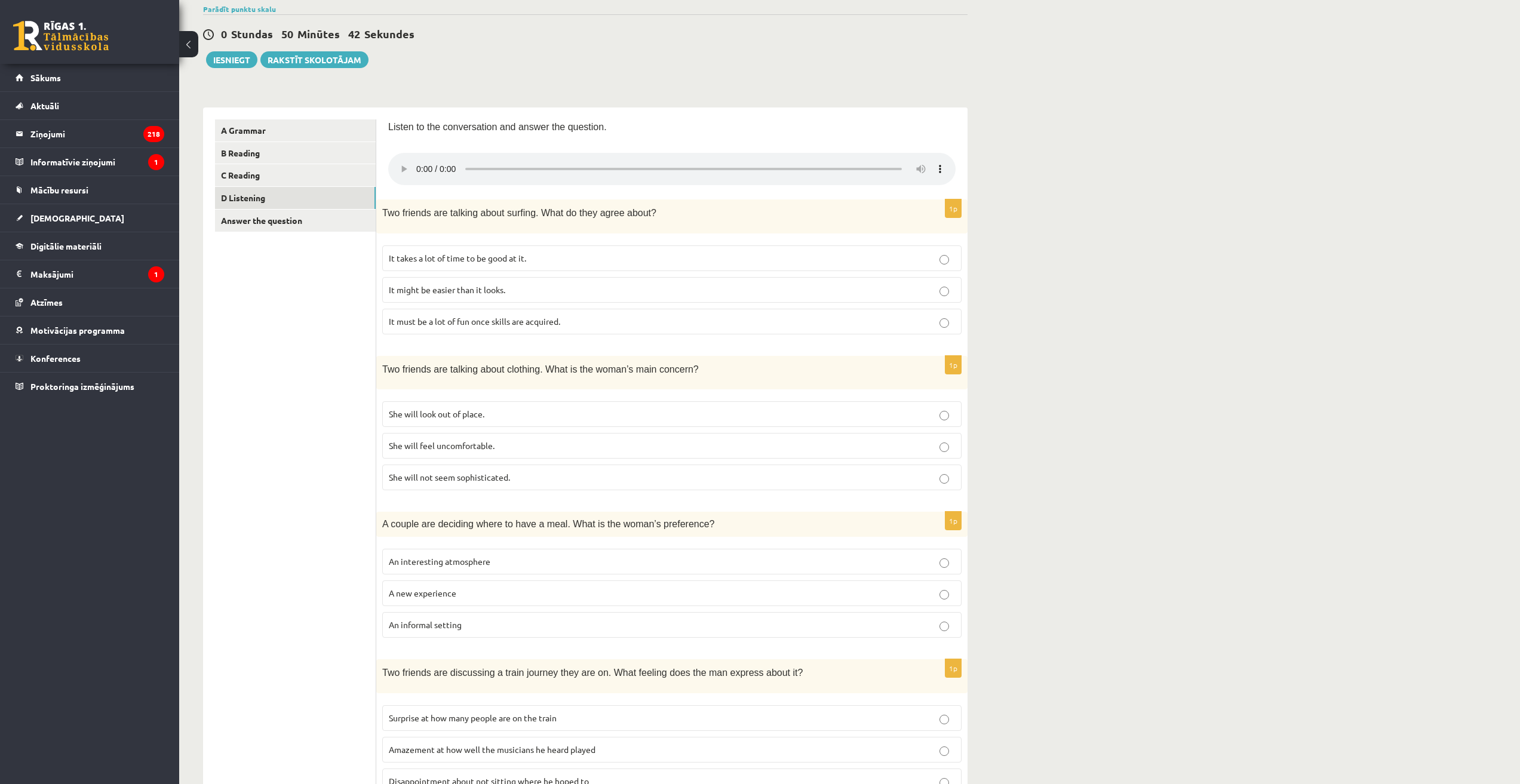
click at [273, 444] on ul "A Grammar B Reading C Reading D Listening Answer the question" at bounding box center [295, 614] width 161 height 988
click at [410, 414] on span "She will look out of place." at bounding box center [436, 414] width 95 height 11
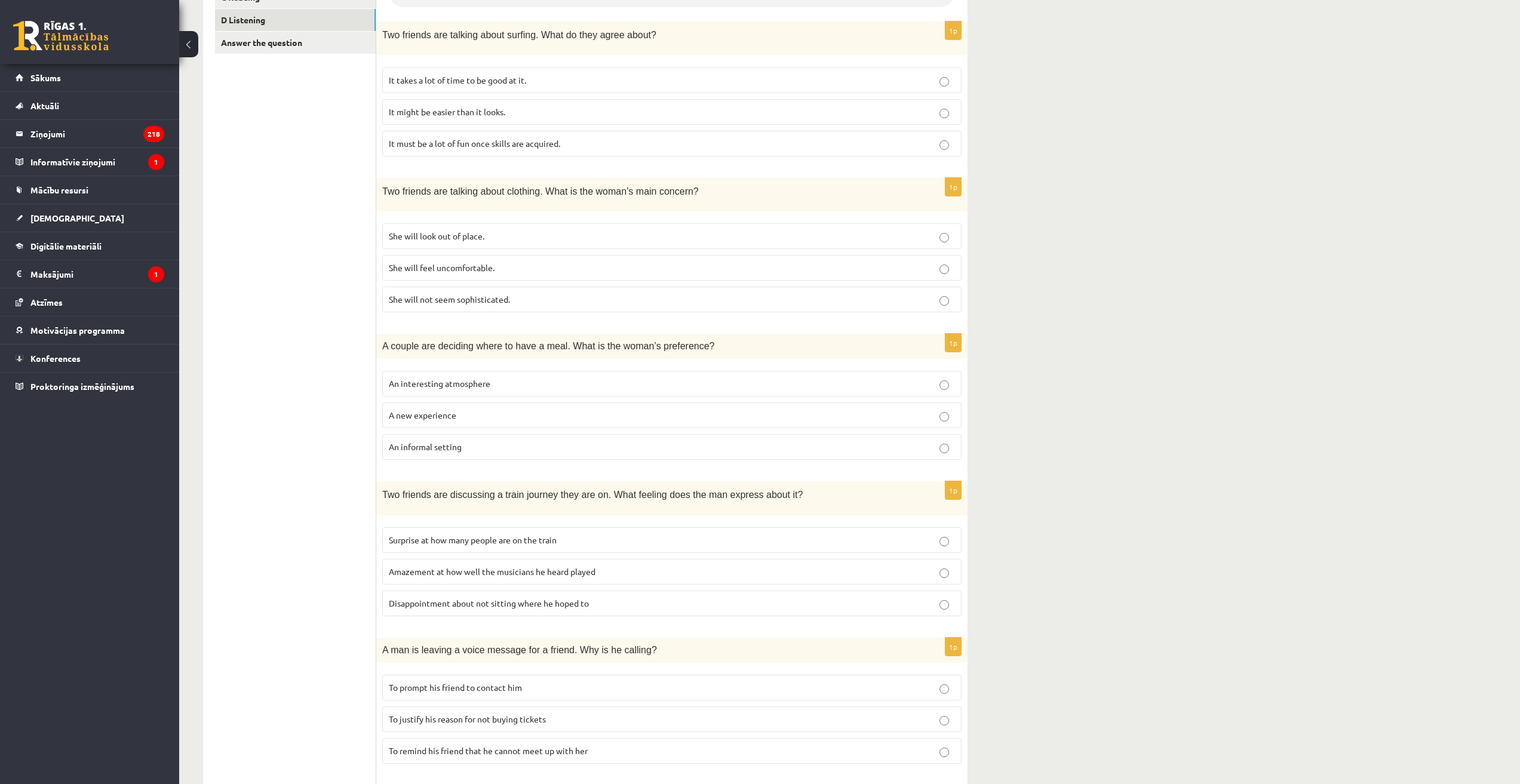
scroll to position [274, 0]
click at [449, 378] on span "An interesting atmosphere" at bounding box center [439, 382] width 101 height 11
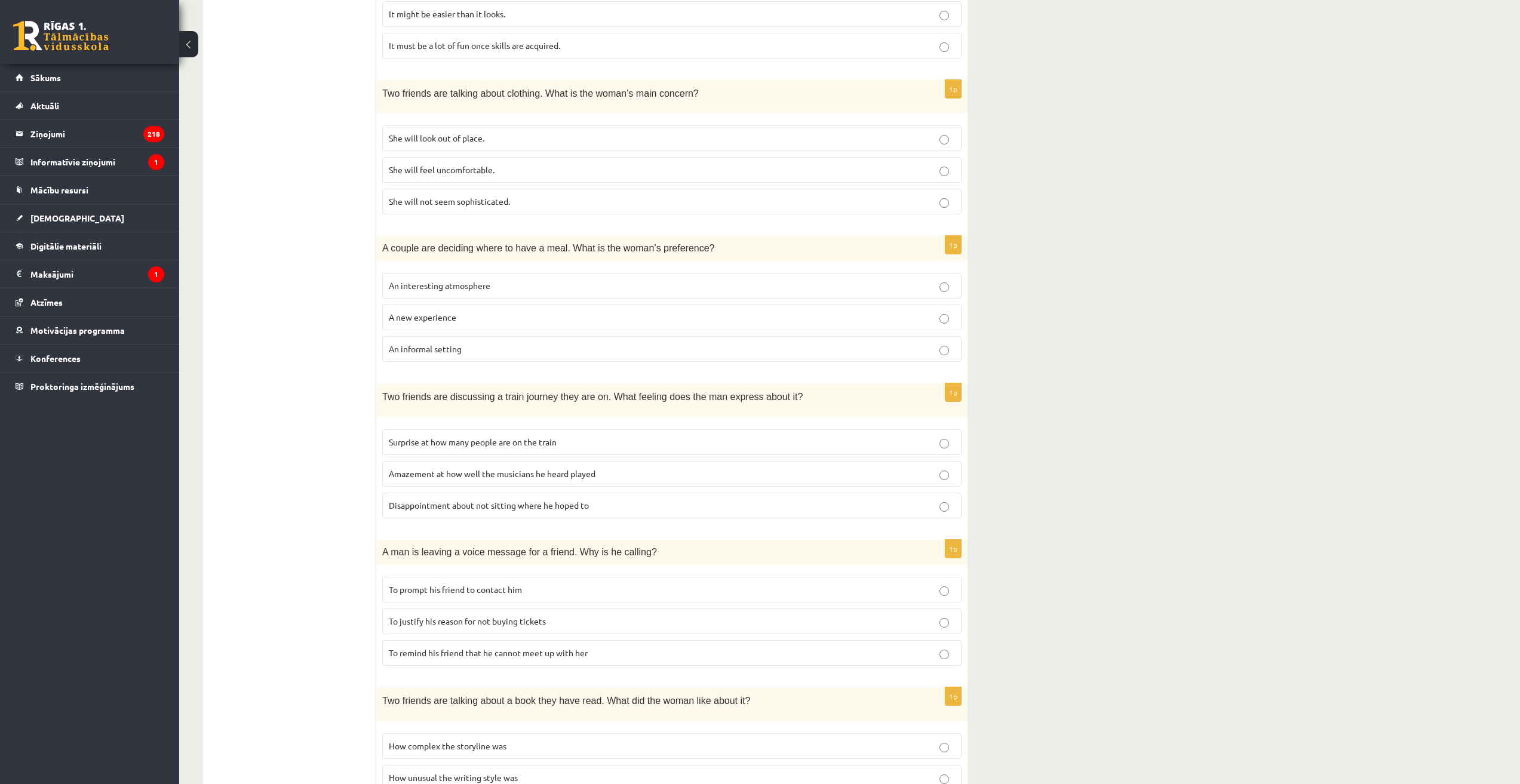
scroll to position [454, 0]
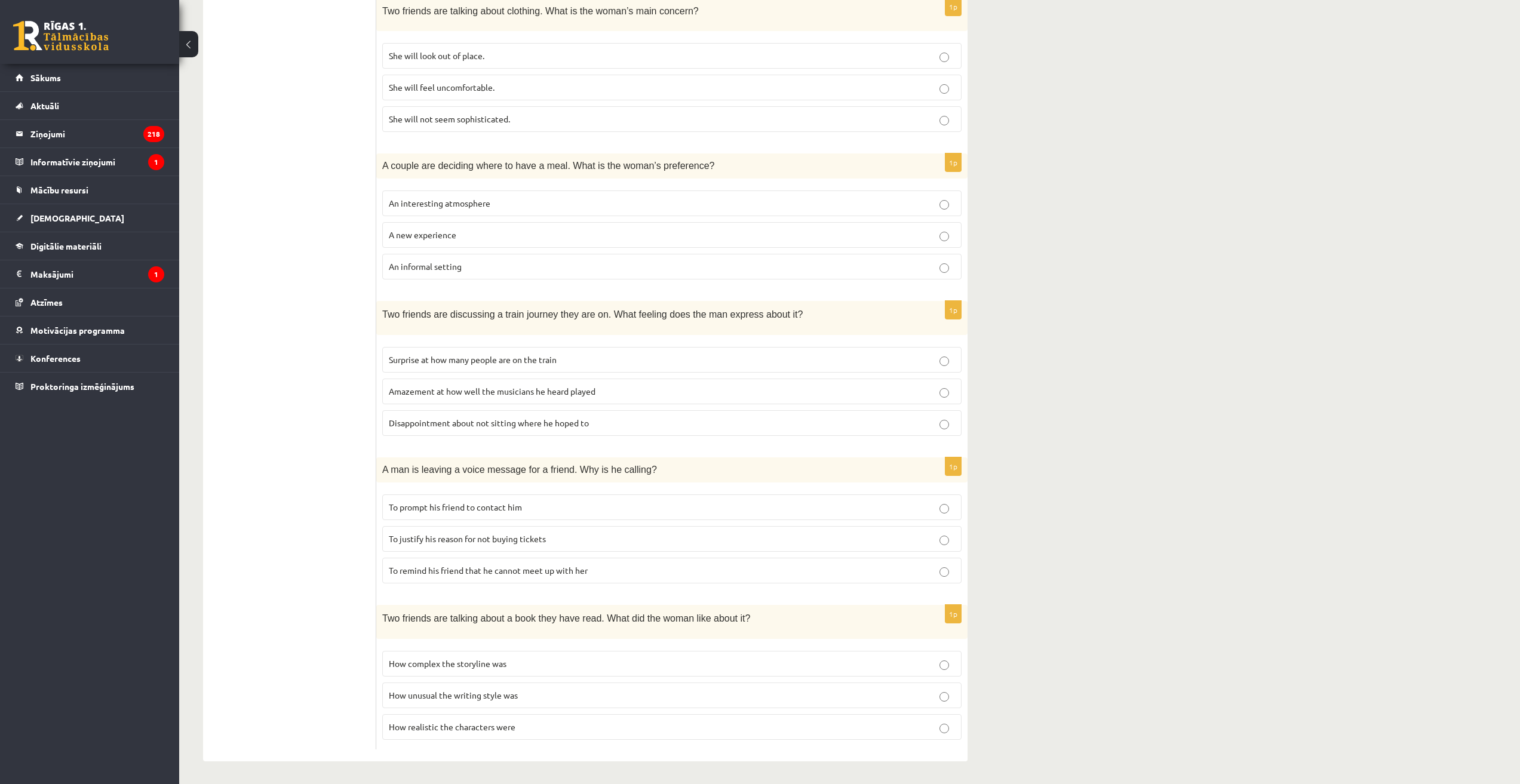
click at [456, 573] on span "To remind his friend that he cannot meet up with her" at bounding box center [488, 570] width 199 height 11
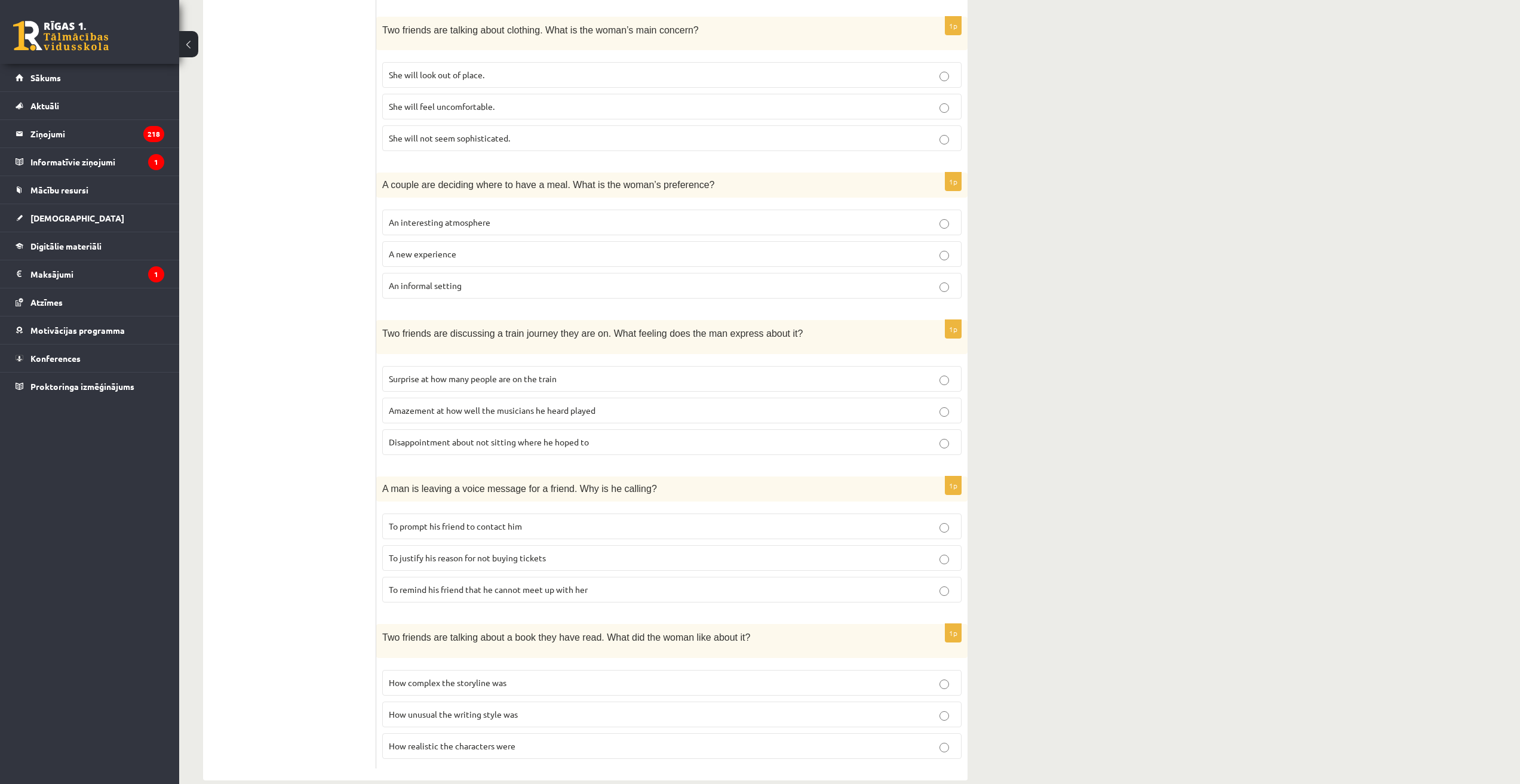
scroll to position [394, 0]
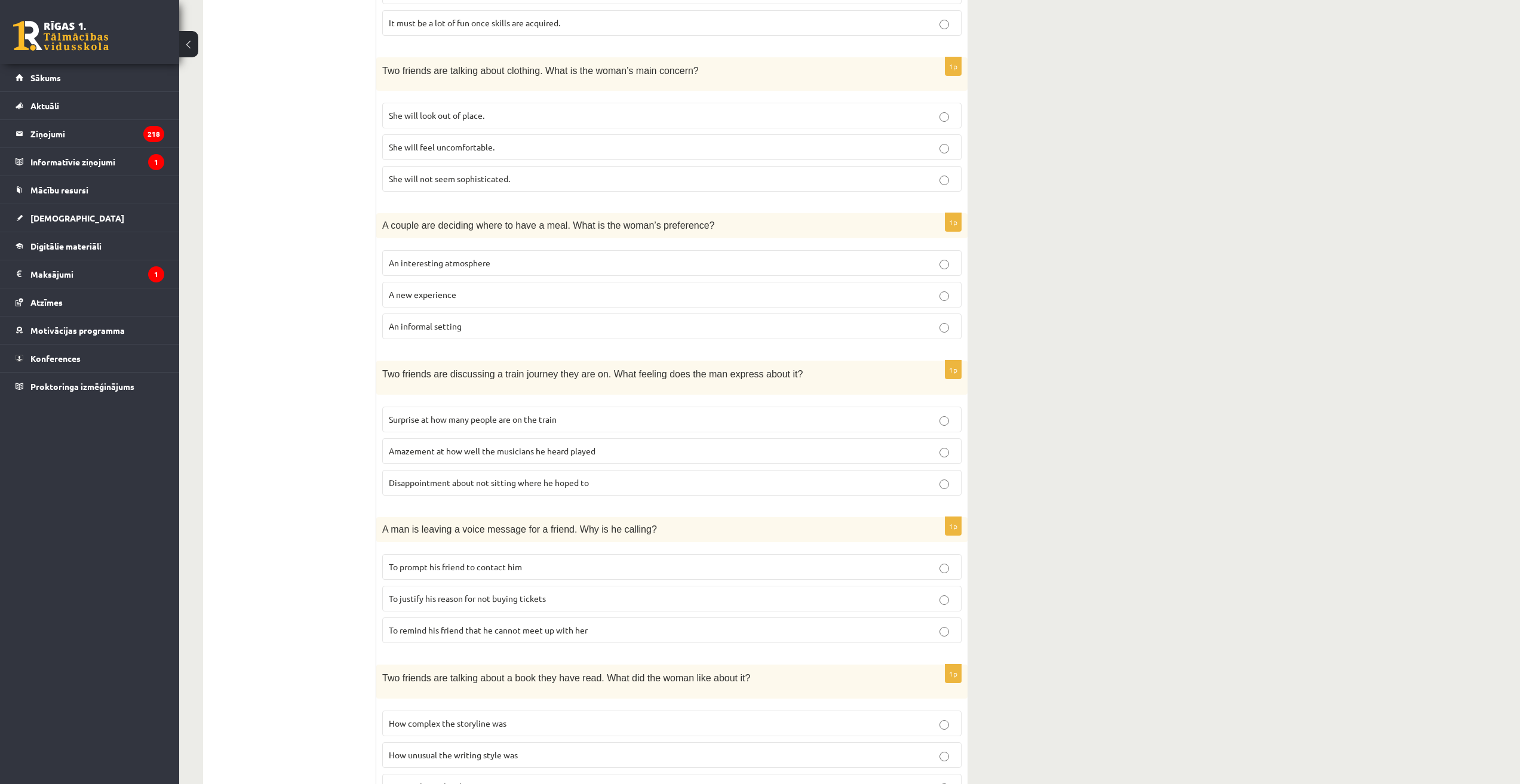
click at [436, 484] on span "Disappointment about not sitting where he hoped to" at bounding box center [489, 482] width 200 height 11
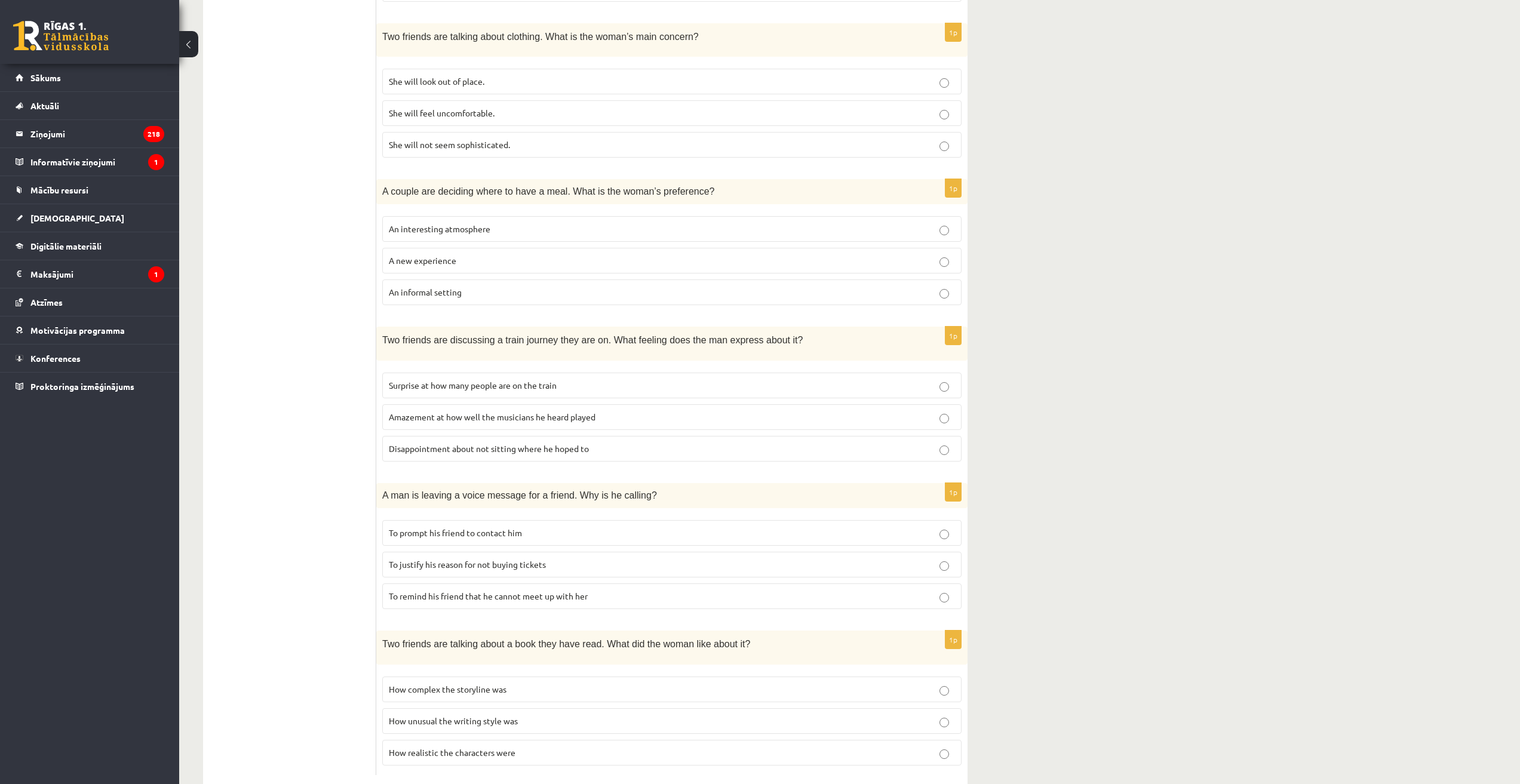
scroll to position [454, 0]
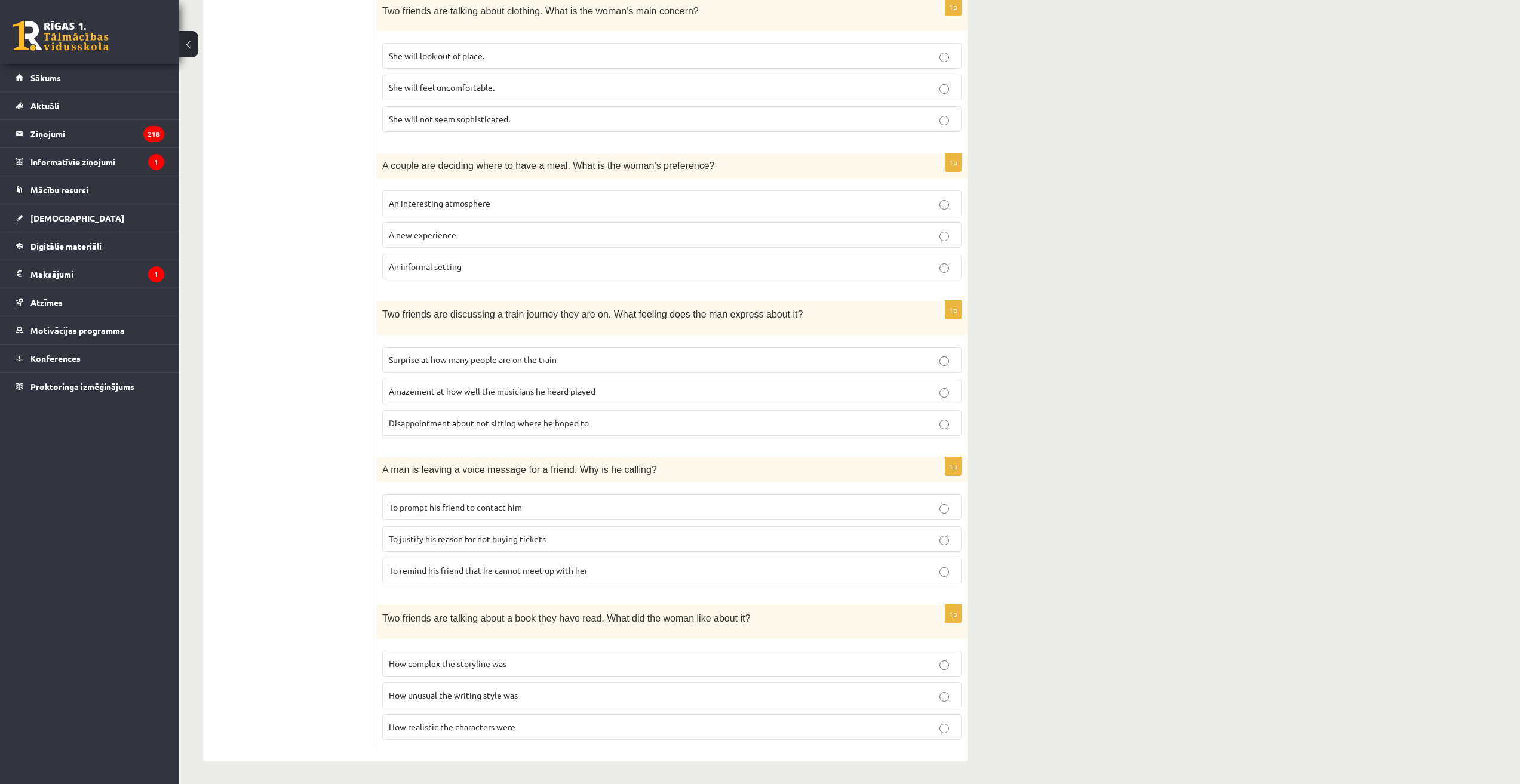
click at [415, 695] on span "How unusual the writing style was" at bounding box center [454, 695] width 129 height 11
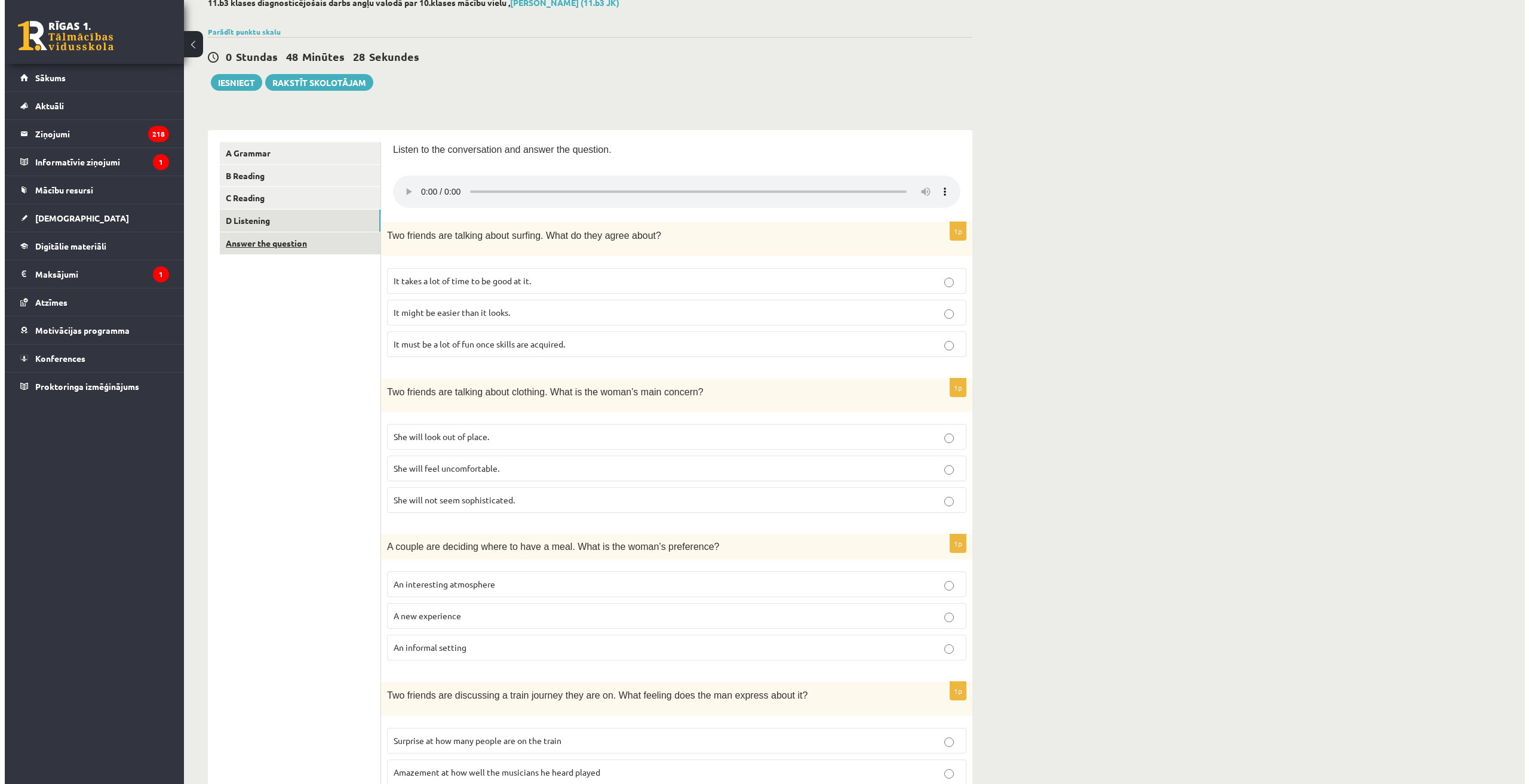
scroll to position [0, 0]
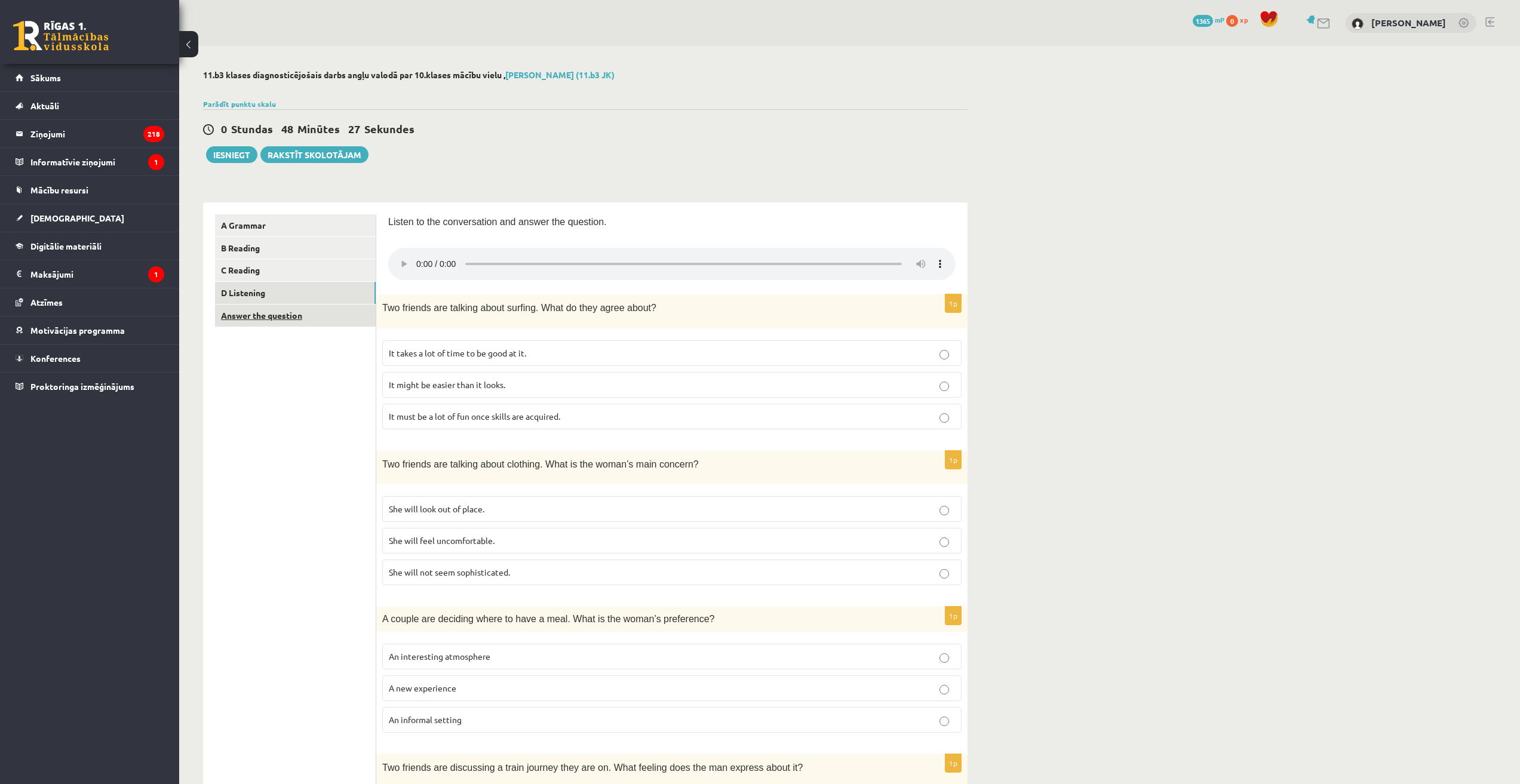
click at [296, 310] on link "Answer the question" at bounding box center [295, 315] width 161 height 22
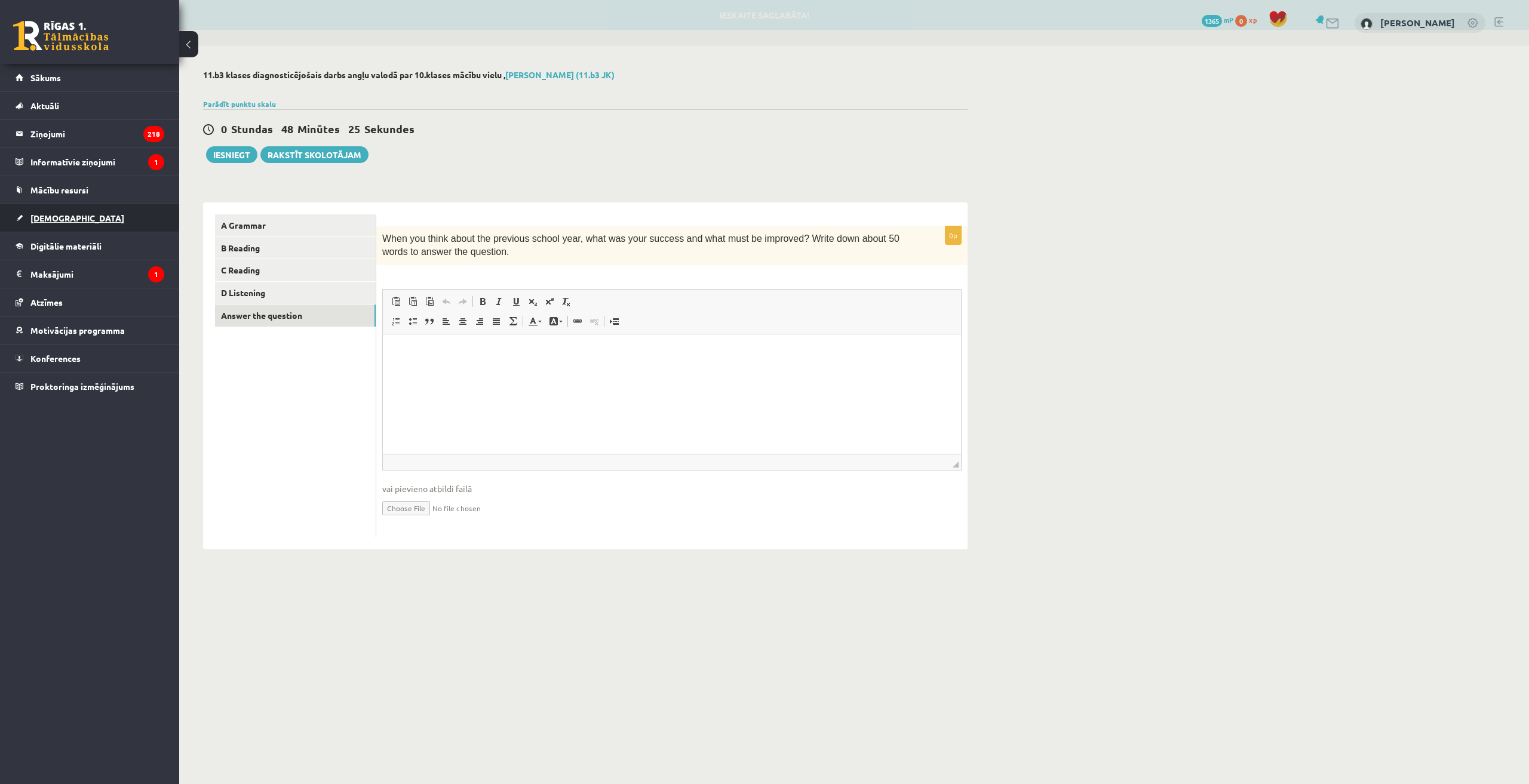
click at [70, 218] on link "[DEMOGRAPHIC_DATA]" at bounding box center [90, 218] width 149 height 28
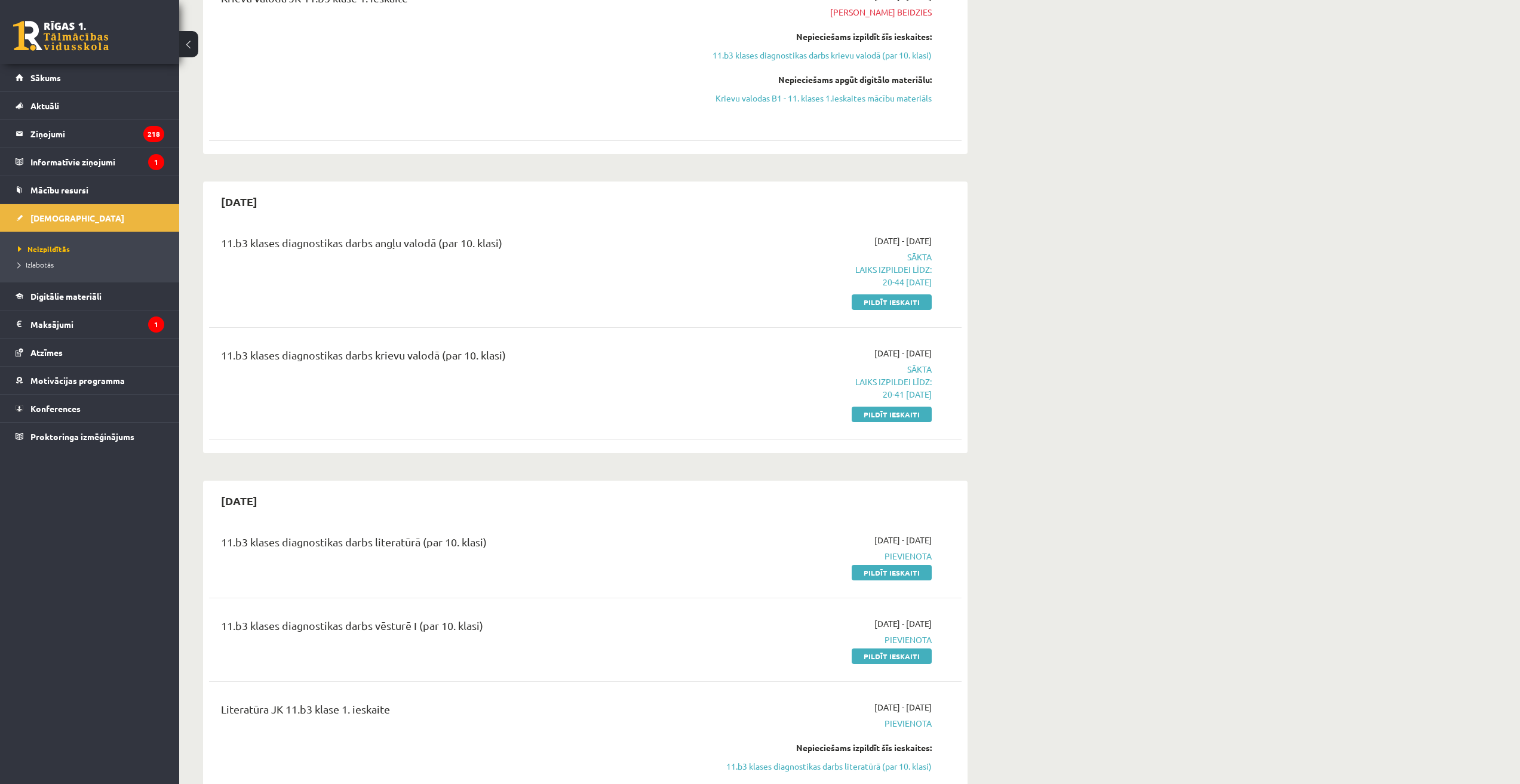
scroll to position [358, 0]
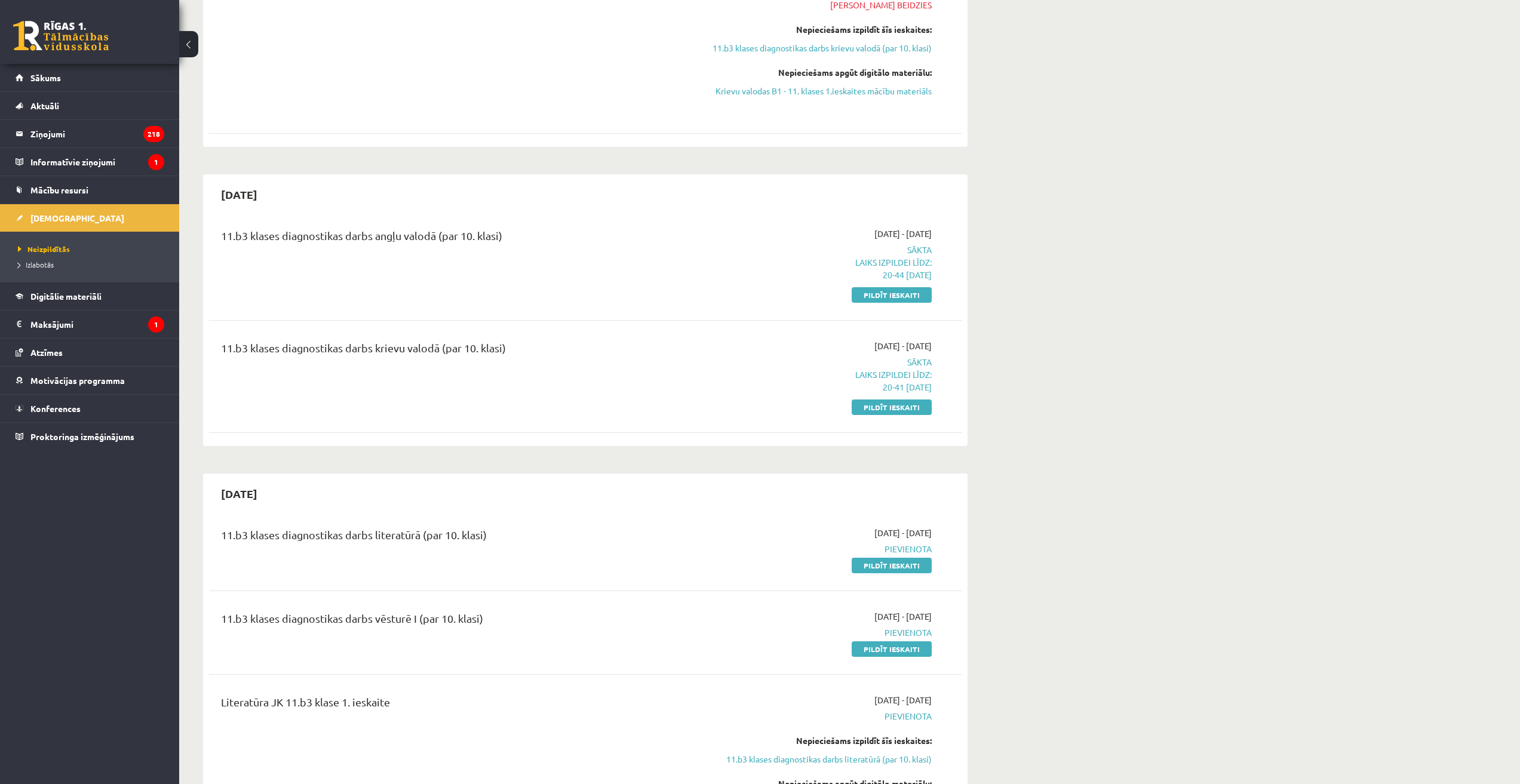
drag, startPoint x: 876, startPoint y: 408, endPoint x: 811, endPoint y: 62, distance: 352.1
click at [876, 408] on link "Pildīt ieskaiti" at bounding box center [891, 407] width 80 height 16
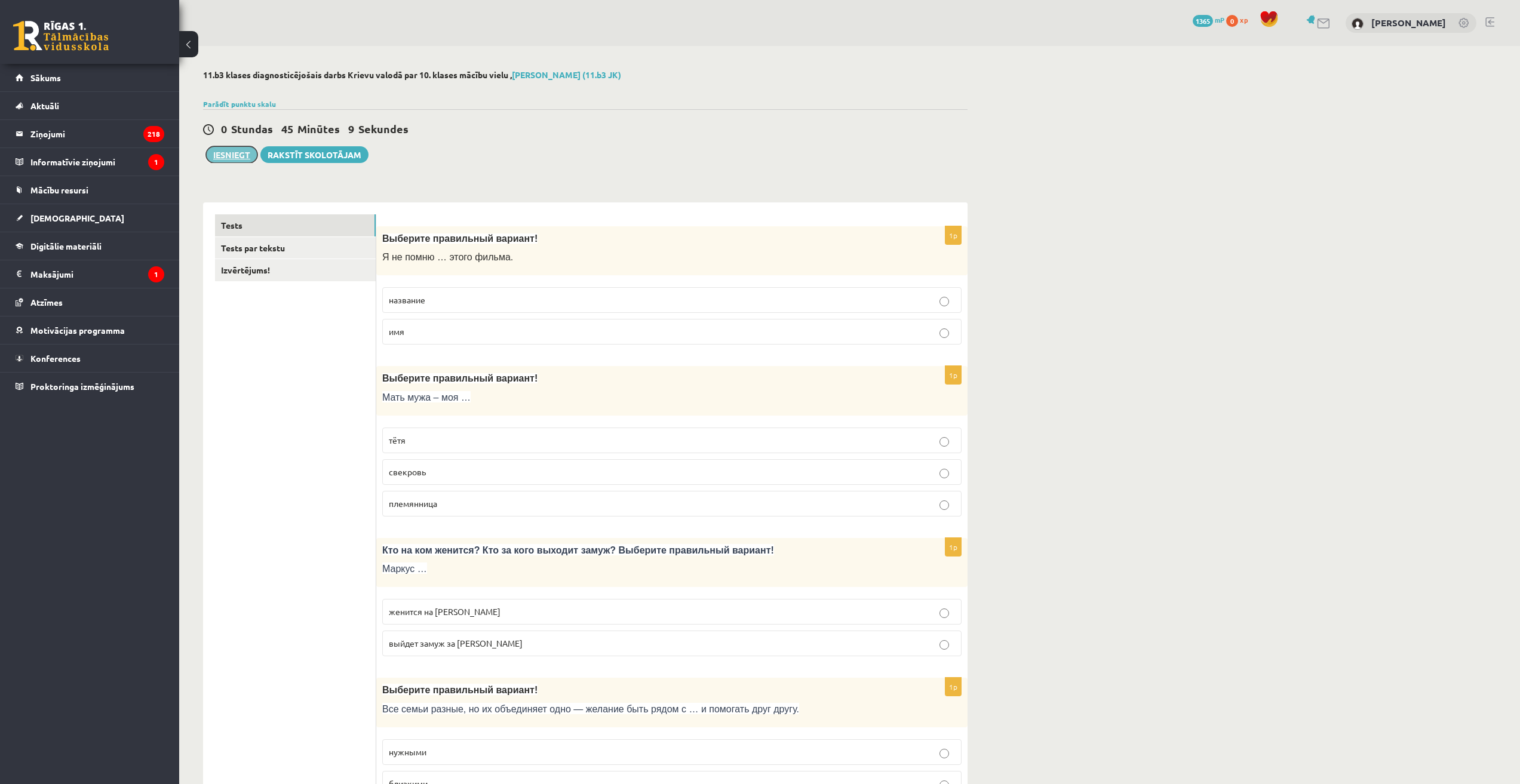
click at [237, 152] on button "Iesniegt" at bounding box center [231, 155] width 51 height 17
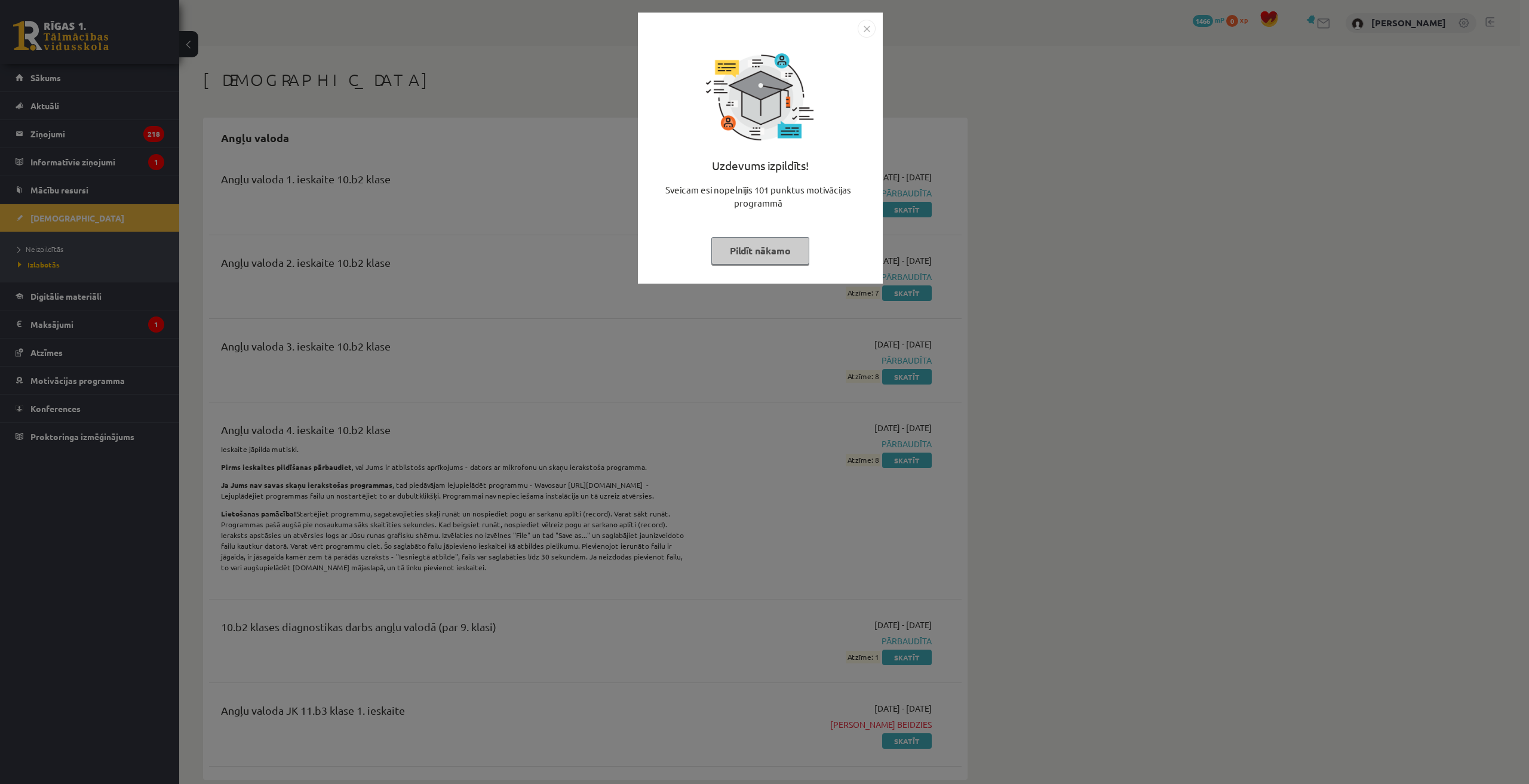
click at [477, 134] on div "Uzdevums izpildīts! Sveicam esi nopelnījis 101 punktus motivācijas programmā Pi…" at bounding box center [764, 392] width 1529 height 784
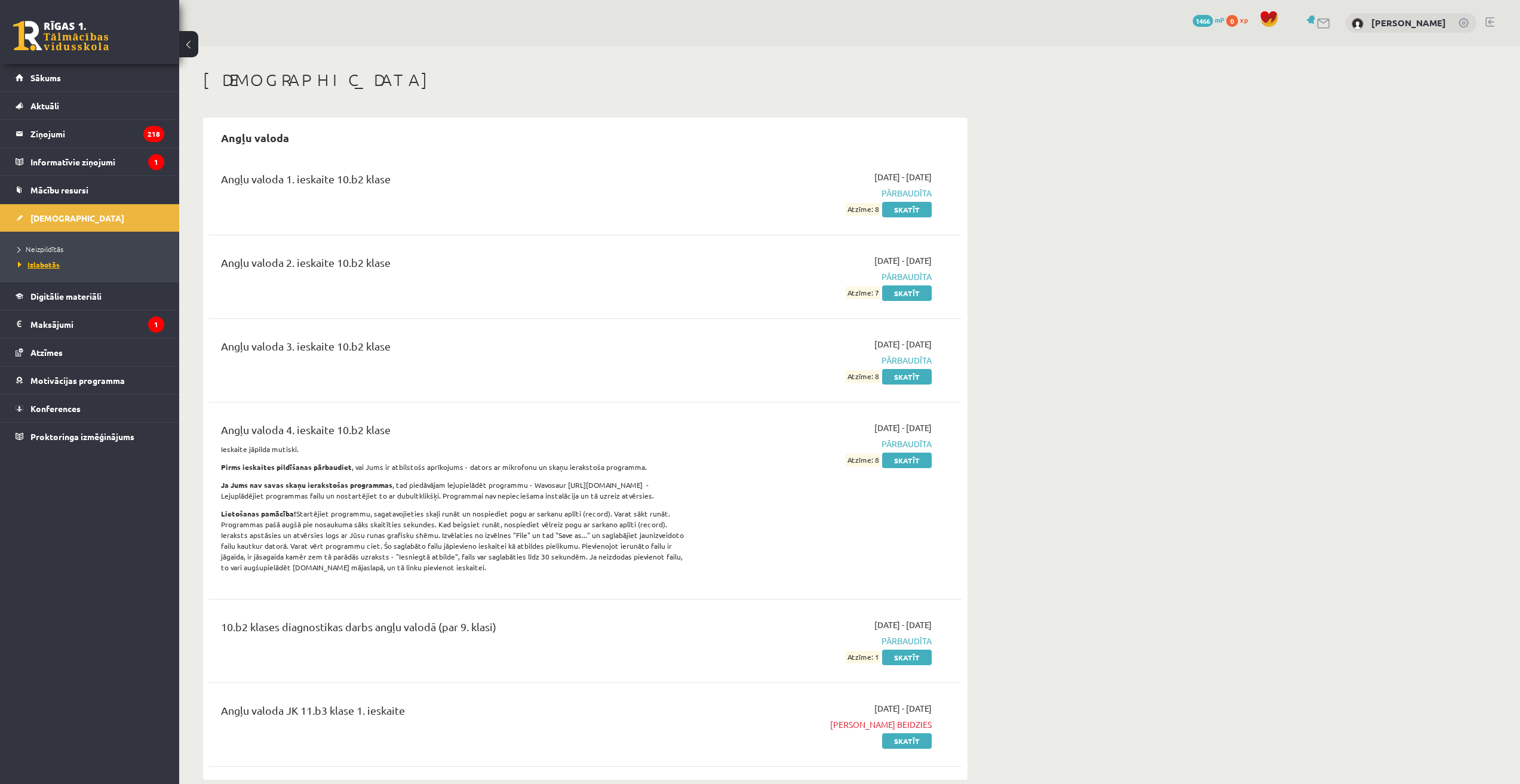
click at [45, 267] on span "Izlabotās" at bounding box center [39, 264] width 42 height 10
click at [36, 220] on span "[DEMOGRAPHIC_DATA]" at bounding box center [77, 218] width 94 height 11
